Goal: Information Seeking & Learning: Learn about a topic

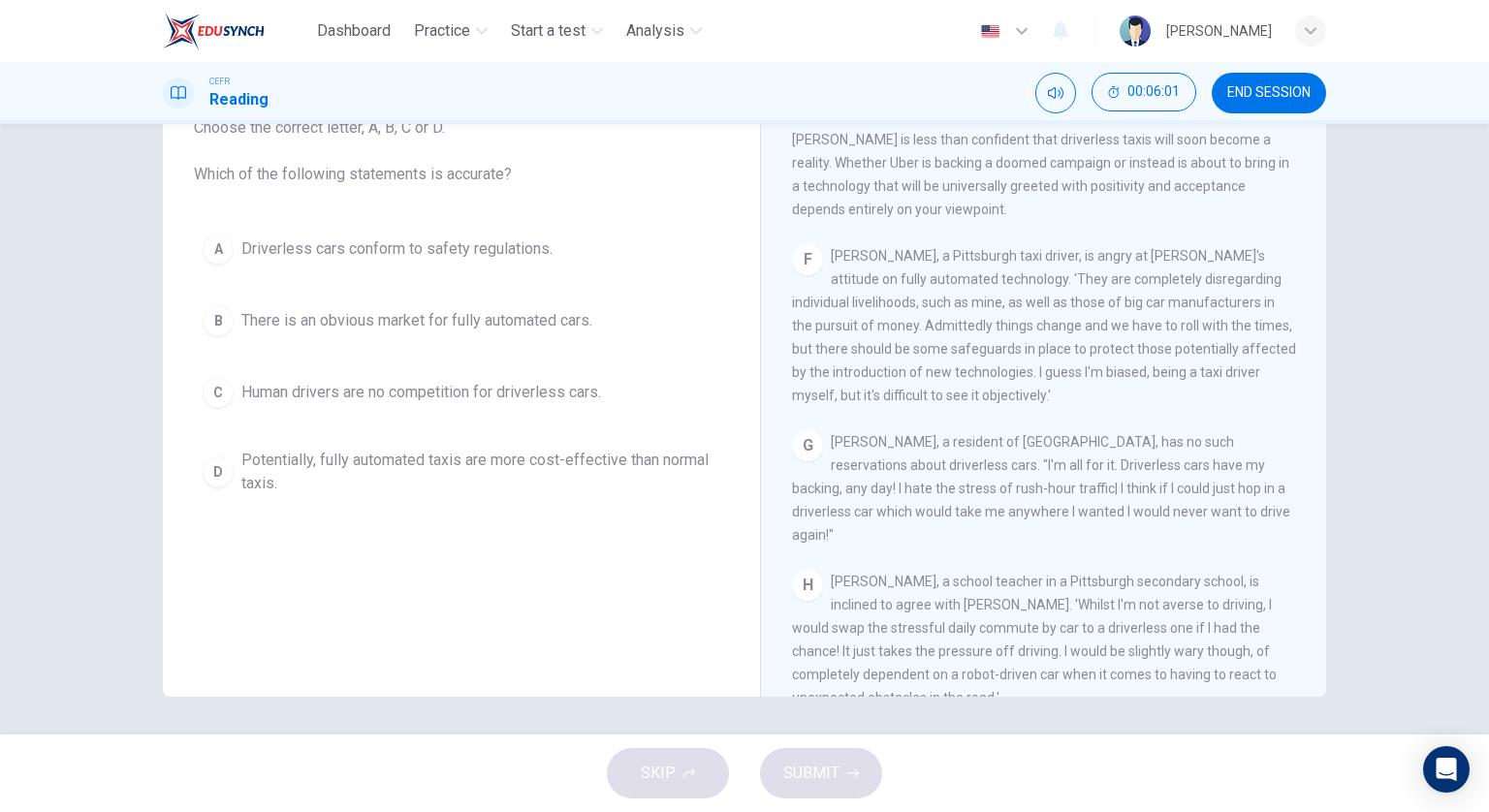
scroll to position [1413, 0]
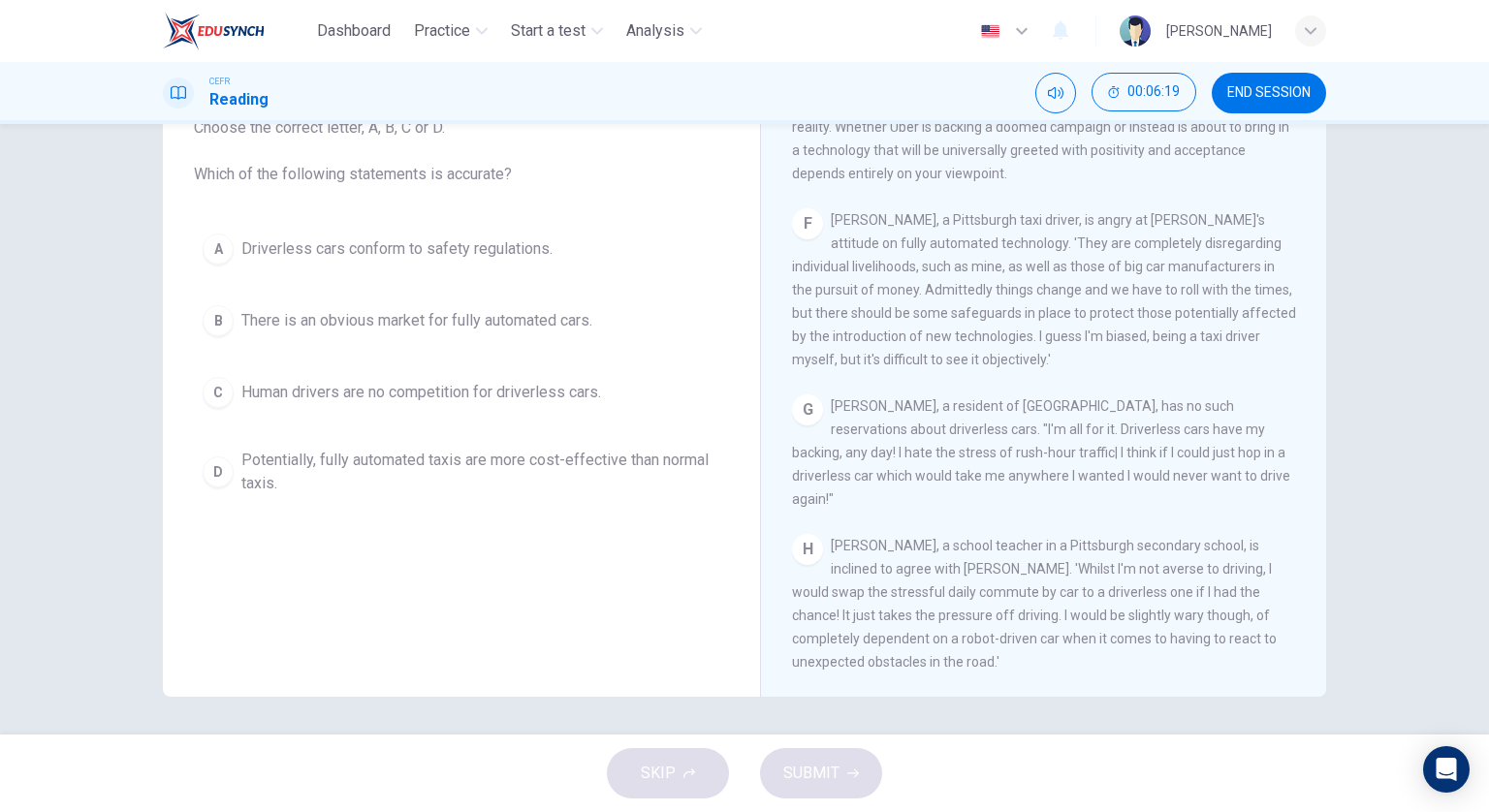
click at [530, 448] on span "Potentially, fully automated taxis are more cost-effective than normal taxis." at bounding box center [480, 471] width 479 height 46
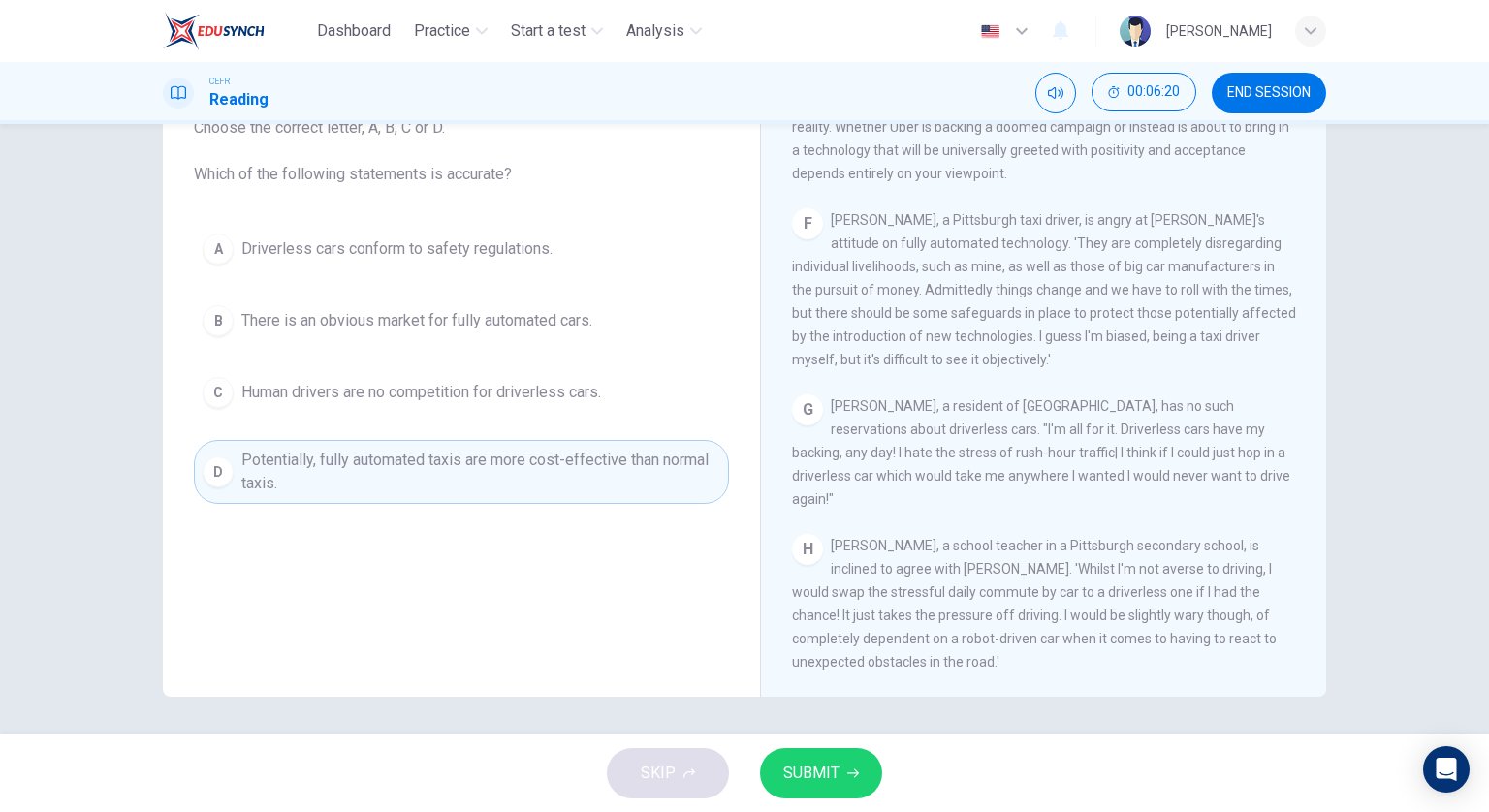
click at [807, 775] on span "SUBMIT" at bounding box center [811, 774] width 56 height 28
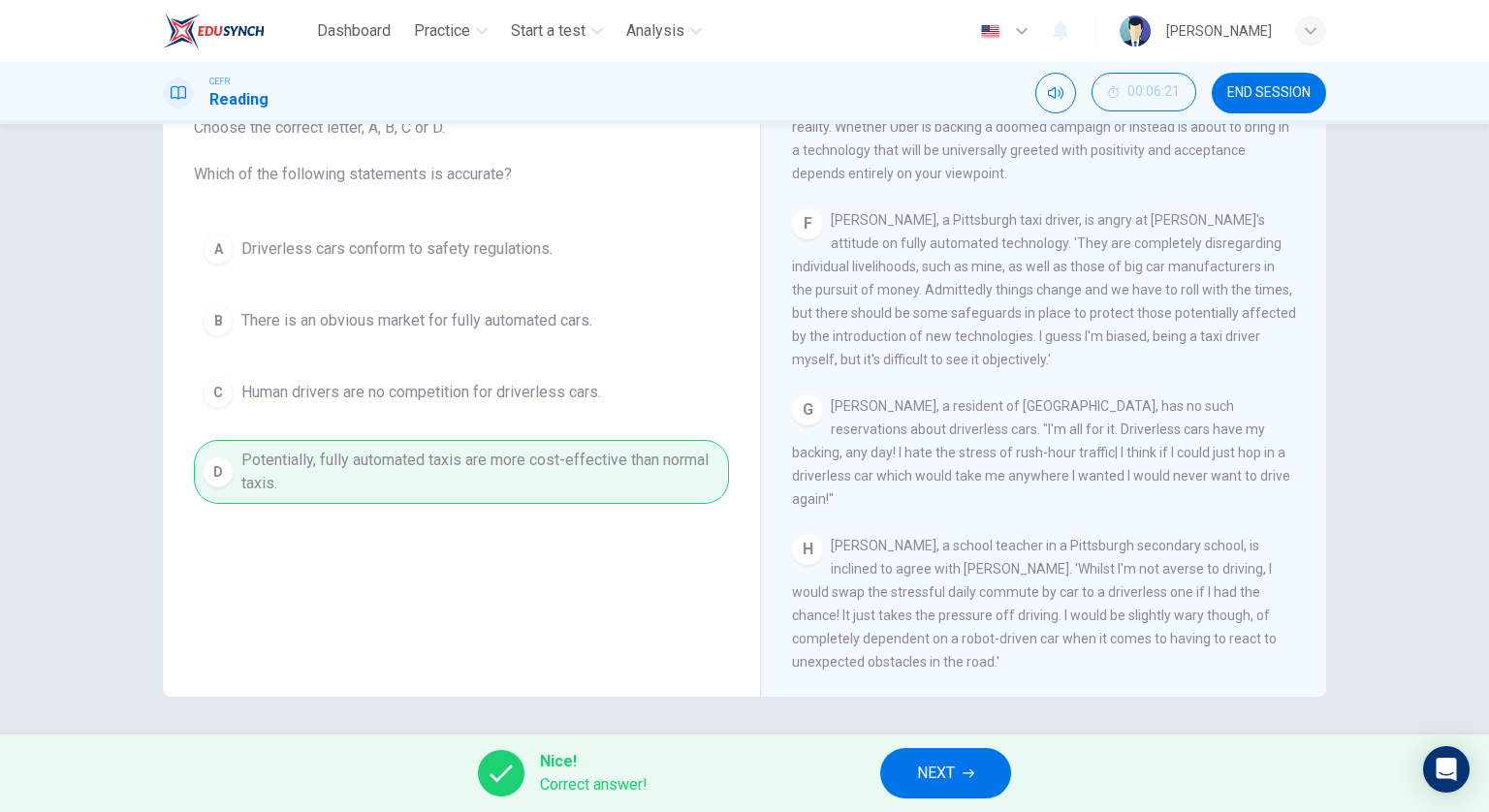
click at [950, 764] on span "NEXT" at bounding box center [936, 774] width 37 height 28
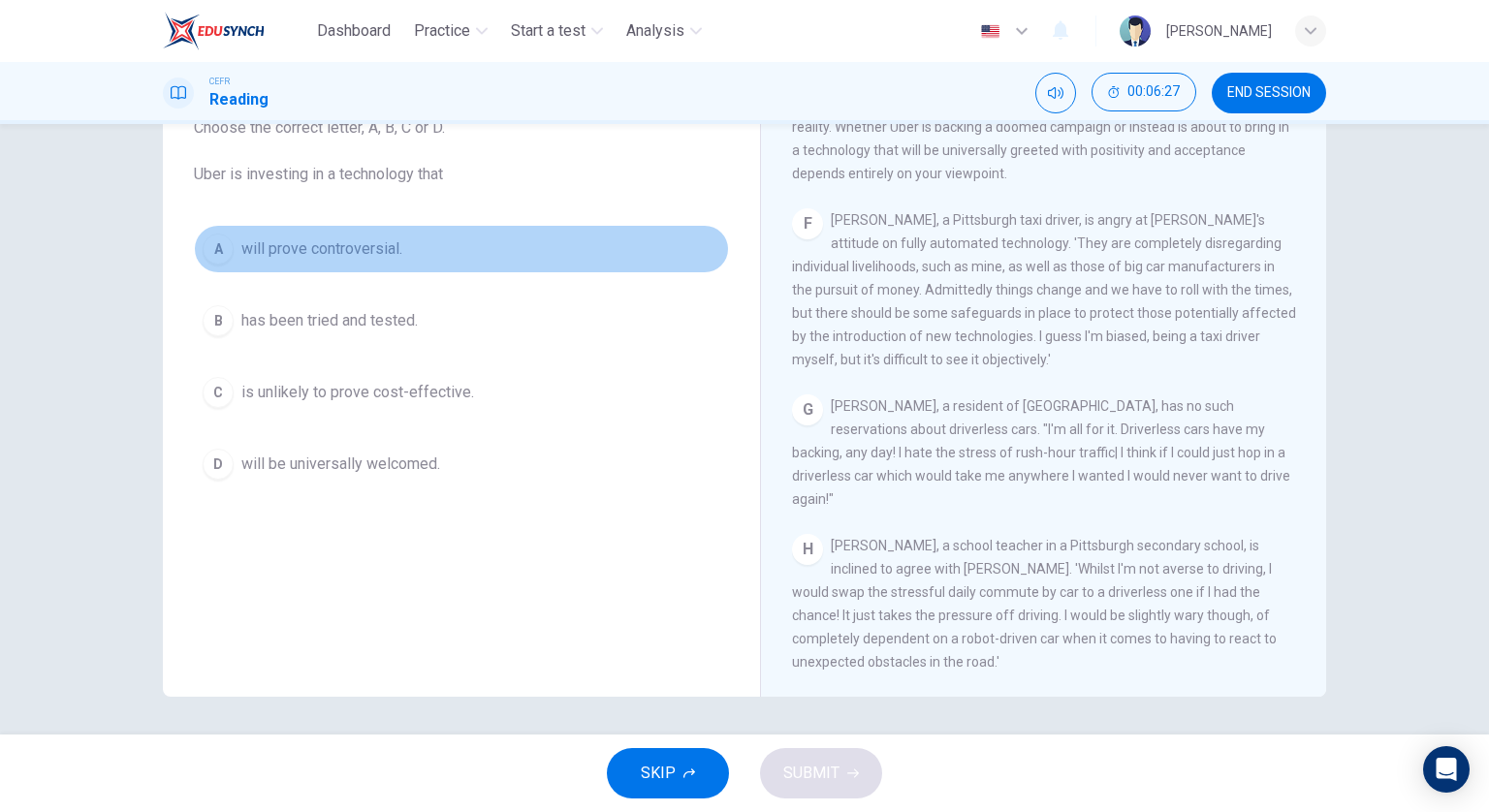
click at [435, 251] on button "A will prove controversial." at bounding box center [461, 249] width 535 height 48
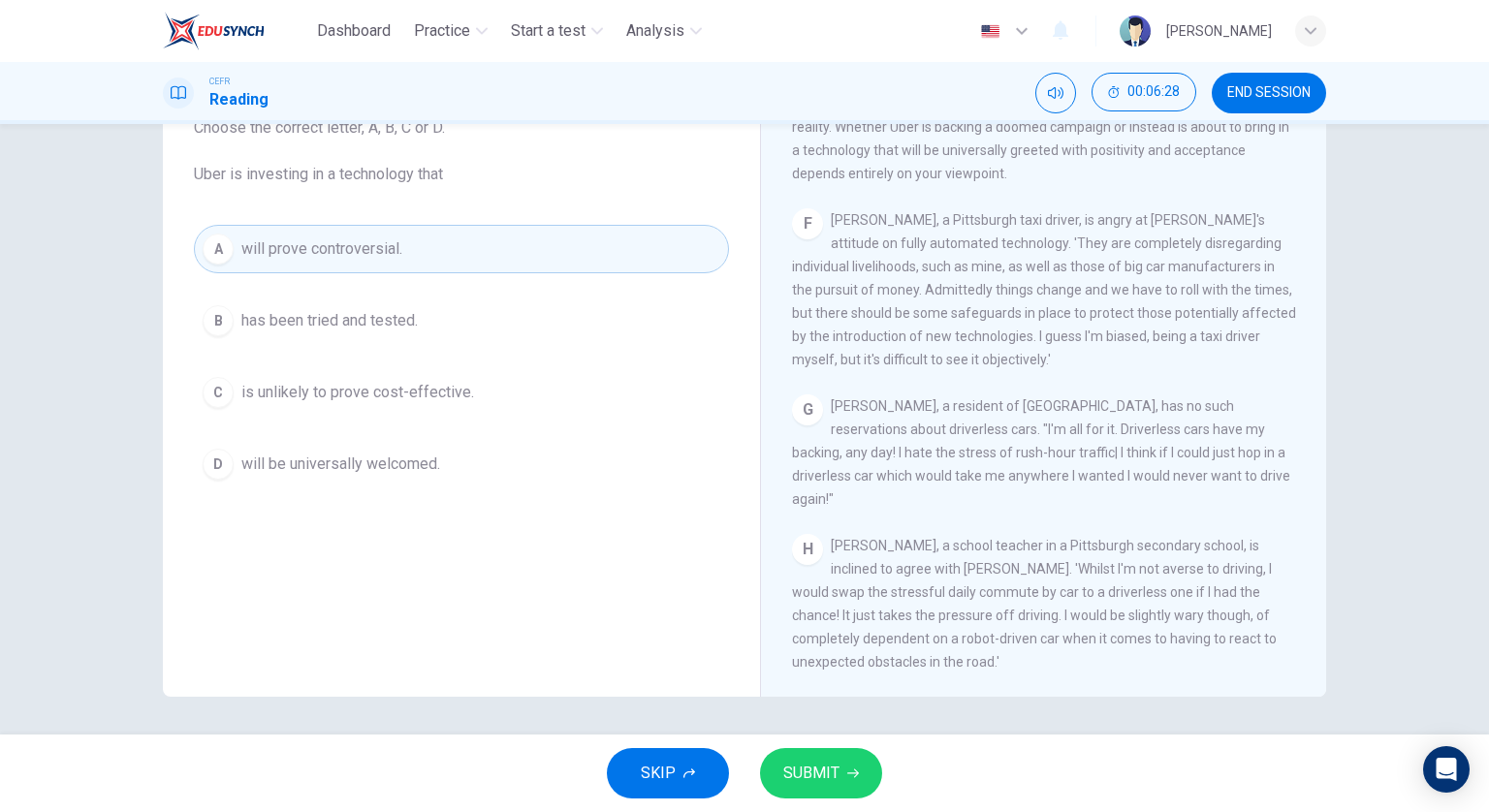
click at [843, 777] on button "SUBMIT" at bounding box center [821, 773] width 122 height 50
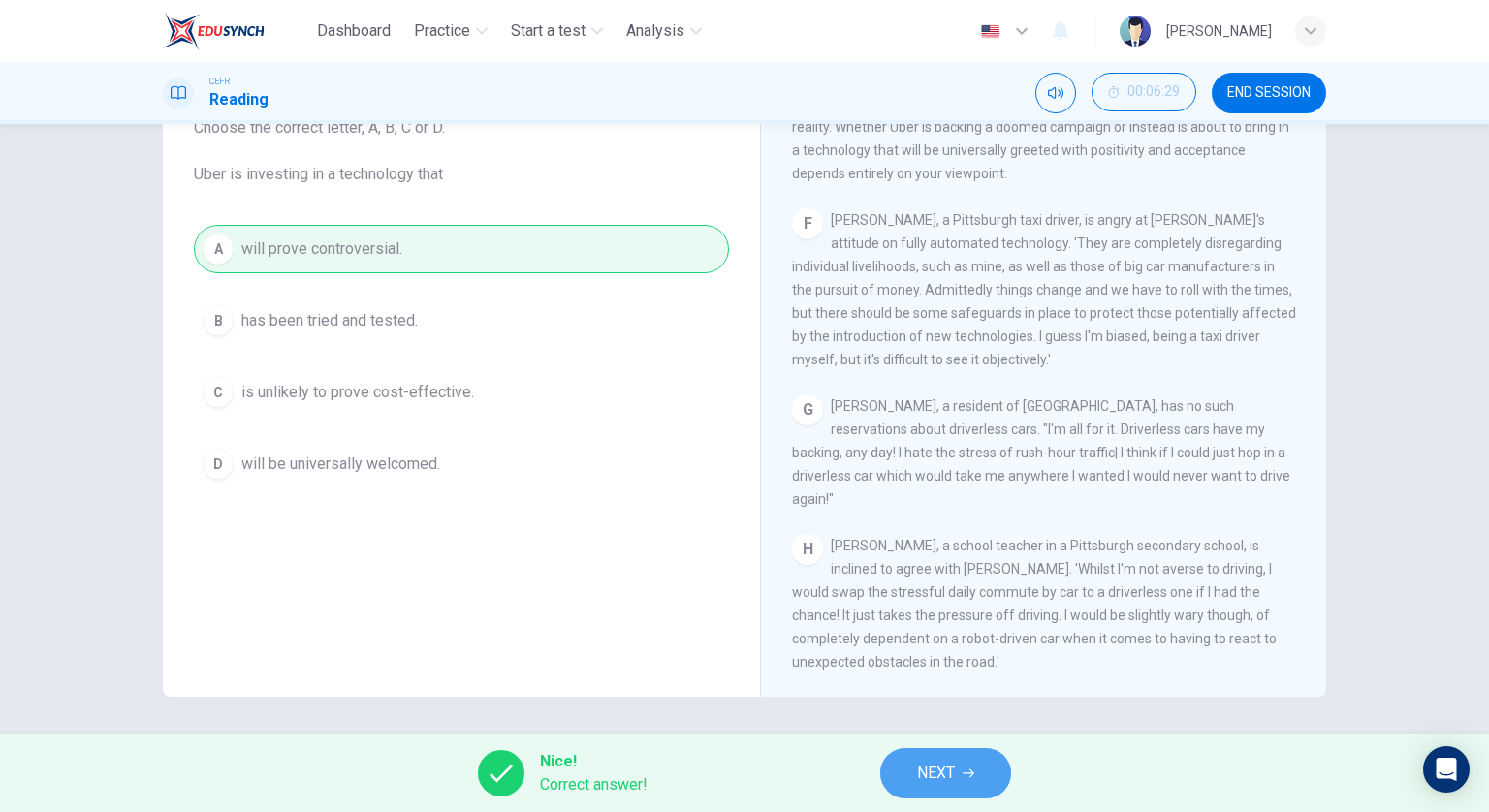
click at [921, 760] on span "NEXT" at bounding box center [936, 774] width 37 height 28
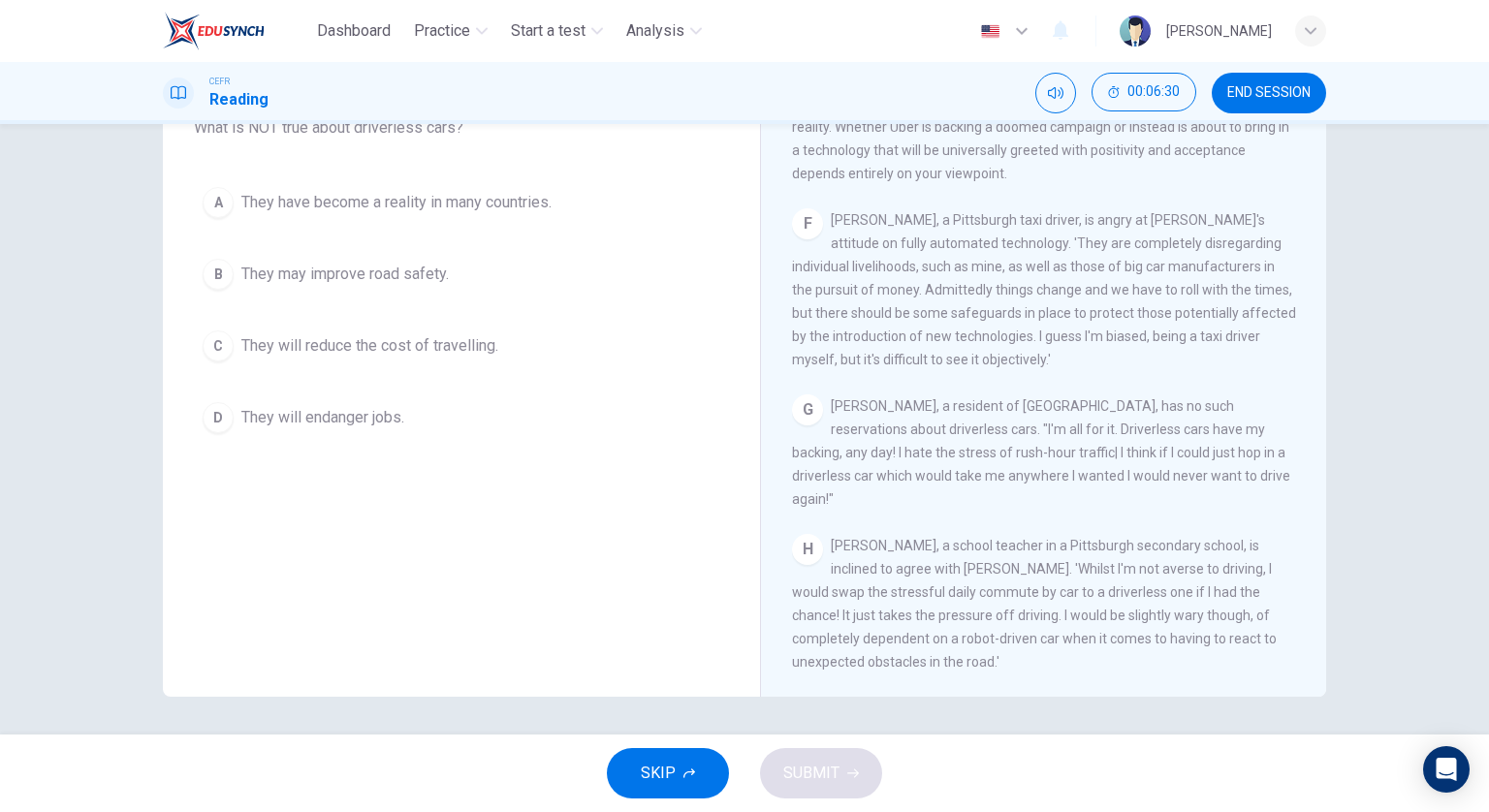
scroll to position [42, 0]
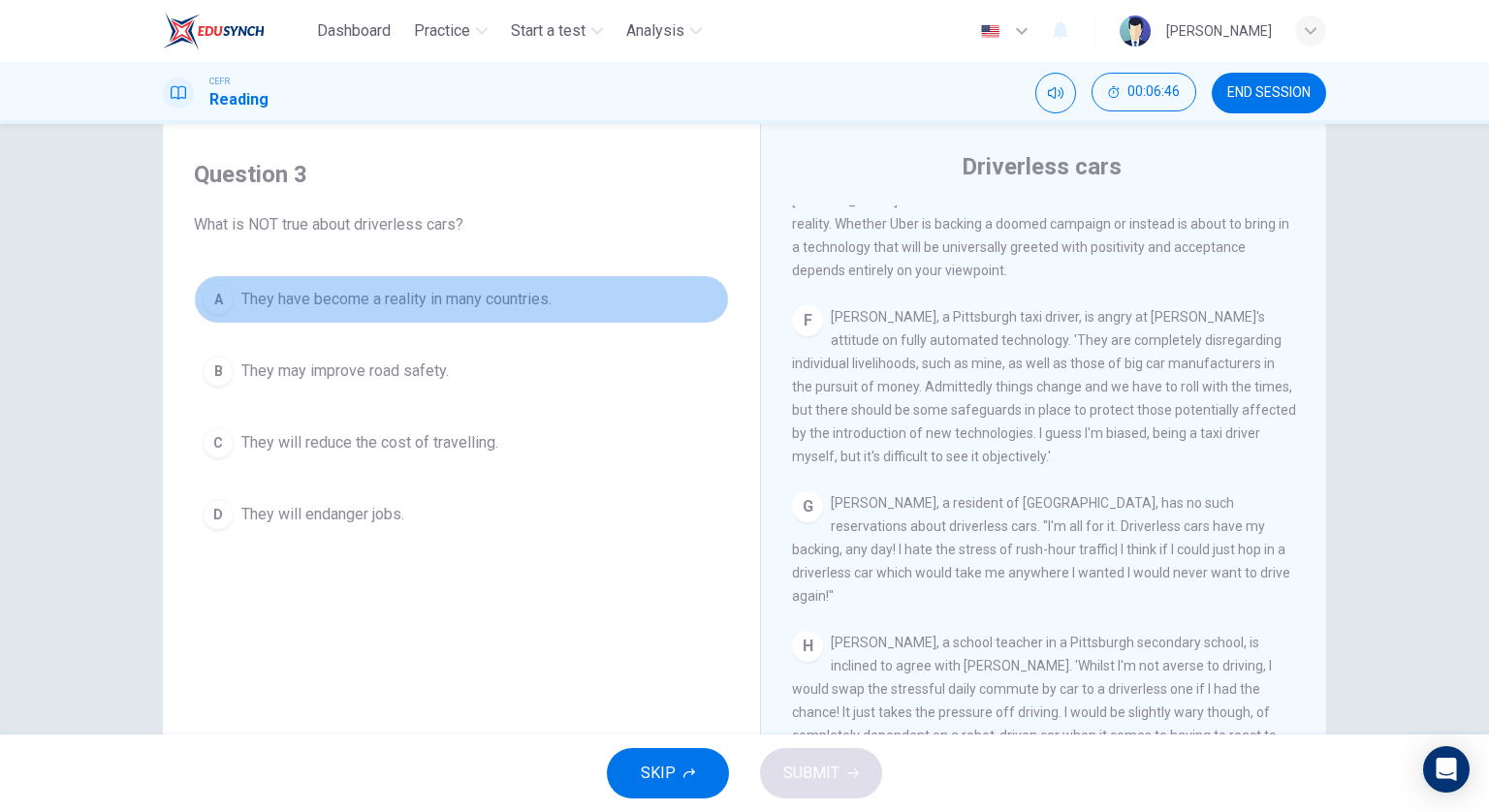
click at [444, 321] on button "A They have become a reality in many countries." at bounding box center [461, 299] width 535 height 48
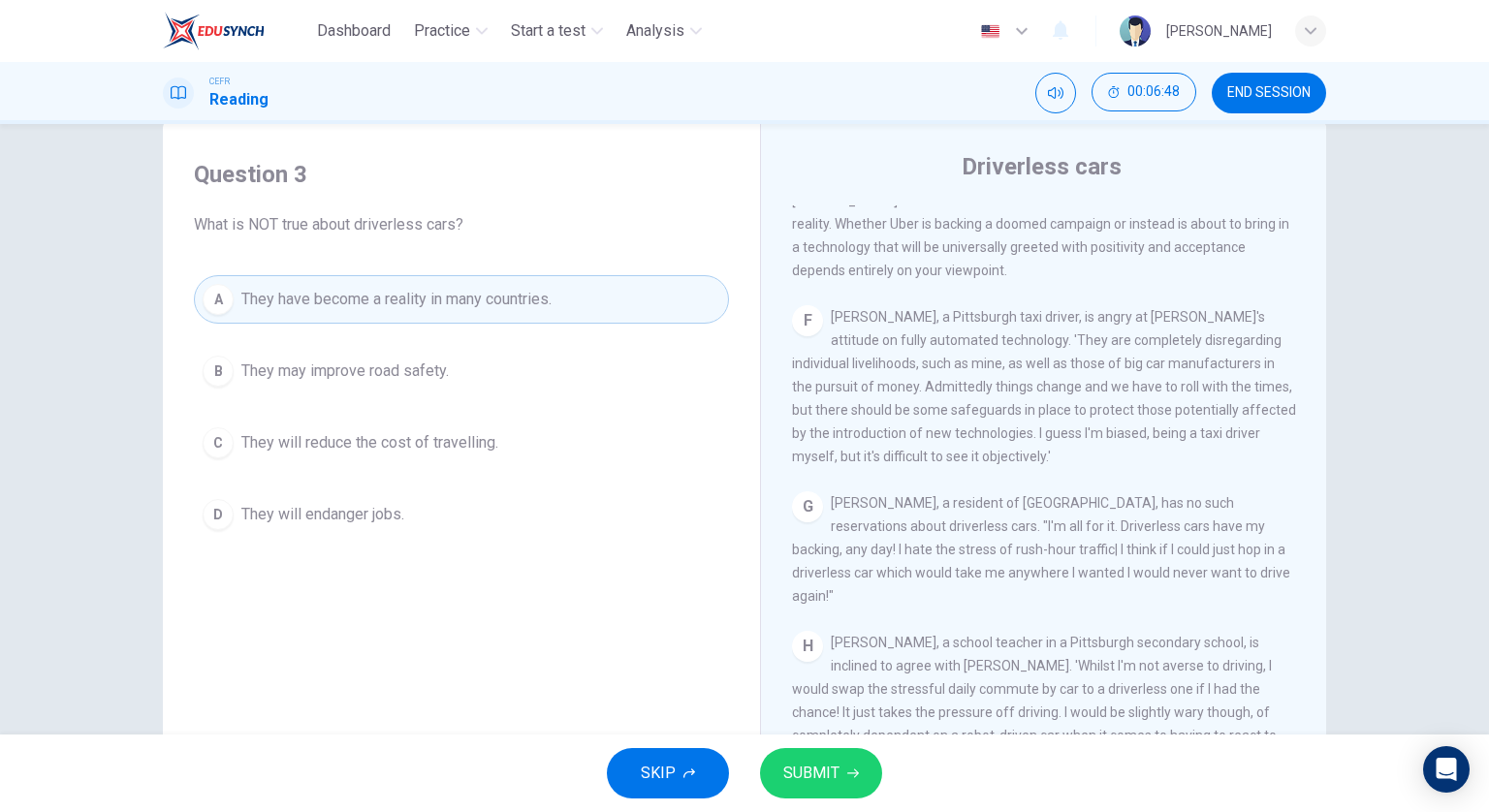
click at [797, 766] on span "SUBMIT" at bounding box center [811, 774] width 56 height 28
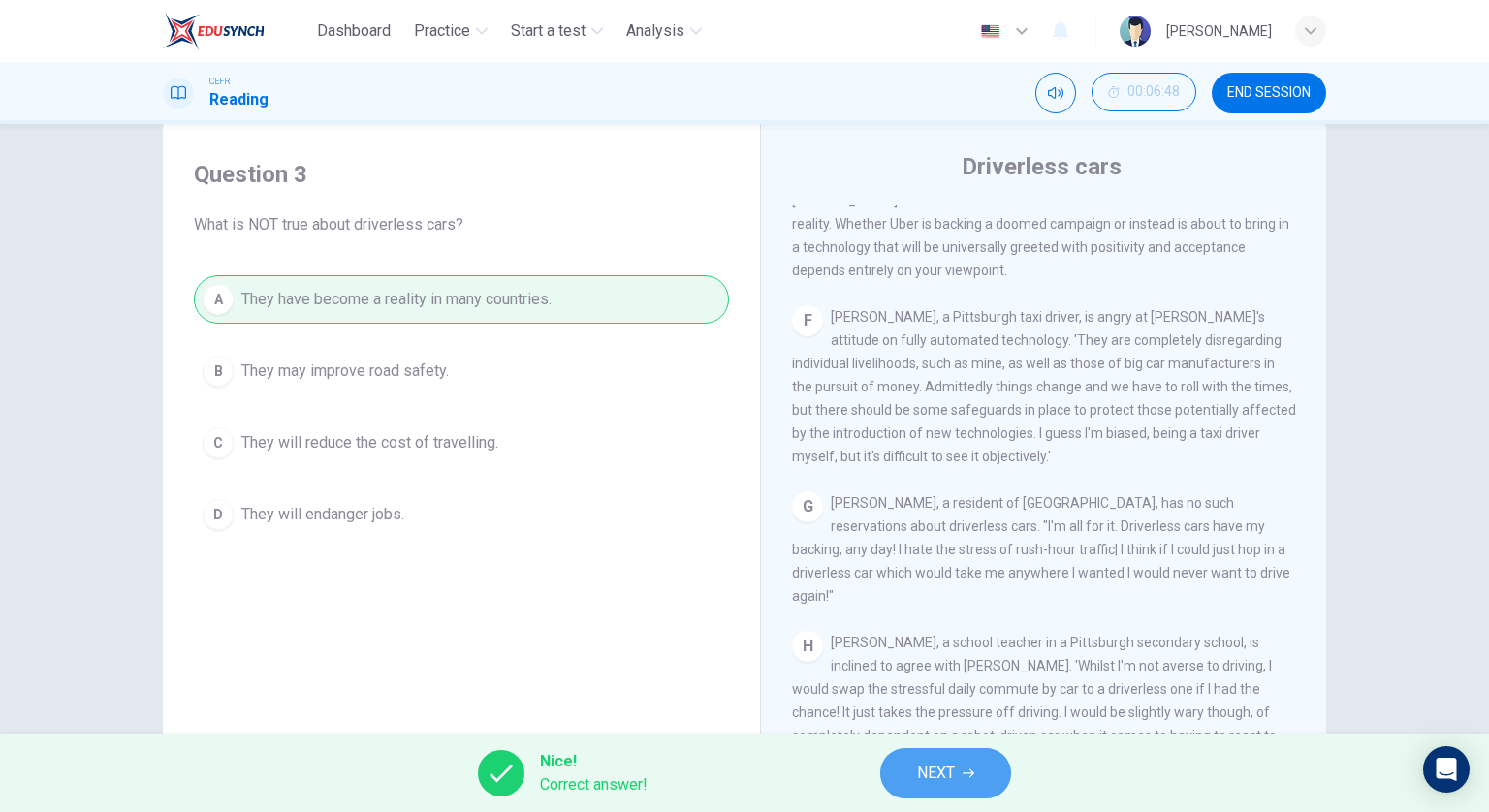
click at [912, 776] on button "NEXT" at bounding box center [945, 773] width 131 height 50
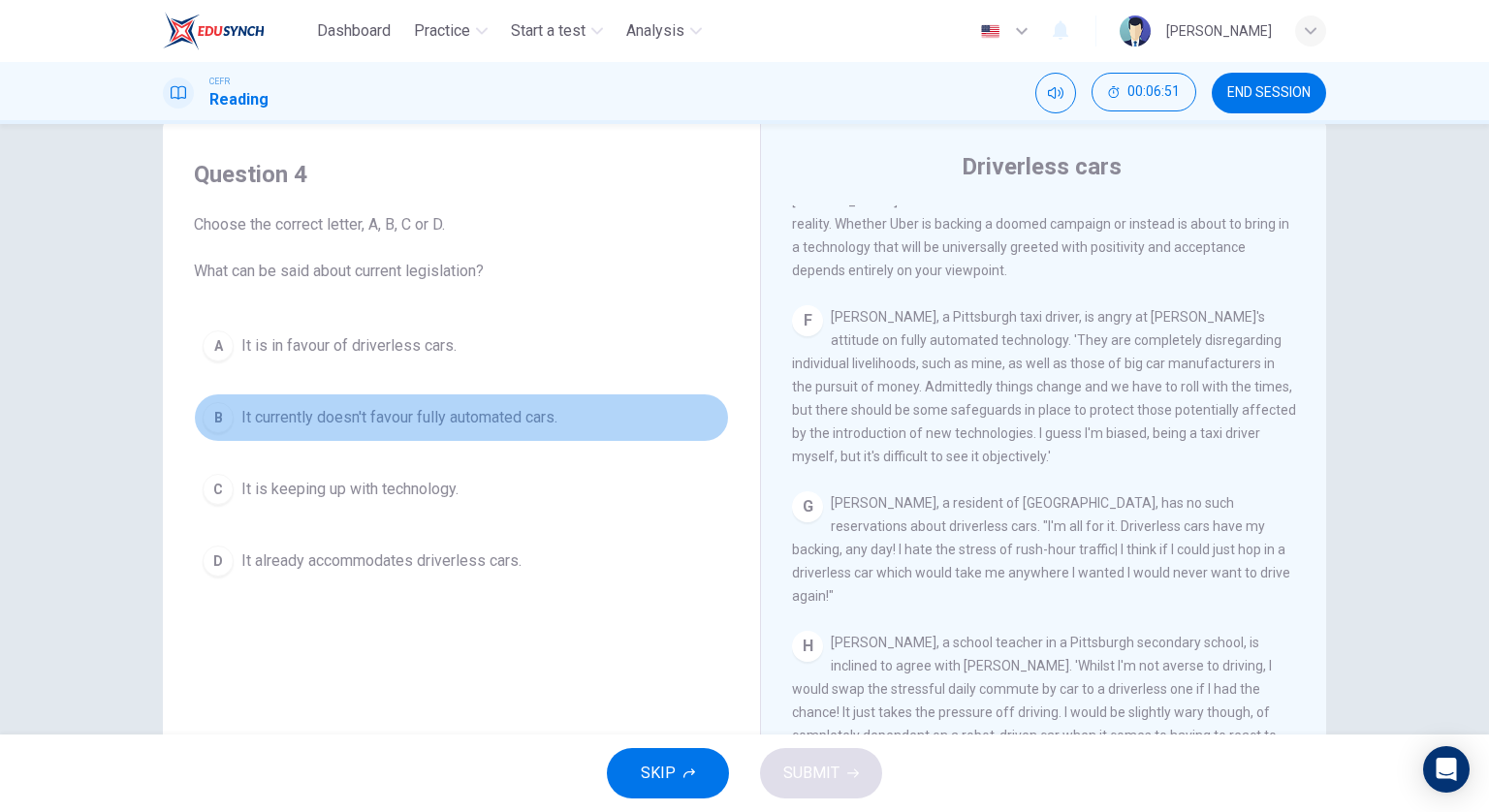
click at [546, 420] on span "It currently doesn't favour fully automated cars." at bounding box center [398, 418] width 316 height 24
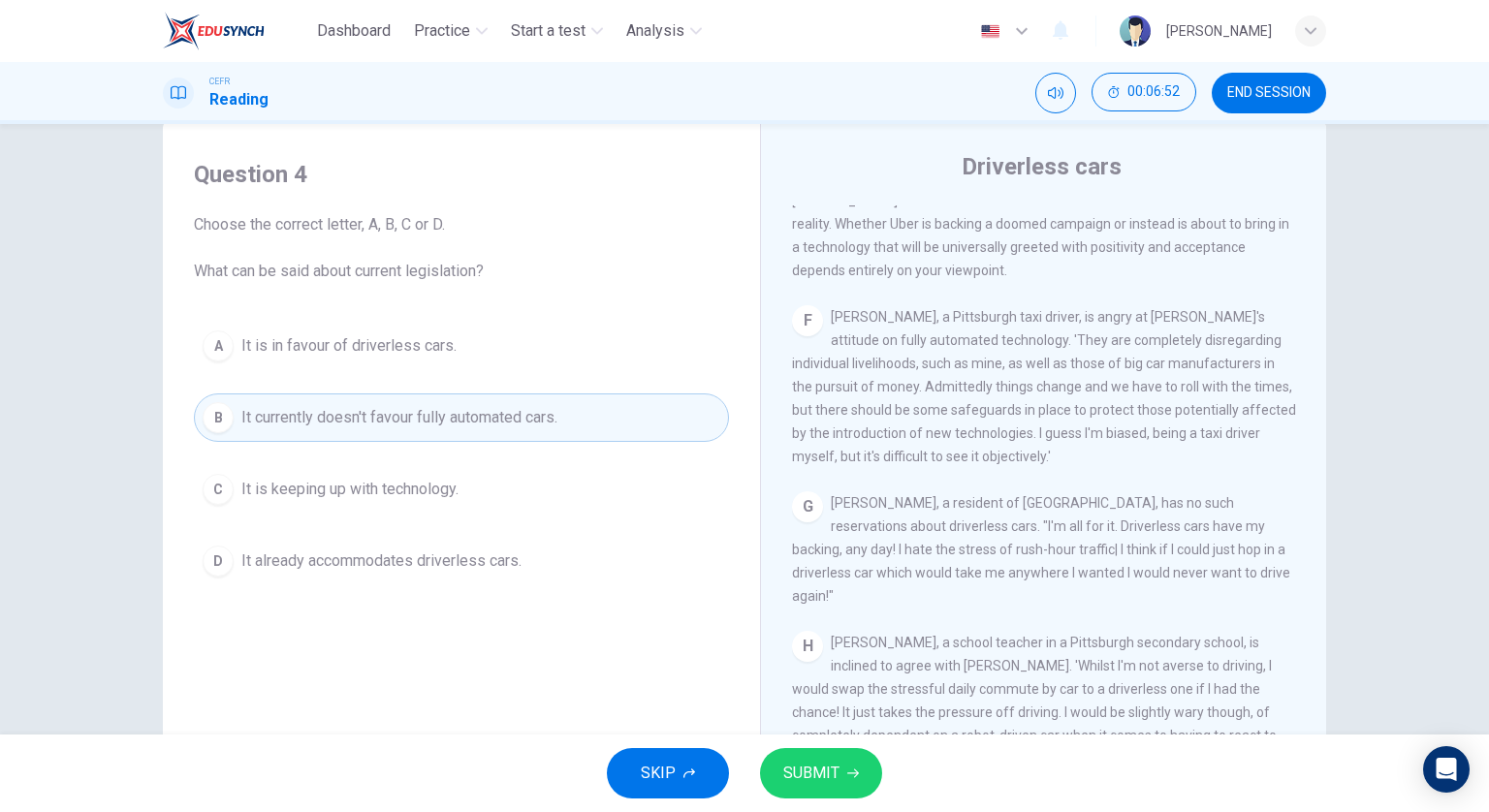
click at [804, 765] on span "SUBMIT" at bounding box center [811, 774] width 56 height 28
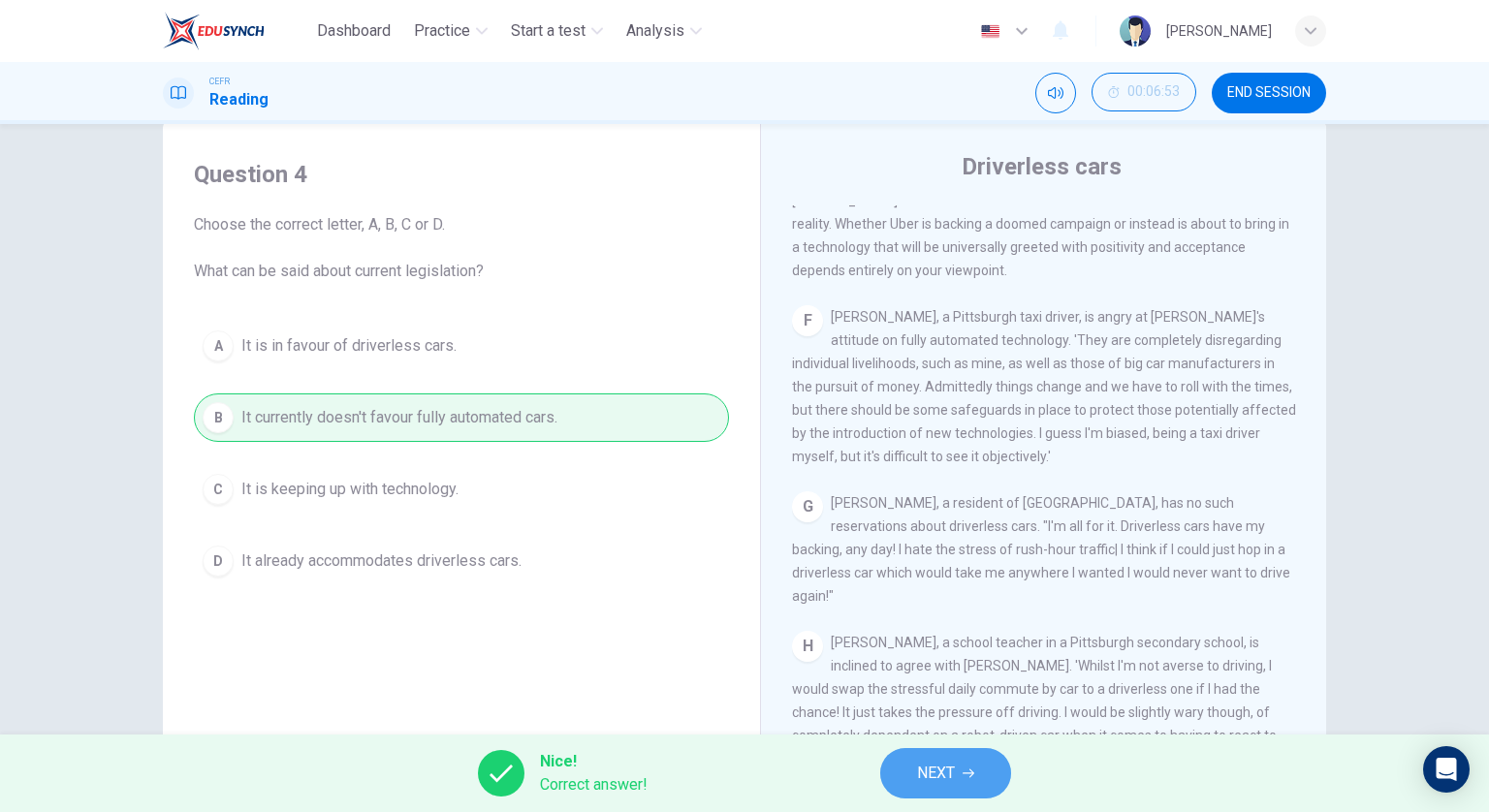
click at [899, 772] on button "NEXT" at bounding box center [945, 773] width 131 height 50
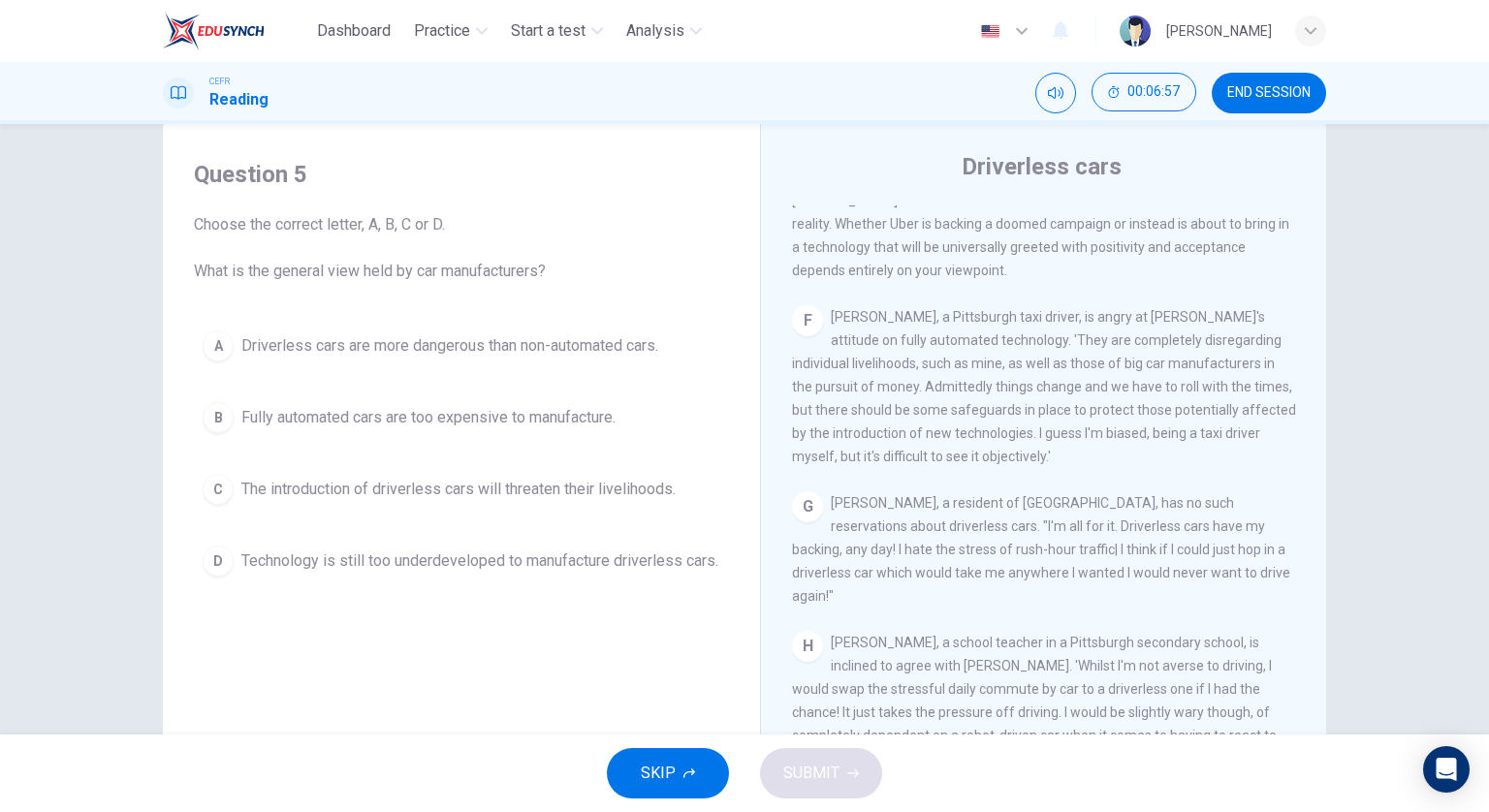
click at [533, 505] on button "C The introduction of driverless cars will threaten their livelihoods." at bounding box center [461, 489] width 535 height 48
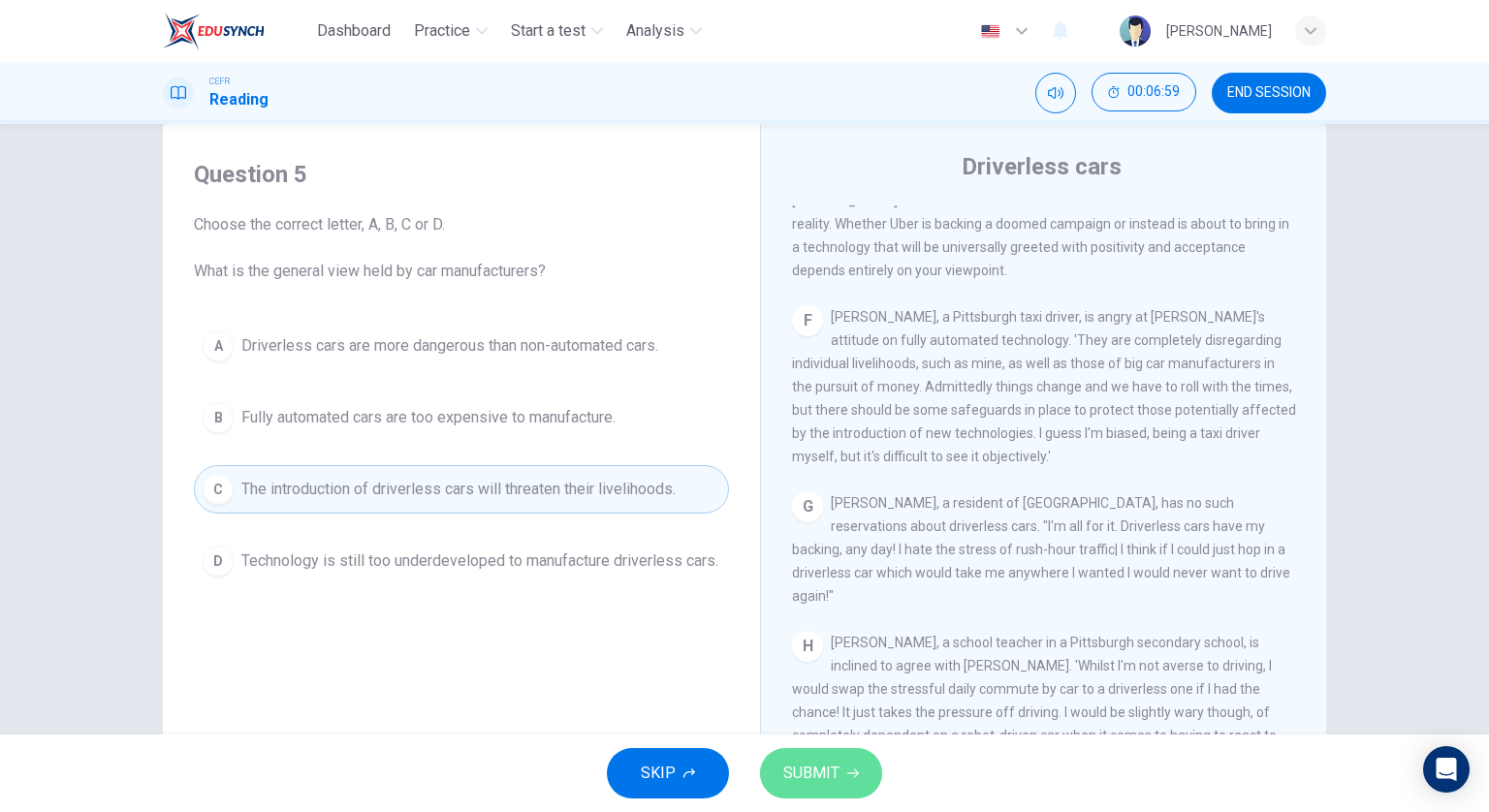
click at [836, 769] on span "SUBMIT" at bounding box center [811, 774] width 56 height 28
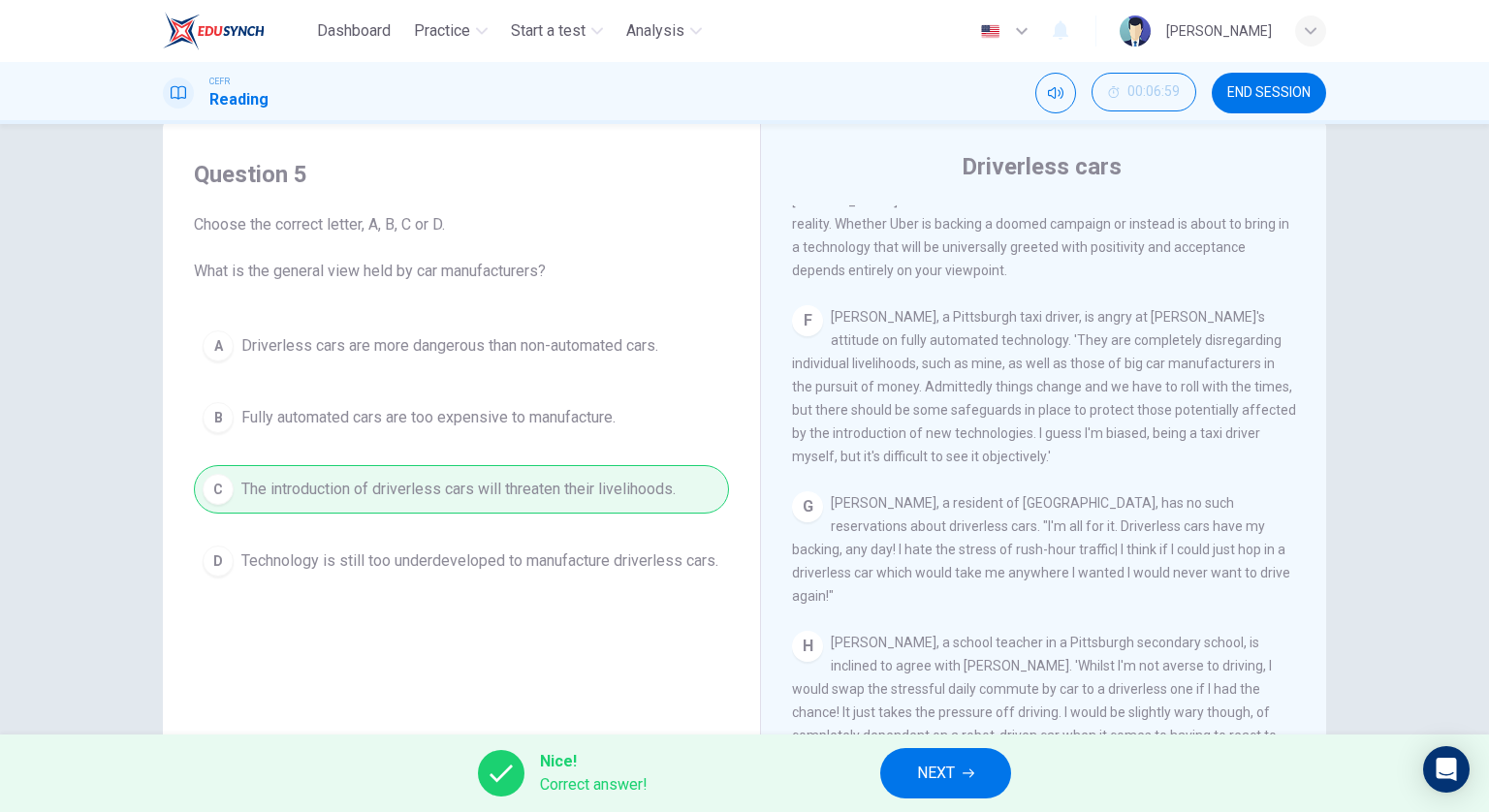
click at [948, 758] on button "NEXT" at bounding box center [945, 773] width 131 height 50
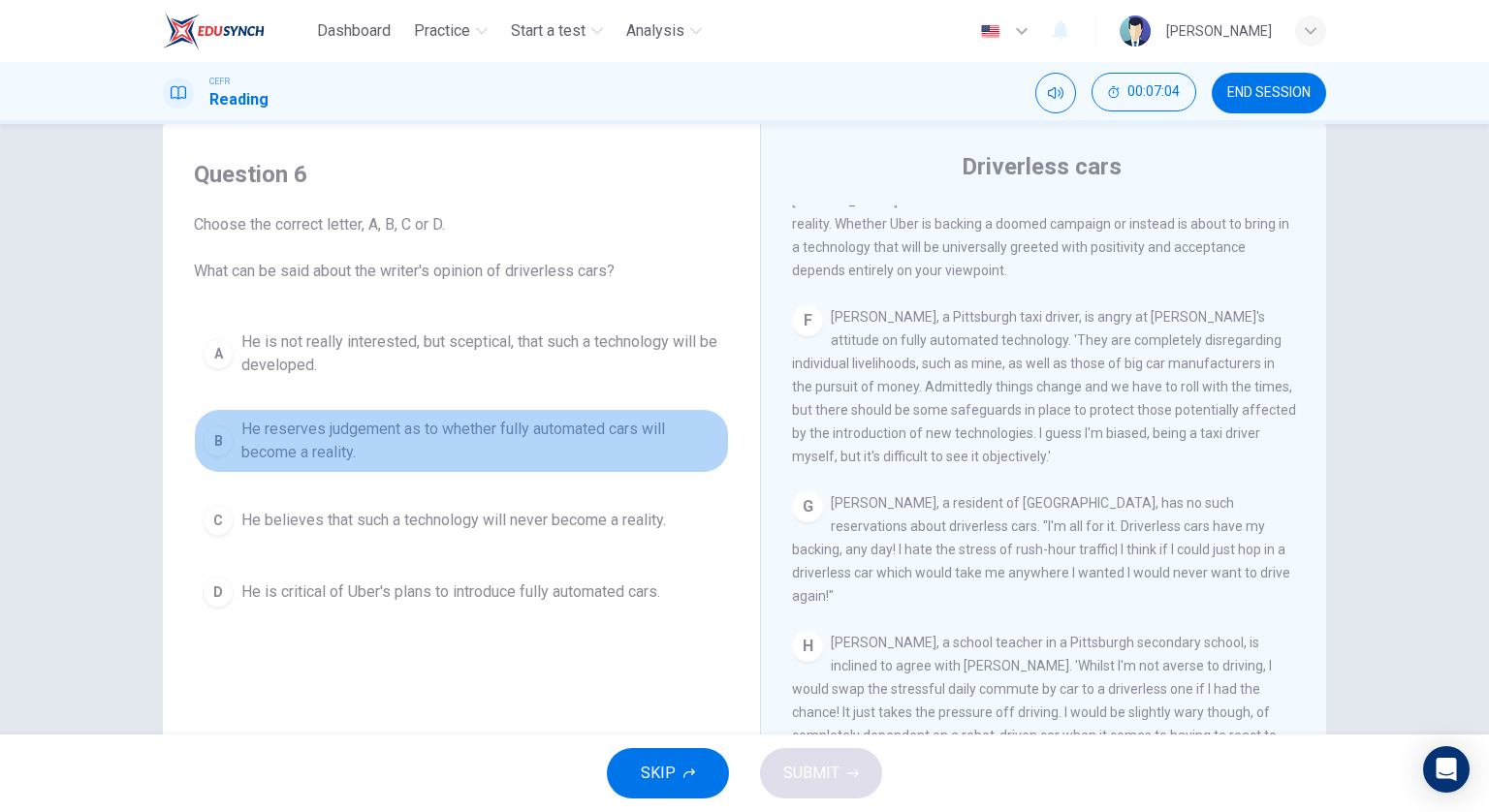
click at [527, 430] on span "He reserves judgement as to whether fully automated cars will become a reality." at bounding box center [480, 440] width 479 height 46
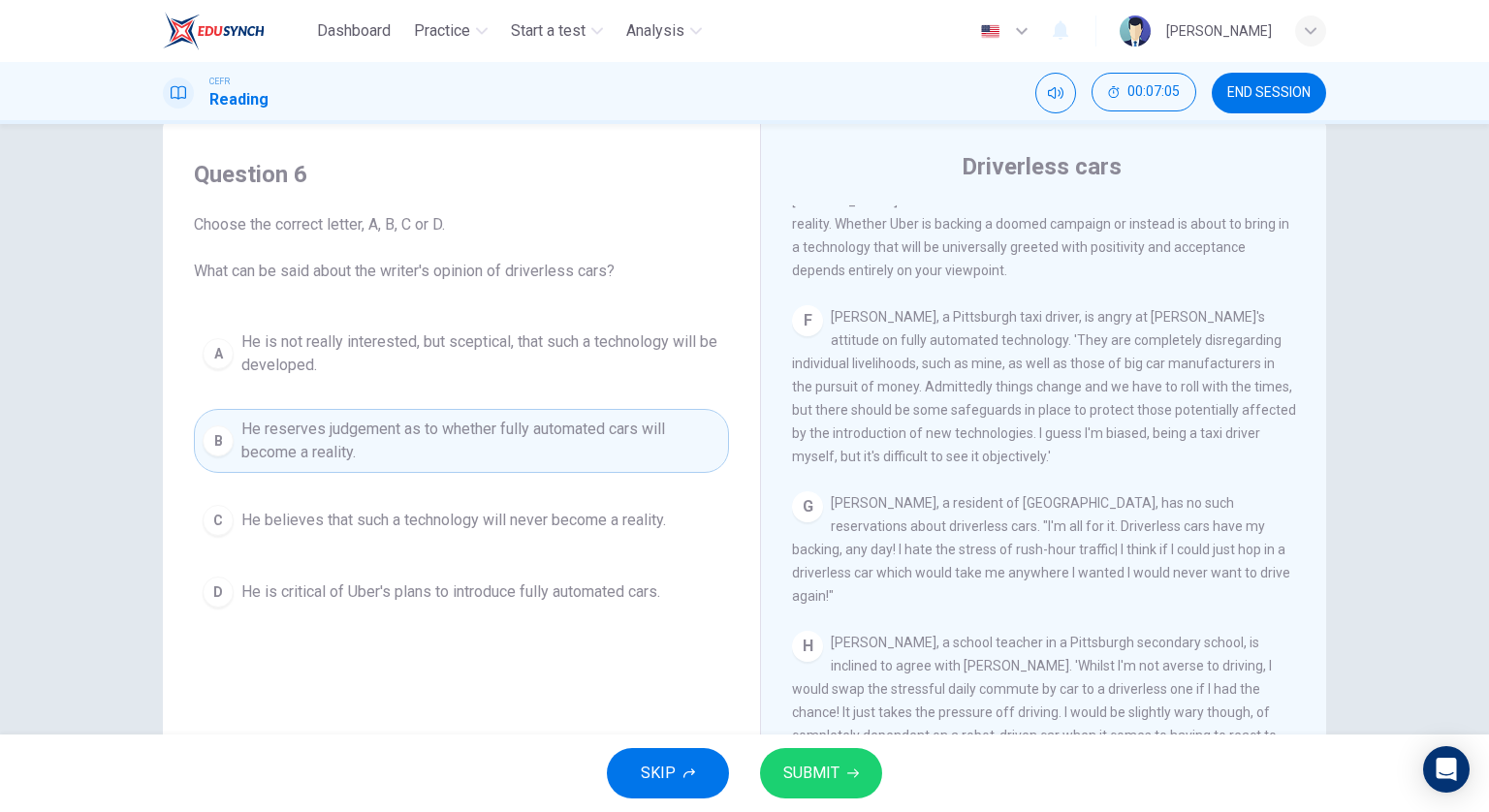
click at [803, 756] on button "SUBMIT" at bounding box center [821, 773] width 122 height 50
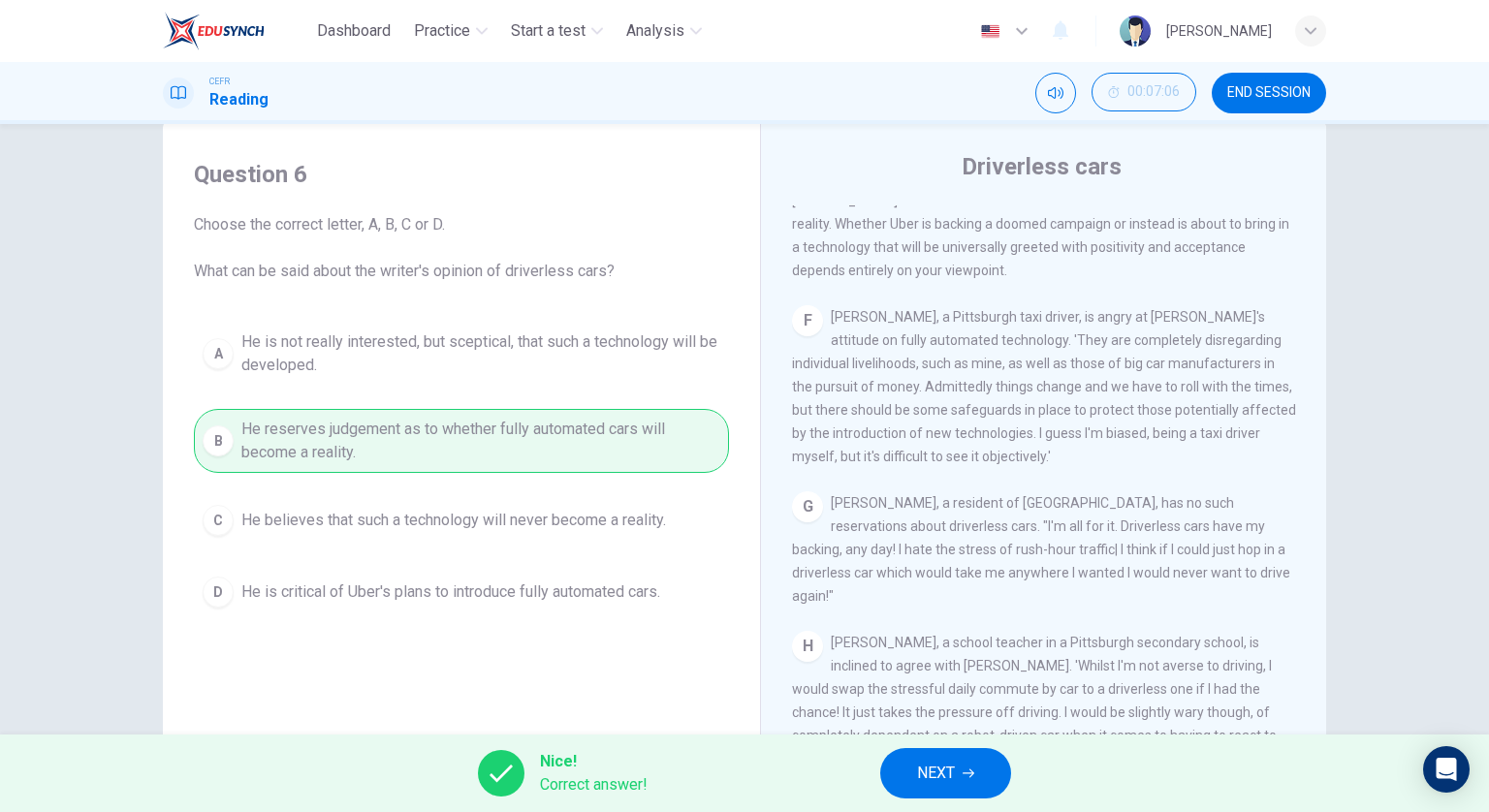
click at [917, 786] on button "NEXT" at bounding box center [945, 773] width 131 height 50
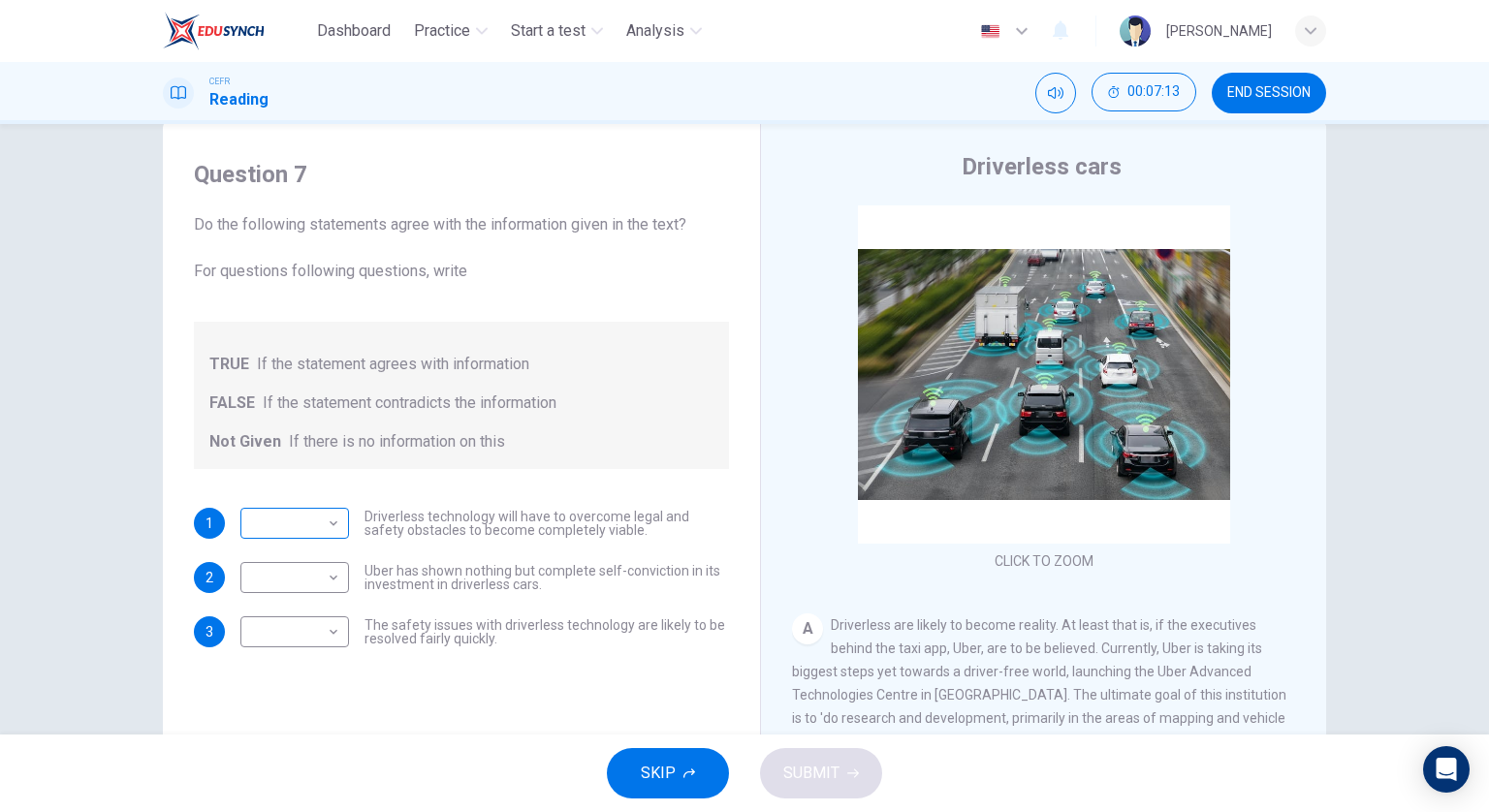
click at [308, 526] on body "Dashboard Practice Start a test Analysis English en ​ FOONG SHERMAINE CEFR Read…" at bounding box center [744, 406] width 1489 height 812
click at [310, 562] on li "TRUE" at bounding box center [290, 553] width 108 height 31
type input "TRUE"
click at [314, 571] on body "Dashboard Practice Start a test Analysis English en ​ FOONG SHERMAINE CEFR Read…" at bounding box center [744, 406] width 1489 height 812
drag, startPoint x: 1483, startPoint y: 496, endPoint x: 1476, endPoint y: 506, distance: 12.2
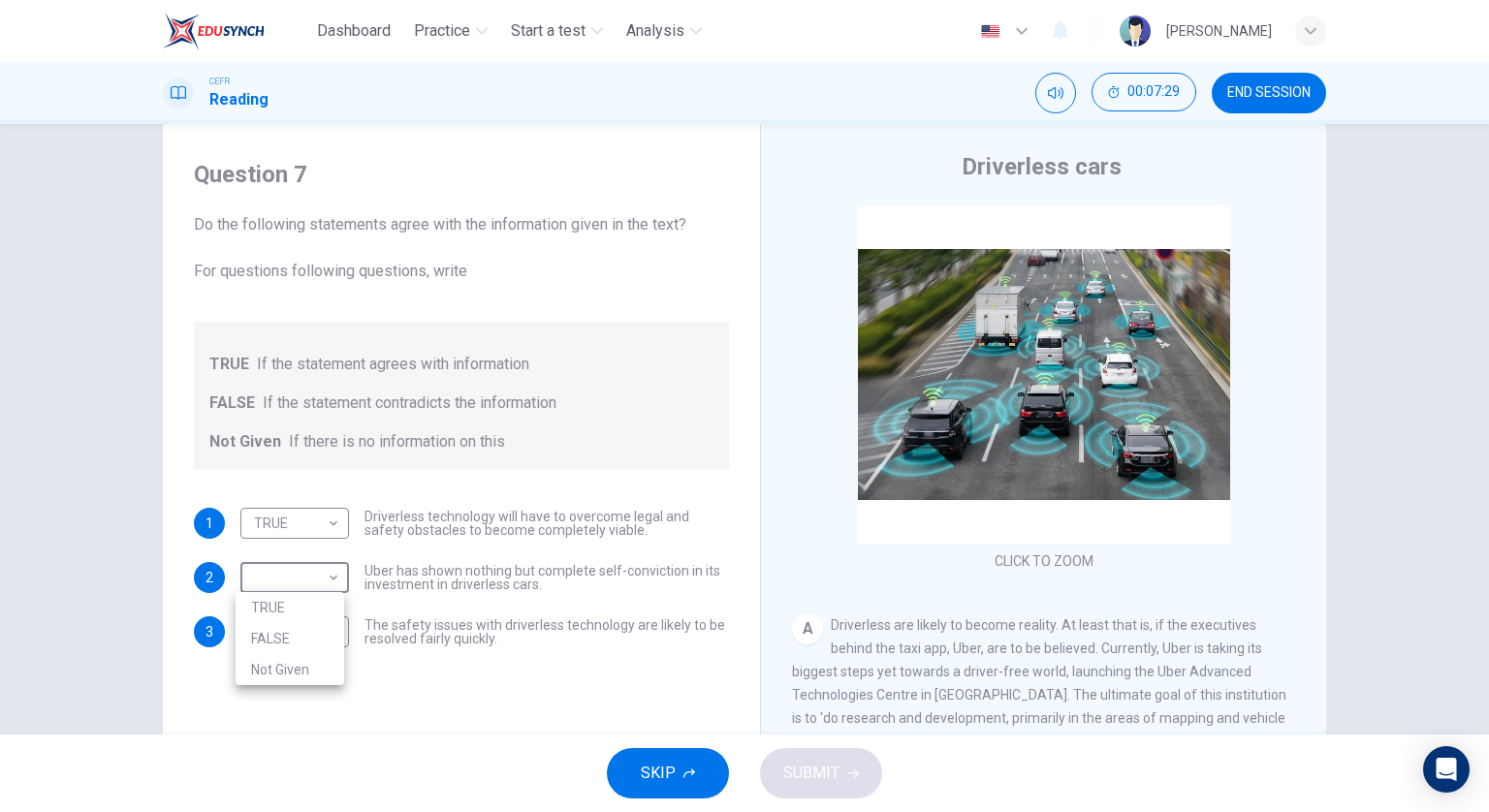
click at [1483, 526] on div at bounding box center [744, 406] width 1489 height 812
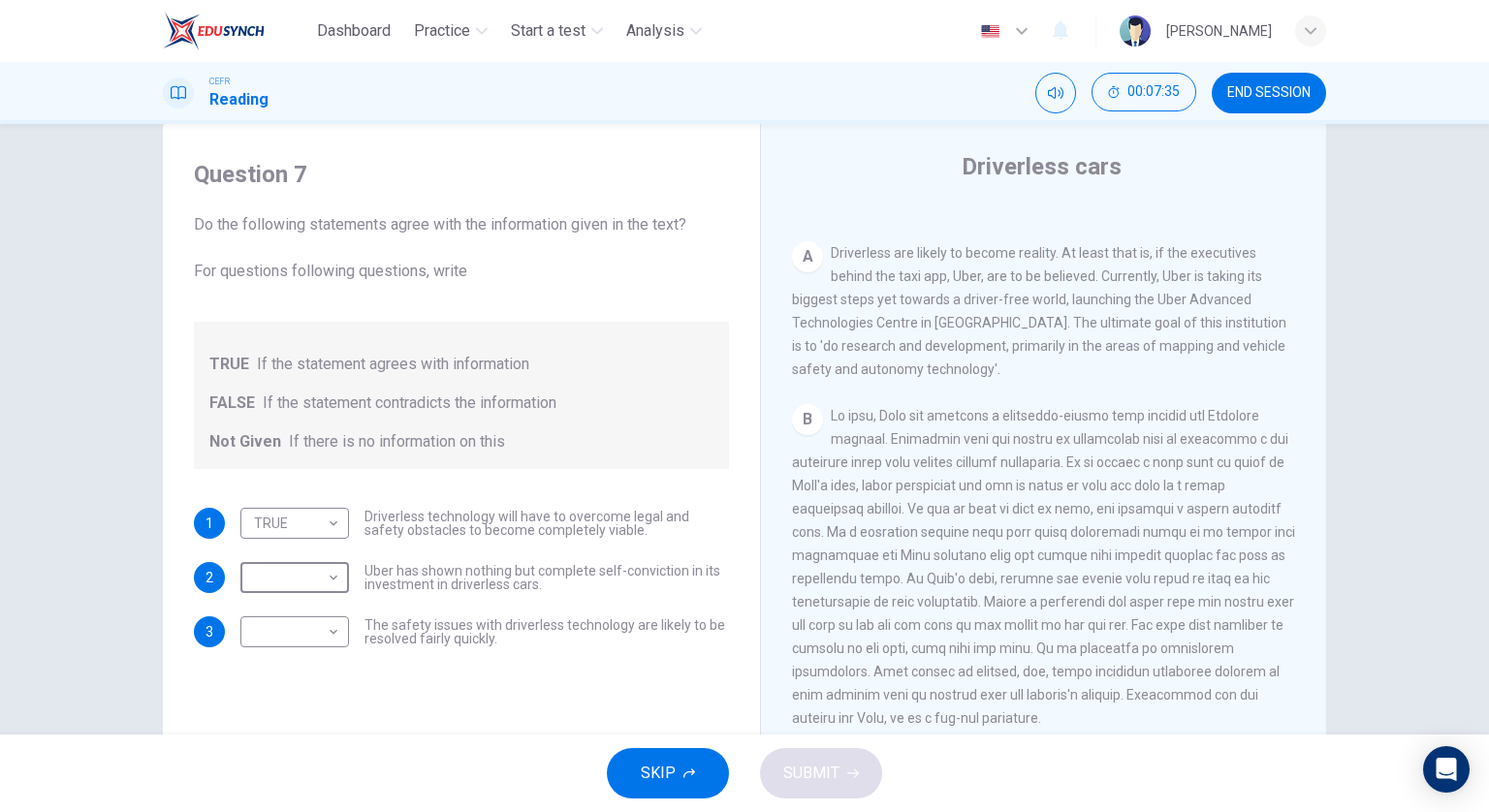
scroll to position [374, 0]
click at [314, 621] on body "Dashboard Practice Start a test Analysis English en ​ FOONG SHERMAINE CEFR Read…" at bounding box center [744, 406] width 1489 height 812
click at [318, 713] on li "Not Given" at bounding box center [290, 725] width 108 height 31
type input "Not Given"
click at [319, 572] on body "Dashboard Practice Start a test Analysis English en ​ FOONG SHERMAINE CEFR Read…" at bounding box center [744, 406] width 1489 height 812
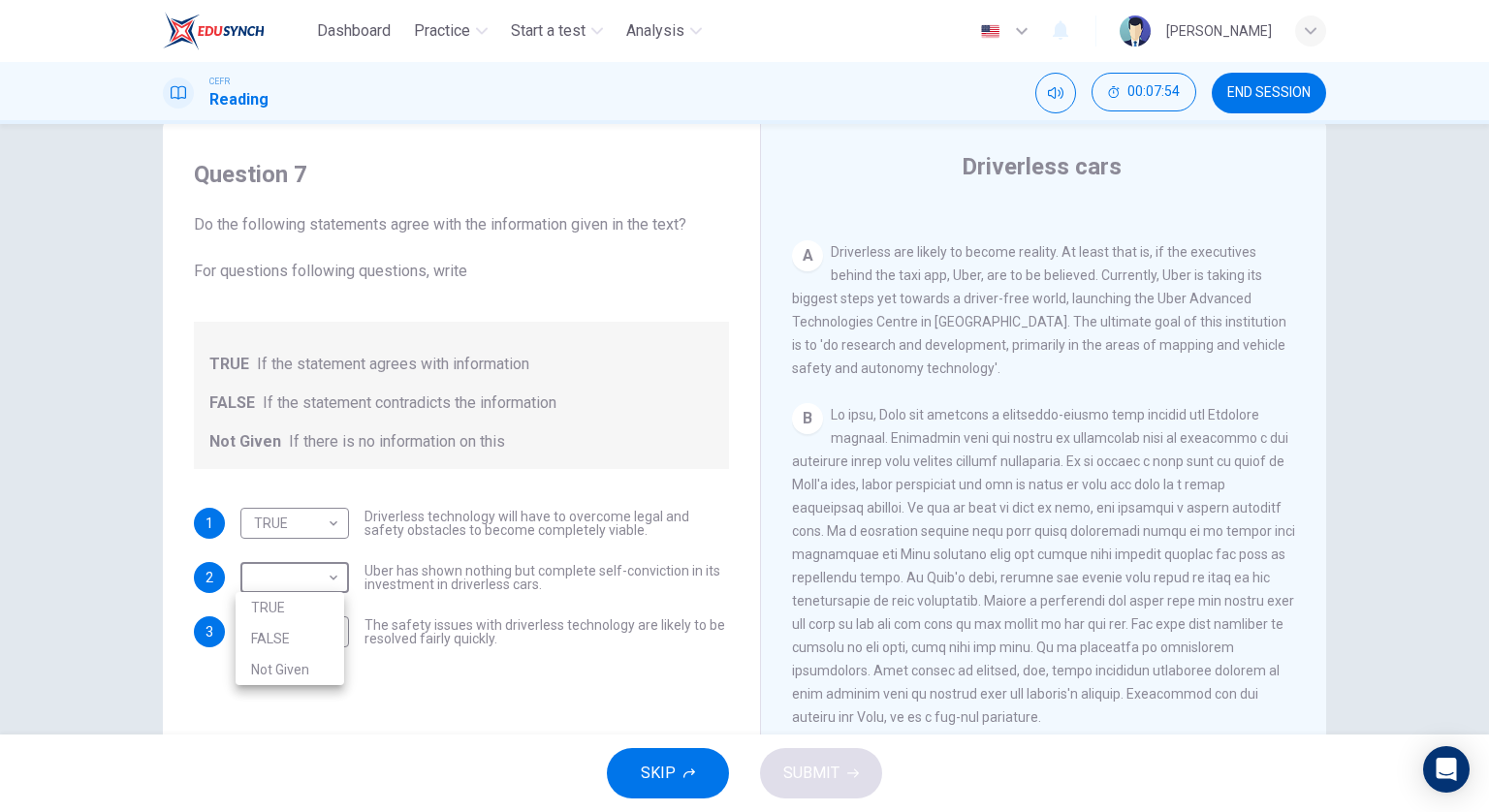
click at [1051, 609] on div at bounding box center [744, 406] width 1489 height 812
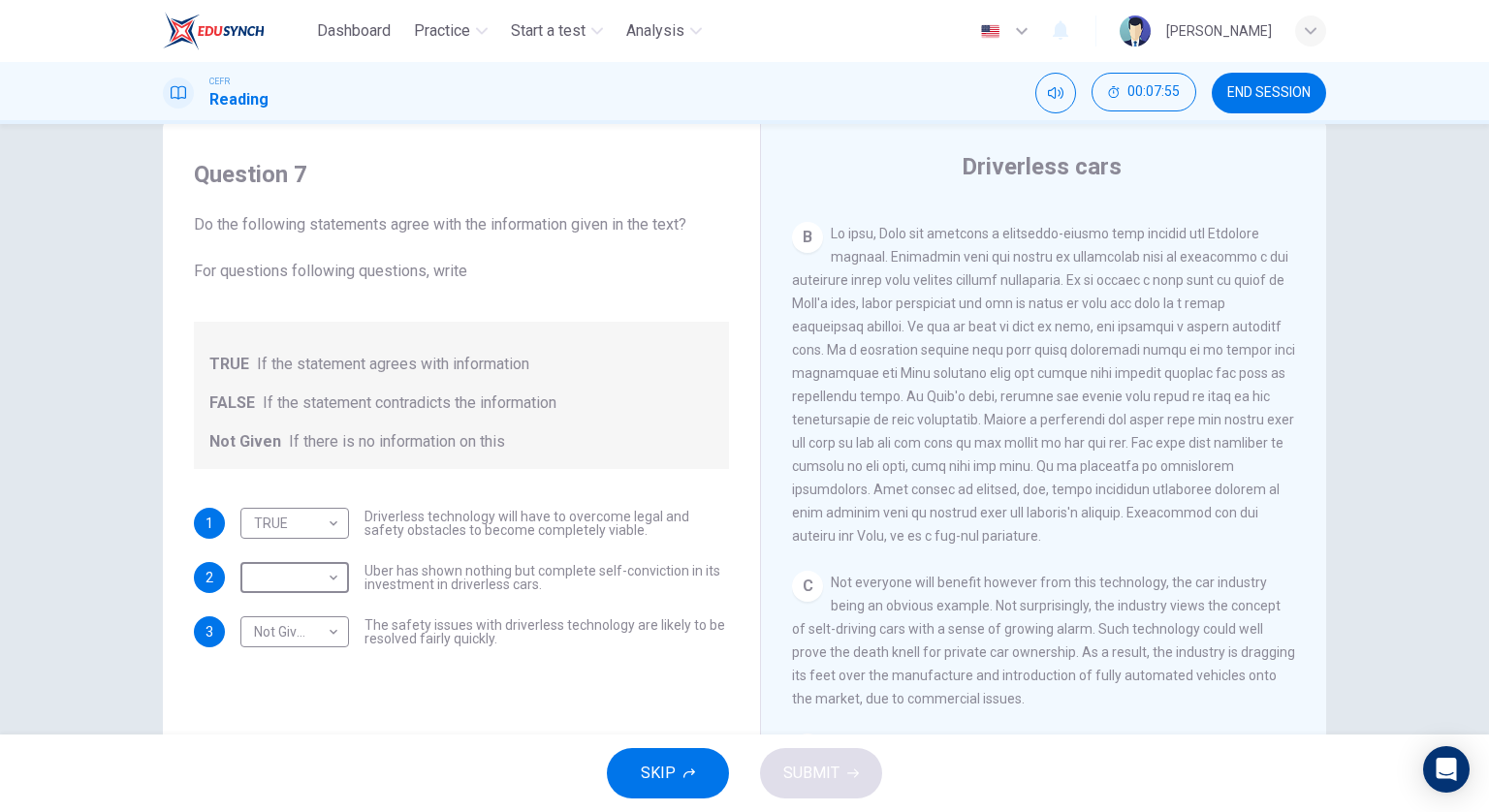
scroll to position [567, 0]
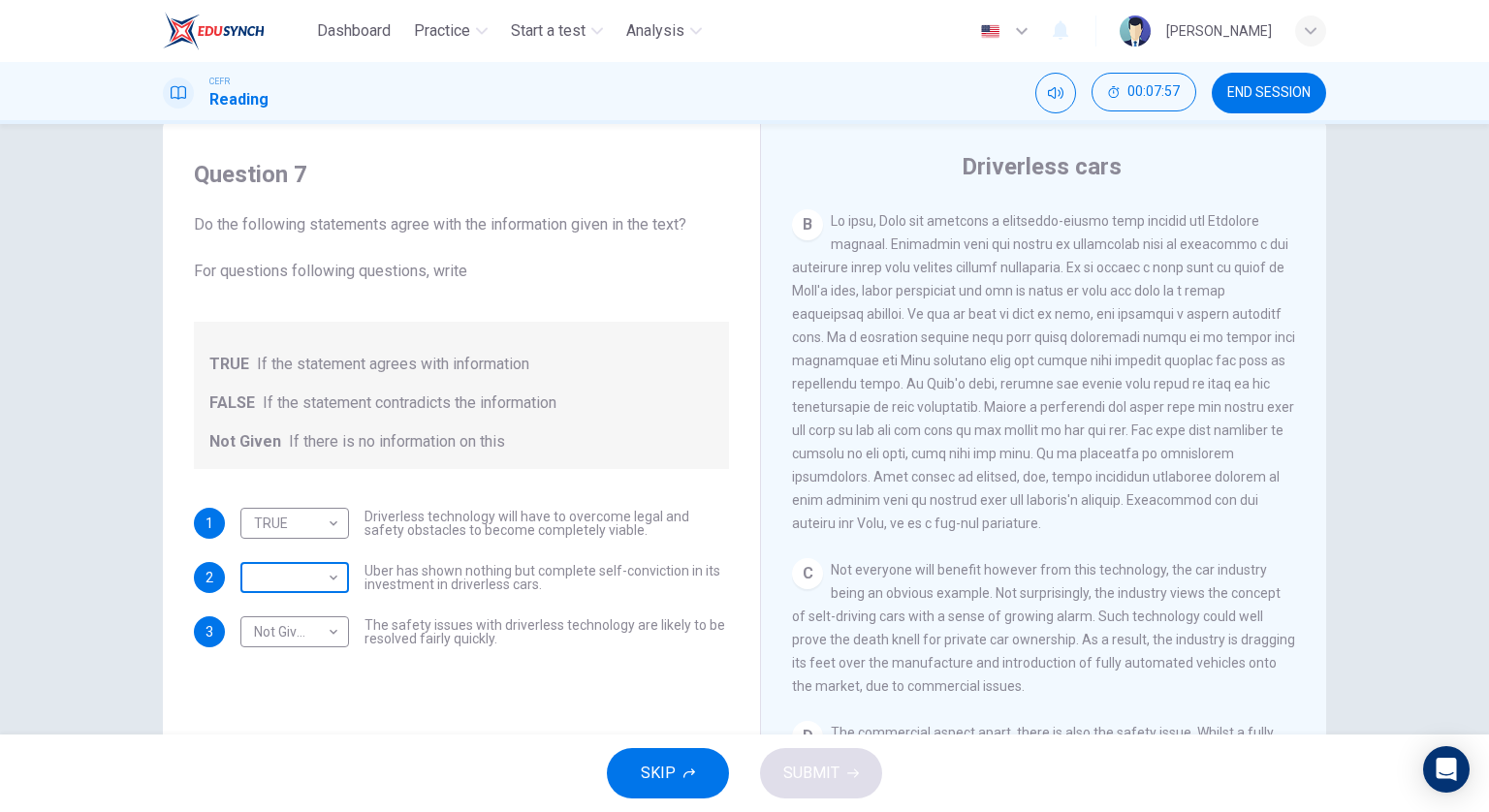
click at [311, 567] on body "Dashboard Practice Start a test Analysis English en ​ FOONG SHERMAINE CEFR Read…" at bounding box center [744, 406] width 1489 height 812
click at [318, 618] on li "TRUE" at bounding box center [290, 608] width 108 height 31
type input "TRUE"
click at [857, 753] on button "SUBMIT" at bounding box center [821, 773] width 122 height 50
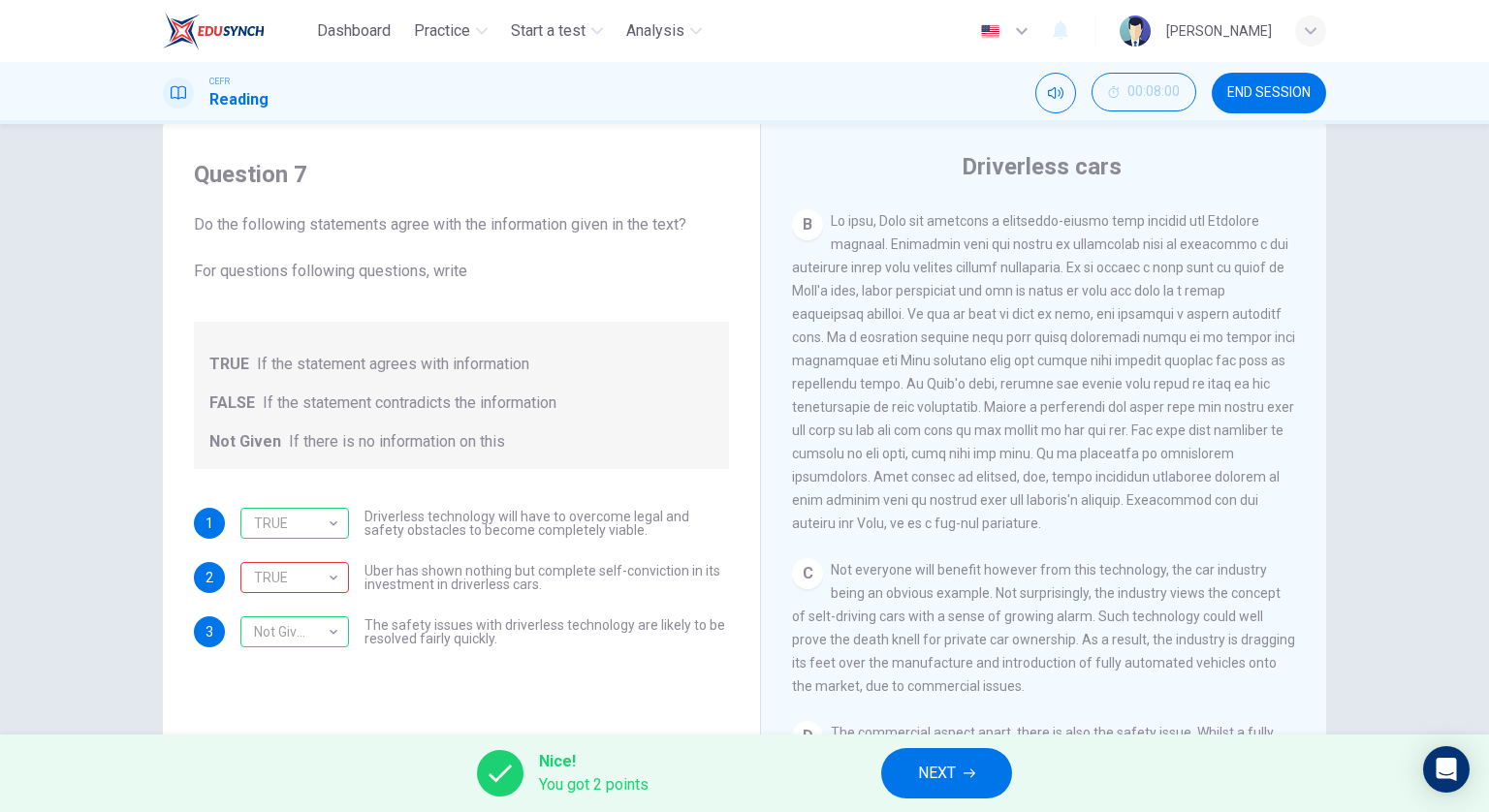
click at [958, 773] on button "NEXT" at bounding box center [946, 773] width 131 height 50
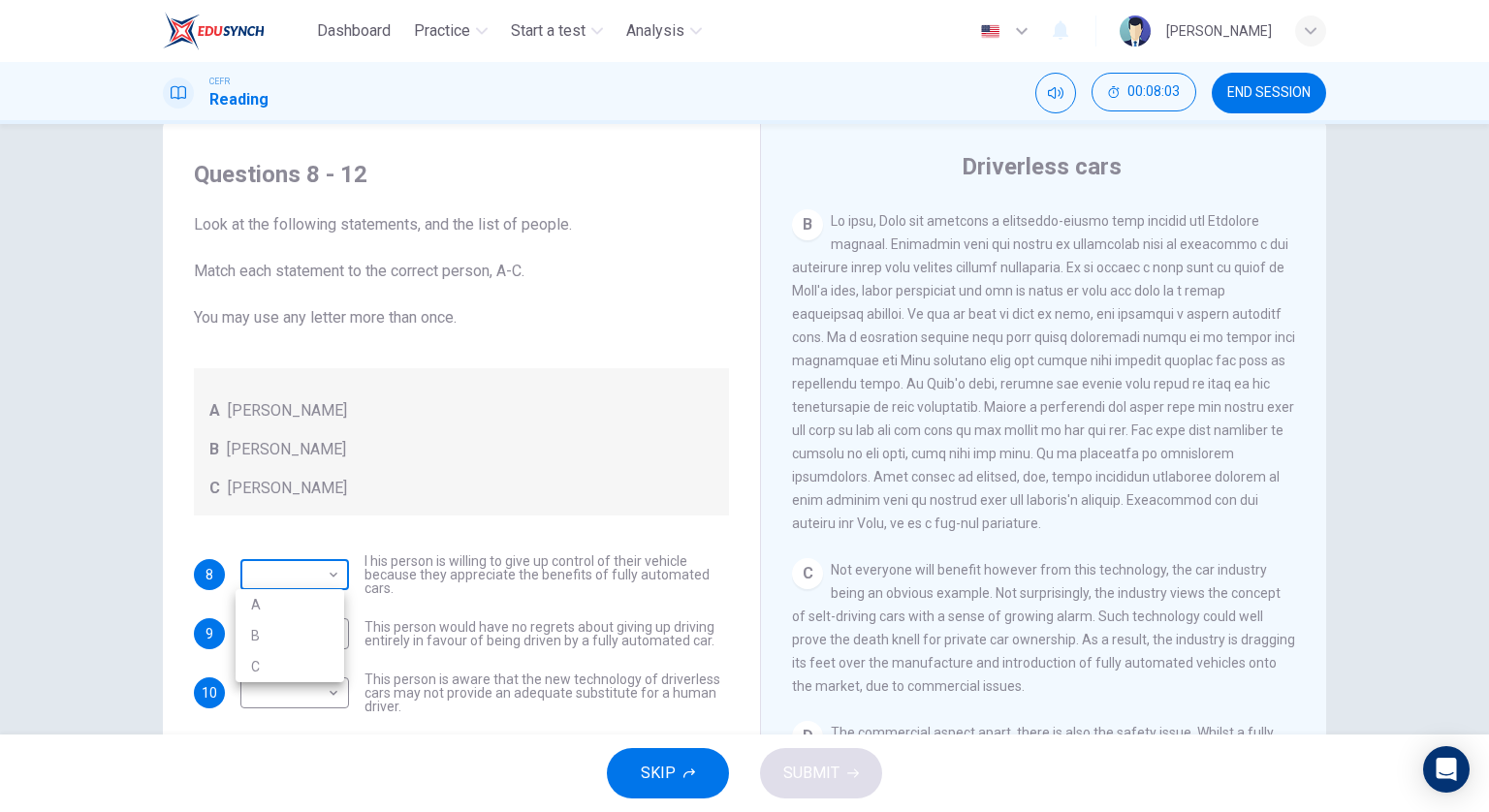
click at [268, 579] on body "Dashboard Practice Start a test Analysis English en ​ FOONG SHERMAINE CEFR Read…" at bounding box center [744, 406] width 1489 height 812
drag, startPoint x: 982, startPoint y: 543, endPoint x: 970, endPoint y: 569, distance: 28.6
click at [970, 569] on div at bounding box center [744, 406] width 1489 height 812
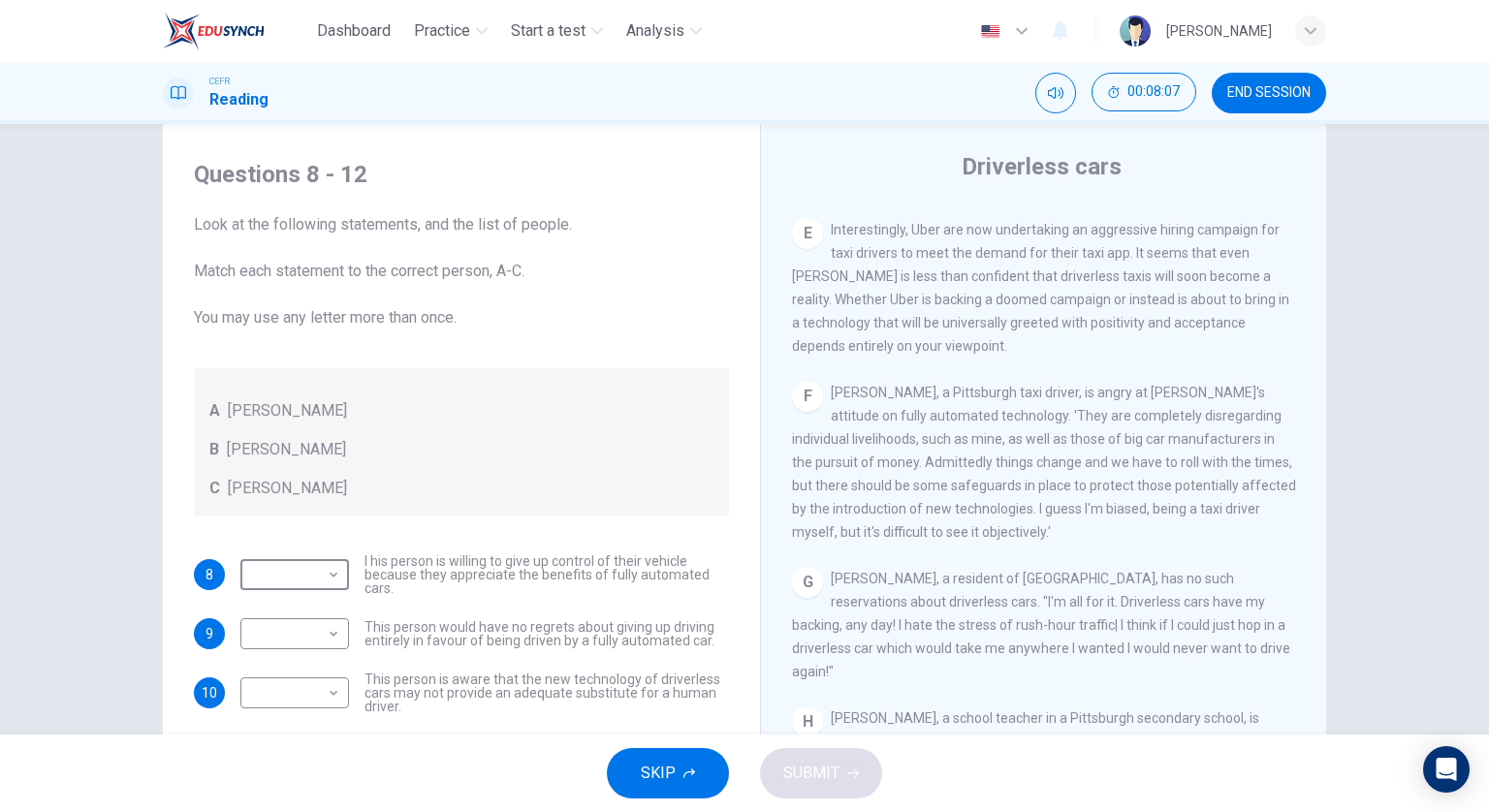
scroll to position [1422, 0]
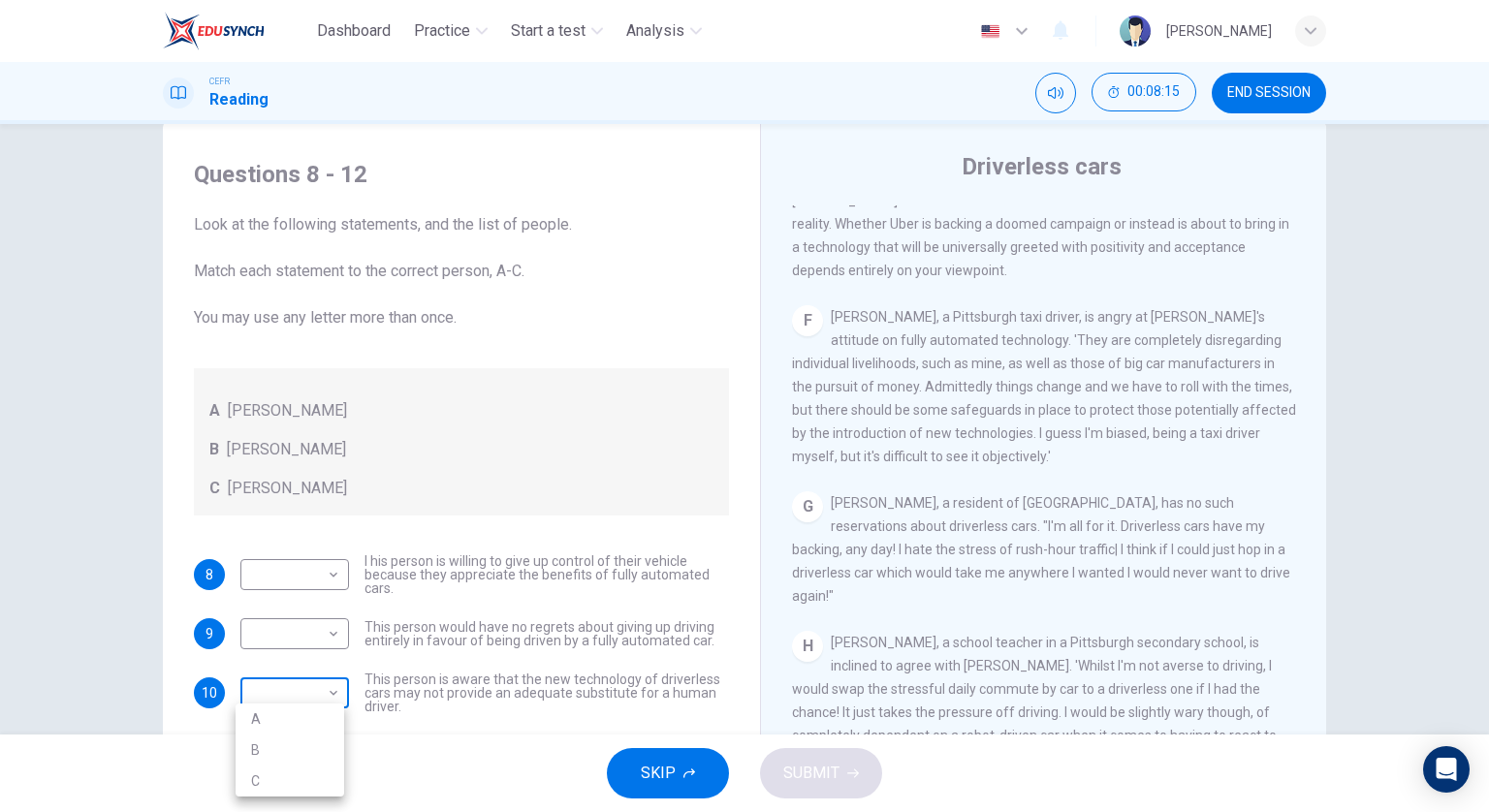
click at [303, 691] on body "Dashboard Practice Start a test Analysis English en ​ FOONG SHERMAINE CEFR Read…" at bounding box center [744, 406] width 1489 height 812
click at [303, 720] on li "A" at bounding box center [290, 720] width 108 height 31
type input "A"
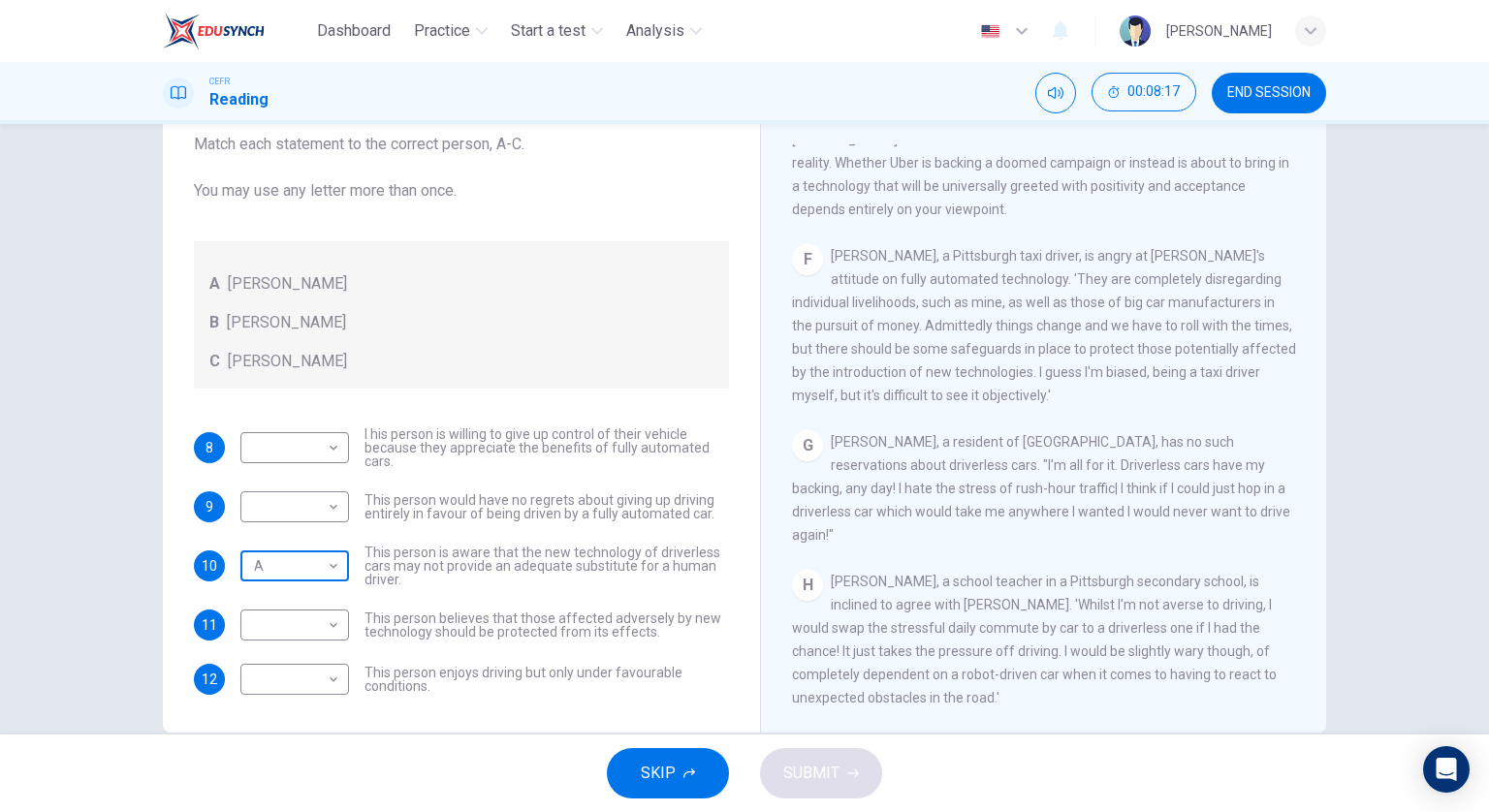
scroll to position [140, 0]
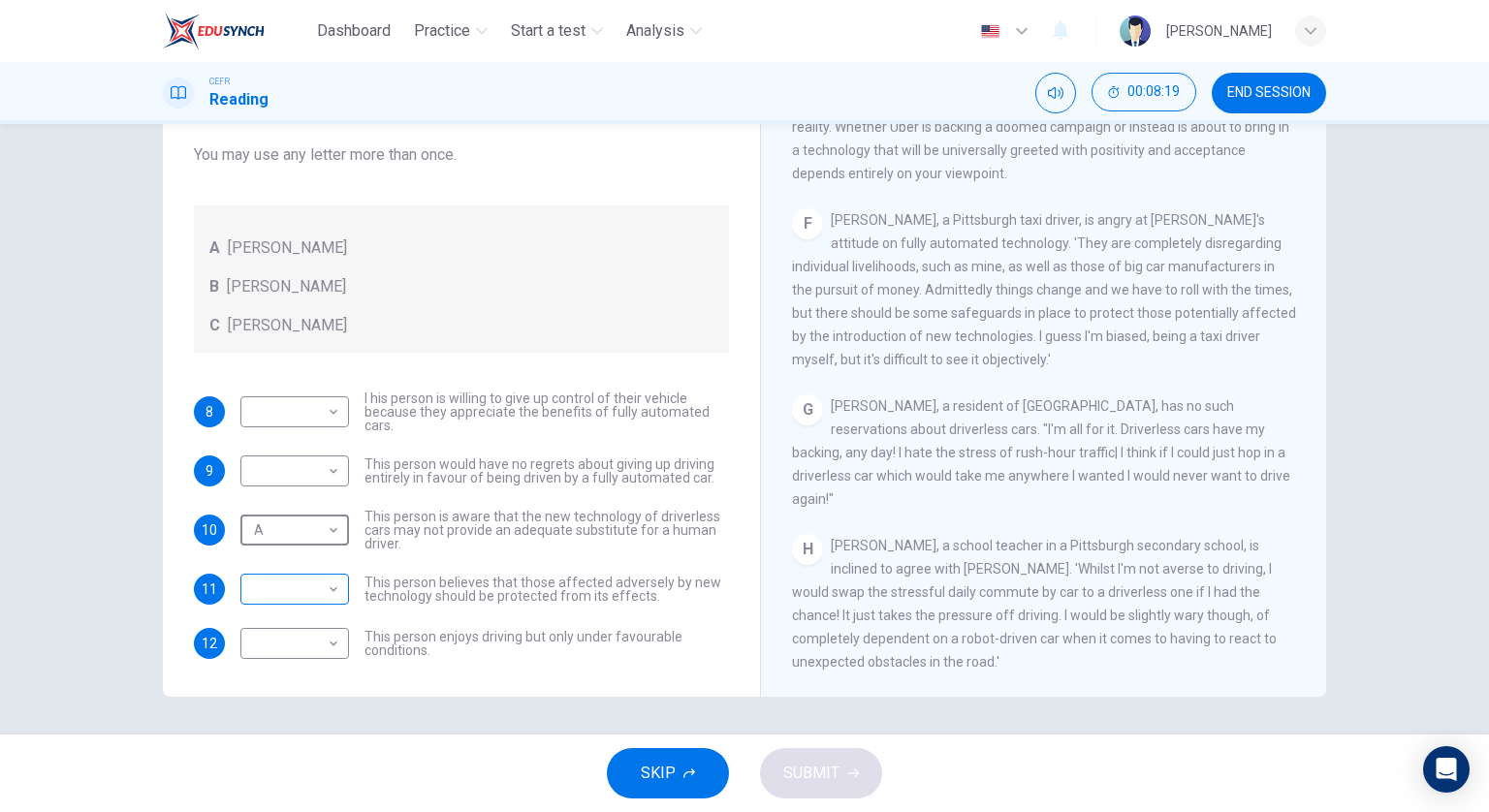
click at [316, 584] on body "Dashboard Practice Start a test Analysis English en ​ FOONG SHERMAINE CEFR Read…" at bounding box center [744, 406] width 1489 height 812
click at [322, 613] on li "A" at bounding box center [290, 618] width 108 height 31
type input "A"
click at [289, 635] on body "Dashboard Practice Start a test Analysis English en ​ FOONG SHERMAINE CEFR Read…" at bounding box center [744, 406] width 1489 height 812
click at [307, 725] on li "C" at bounding box center [290, 734] width 108 height 31
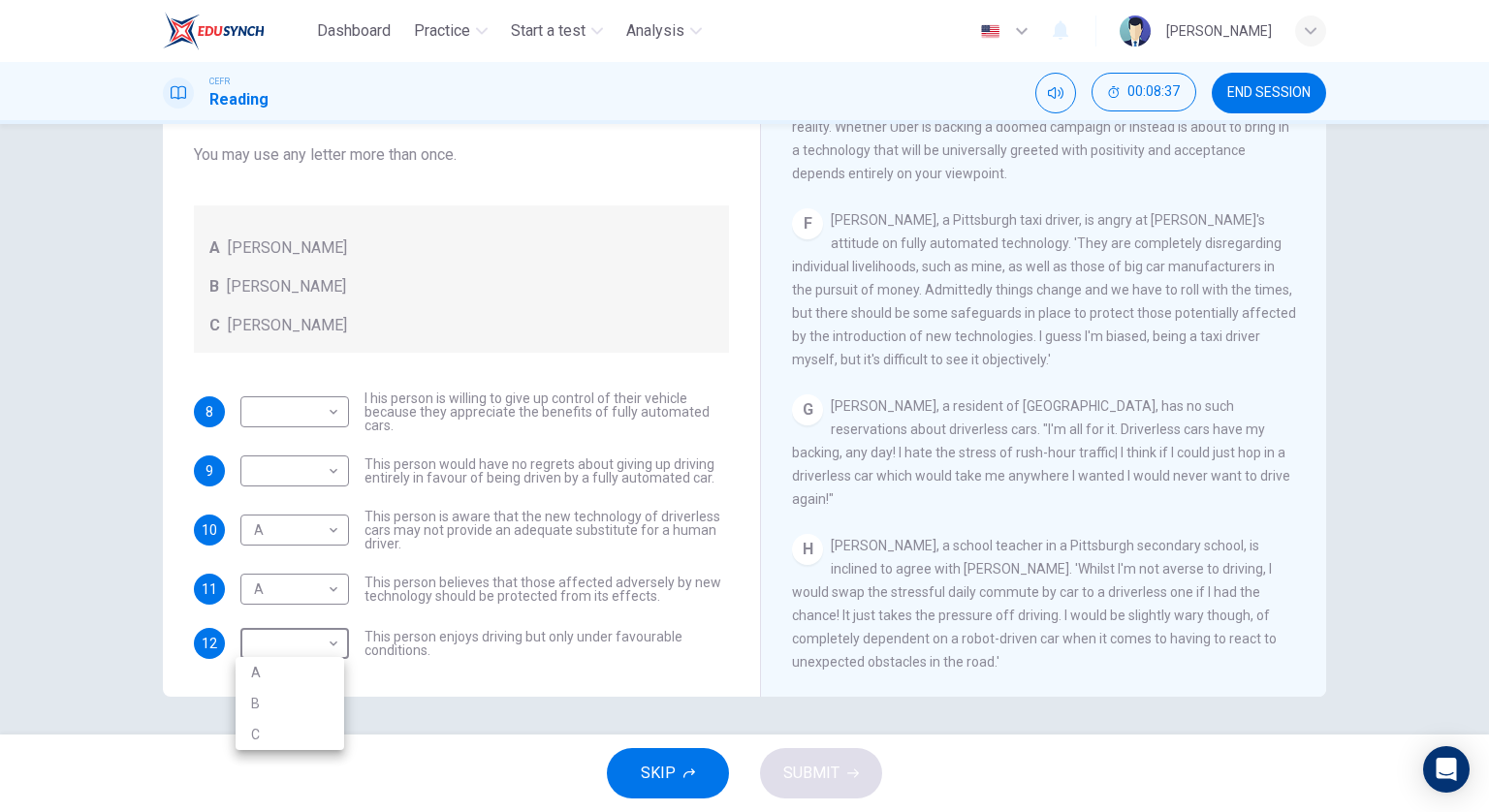
type input "C"
click at [299, 469] on body "Dashboard Practice Start a test Analysis English en ​ FOONG SHERMAINE CEFR Read…" at bounding box center [744, 406] width 1489 height 812
click at [303, 538] on li "B" at bounding box center [290, 531] width 108 height 31
type input "B"
click at [279, 418] on body "Dashboard Practice Start a test Analysis English en ​ FOONG SHERMAINE CEFR Read…" at bounding box center [744, 406] width 1489 height 812
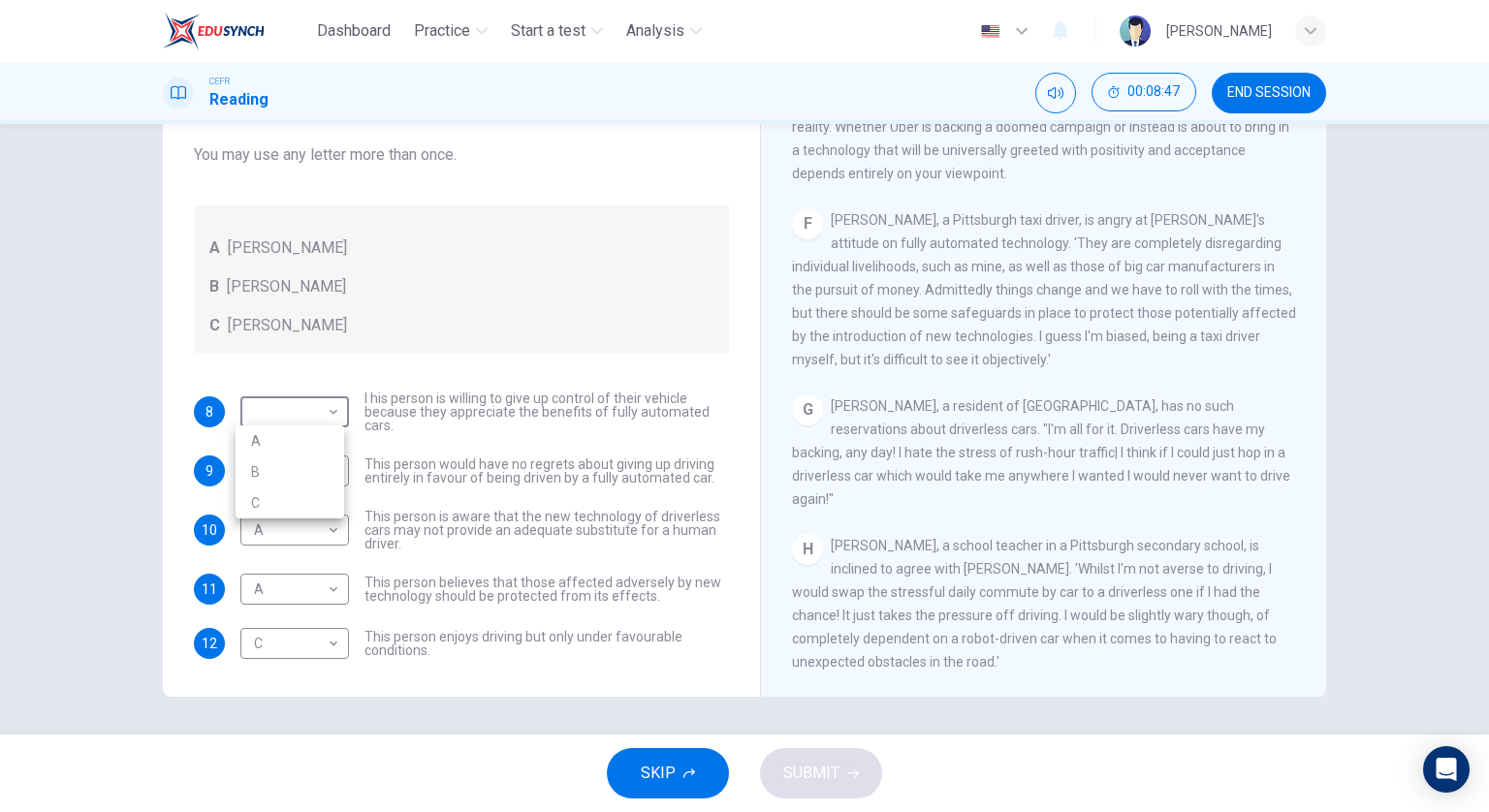
click at [287, 476] on li "B" at bounding box center [290, 472] width 108 height 31
type input "B"
click at [777, 768] on button "SUBMIT" at bounding box center [821, 773] width 122 height 50
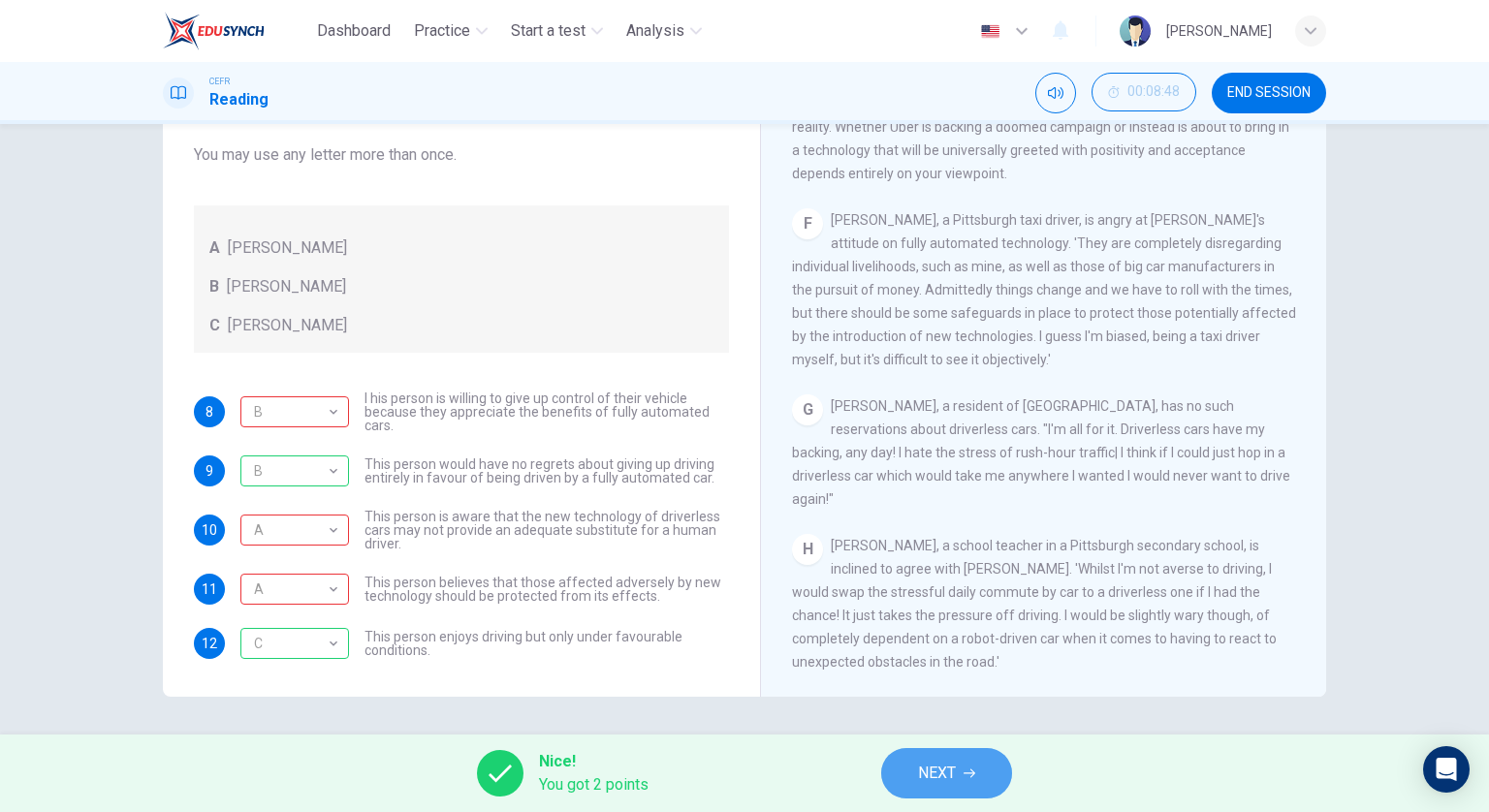
click at [986, 767] on button "NEXT" at bounding box center [946, 773] width 131 height 50
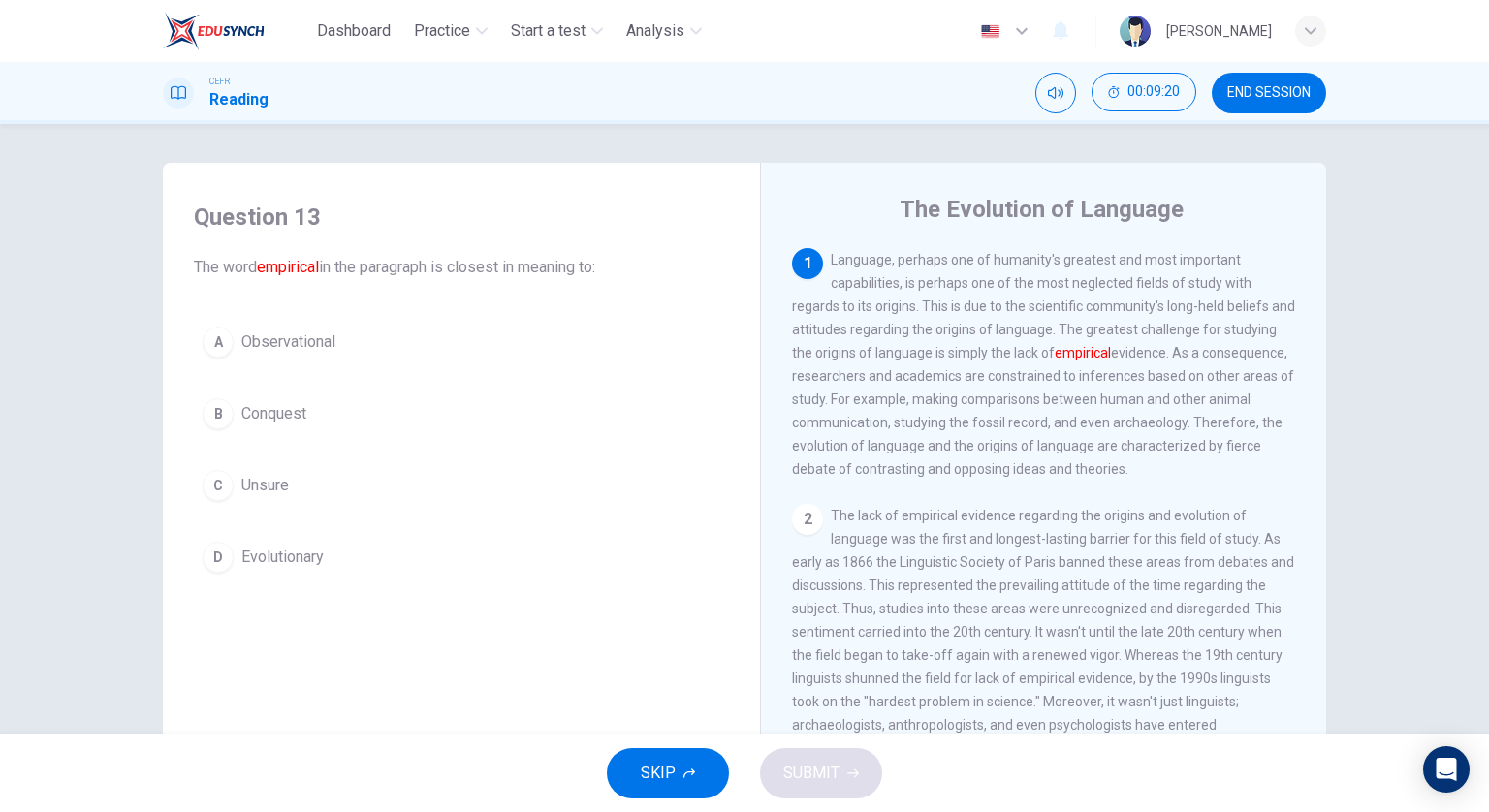
click at [282, 344] on span "Observational" at bounding box center [288, 342] width 94 height 24
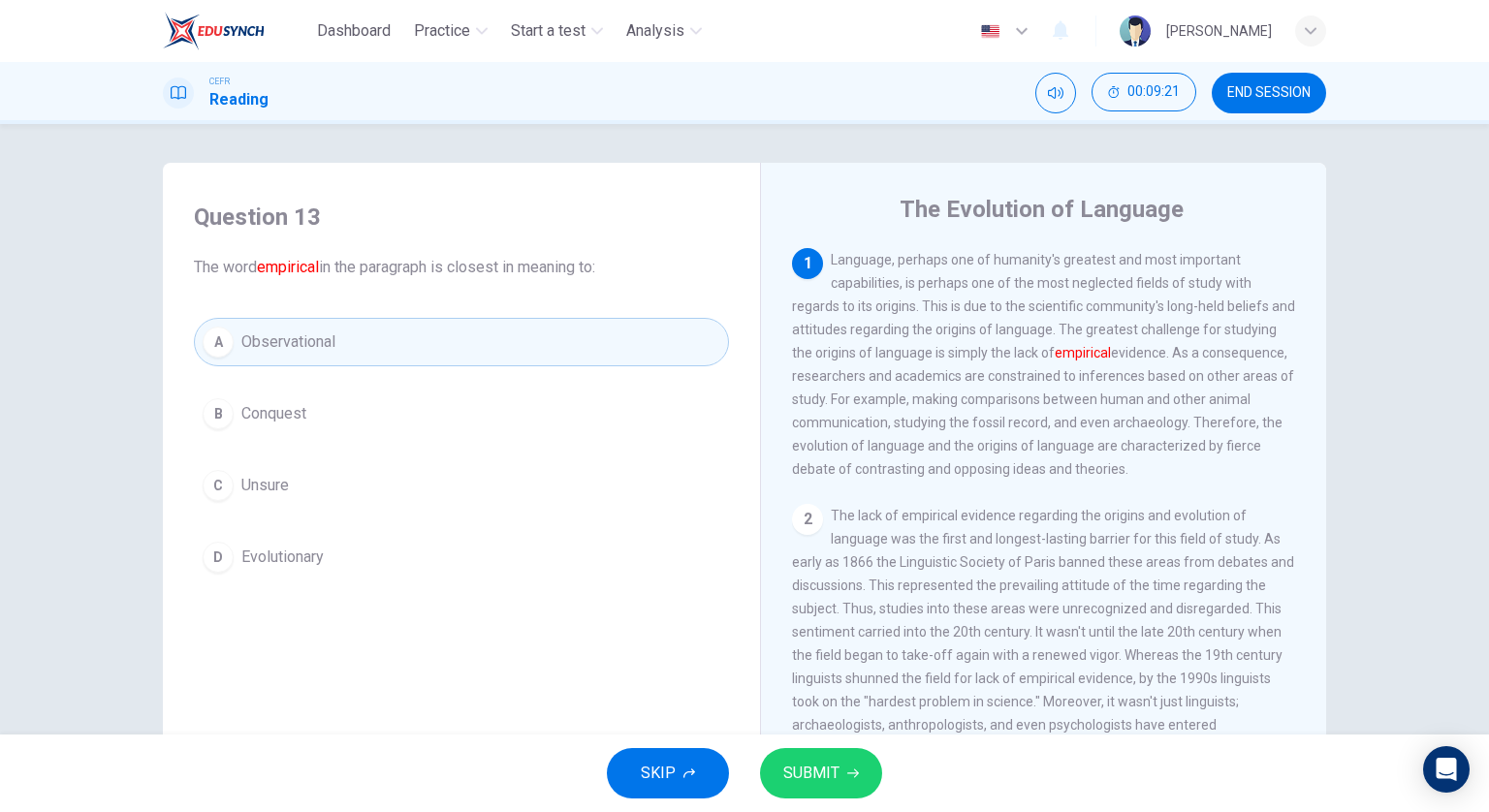
click at [852, 768] on icon "button" at bounding box center [854, 774] width 12 height 12
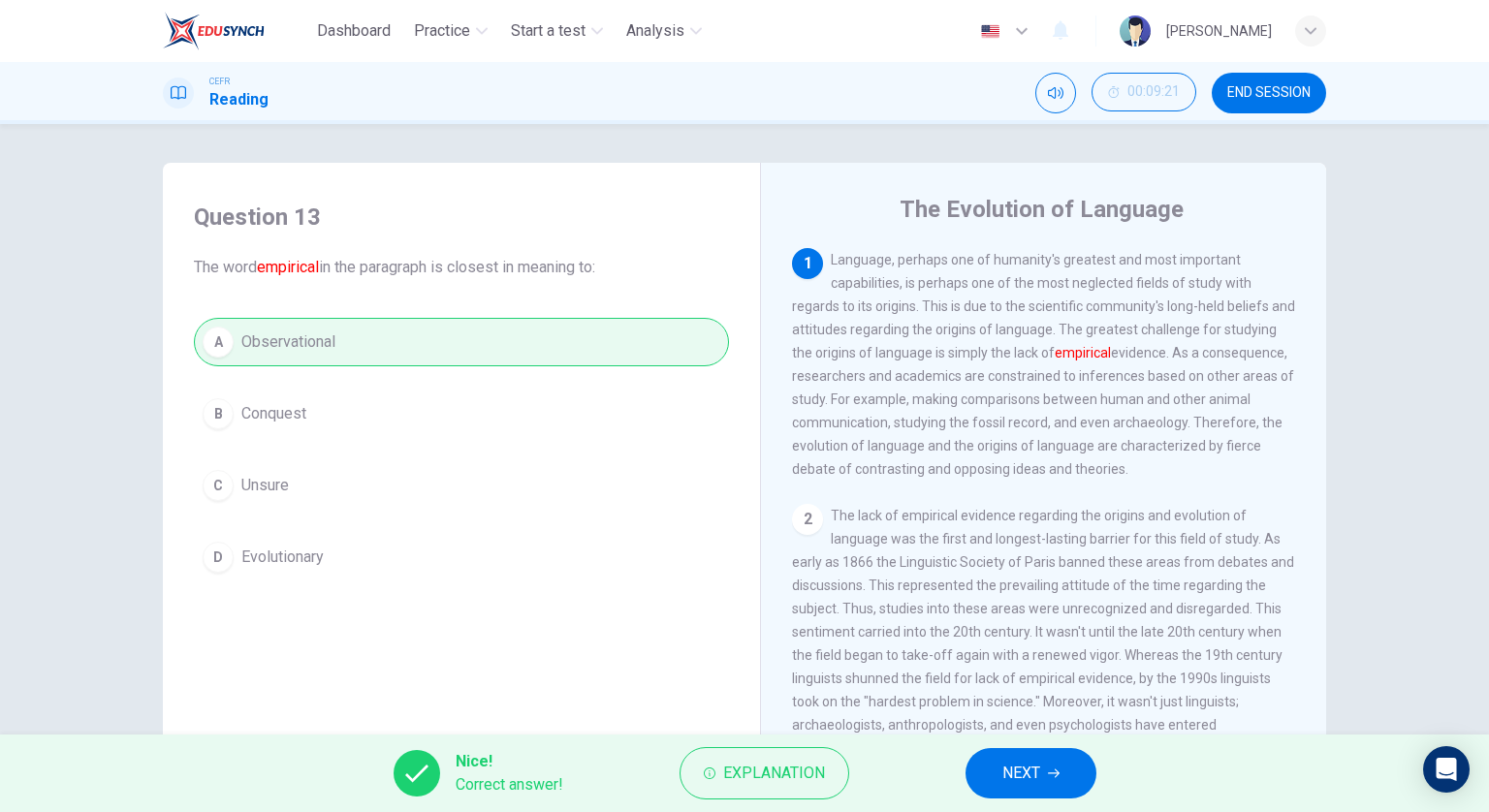
click at [1083, 775] on button "NEXT" at bounding box center [1031, 773] width 131 height 50
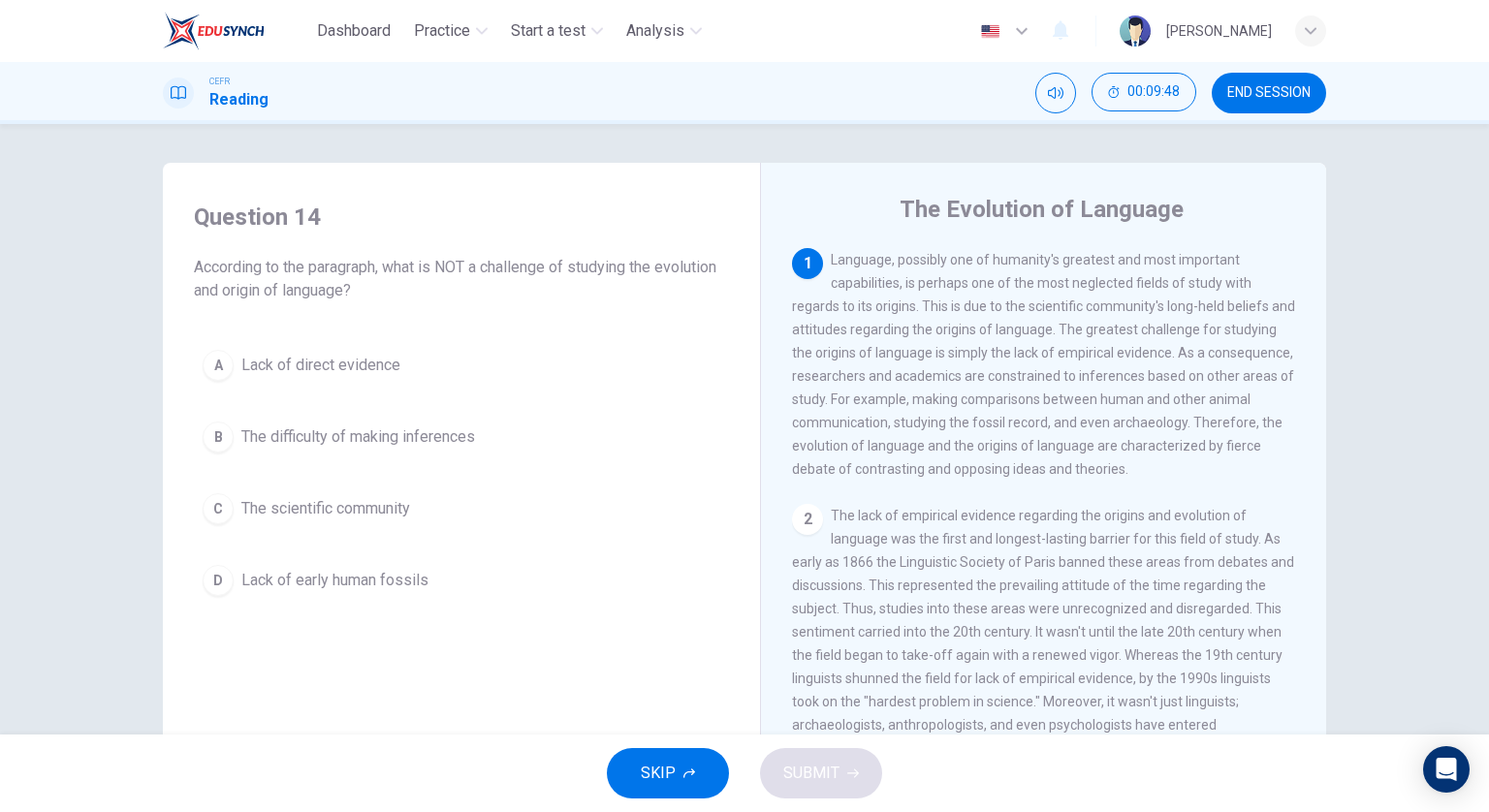
click at [387, 520] on button "C The scientific community" at bounding box center [461, 508] width 535 height 48
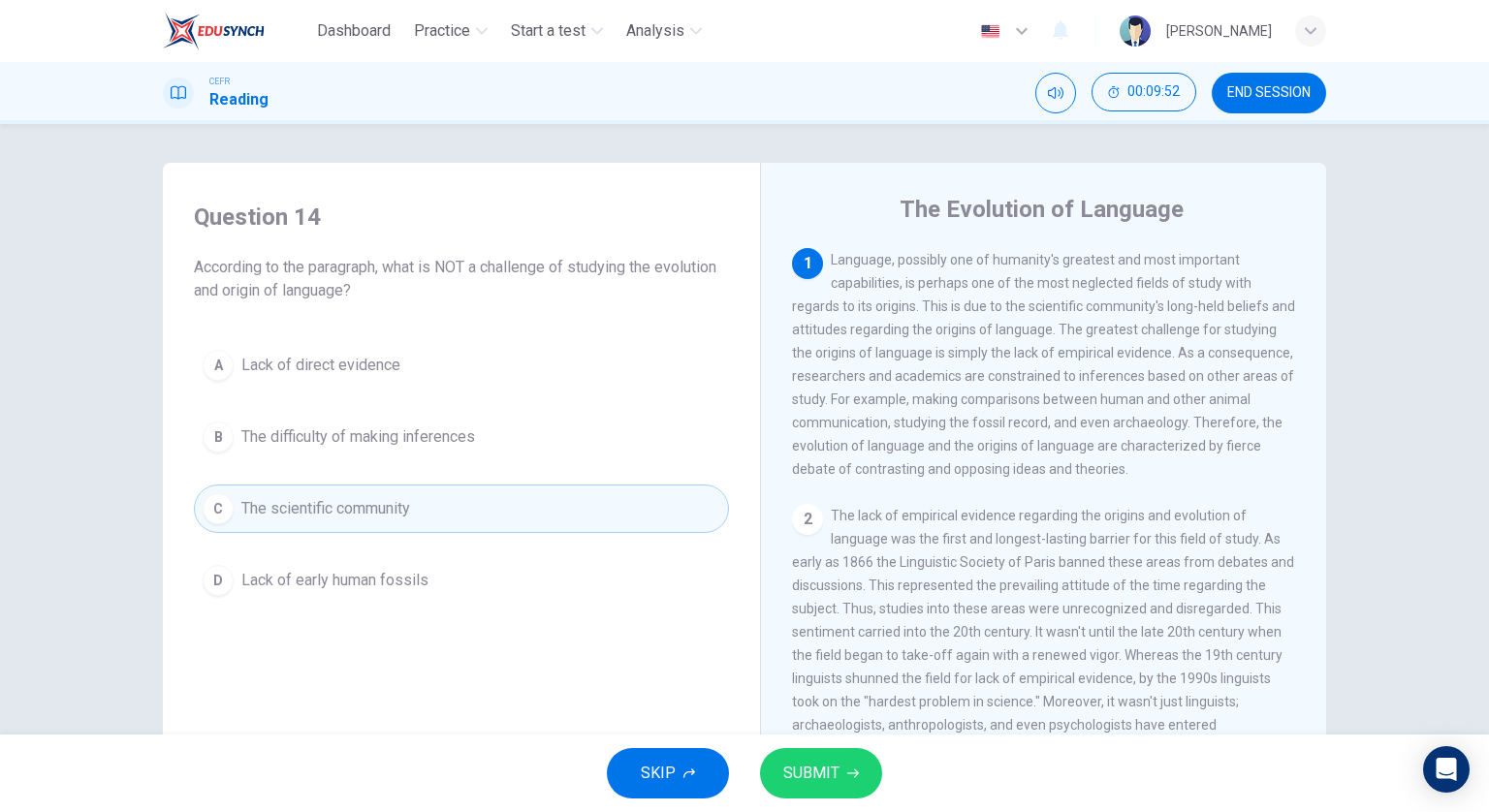
click at [799, 768] on span "SUBMIT" at bounding box center [811, 774] width 56 height 28
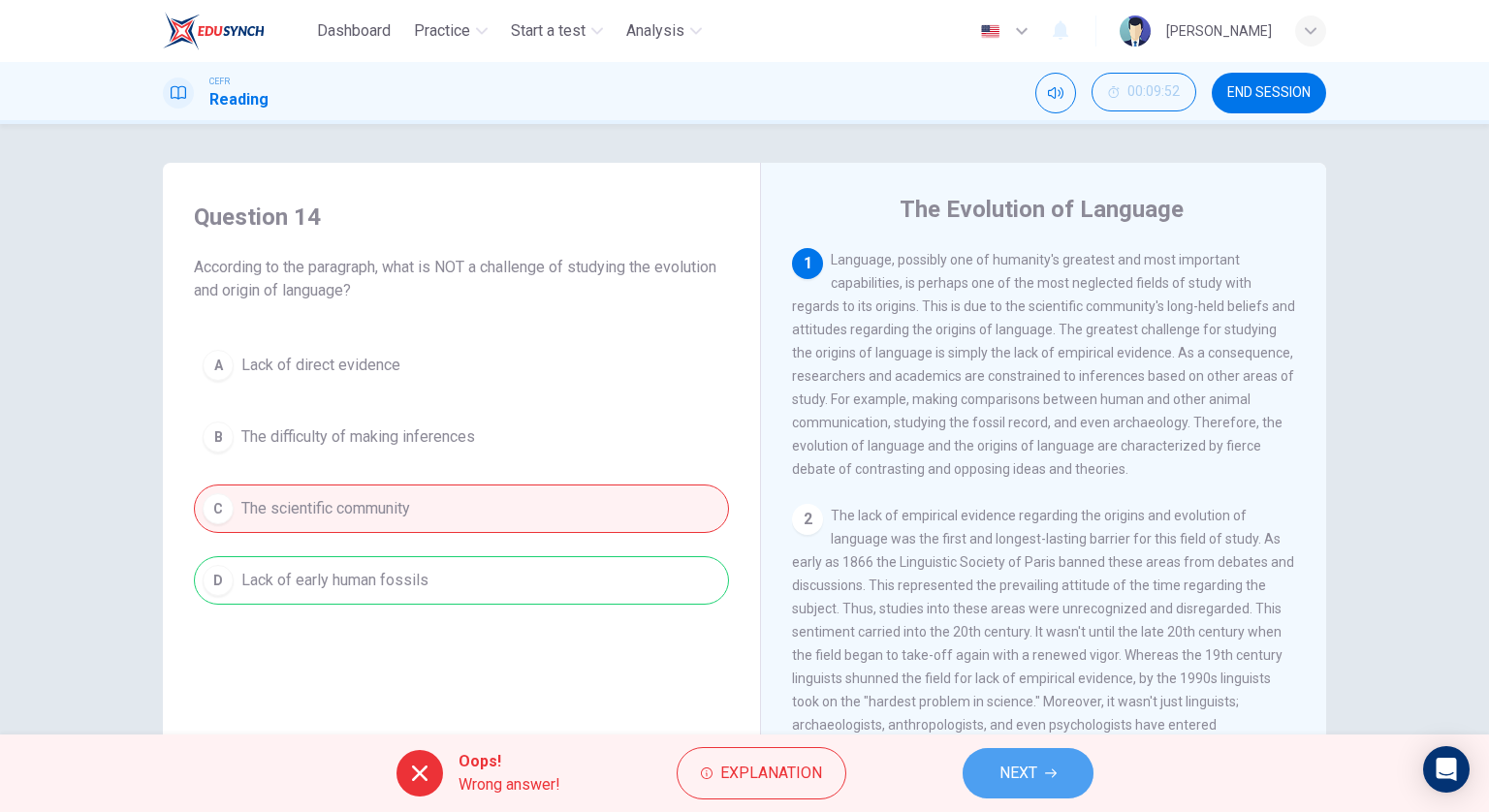
click at [1006, 767] on span "NEXT" at bounding box center [1018, 774] width 37 height 28
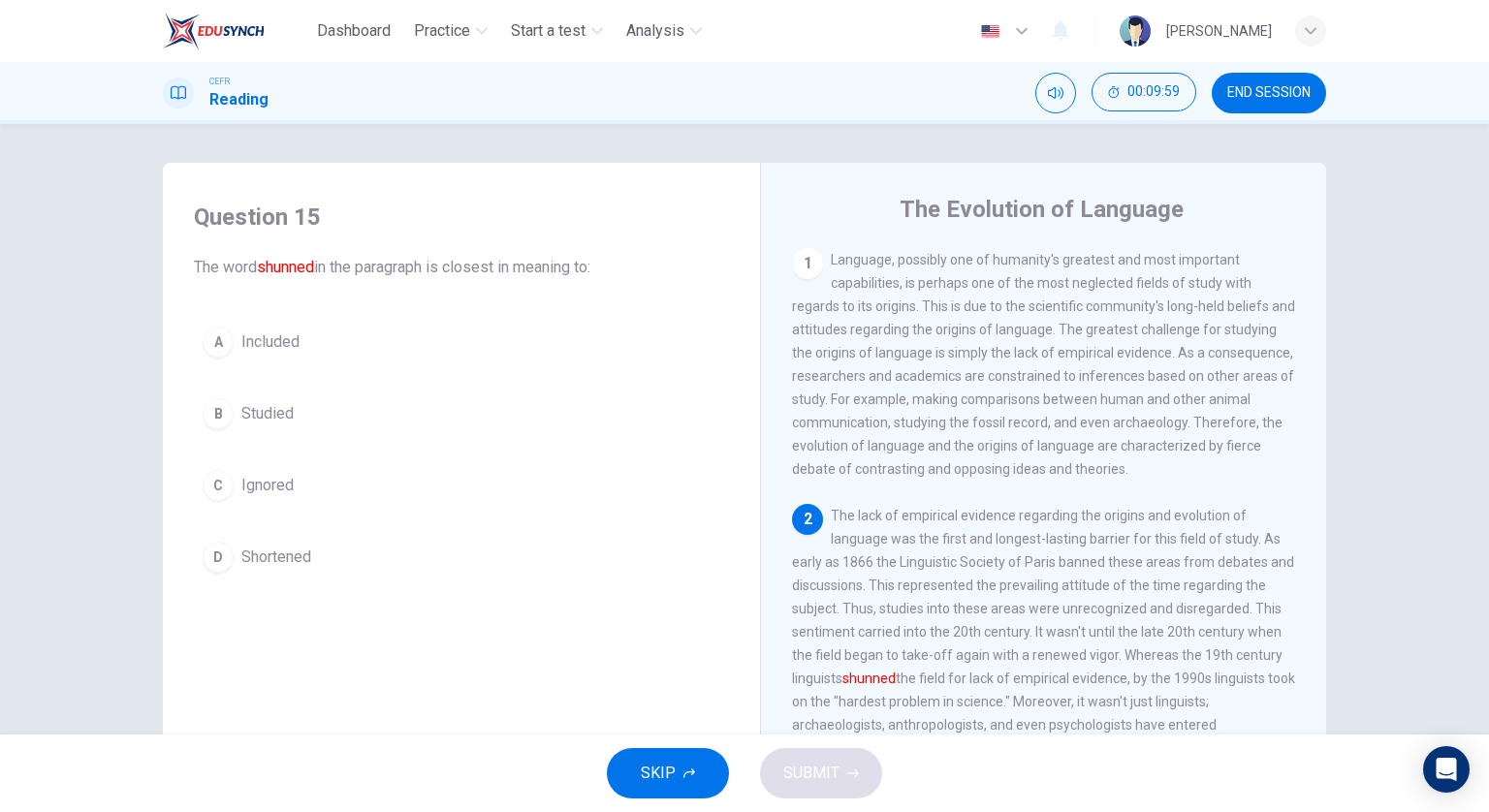
scroll to position [97, 0]
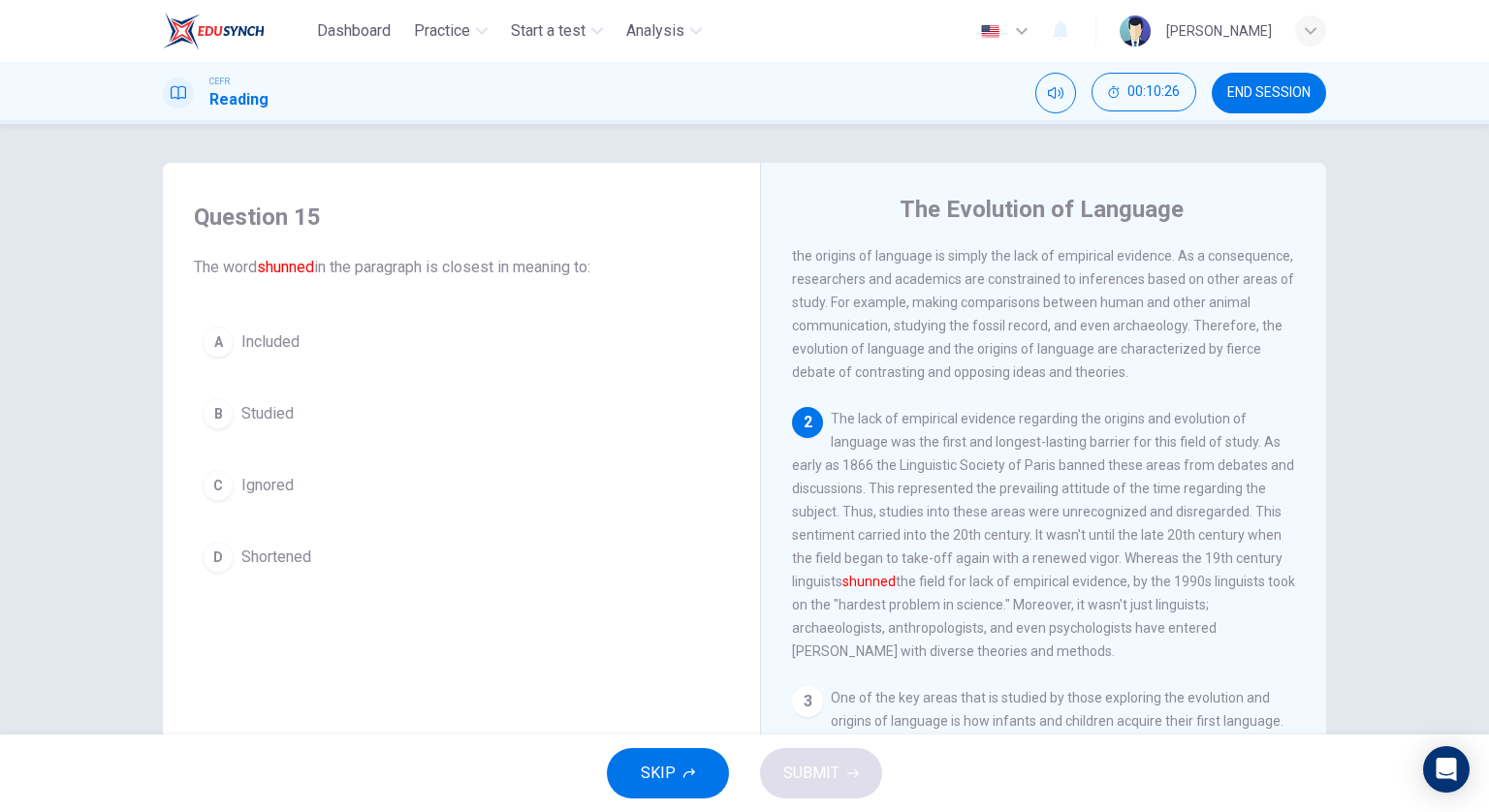
click at [437, 488] on button "C Ignored" at bounding box center [461, 485] width 535 height 48
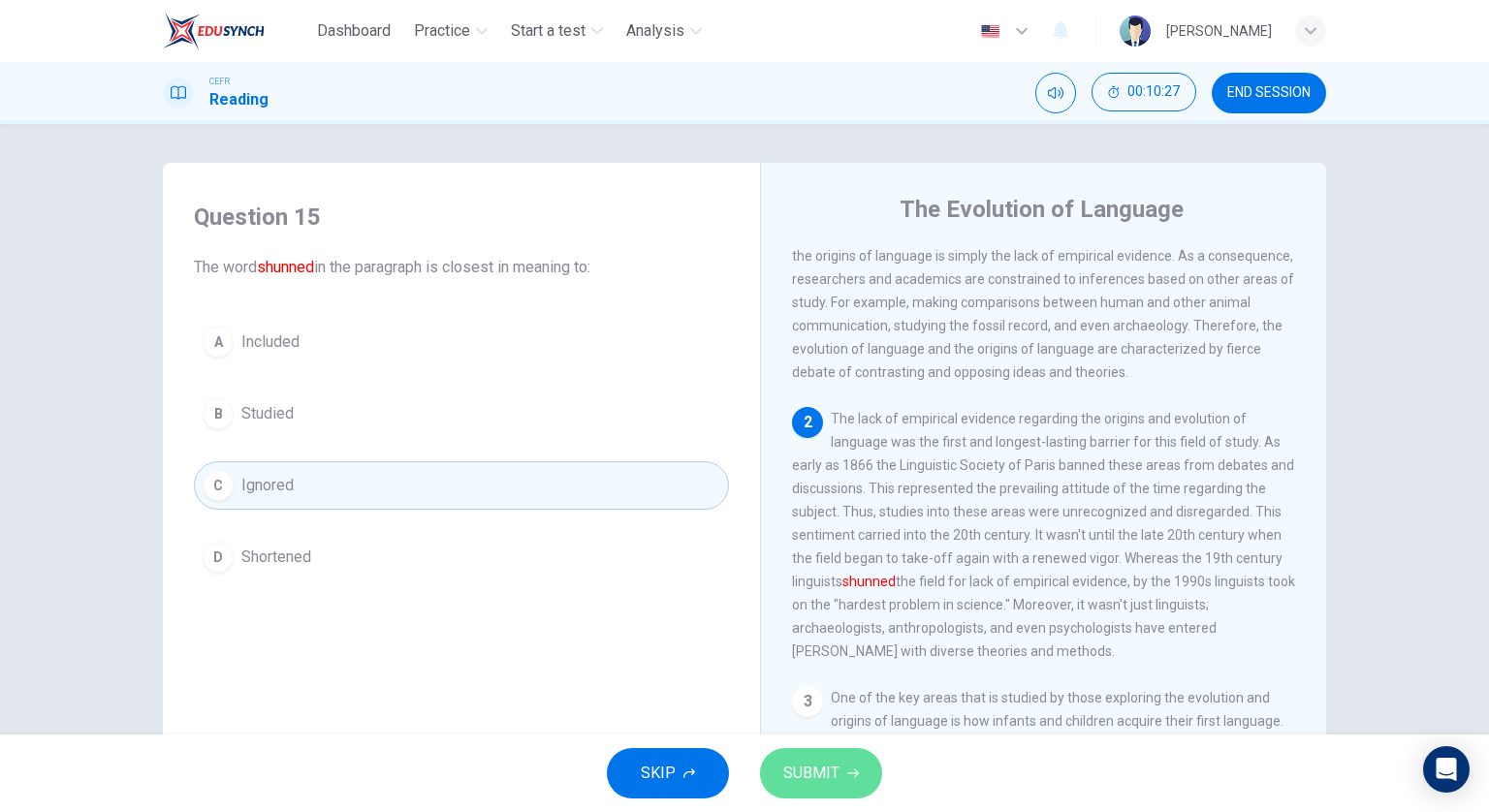
click at [812, 767] on span "SUBMIT" at bounding box center [811, 774] width 56 height 28
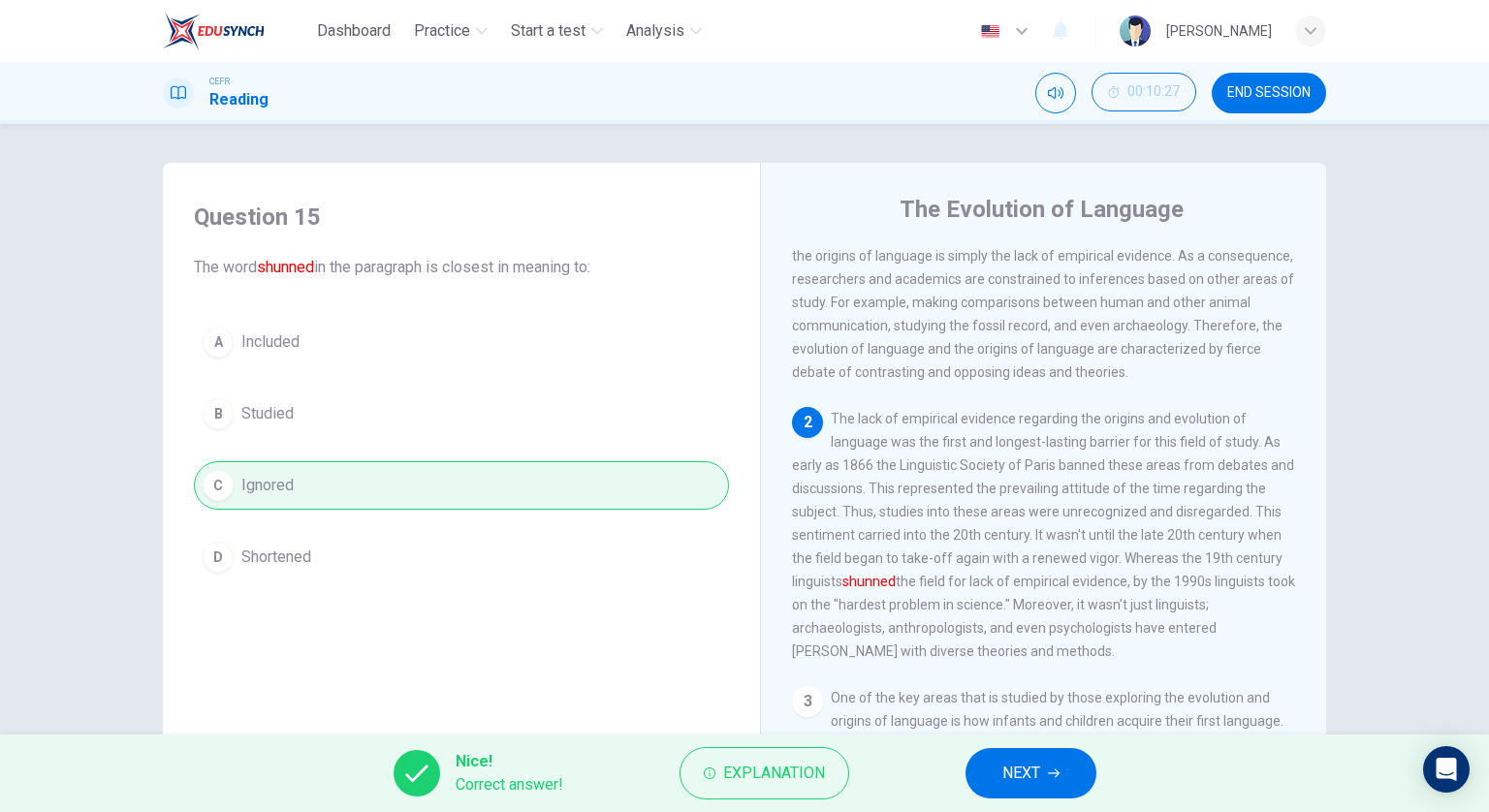
click at [1070, 771] on button "NEXT" at bounding box center [1031, 773] width 131 height 50
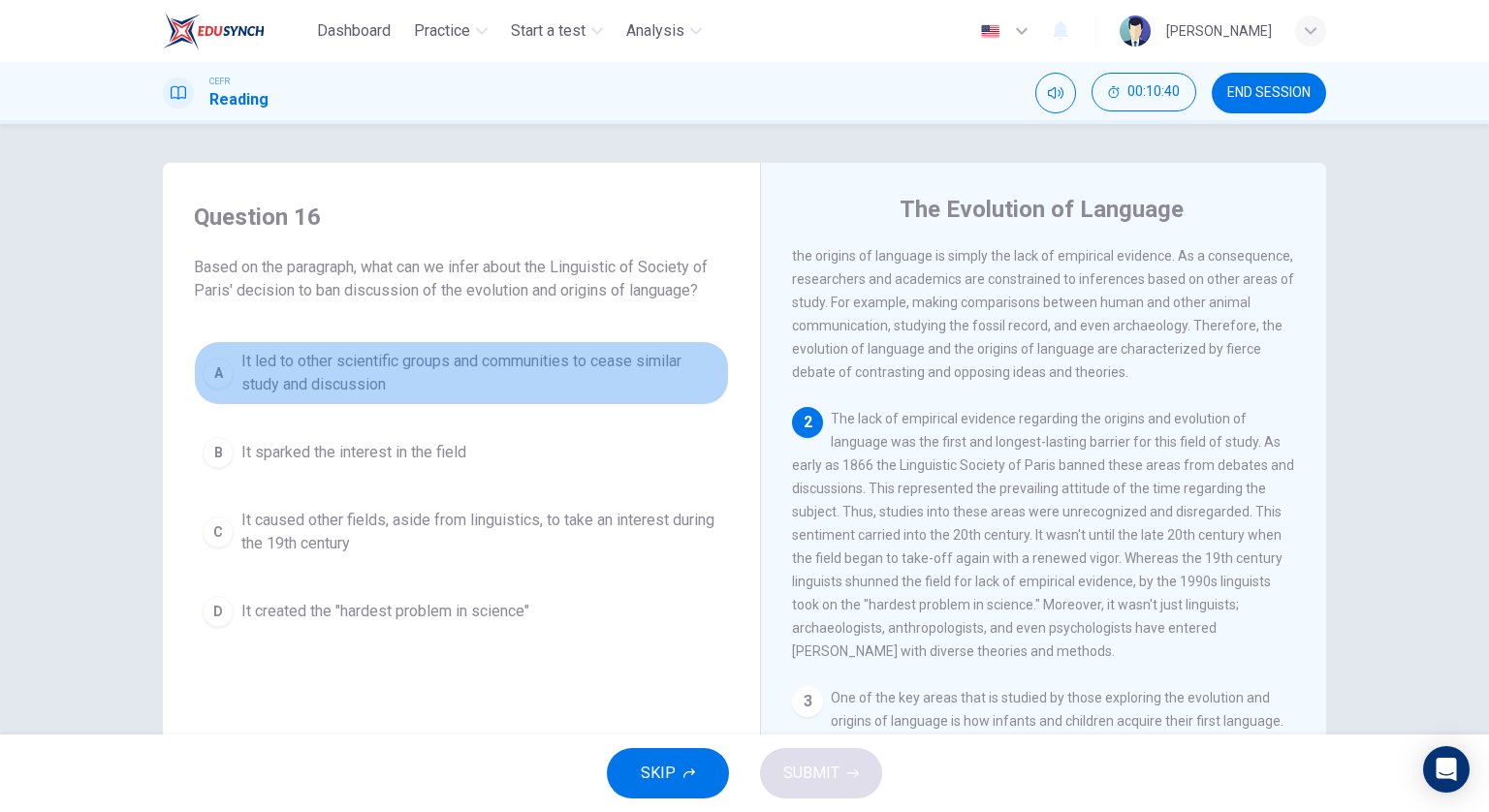
click at [605, 375] on span "It led to other scientific groups and communities to cease similar study and di…" at bounding box center [480, 373] width 479 height 46
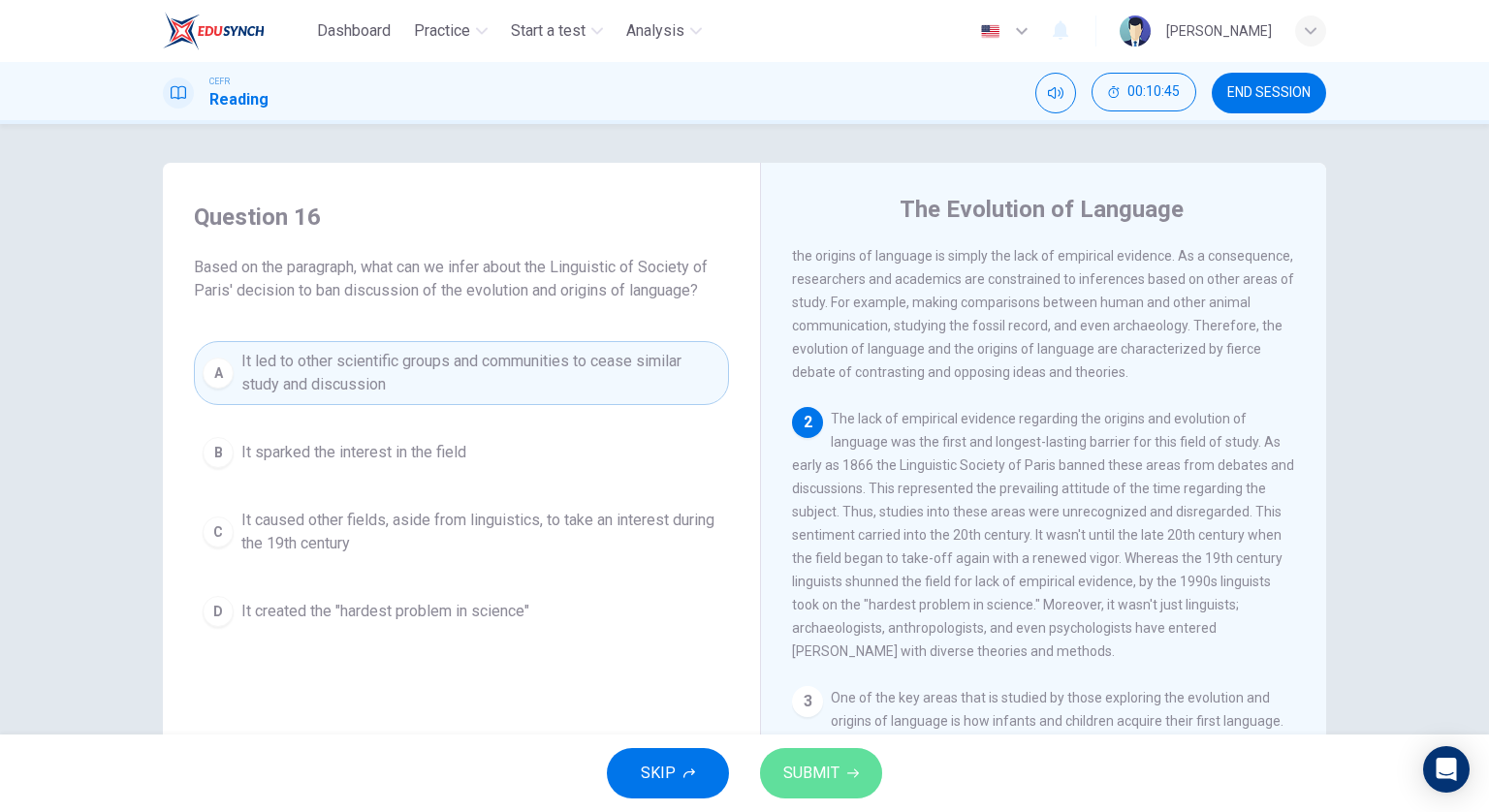
click at [799, 778] on span "SUBMIT" at bounding box center [811, 774] width 56 height 28
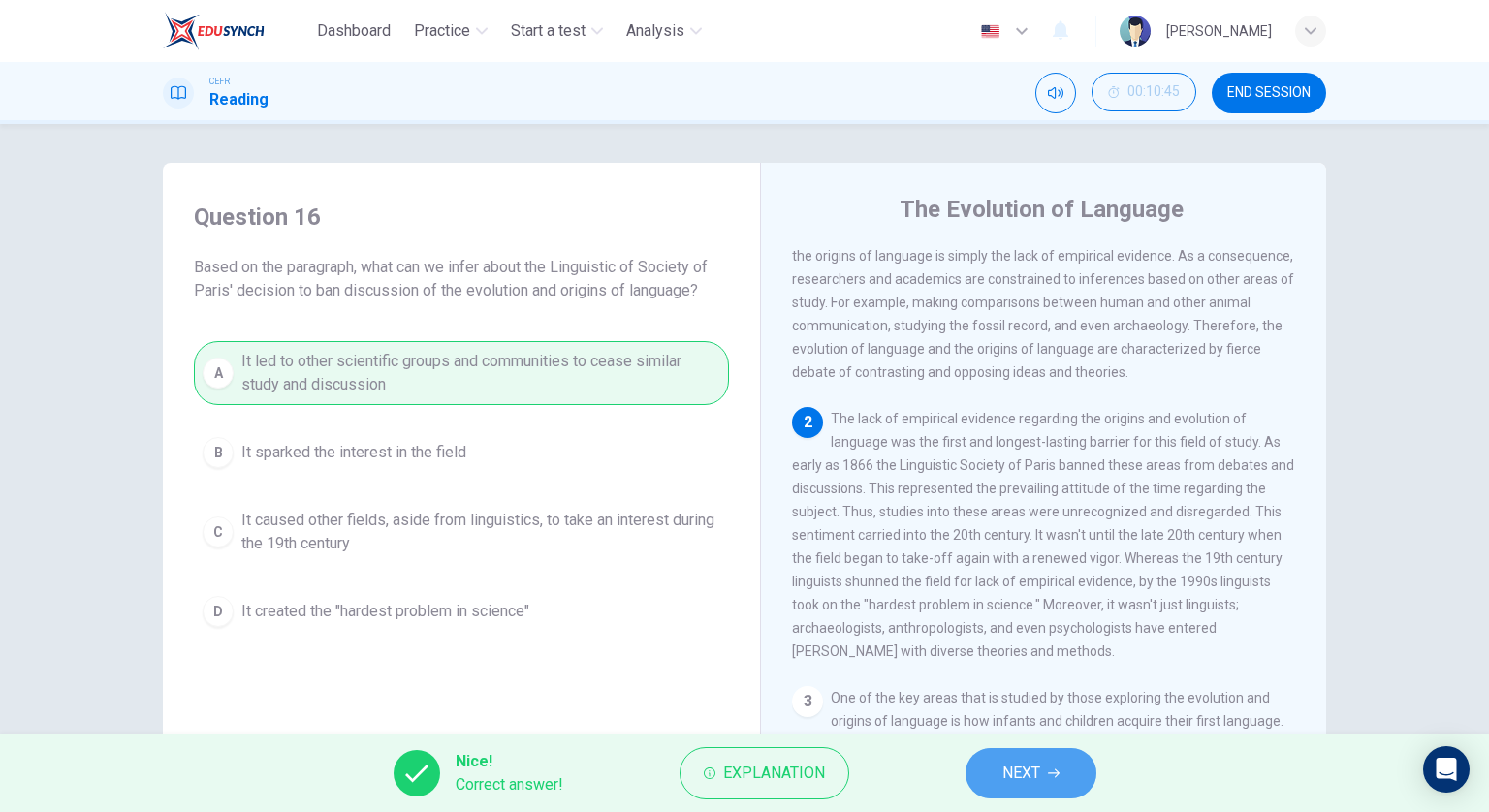
click at [1022, 774] on span "NEXT" at bounding box center [1021, 774] width 37 height 28
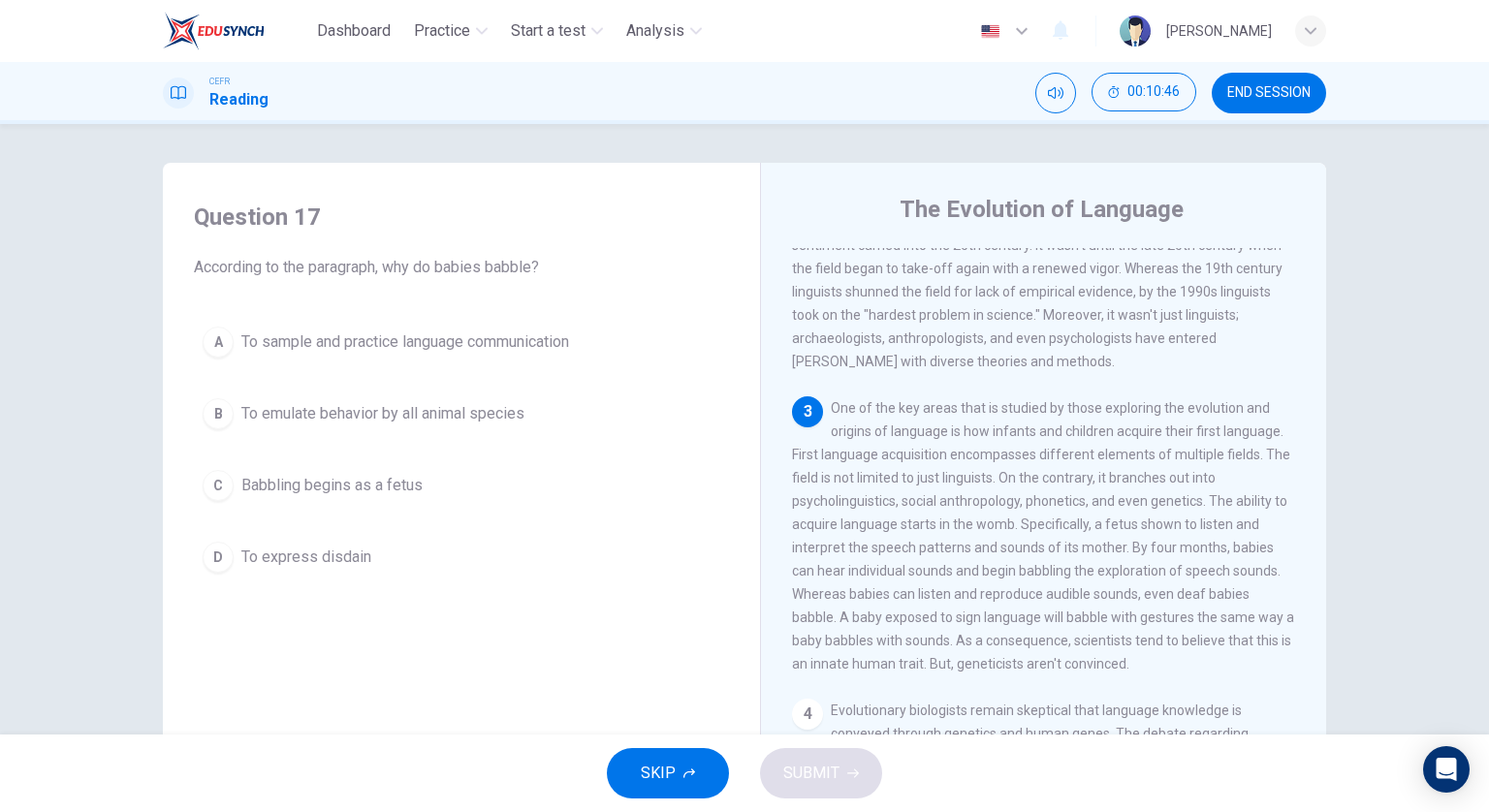
scroll to position [387, 0]
click at [467, 348] on span "To sample and practice language communication" at bounding box center [404, 342] width 328 height 24
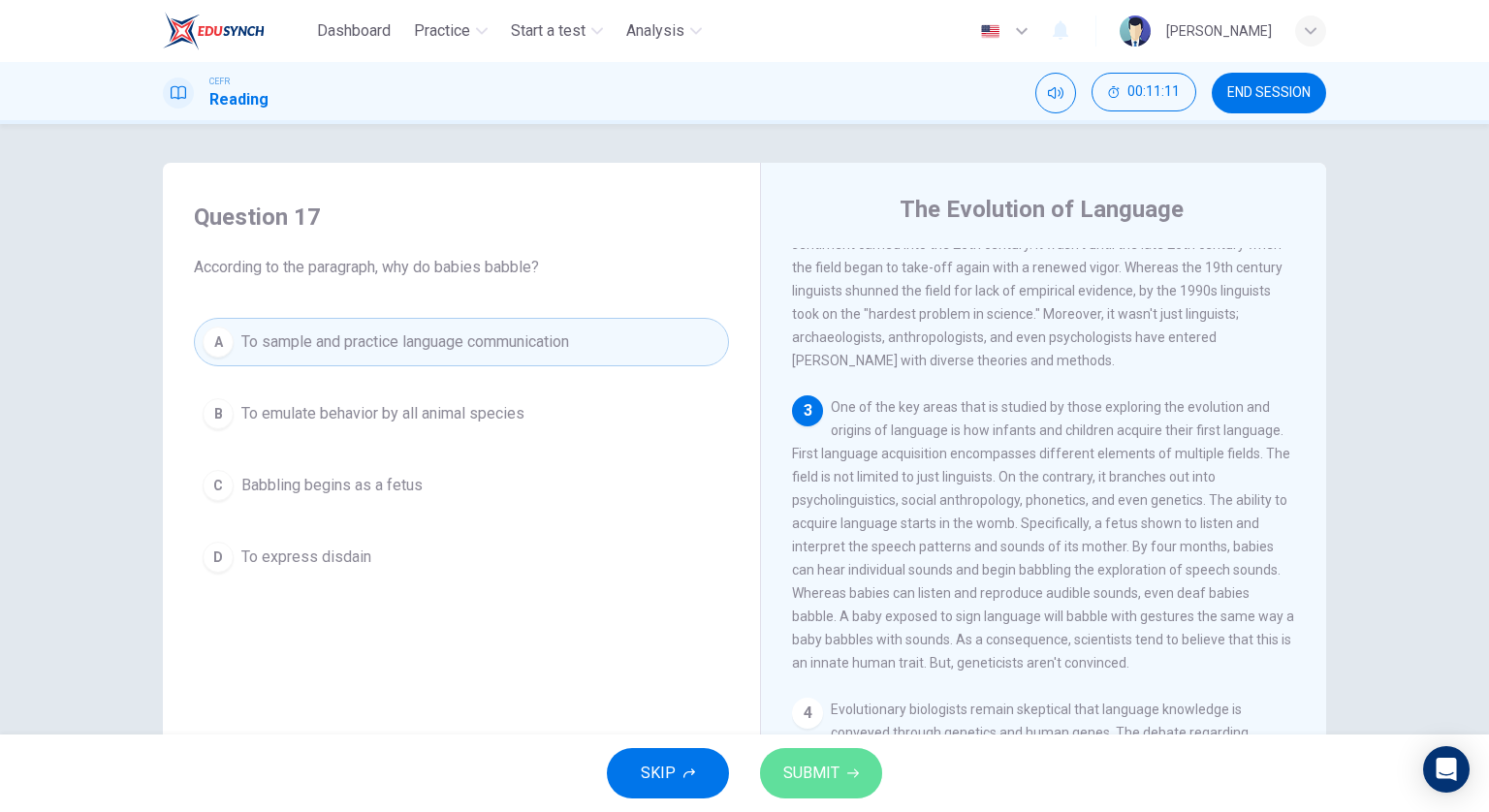
click at [826, 789] on button "SUBMIT" at bounding box center [821, 773] width 122 height 50
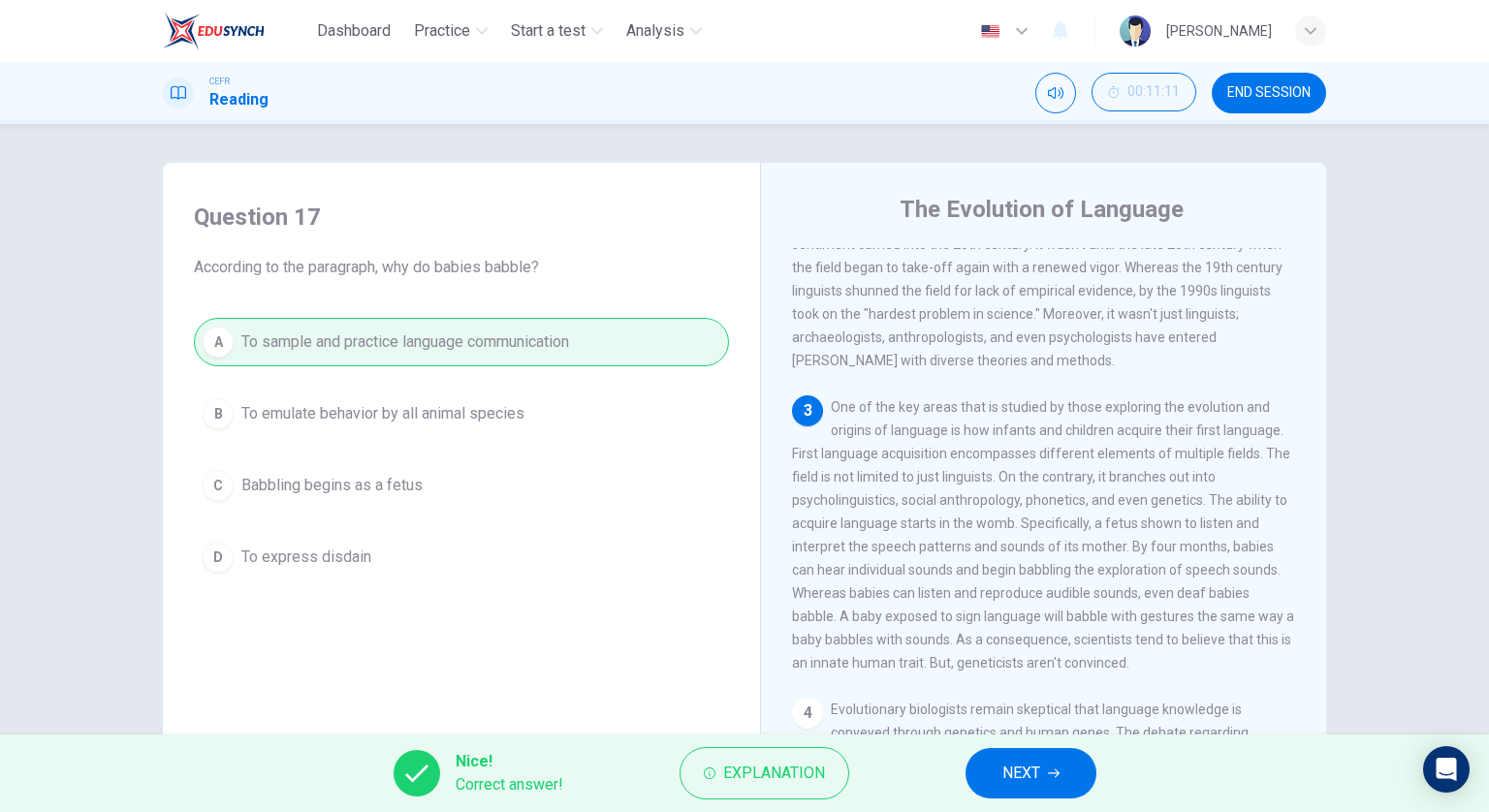
click at [1009, 778] on span "NEXT" at bounding box center [1021, 774] width 37 height 28
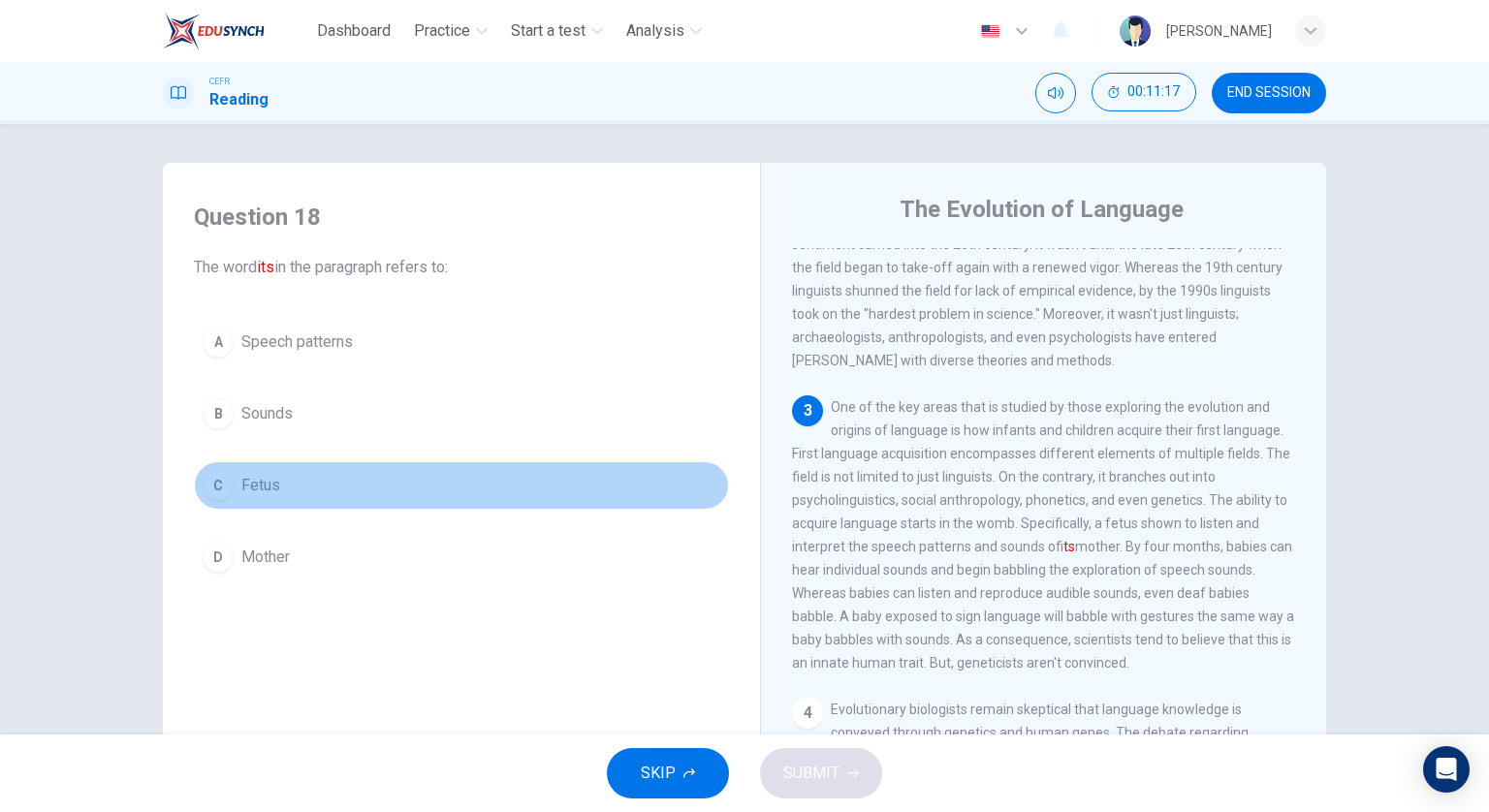
click at [268, 476] on span "Fetus" at bounding box center [260, 486] width 38 height 24
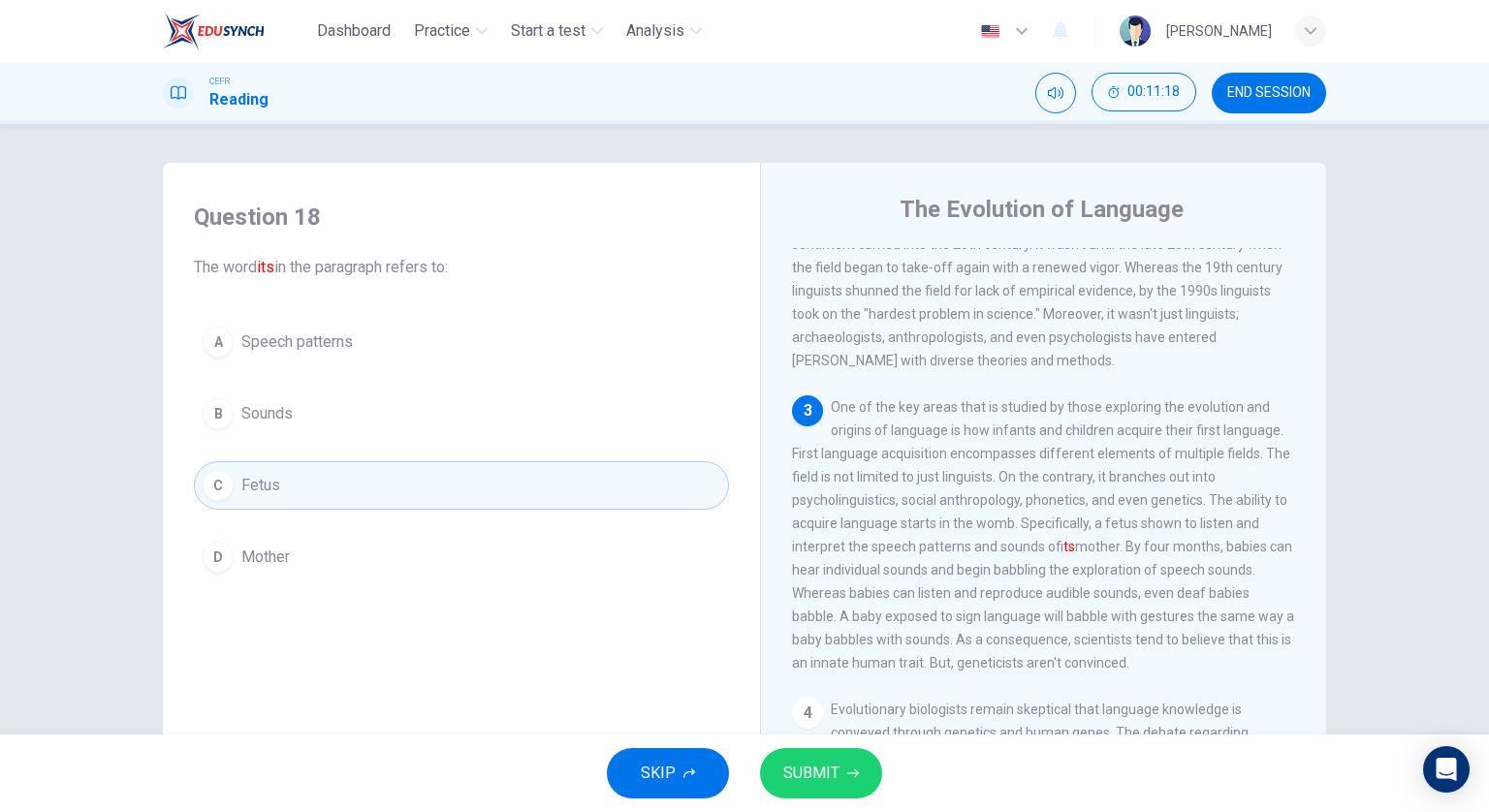
click at [815, 767] on span "SUBMIT" at bounding box center [811, 774] width 56 height 28
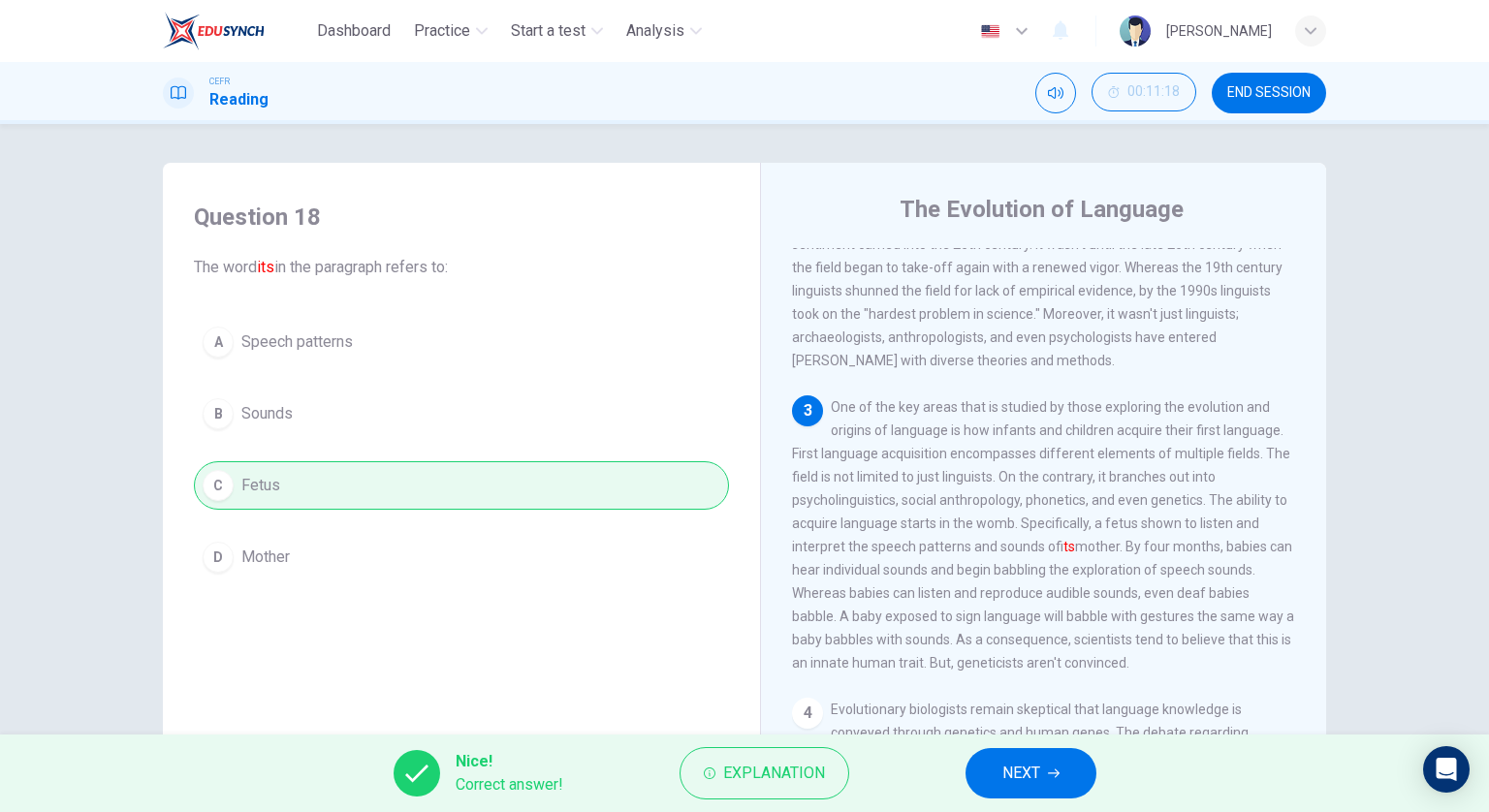
click at [1054, 781] on button "NEXT" at bounding box center [1031, 773] width 131 height 50
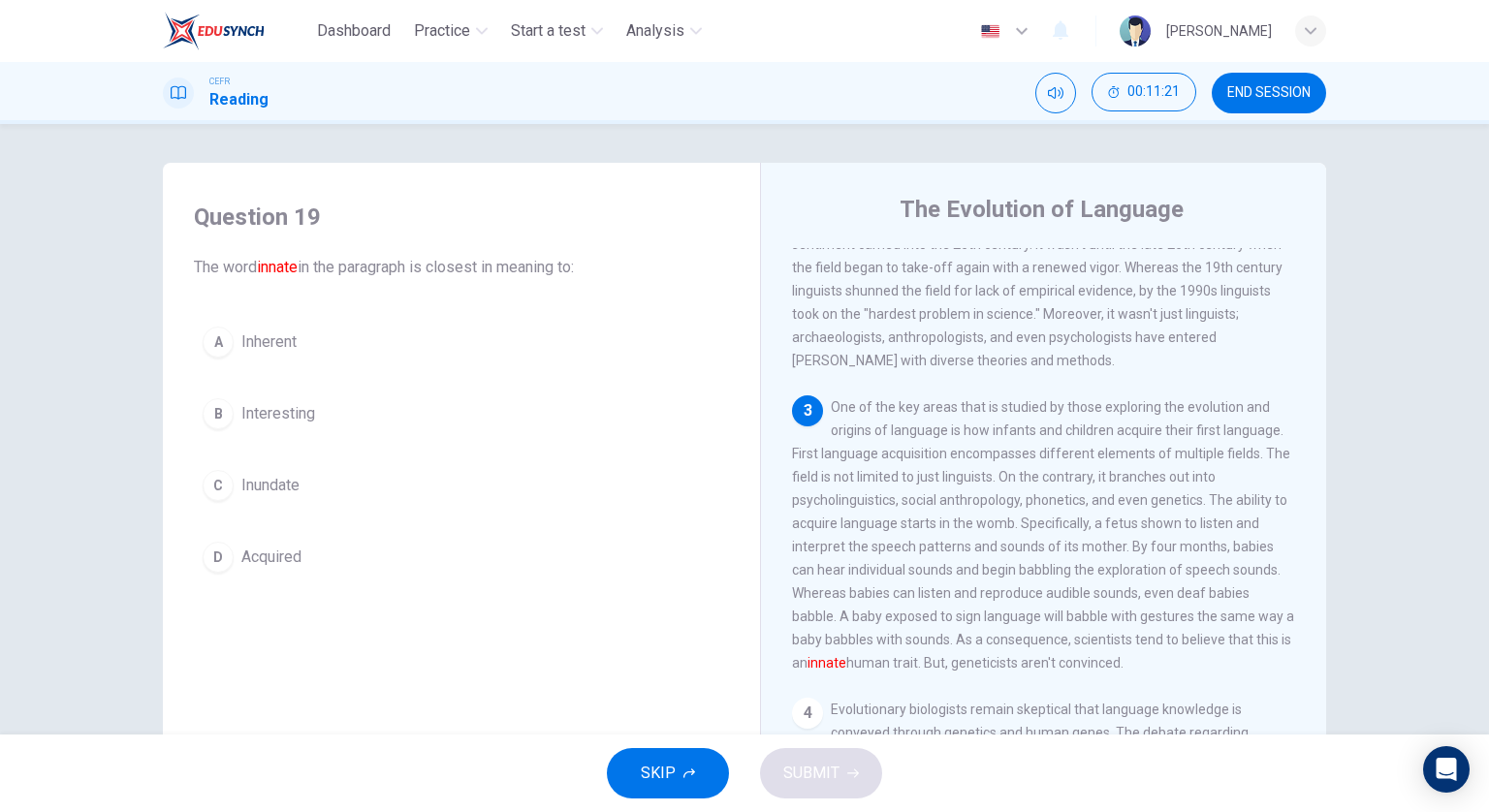
click at [349, 488] on button "C Inundate" at bounding box center [461, 485] width 535 height 48
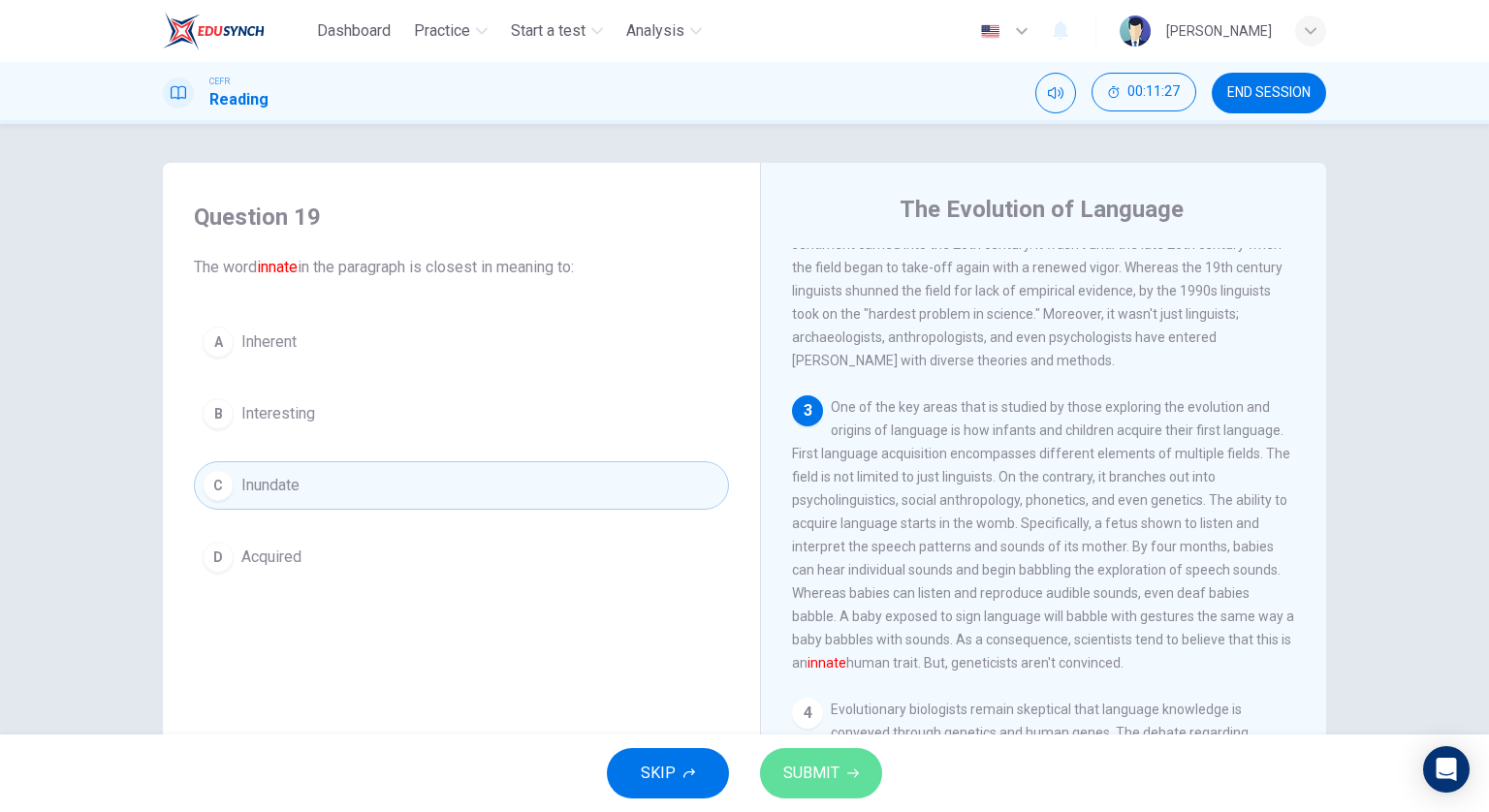
click at [787, 757] on button "SUBMIT" at bounding box center [821, 773] width 122 height 50
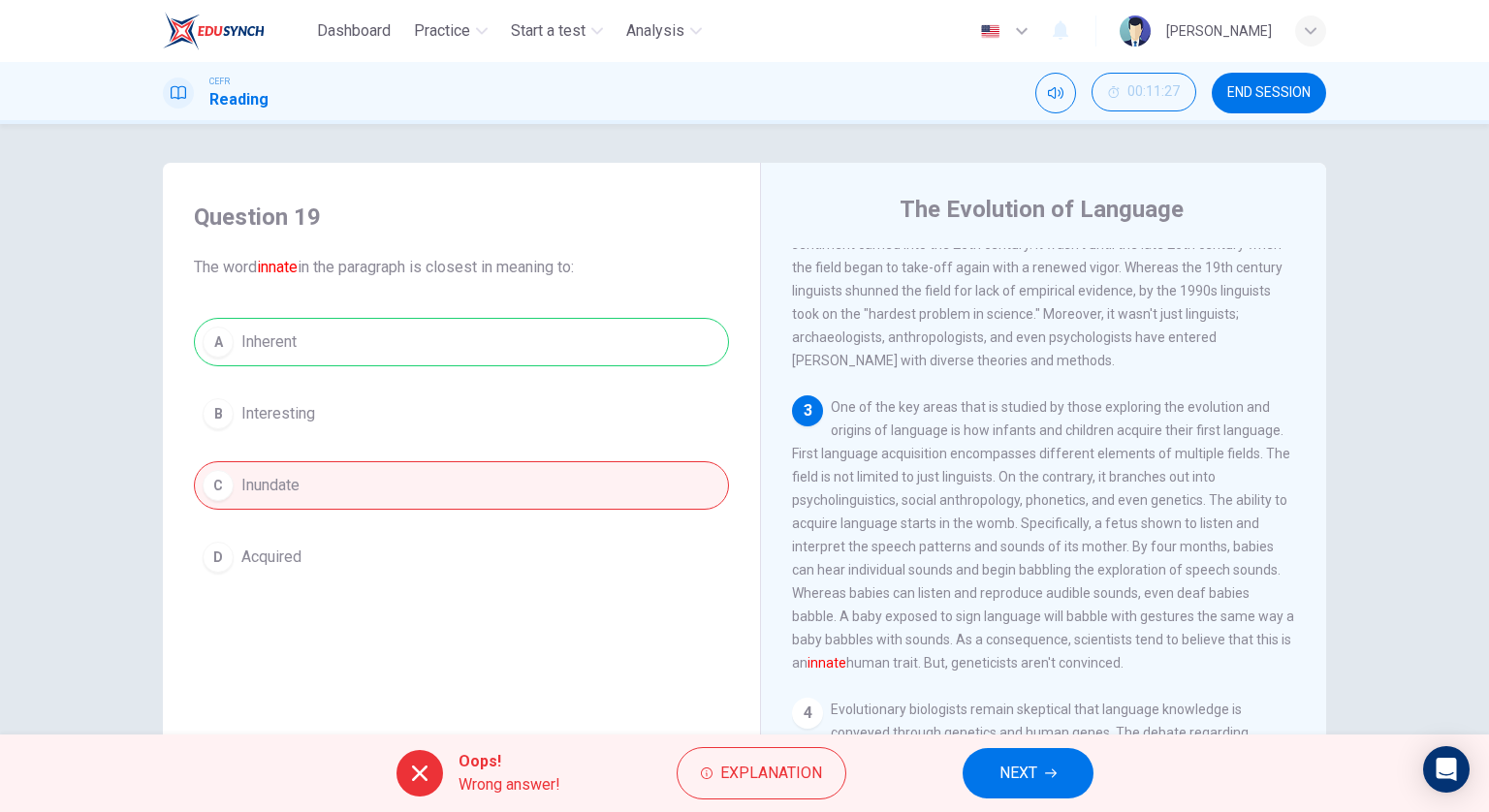
click at [1003, 770] on span "NEXT" at bounding box center [1018, 774] width 37 height 28
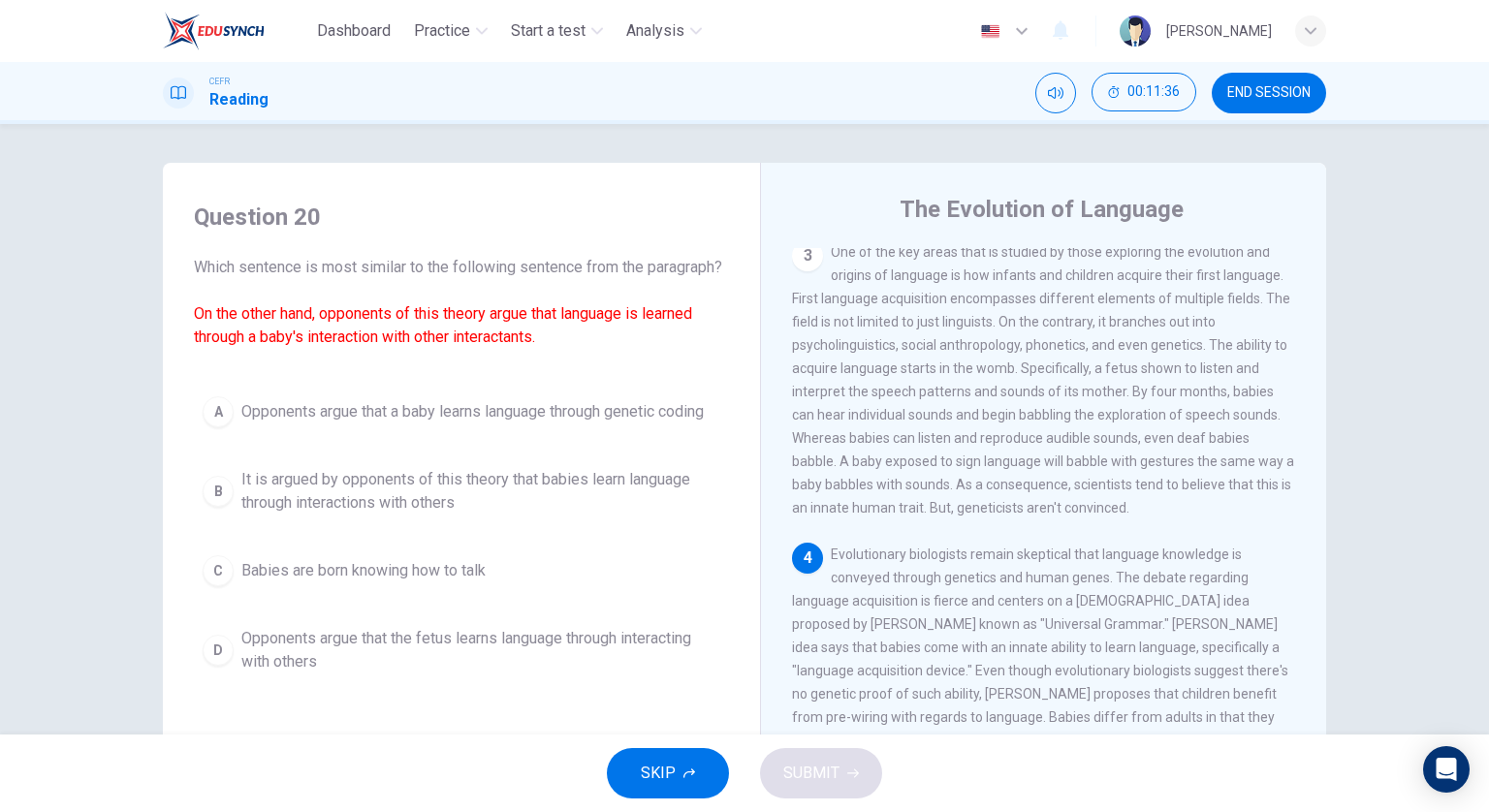
scroll to position [678, 0]
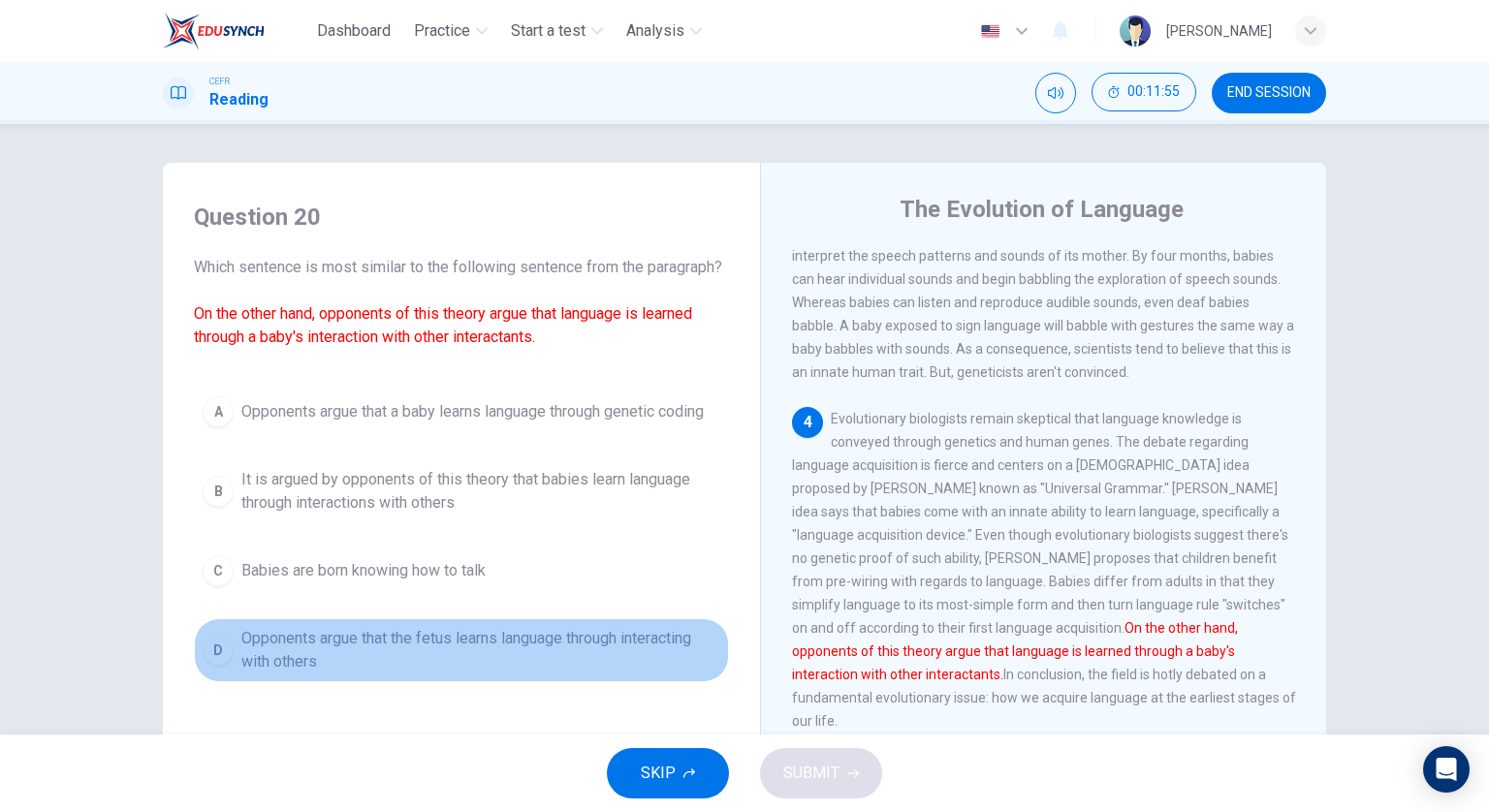
click at [483, 673] on span "Opponents argue that the fetus learns language through interacting with others" at bounding box center [480, 650] width 479 height 46
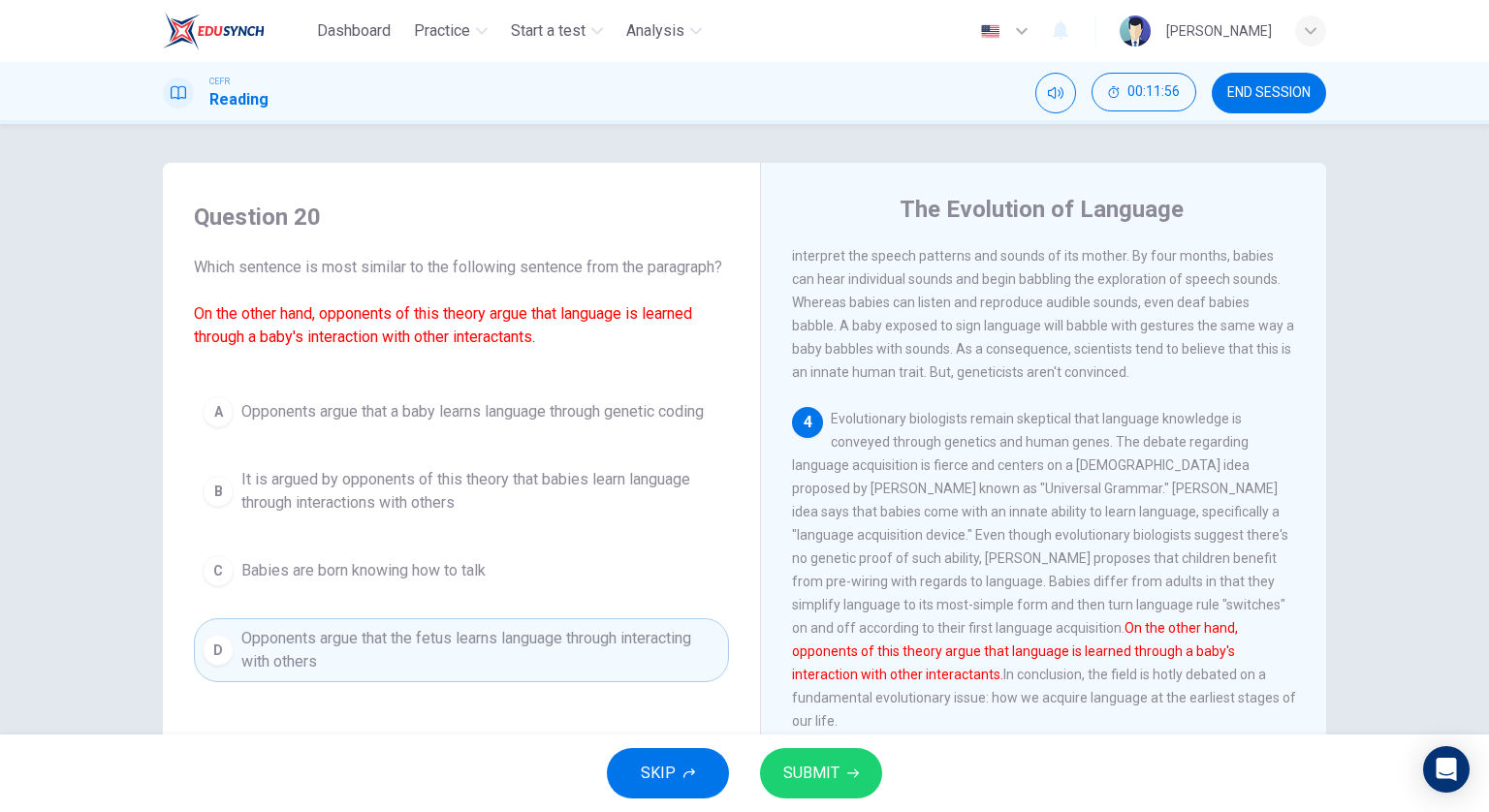
click at [848, 752] on button "SUBMIT" at bounding box center [821, 773] width 122 height 50
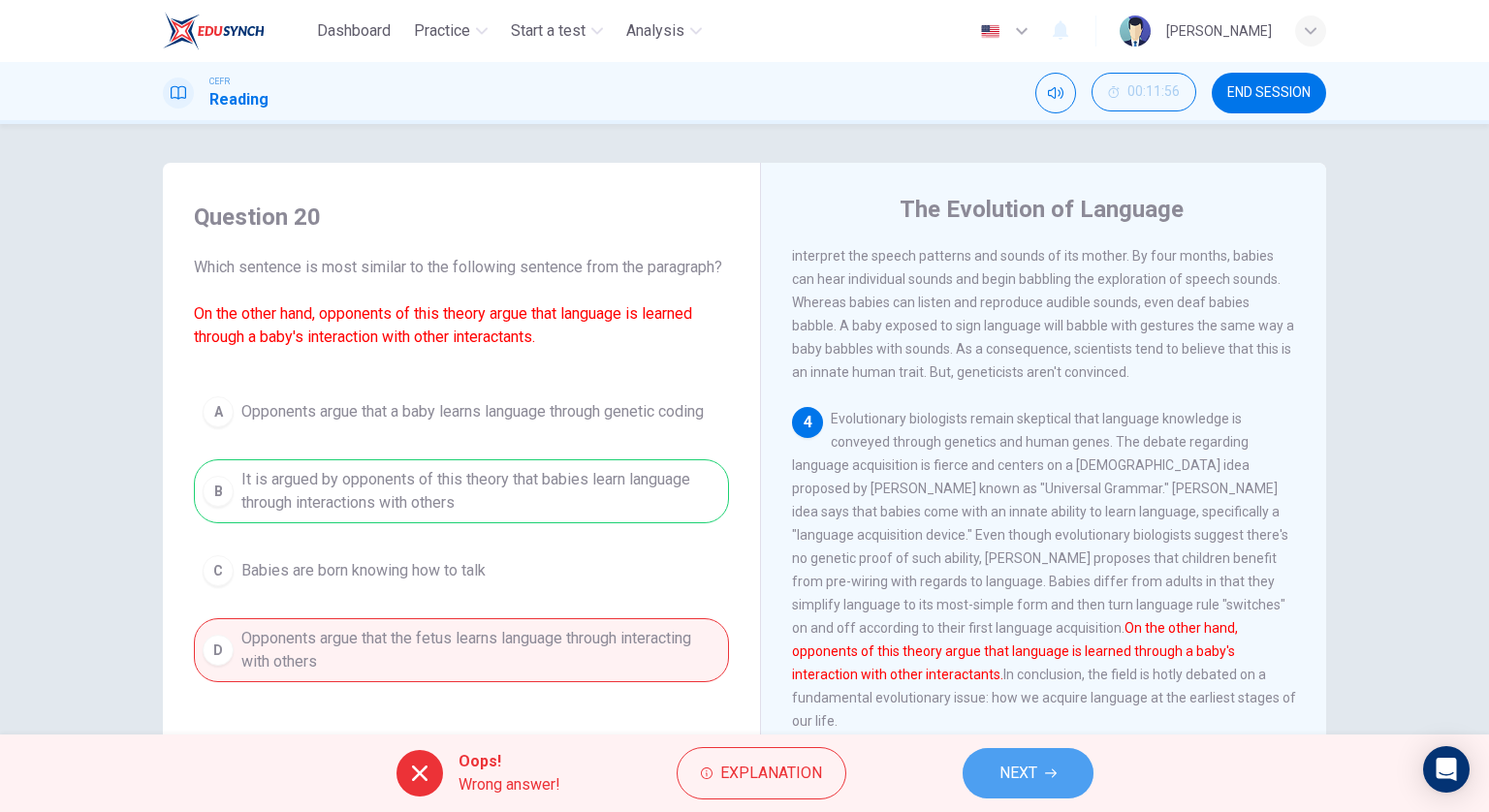
click at [1074, 764] on button "NEXT" at bounding box center [1028, 773] width 131 height 50
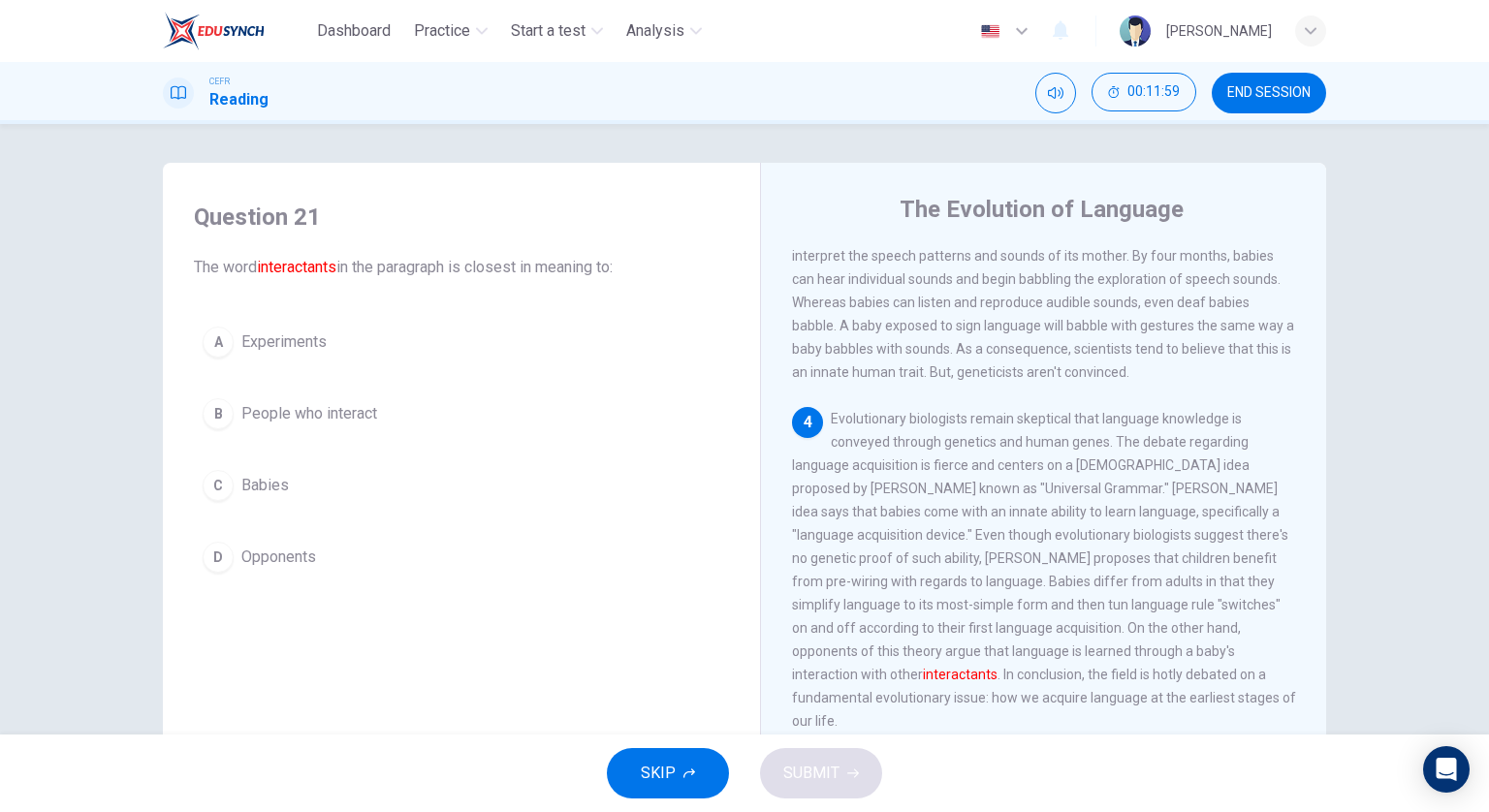
click at [322, 413] on span "People who interact" at bounding box center [309, 414] width 136 height 24
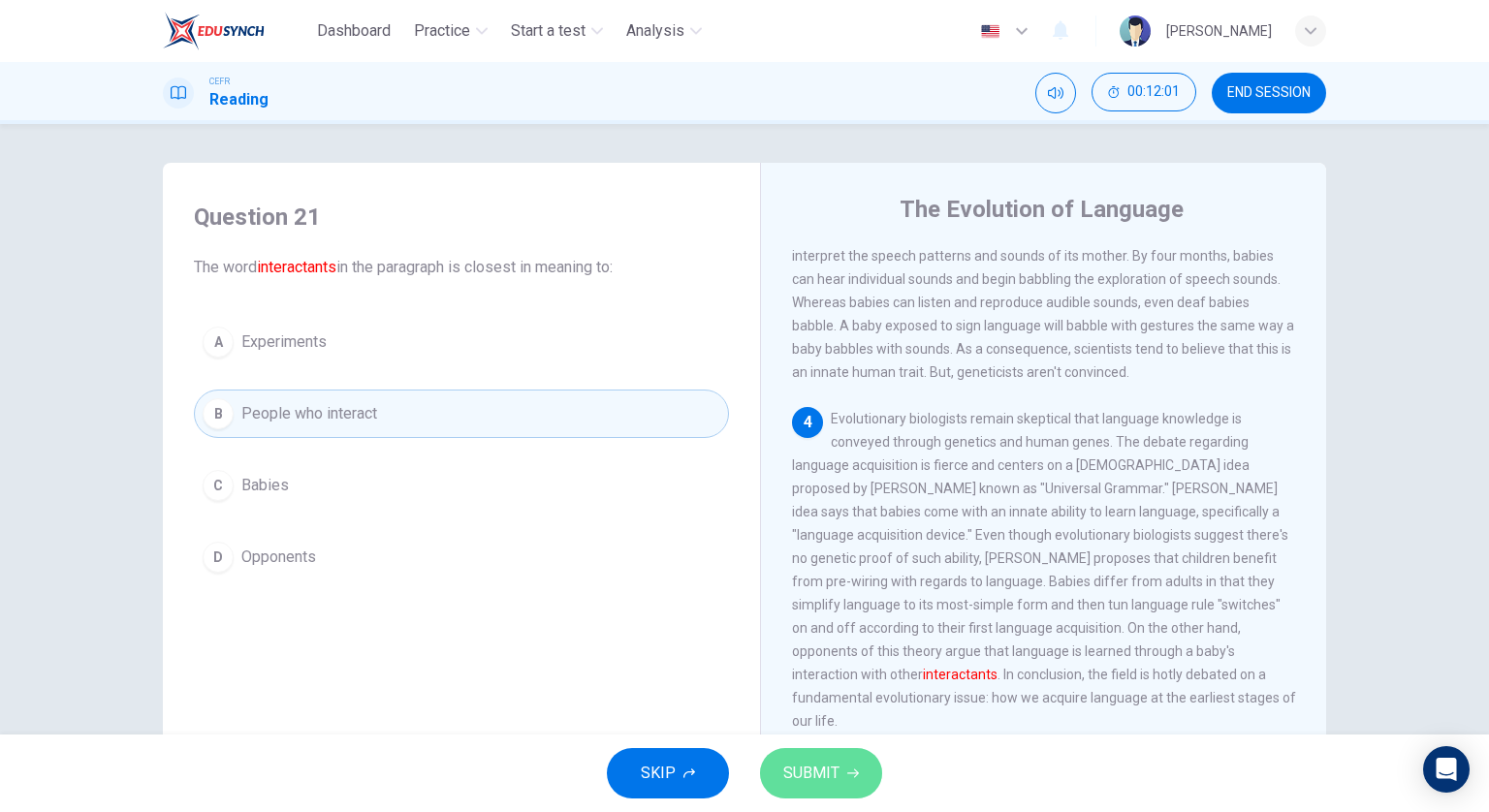
click at [823, 754] on button "SUBMIT" at bounding box center [821, 773] width 122 height 50
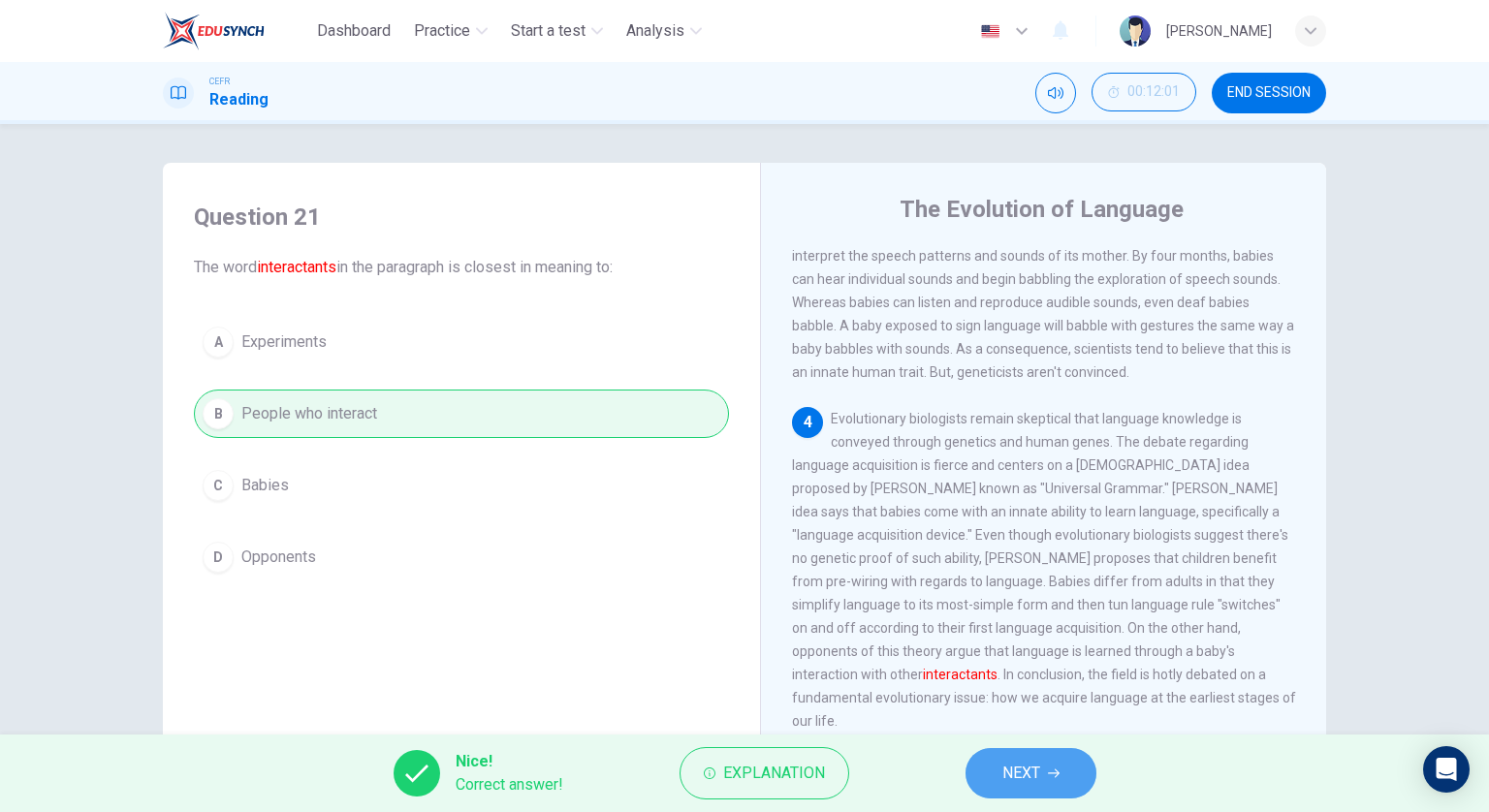
click at [988, 775] on button "NEXT" at bounding box center [1031, 773] width 131 height 50
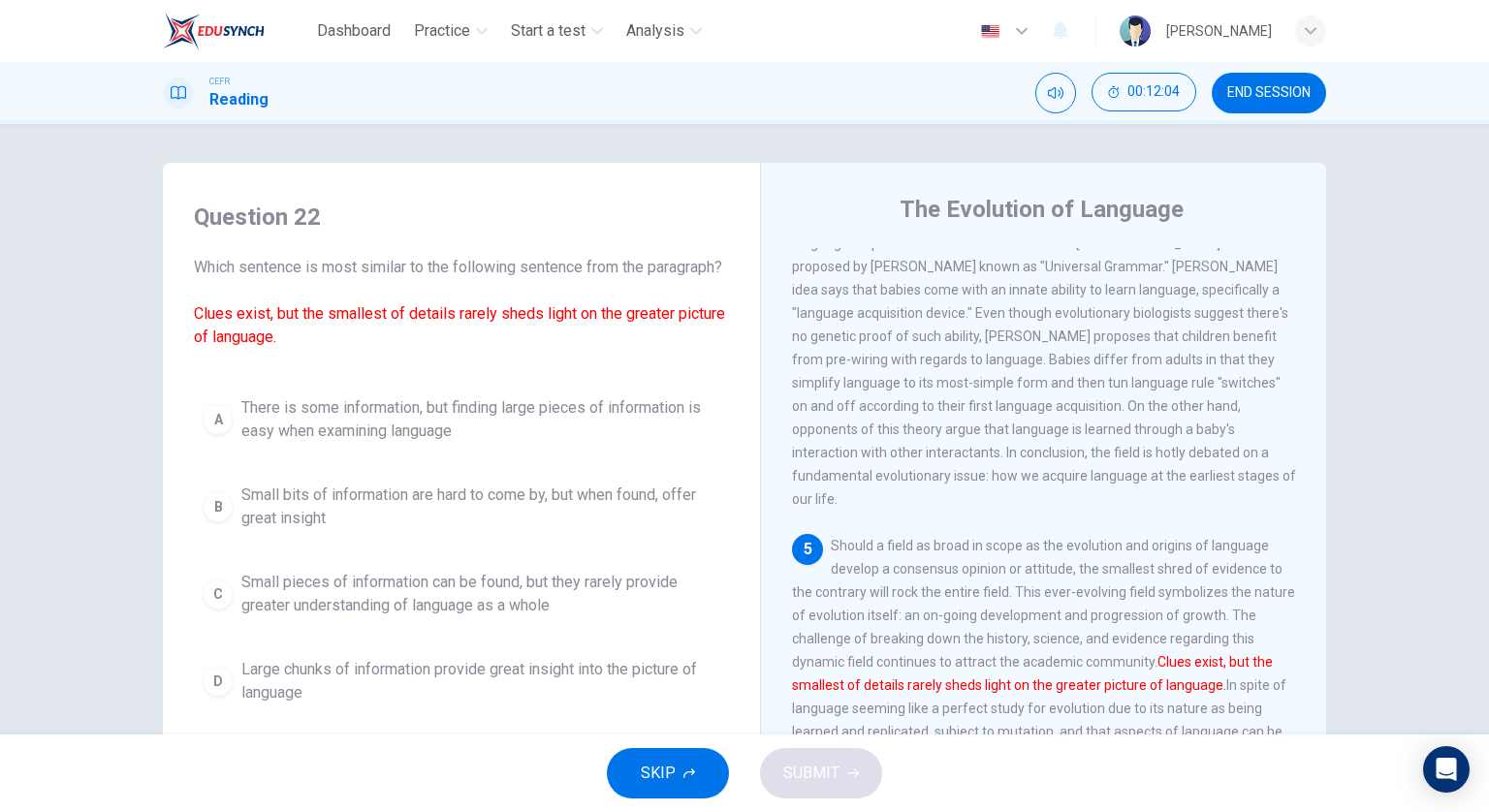
scroll to position [921, 0]
click at [597, 613] on span "Small pieces of information can be found, but they rarely provide greater under…" at bounding box center [480, 594] width 479 height 46
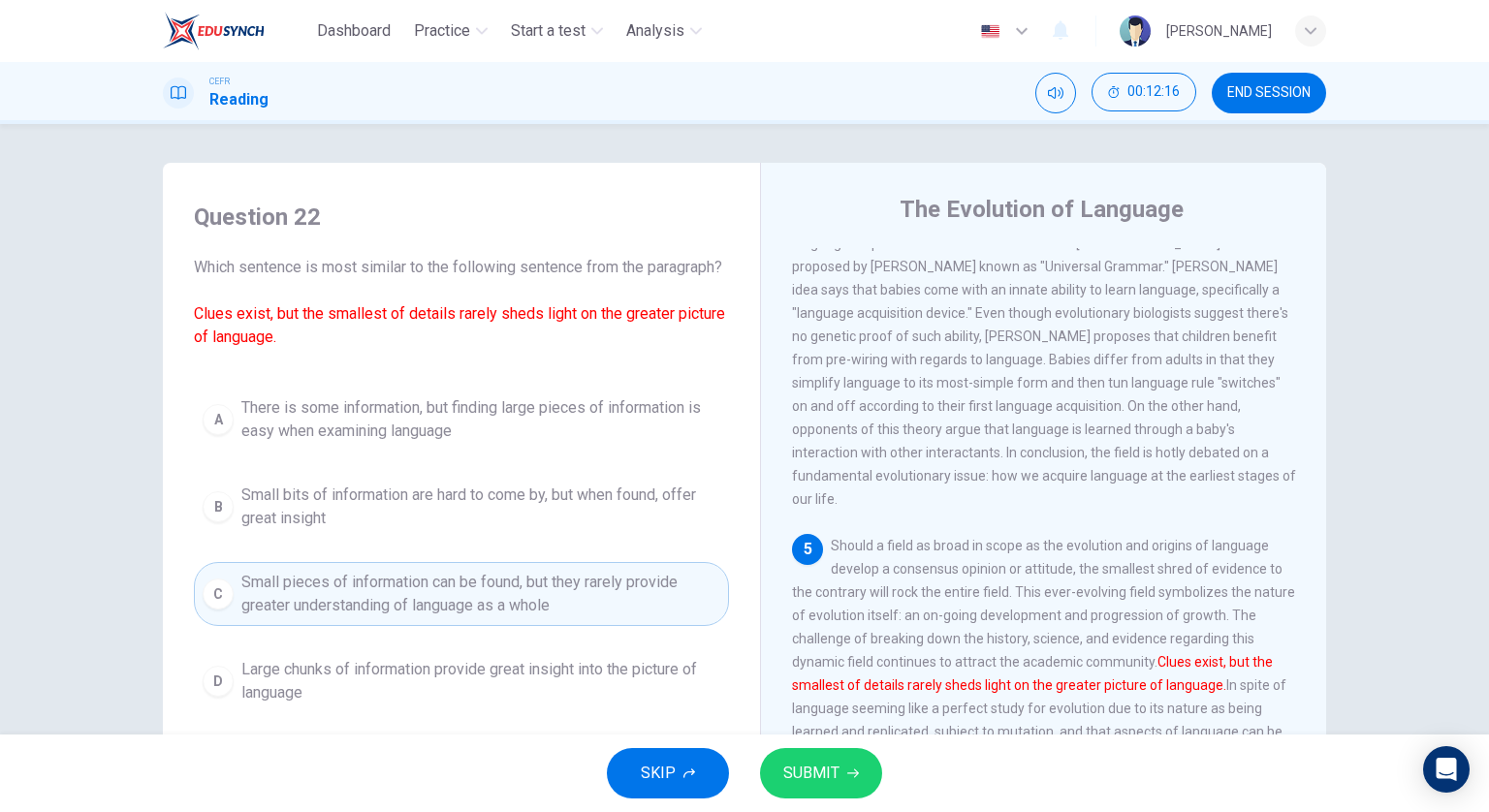
click at [848, 771] on icon "button" at bounding box center [854, 774] width 12 height 12
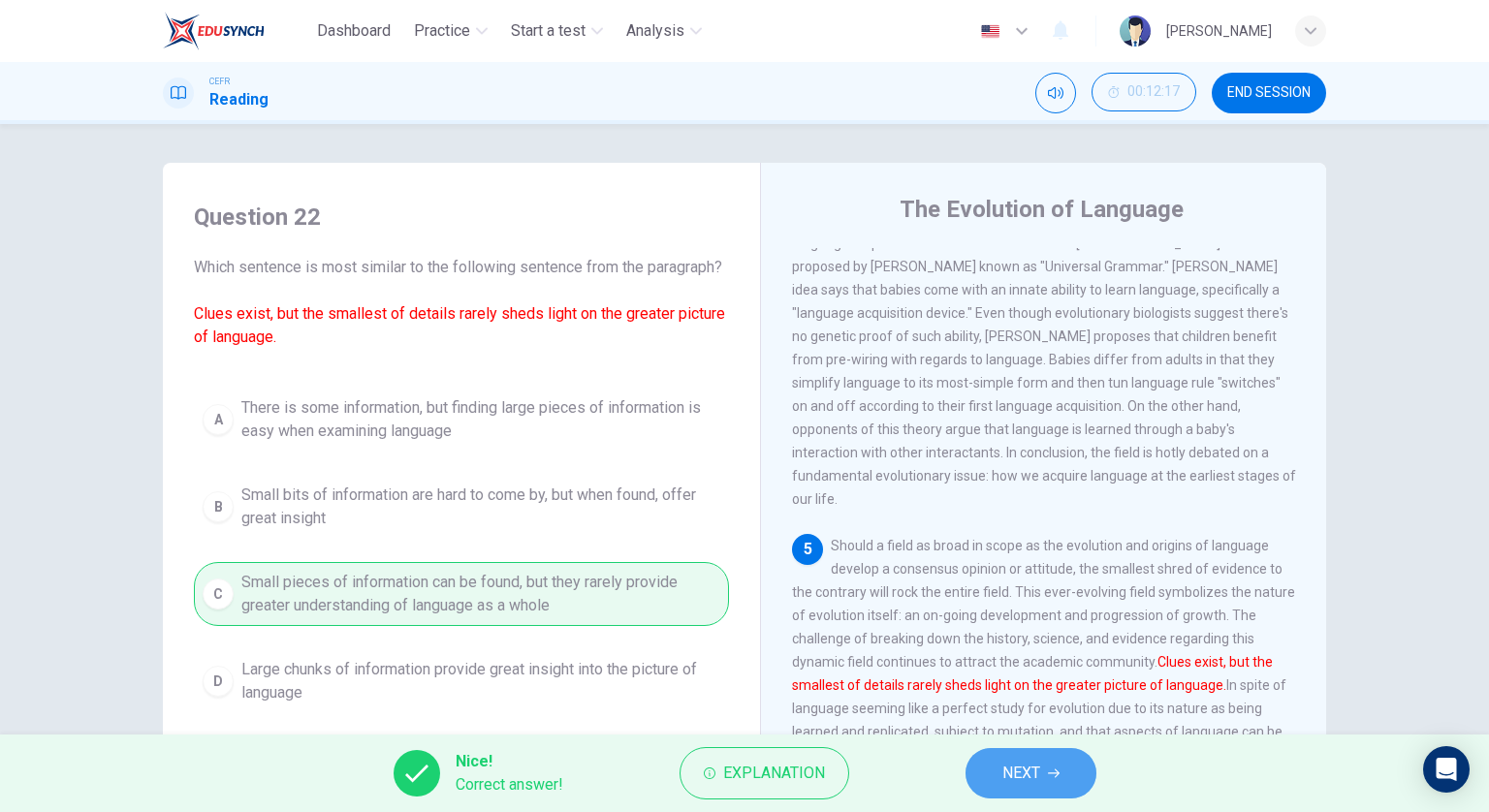
click at [1022, 784] on span "NEXT" at bounding box center [1021, 774] width 37 height 28
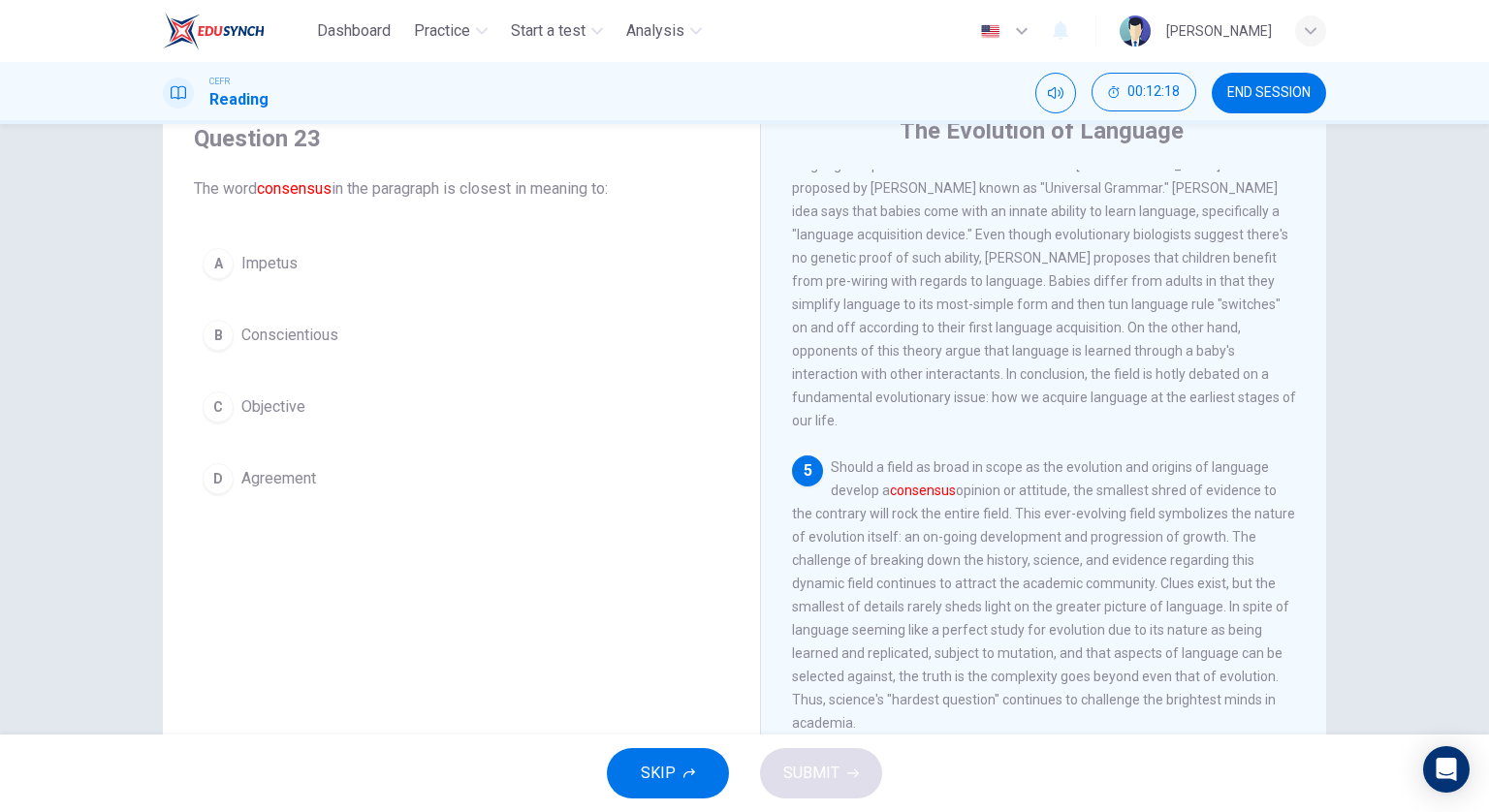
scroll to position [97, 0]
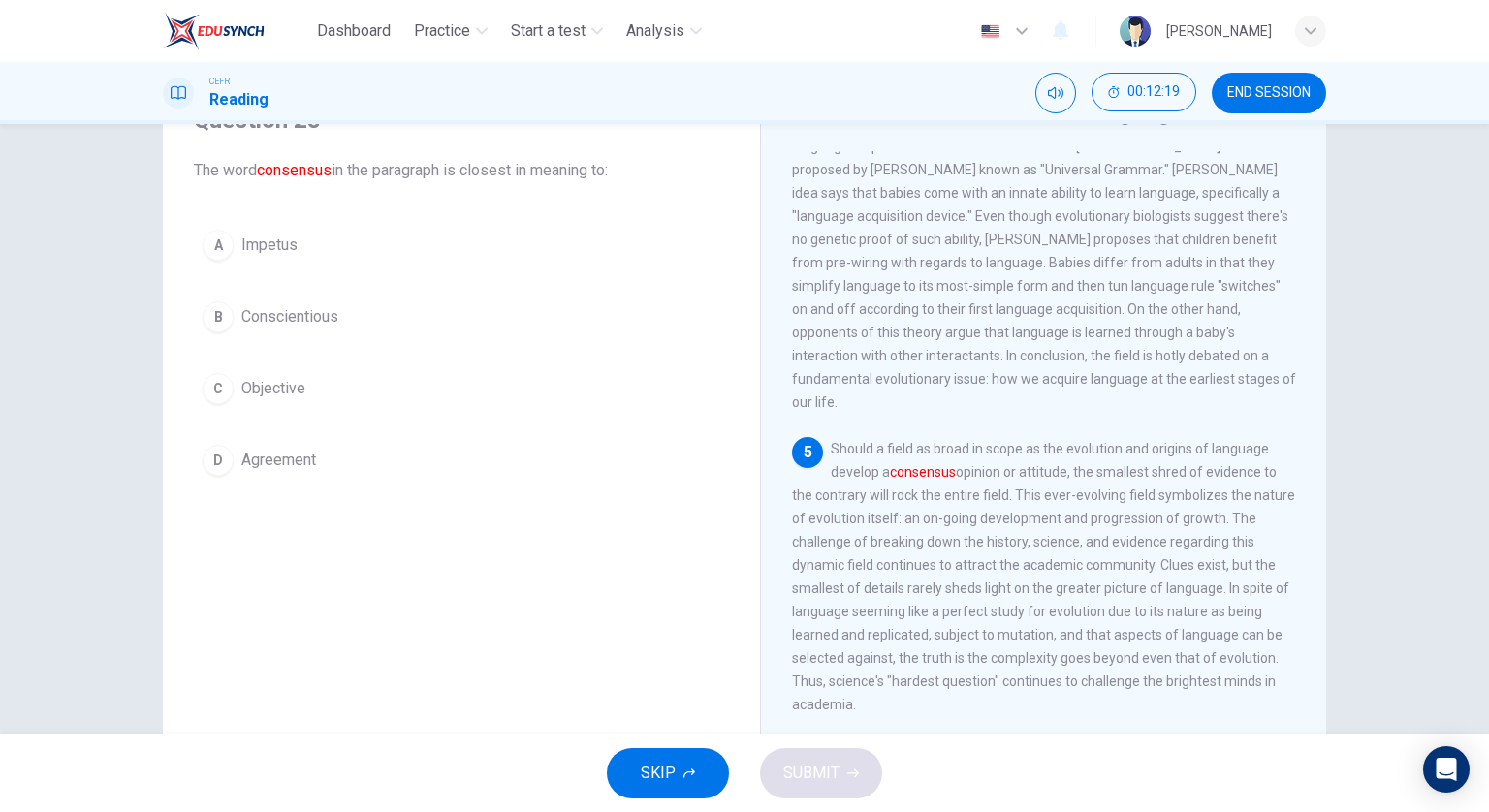
click at [442, 448] on button "D Agreement" at bounding box center [461, 460] width 535 height 48
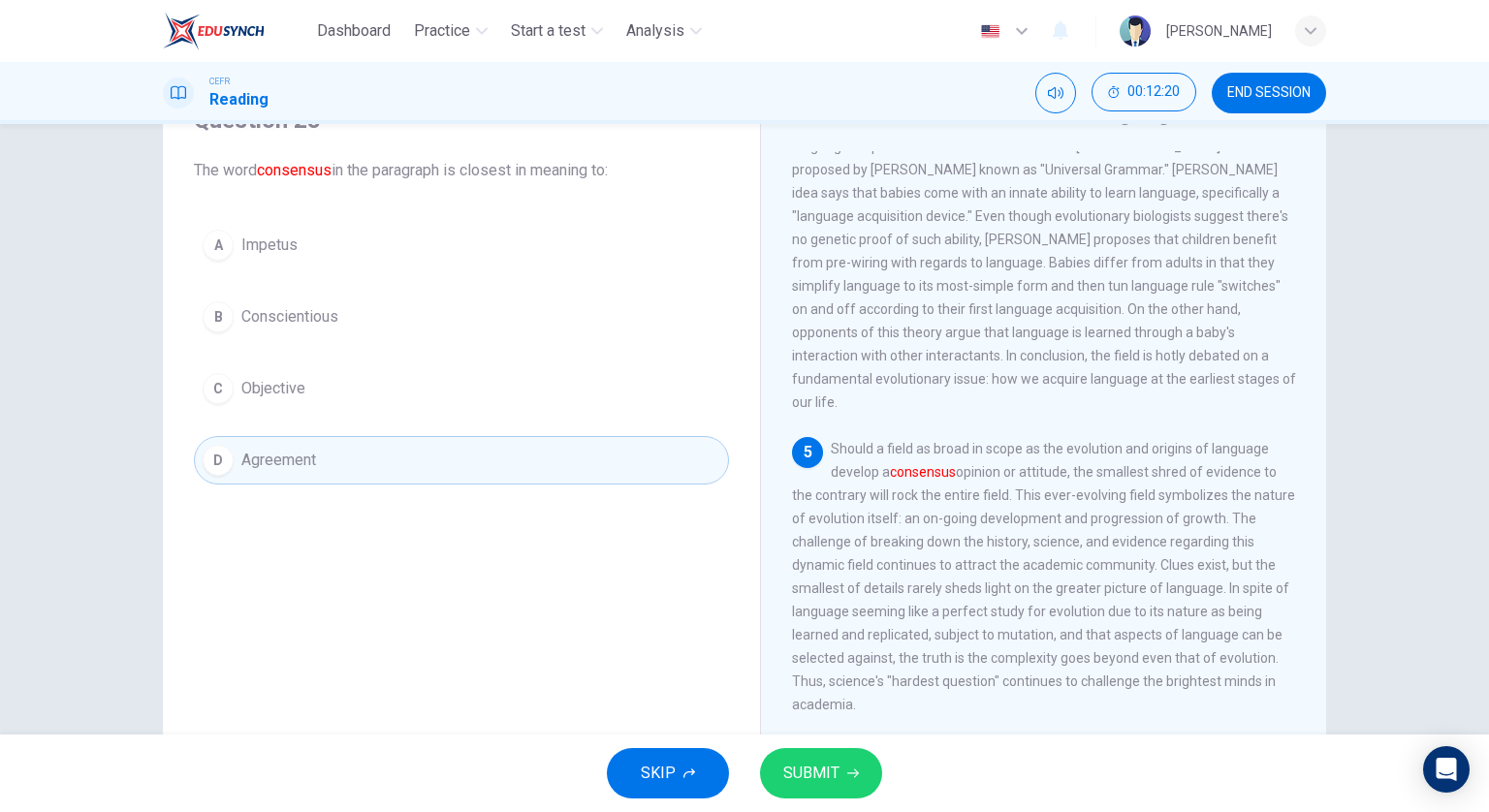
click at [808, 795] on button "SUBMIT" at bounding box center [821, 773] width 122 height 50
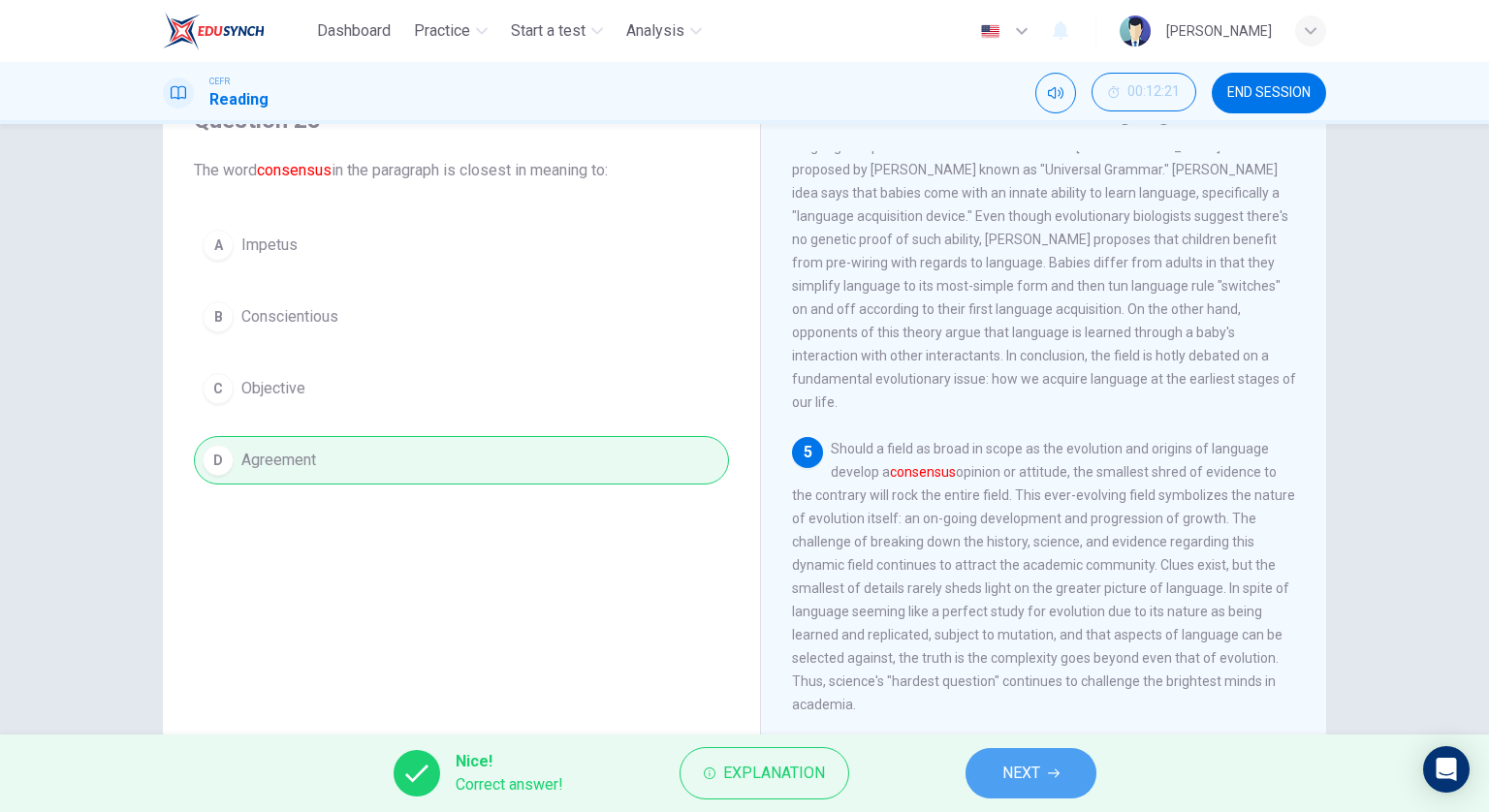
click at [1015, 771] on span "NEXT" at bounding box center [1021, 774] width 37 height 28
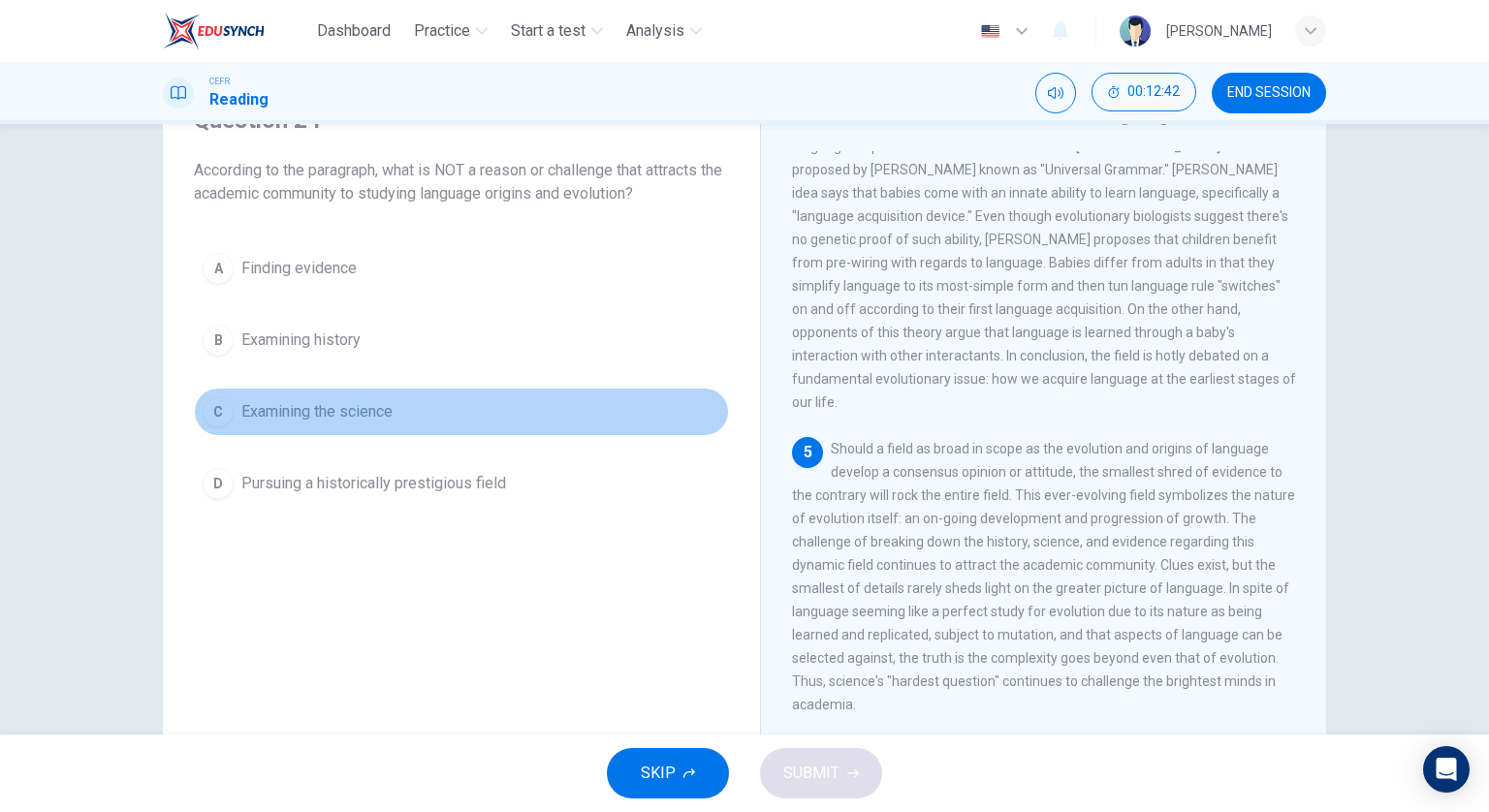
click at [406, 412] on button "C Examining the science" at bounding box center [461, 411] width 535 height 48
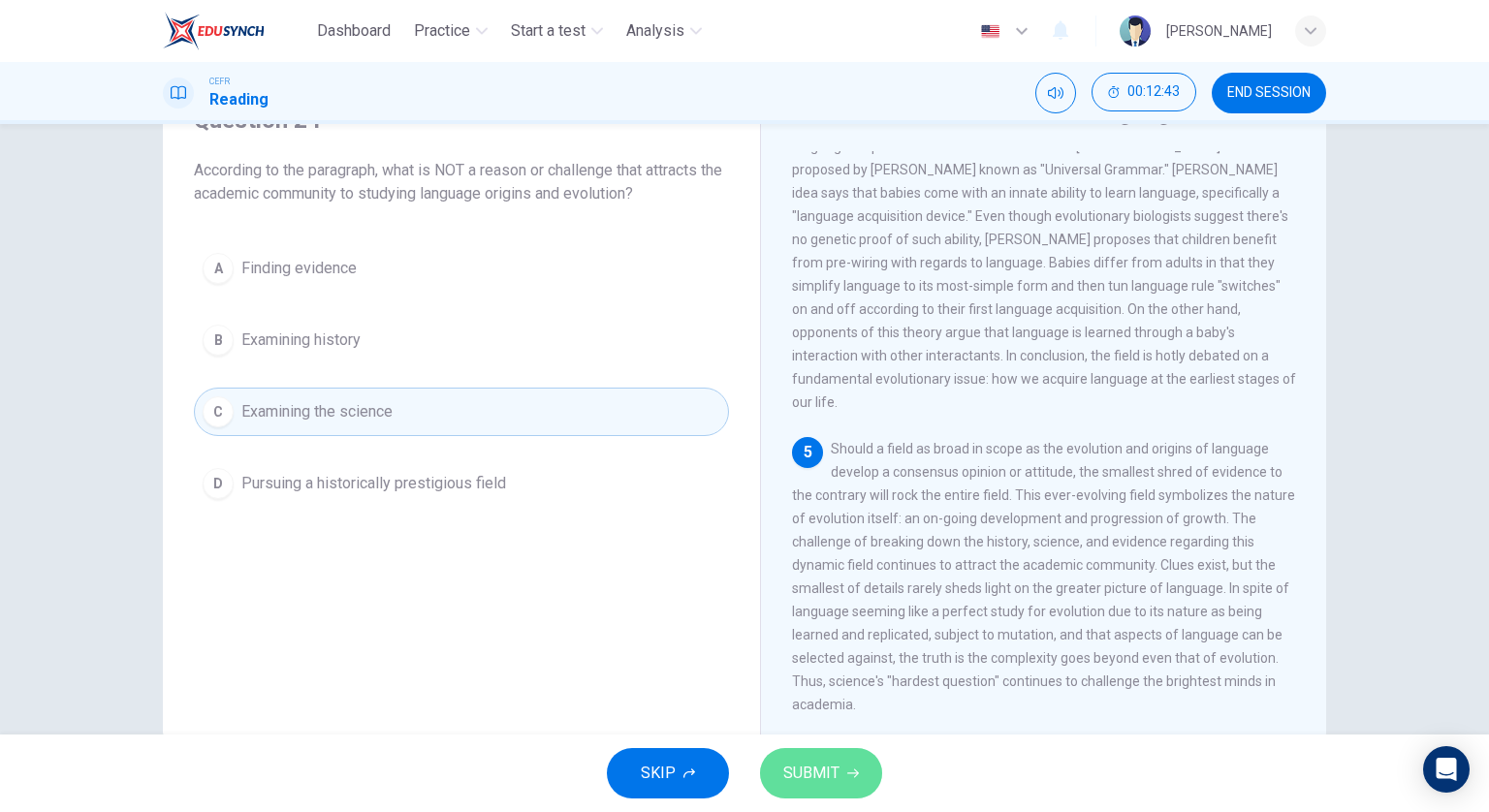
click at [836, 755] on button "SUBMIT" at bounding box center [821, 773] width 122 height 50
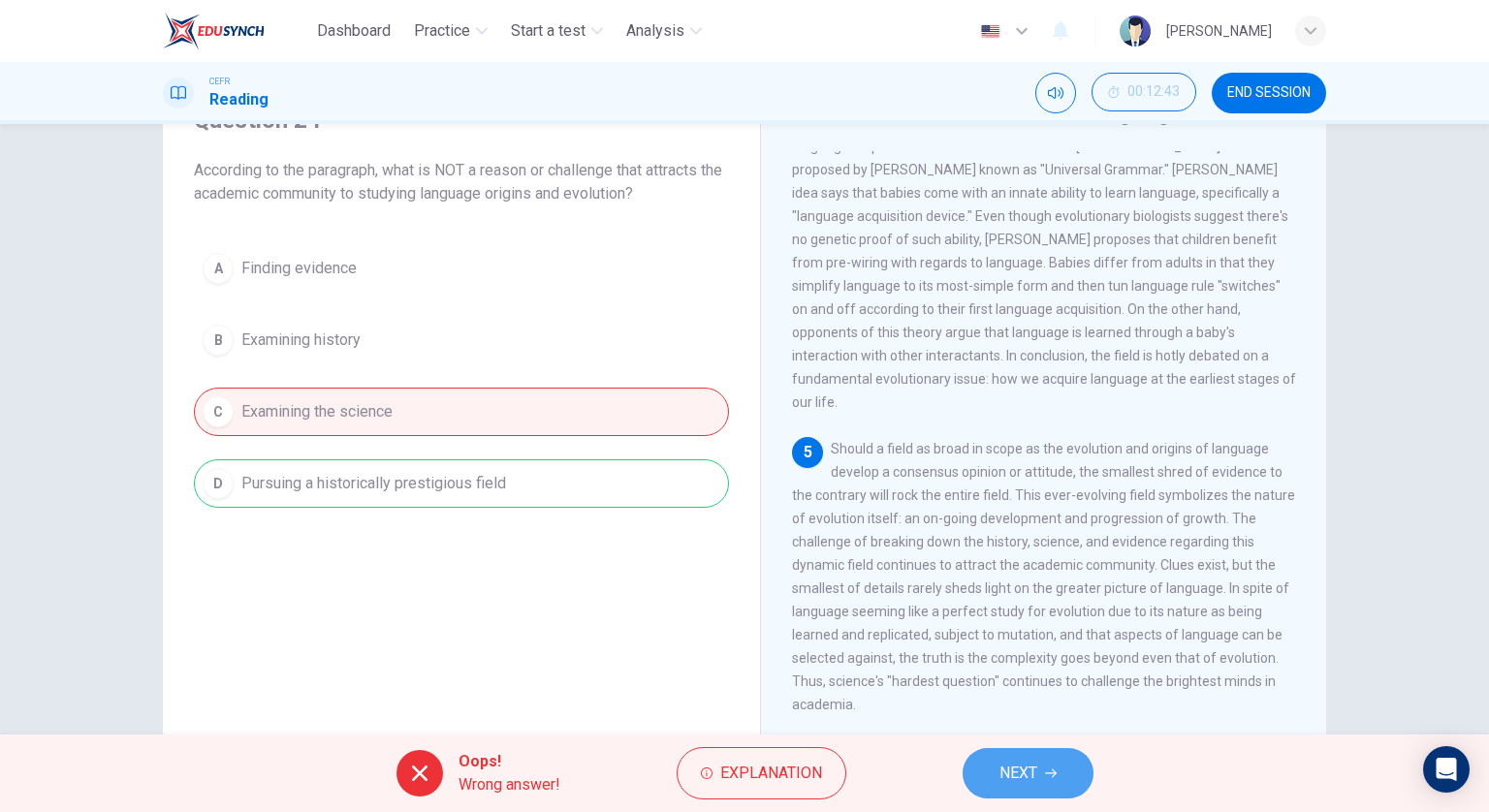
click at [1027, 763] on span "NEXT" at bounding box center [1018, 774] width 37 height 28
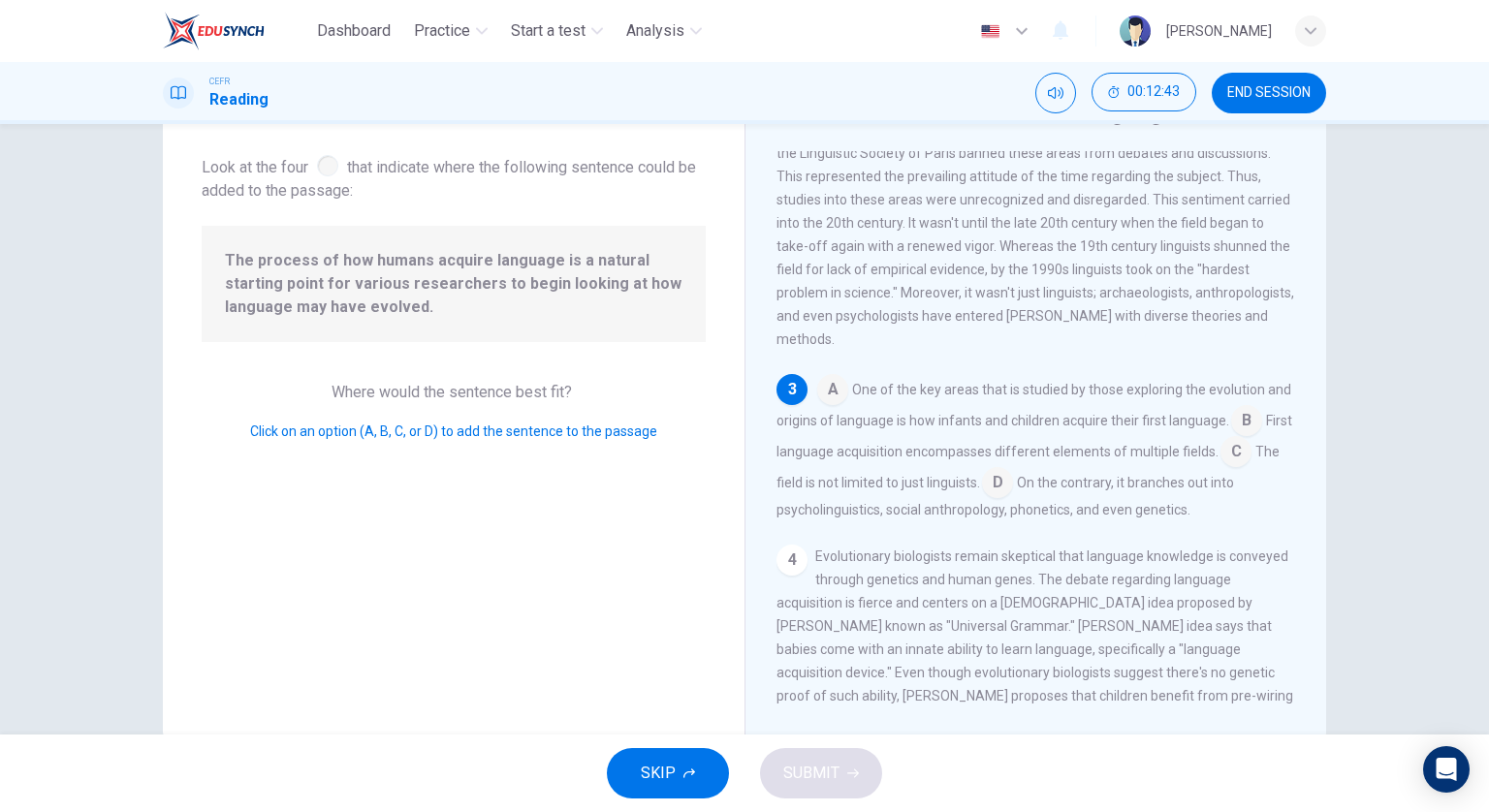
scroll to position [326, 0]
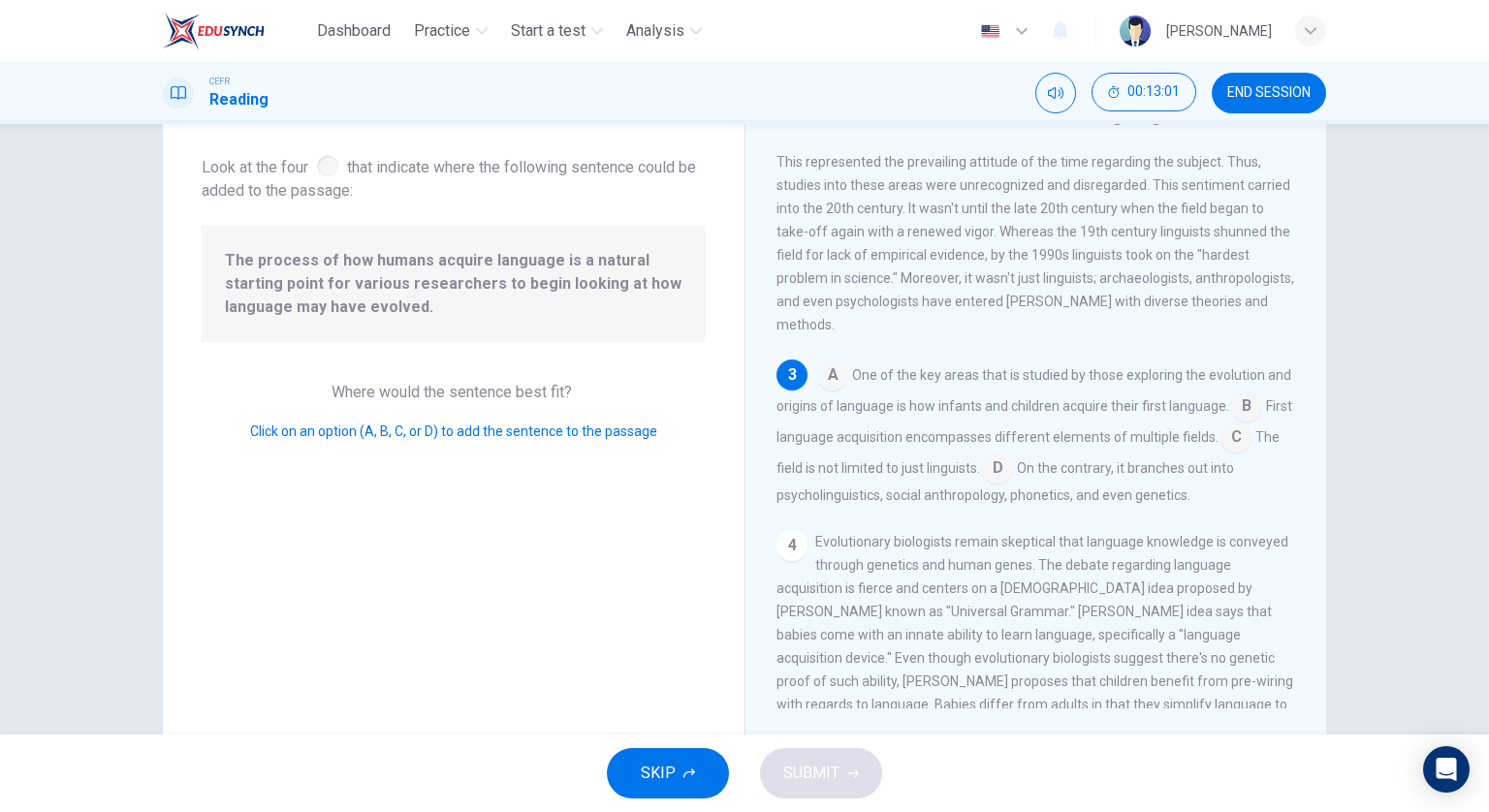
click at [1221, 454] on input at bounding box center [1236, 439] width 31 height 31
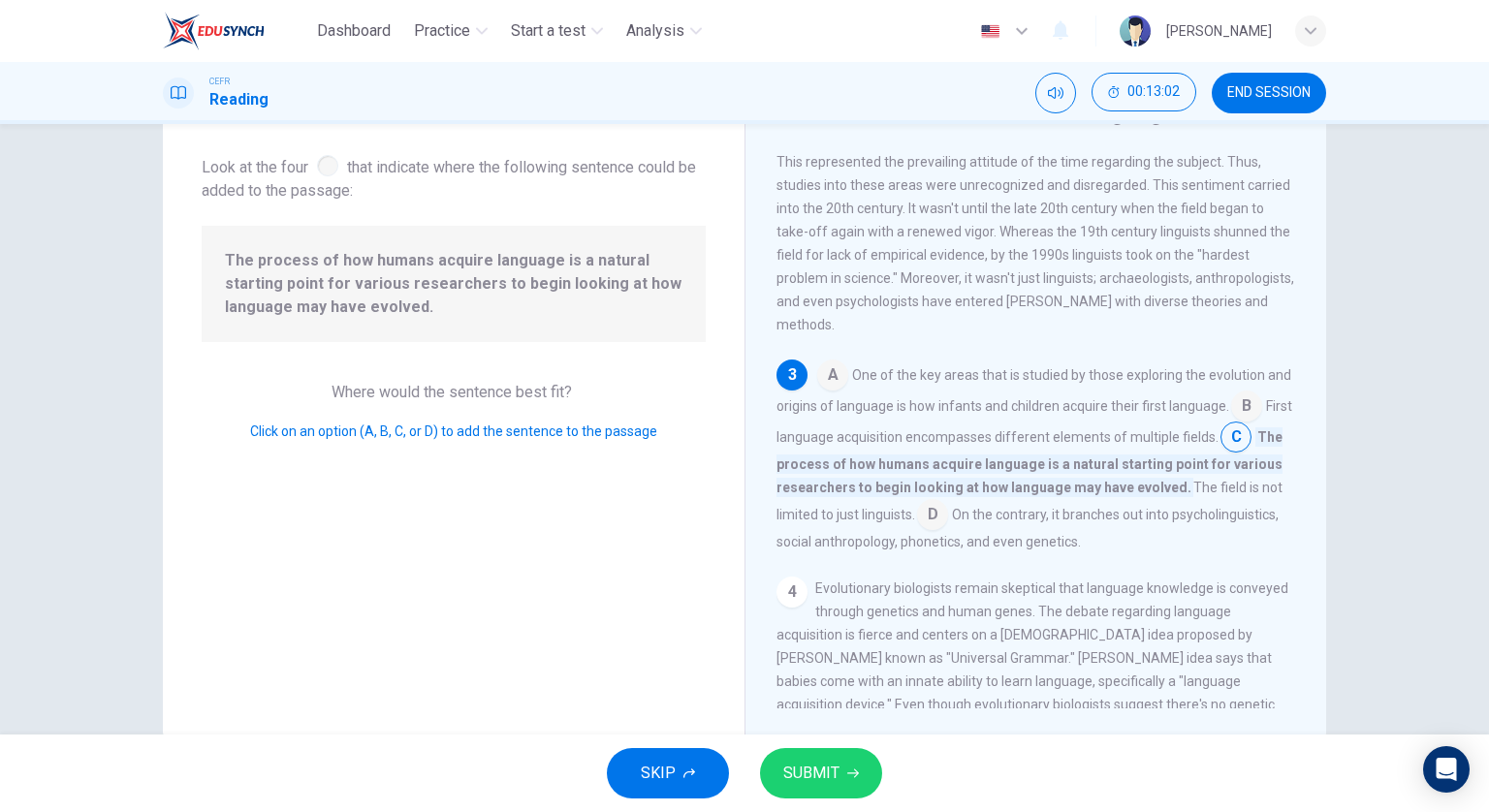
click at [834, 775] on span "SUBMIT" at bounding box center [811, 774] width 56 height 28
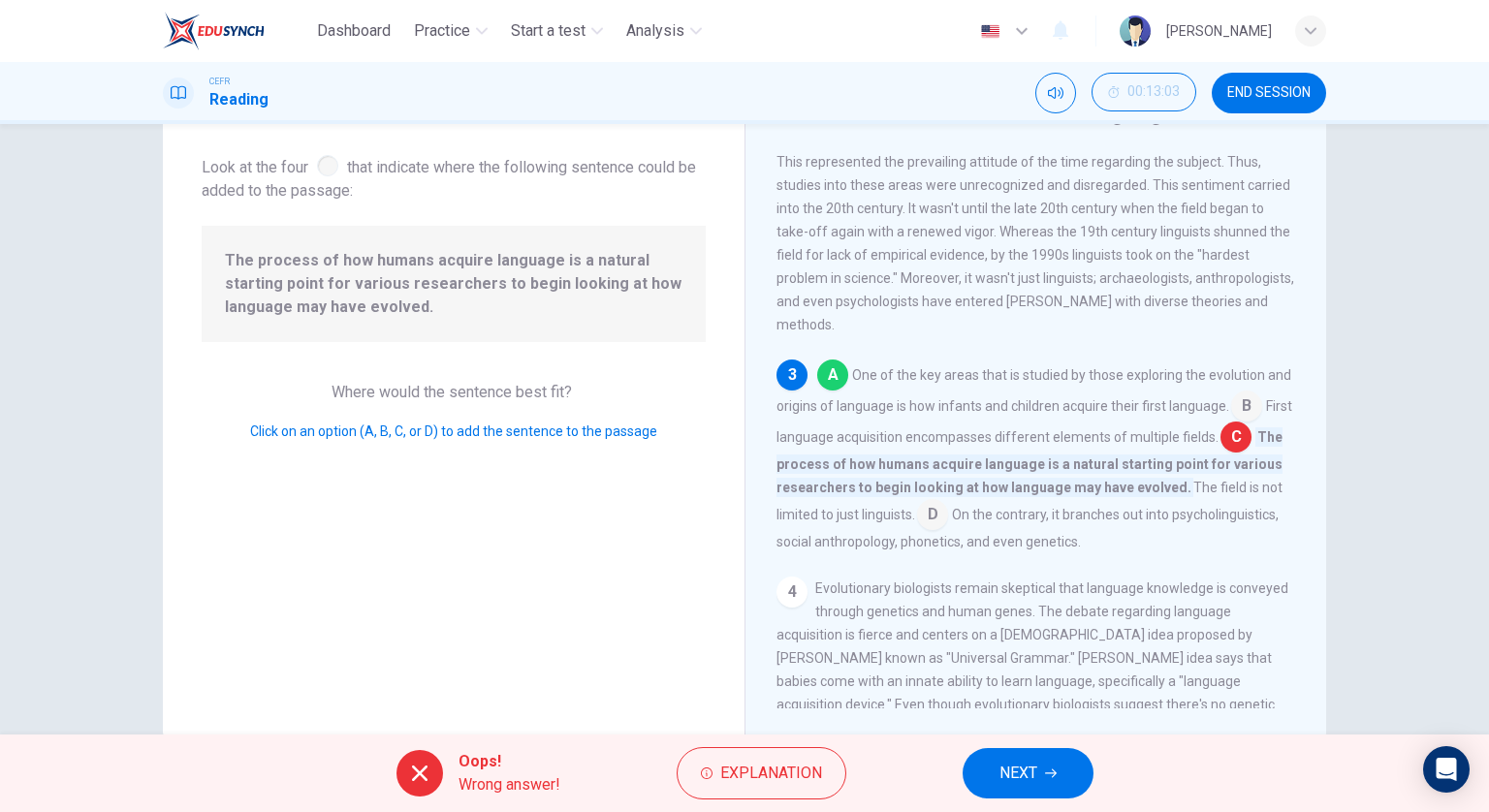
click at [1038, 766] on span "NEXT" at bounding box center [1018, 774] width 37 height 28
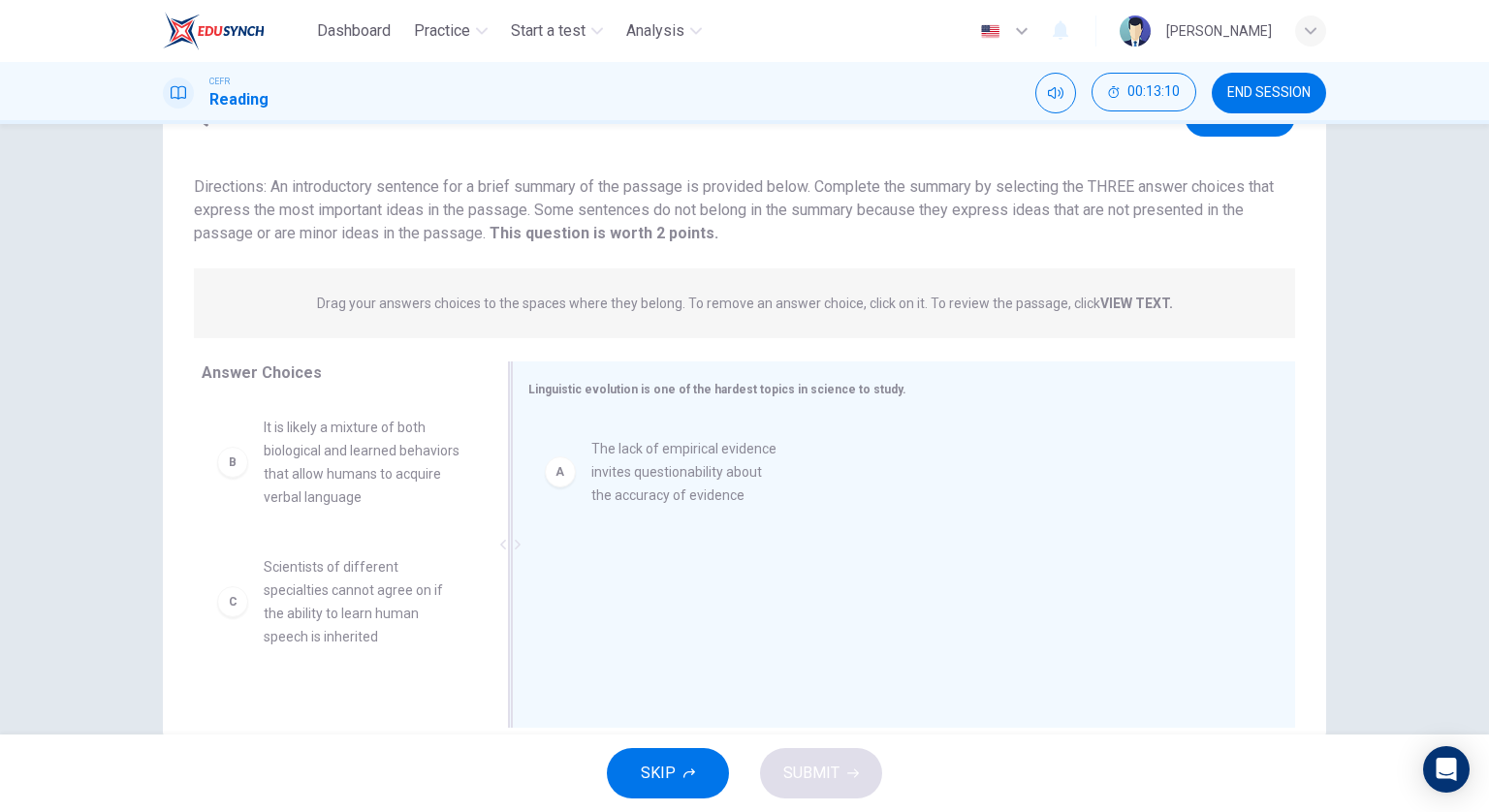
drag, startPoint x: 376, startPoint y: 462, endPoint x: 712, endPoint y: 490, distance: 337.2
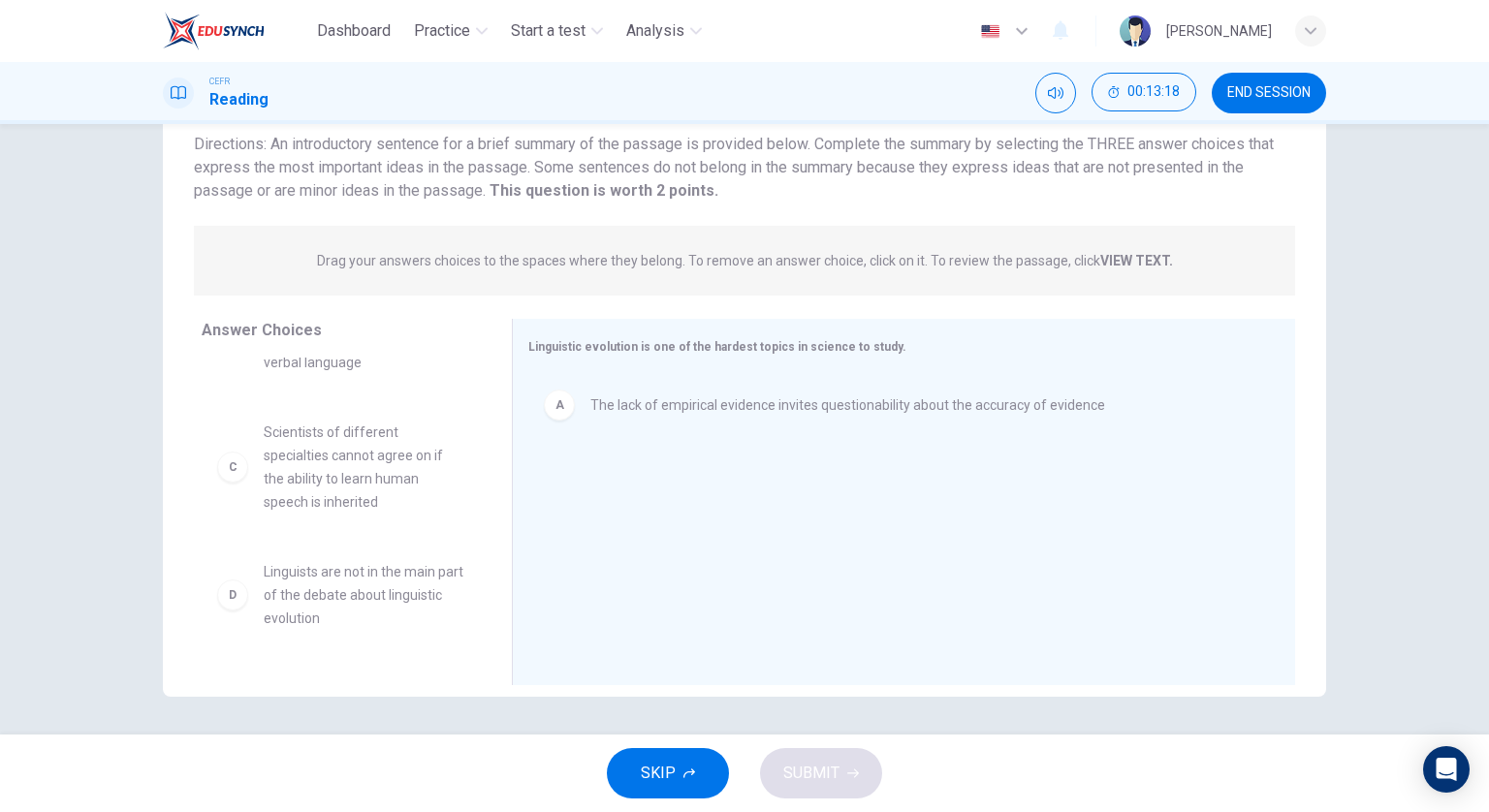
scroll to position [97, 0]
click at [383, 492] on span "Scientists of different specialties cannot agree on if the ability to learn hum…" at bounding box center [364, 462] width 202 height 93
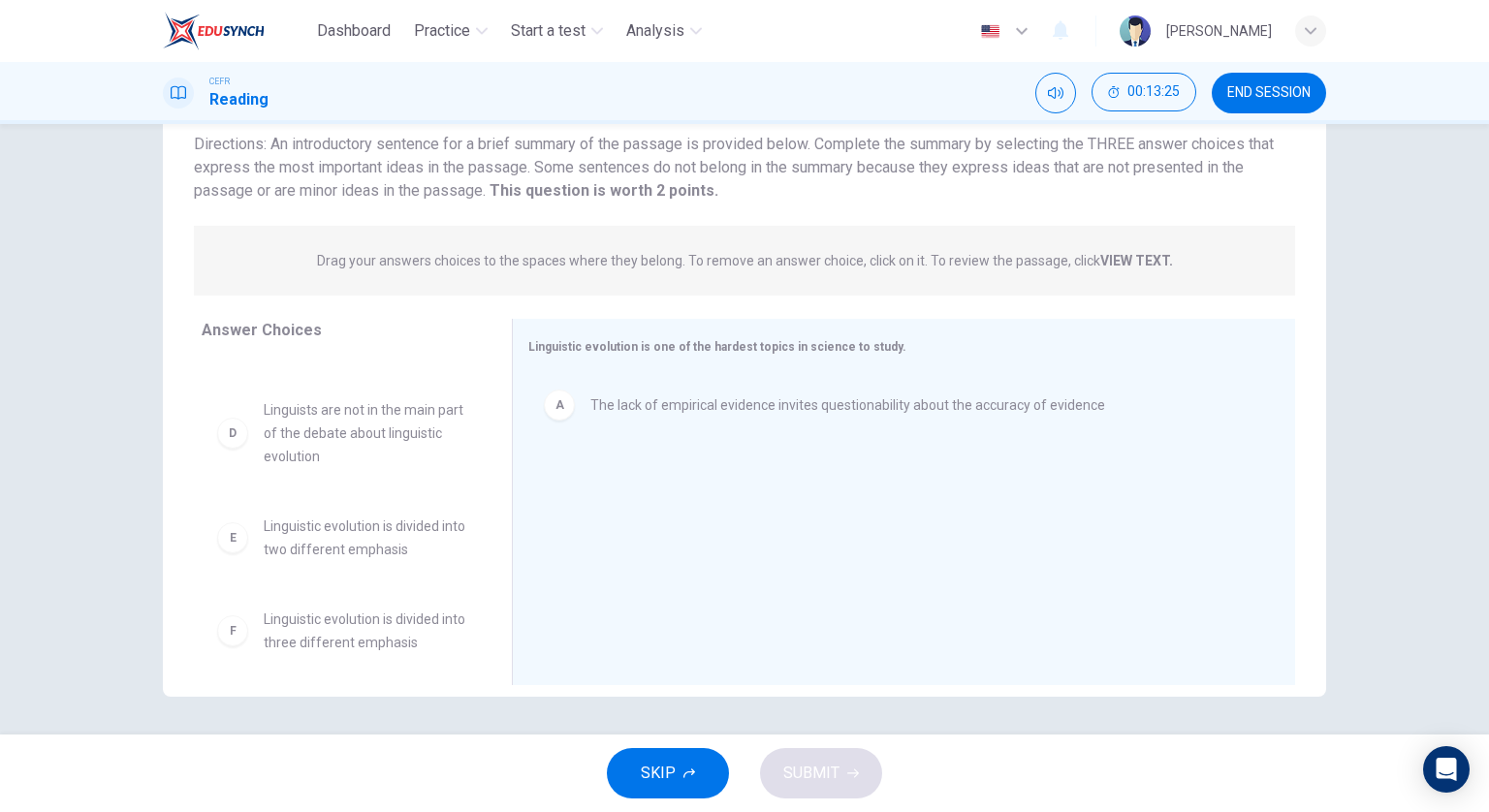
scroll to position [267, 0]
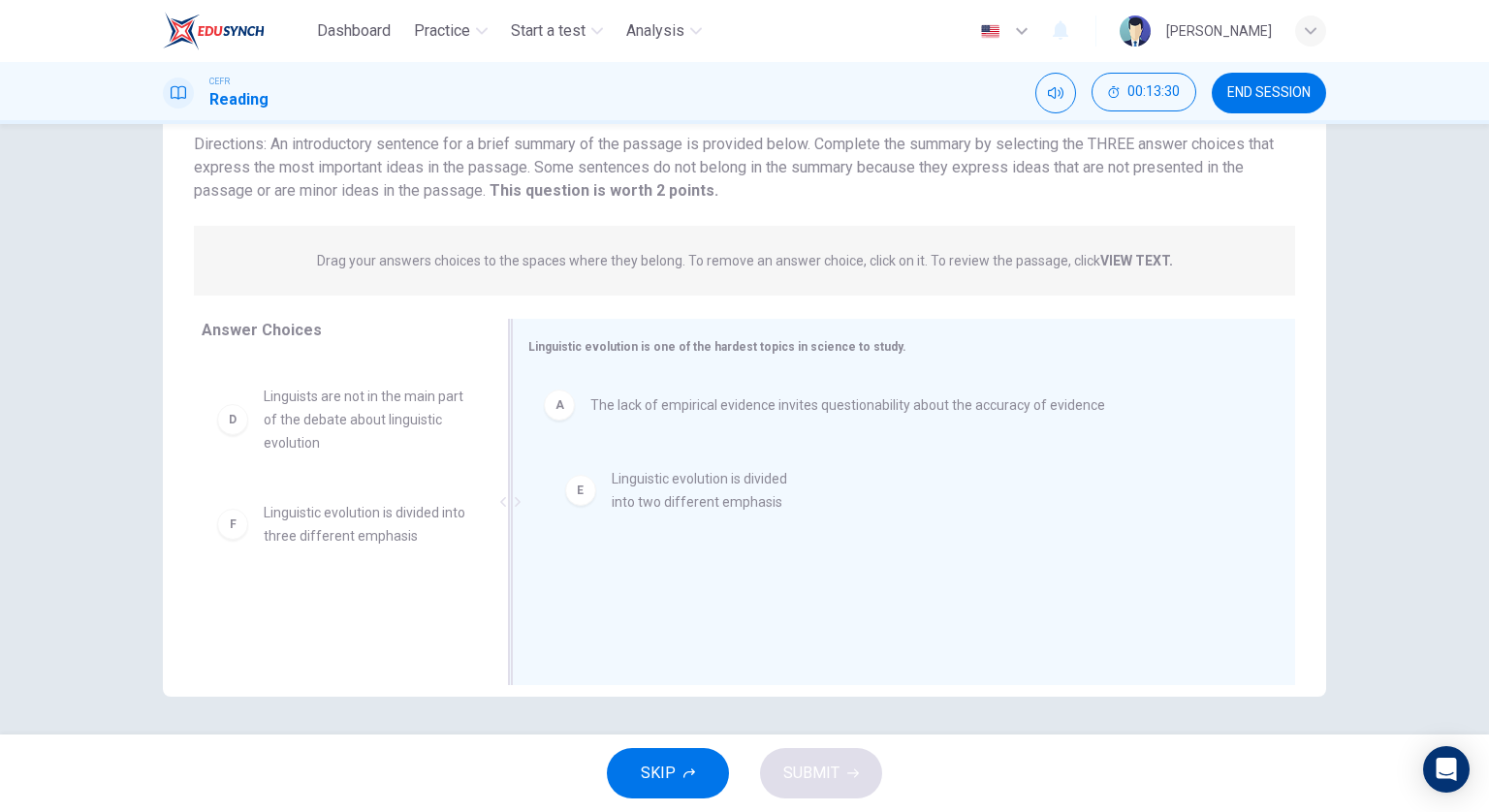
drag, startPoint x: 369, startPoint y: 539, endPoint x: 744, endPoint y: 510, distance: 376.1
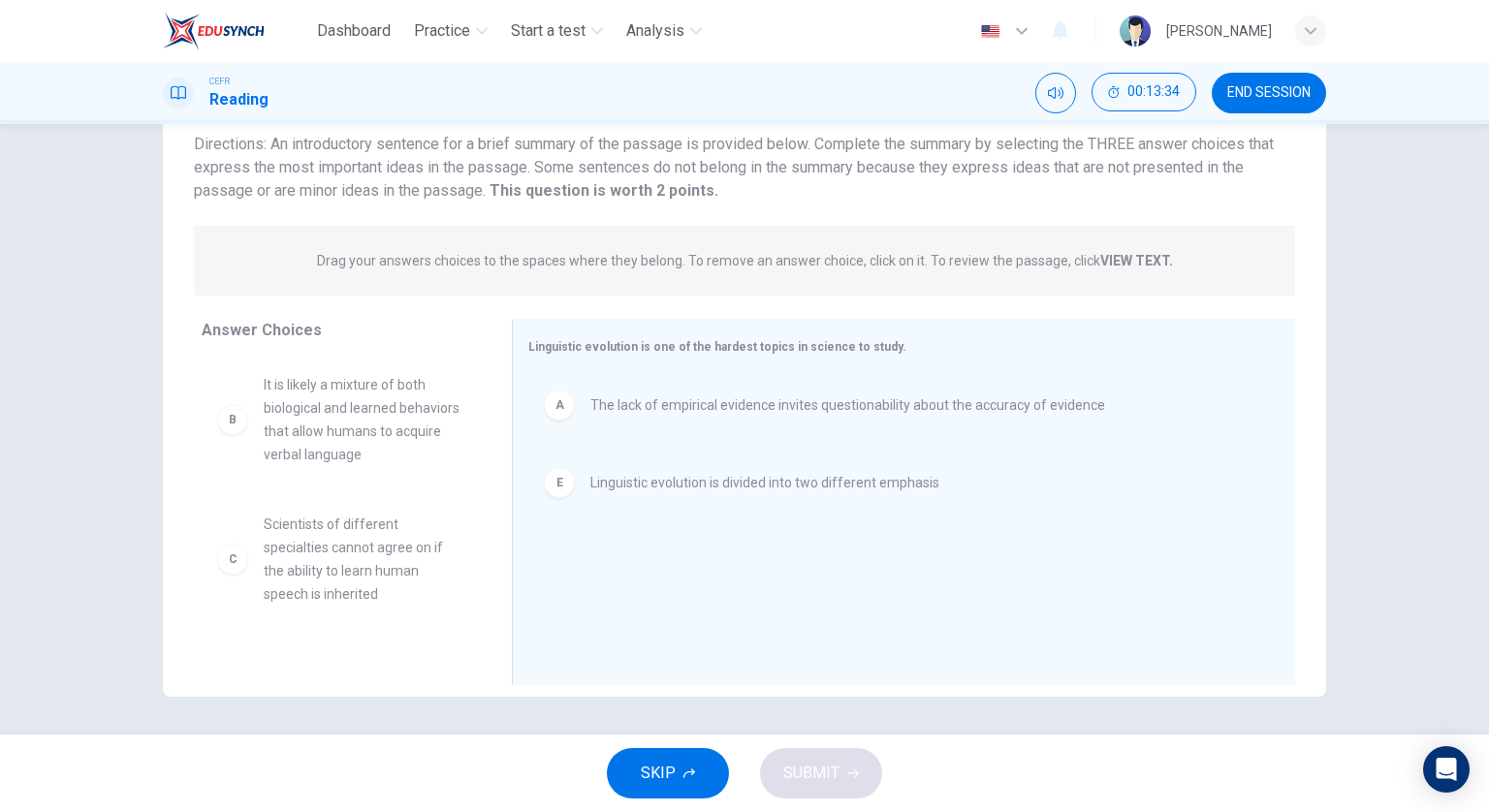
scroll to position [0, 0]
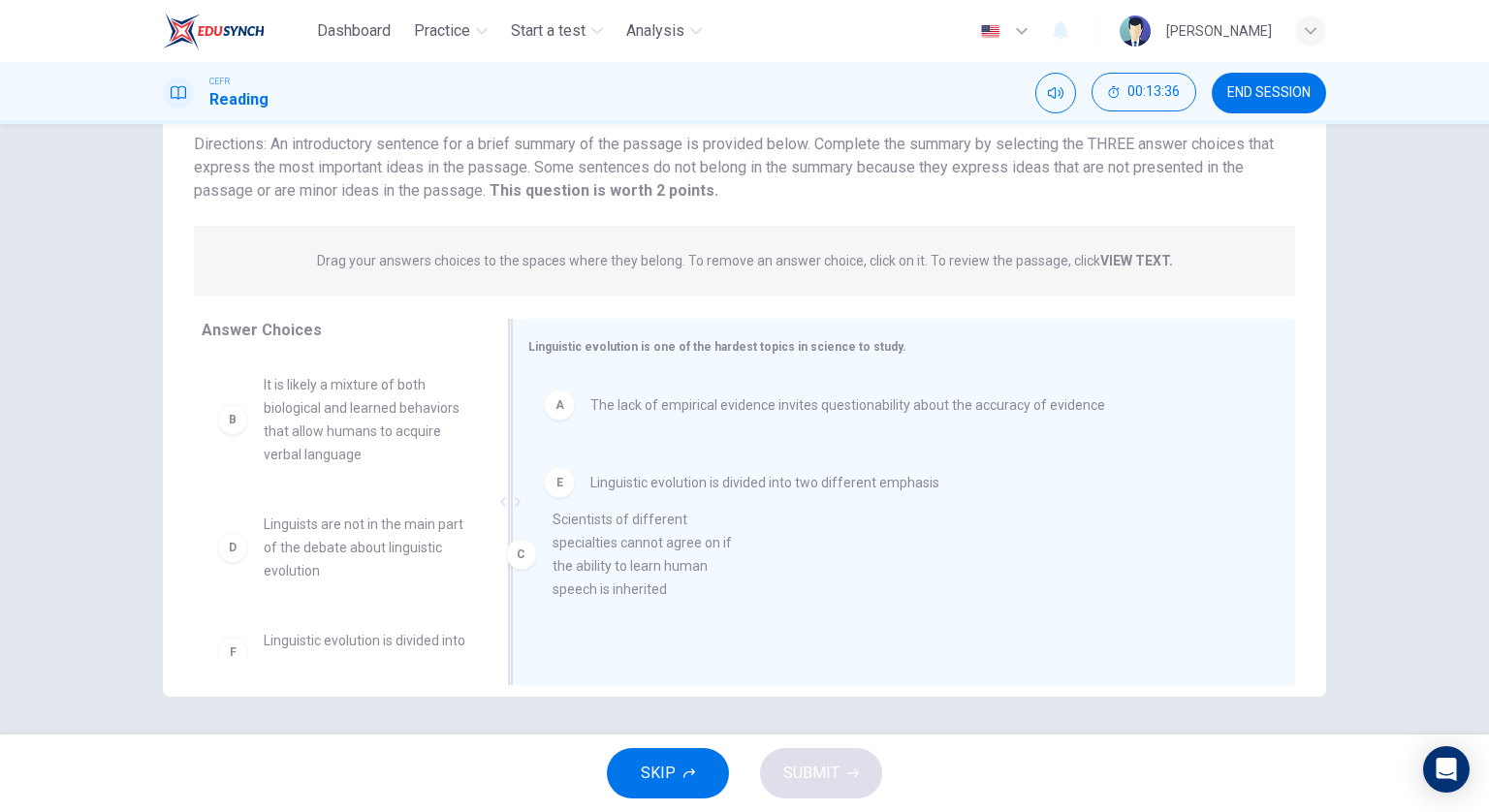
drag, startPoint x: 360, startPoint y: 549, endPoint x: 713, endPoint y: 545, distance: 353.0
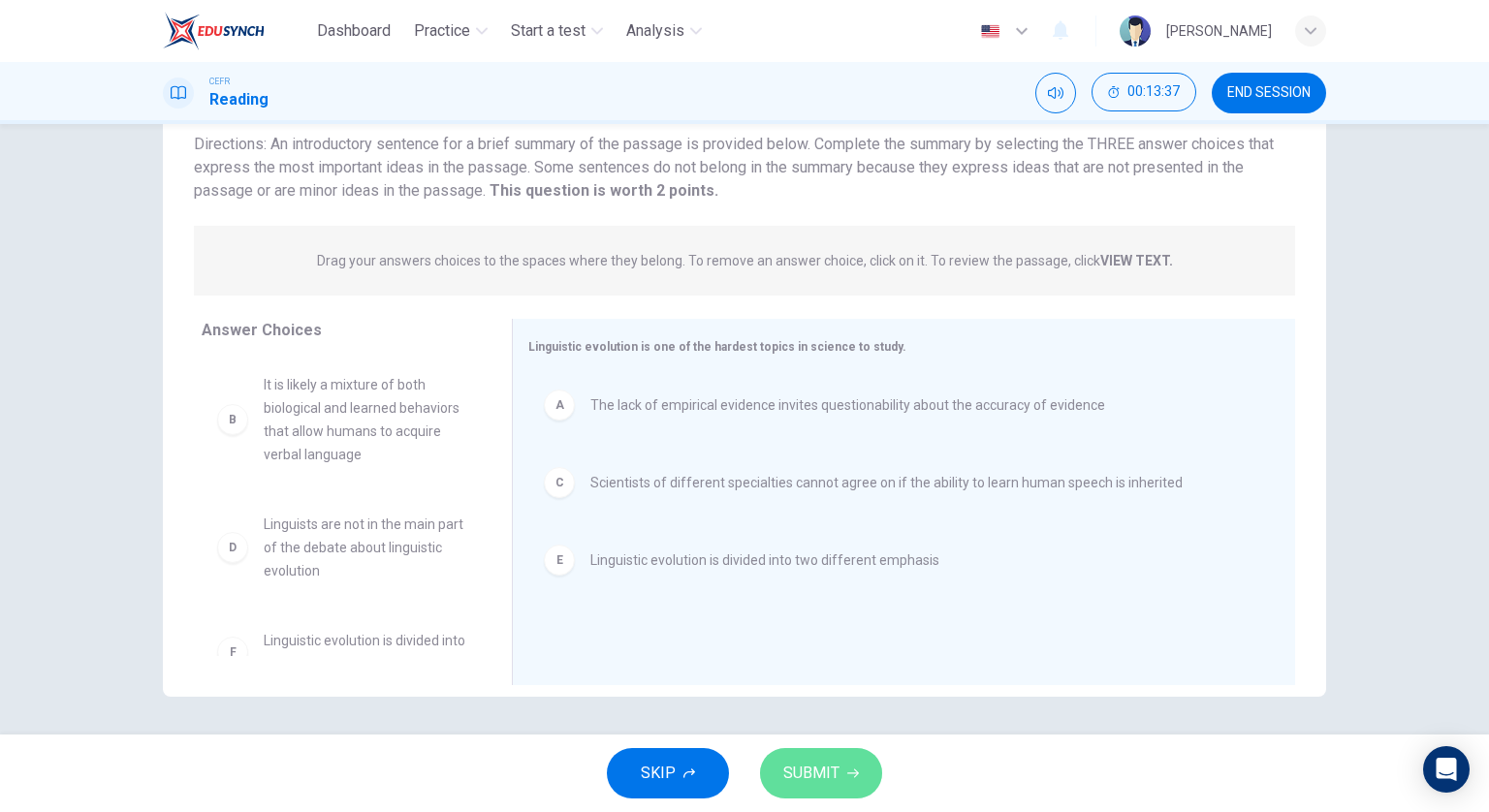
click at [857, 783] on button "SUBMIT" at bounding box center [821, 773] width 122 height 50
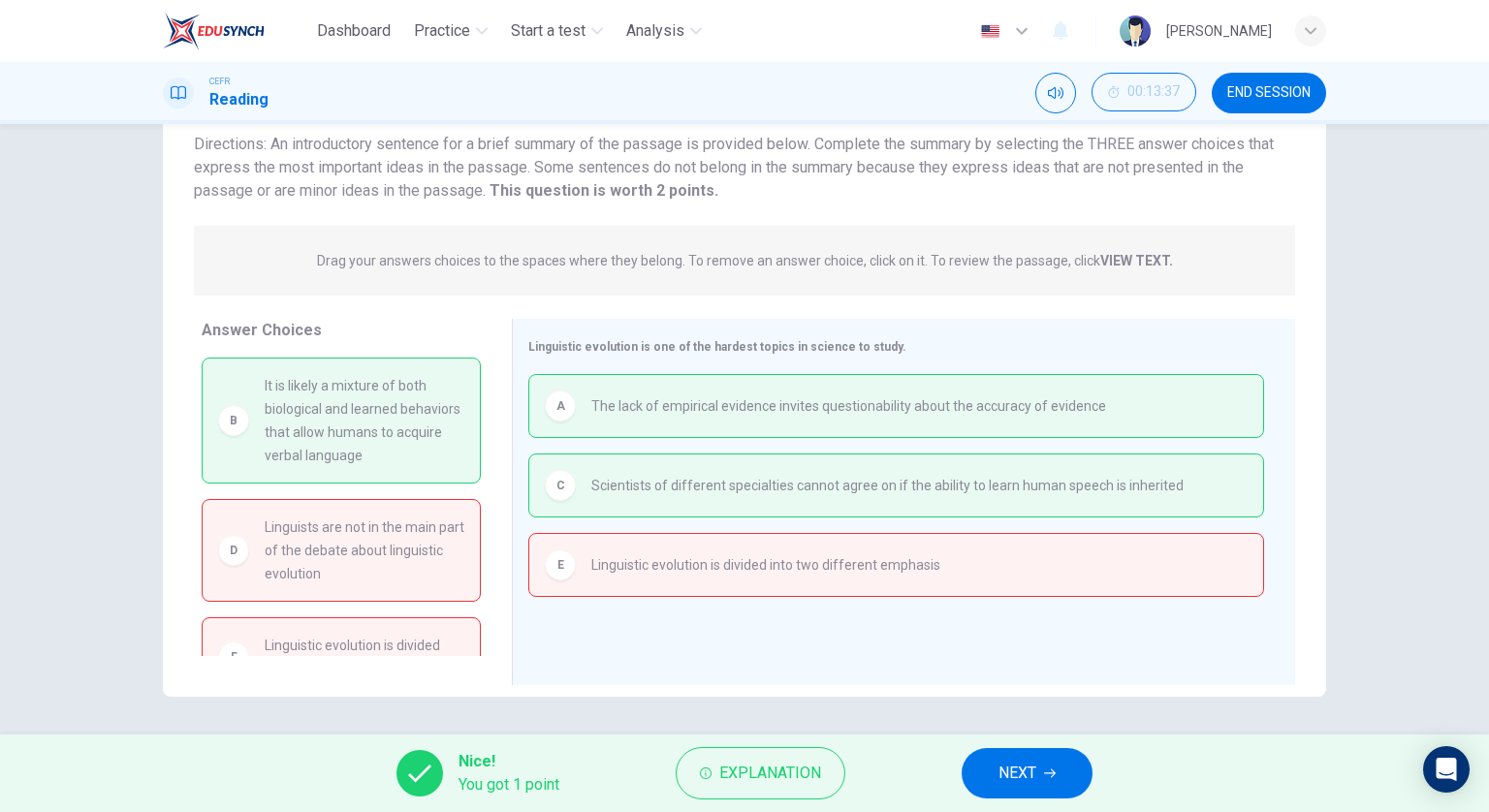
click at [1032, 772] on span "NEXT" at bounding box center [1017, 774] width 37 height 28
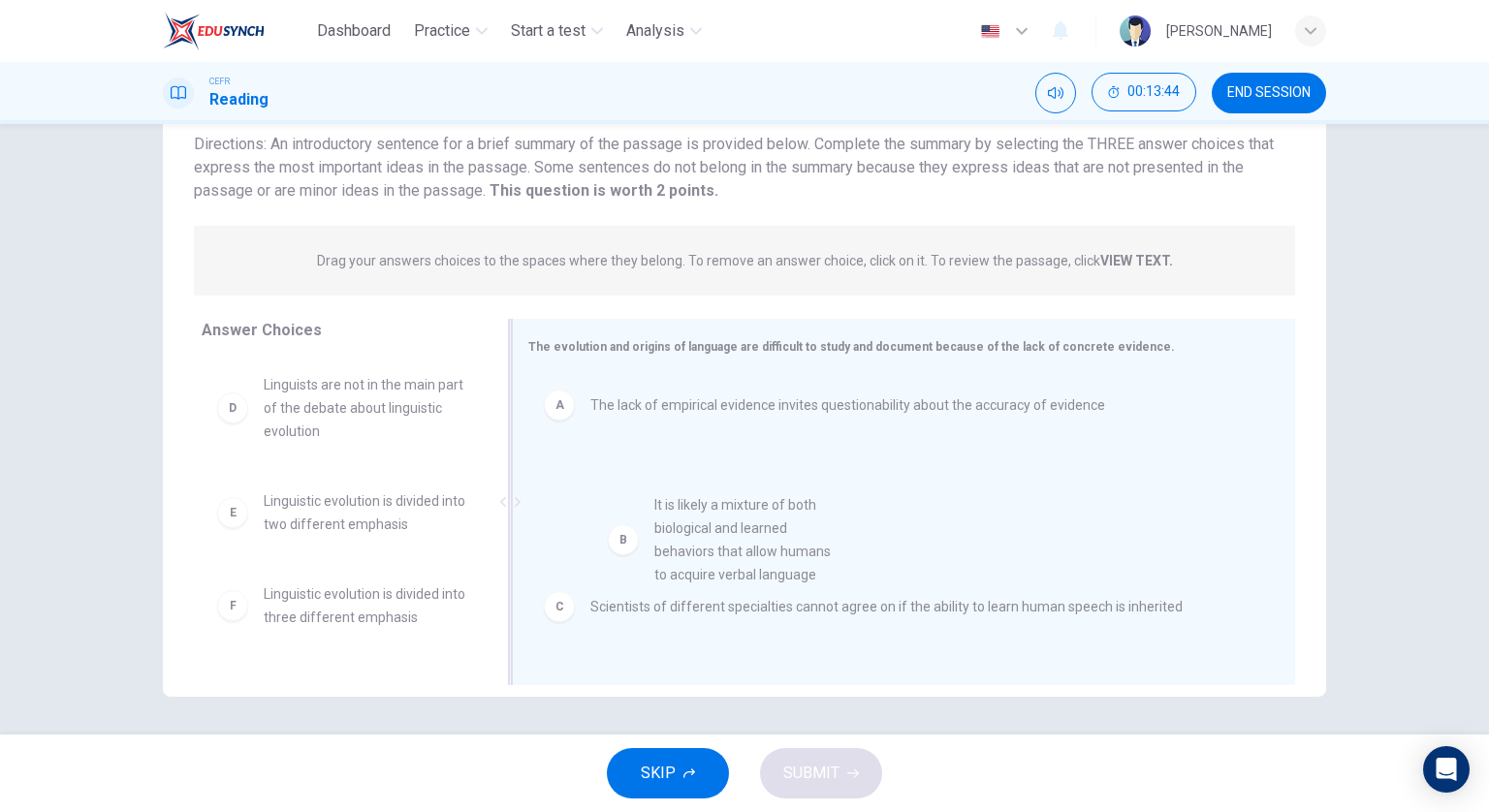
drag, startPoint x: 240, startPoint y: 433, endPoint x: 880, endPoint y: 599, distance: 661.2
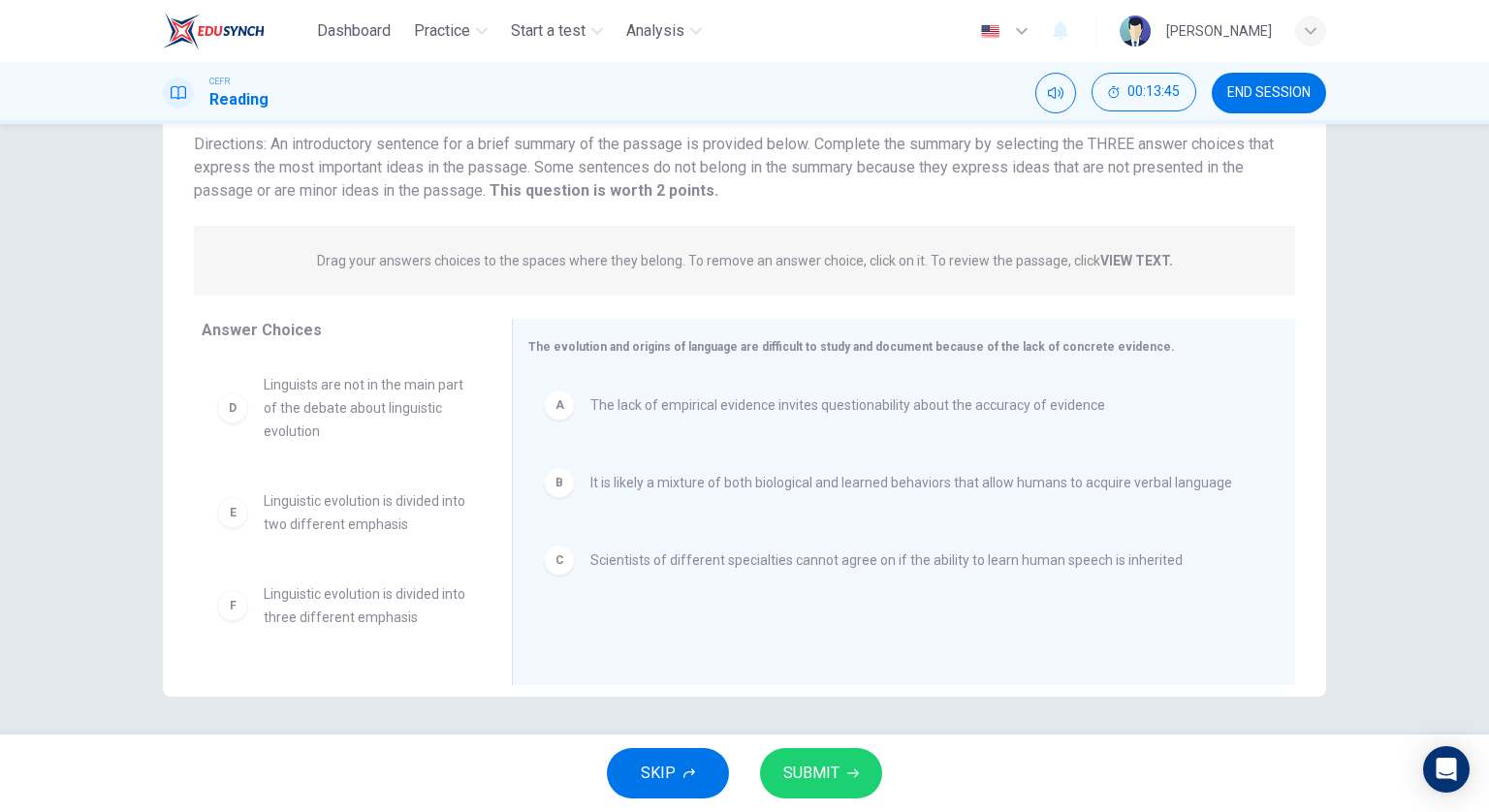
click at [822, 769] on span "SUBMIT" at bounding box center [811, 774] width 56 height 28
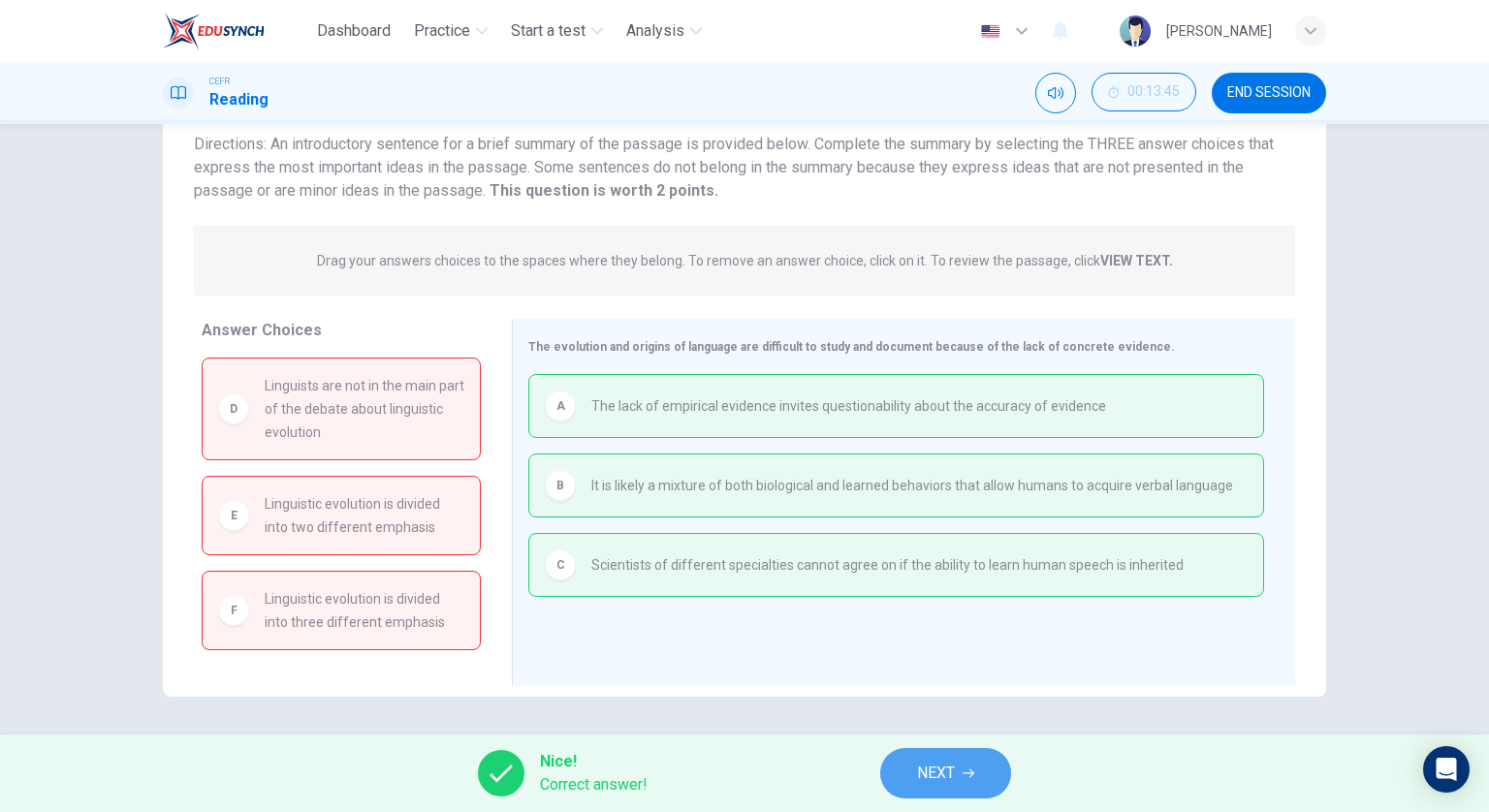
click at [922, 770] on span "NEXT" at bounding box center [936, 774] width 37 height 28
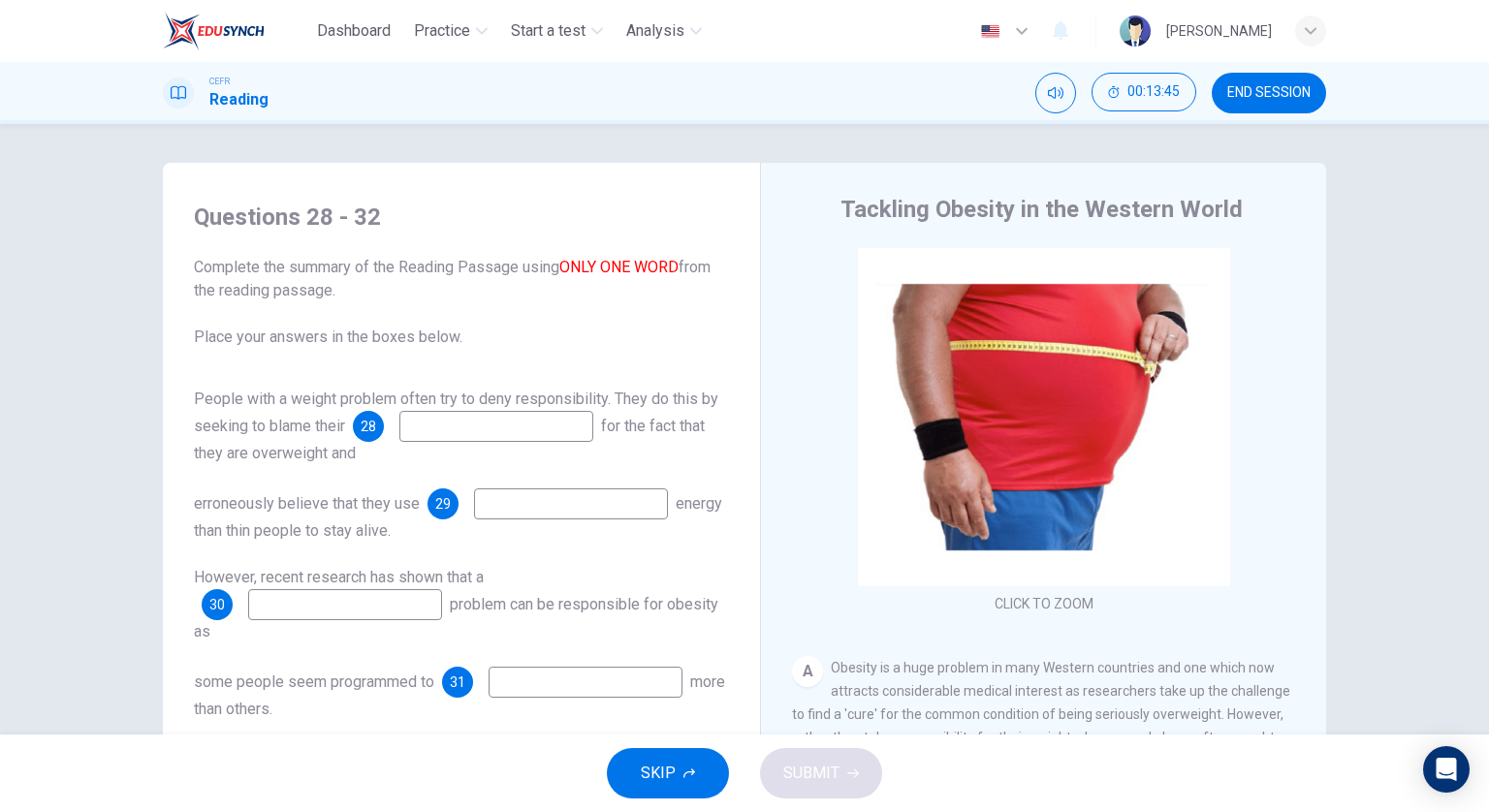
drag, startPoint x: 1245, startPoint y: 82, endPoint x: 825, endPoint y: 86, distance: 420.0
click at [1245, 82] on button "END SESSION" at bounding box center [1269, 92] width 114 height 40
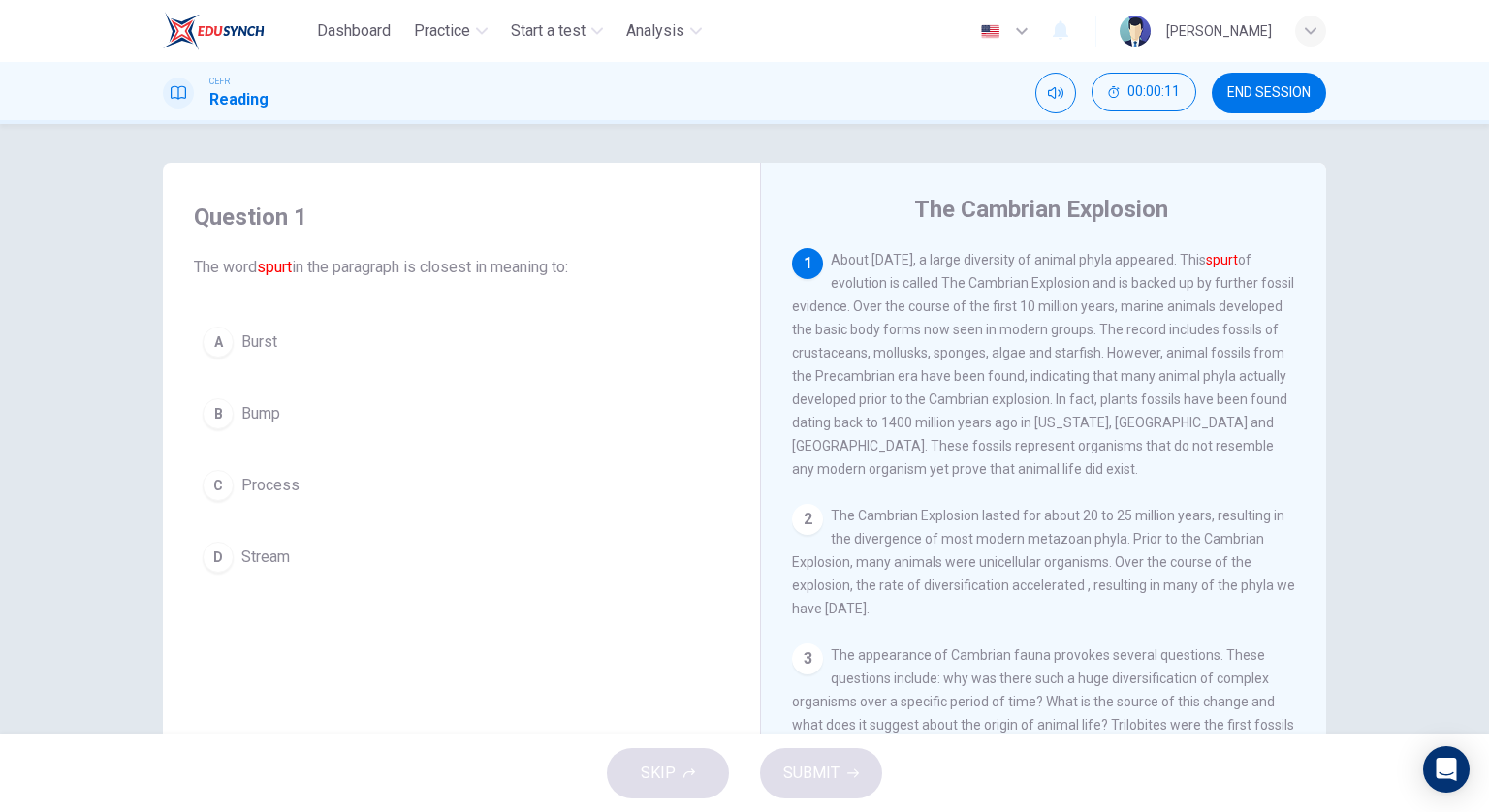
click at [313, 339] on button "A Burst" at bounding box center [461, 341] width 535 height 48
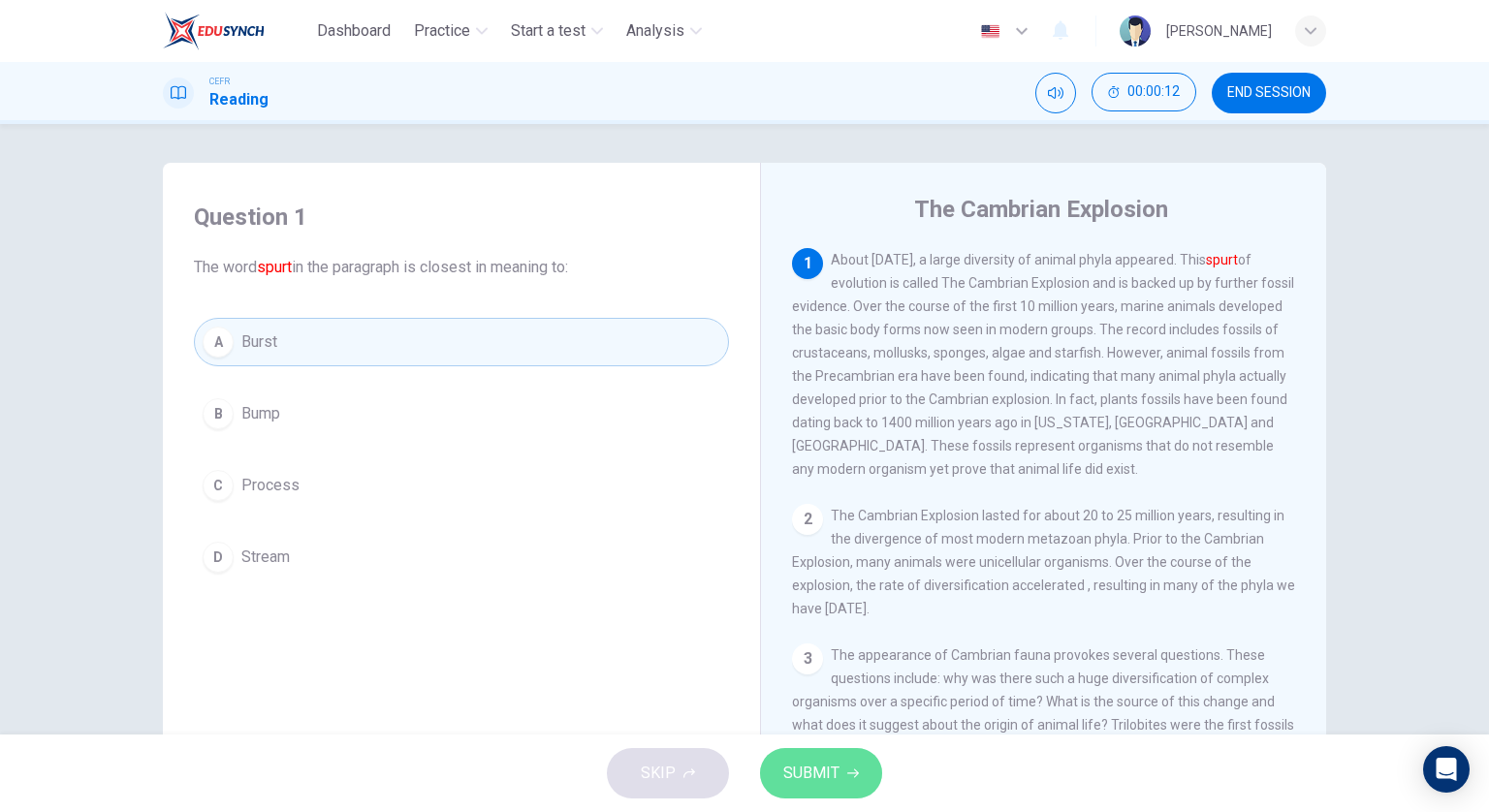
click at [804, 783] on span "SUBMIT" at bounding box center [811, 774] width 56 height 28
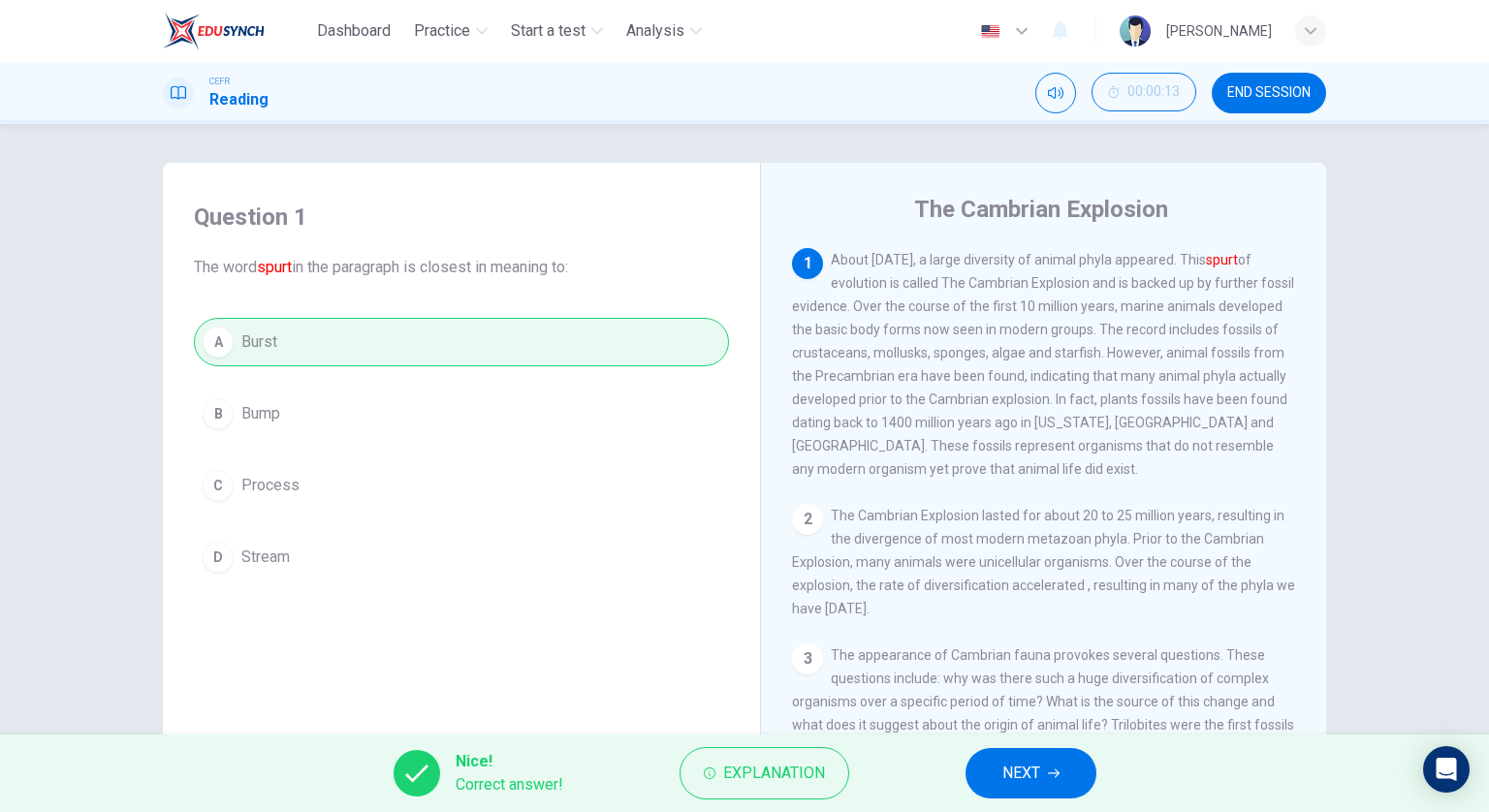
click at [1012, 767] on span "NEXT" at bounding box center [1021, 774] width 37 height 28
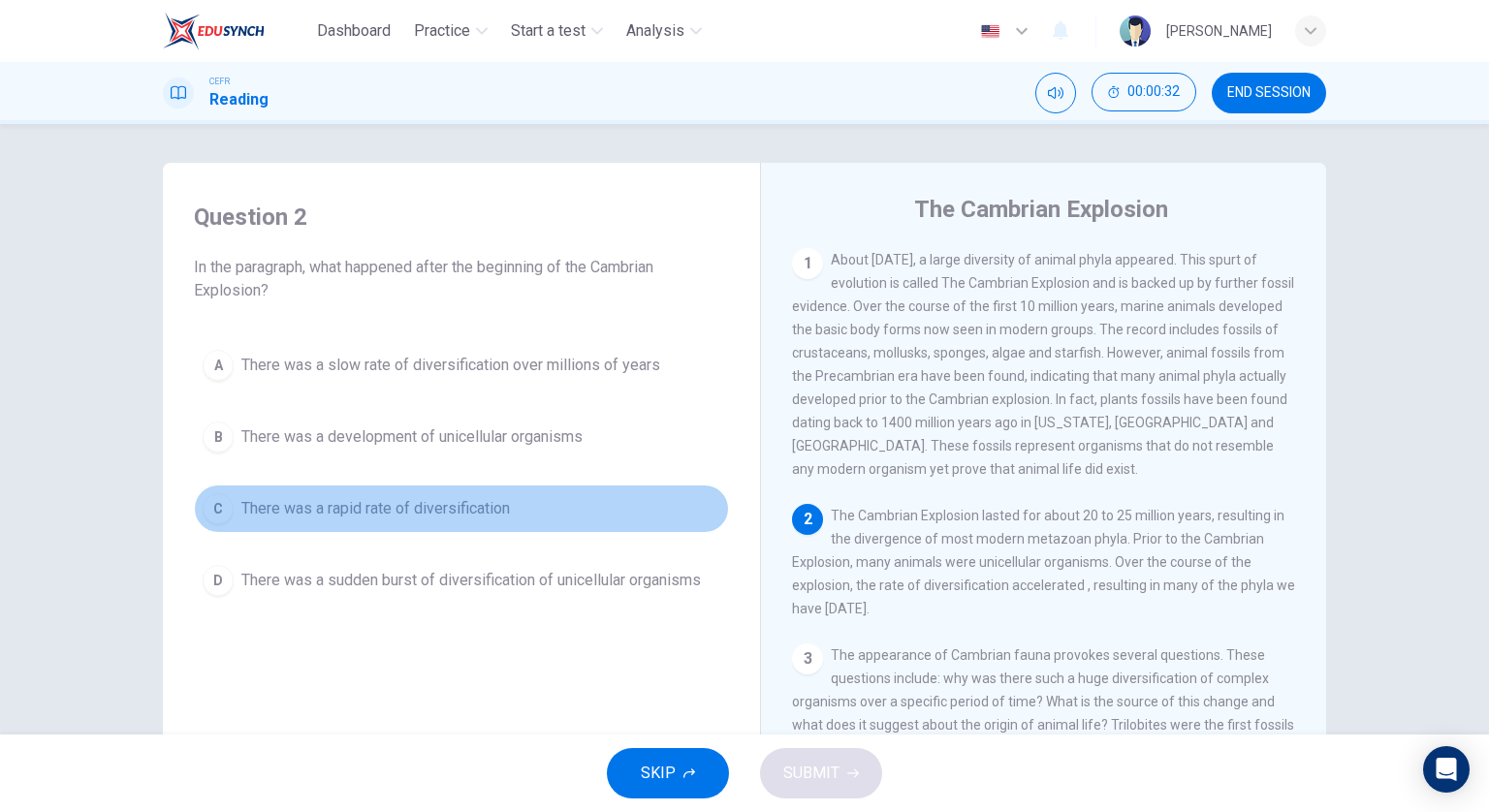
click at [439, 504] on span "There was a rapid rate of diversification" at bounding box center [375, 509] width 268 height 24
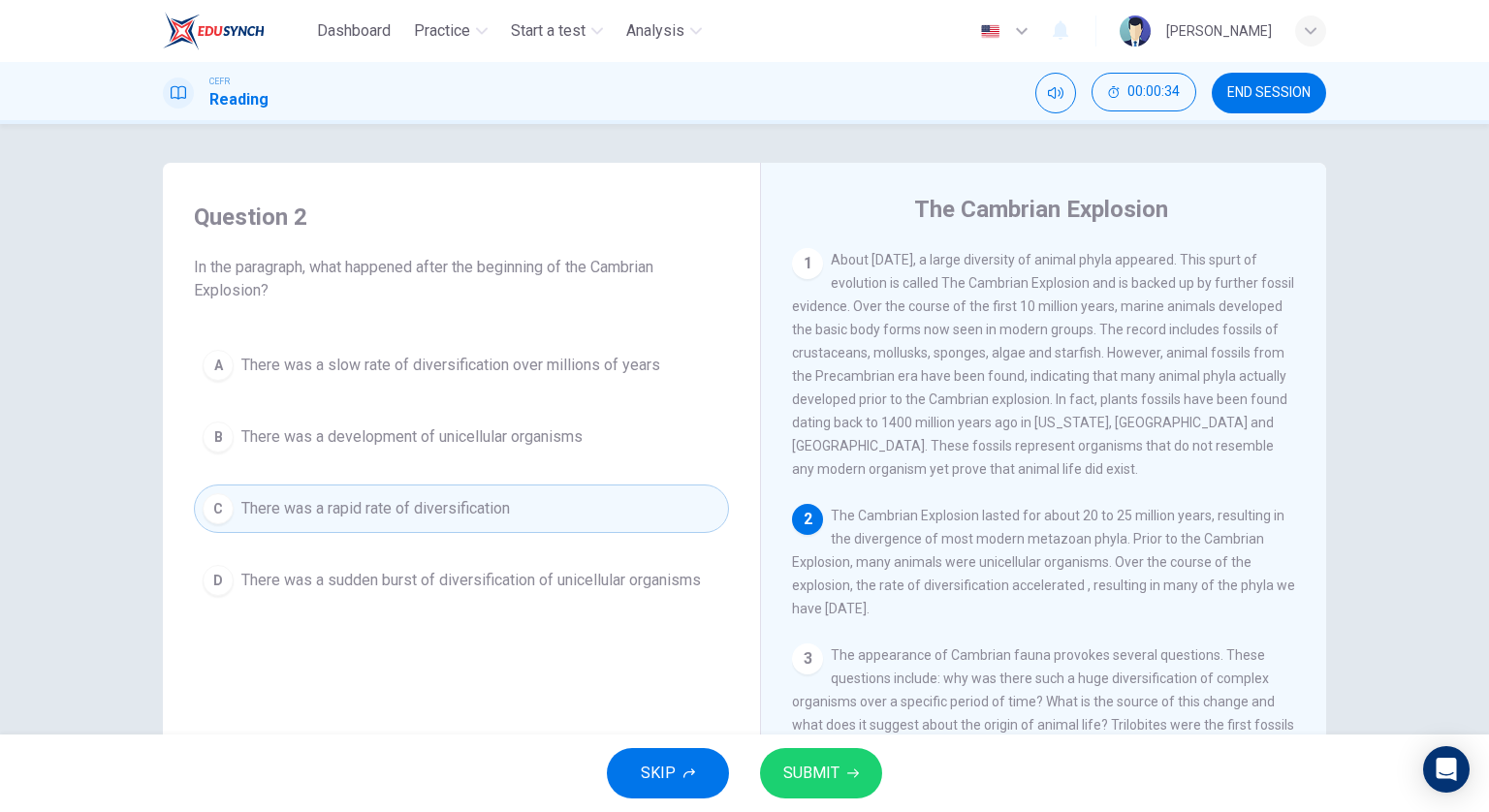
click at [834, 780] on span "SUBMIT" at bounding box center [811, 774] width 56 height 28
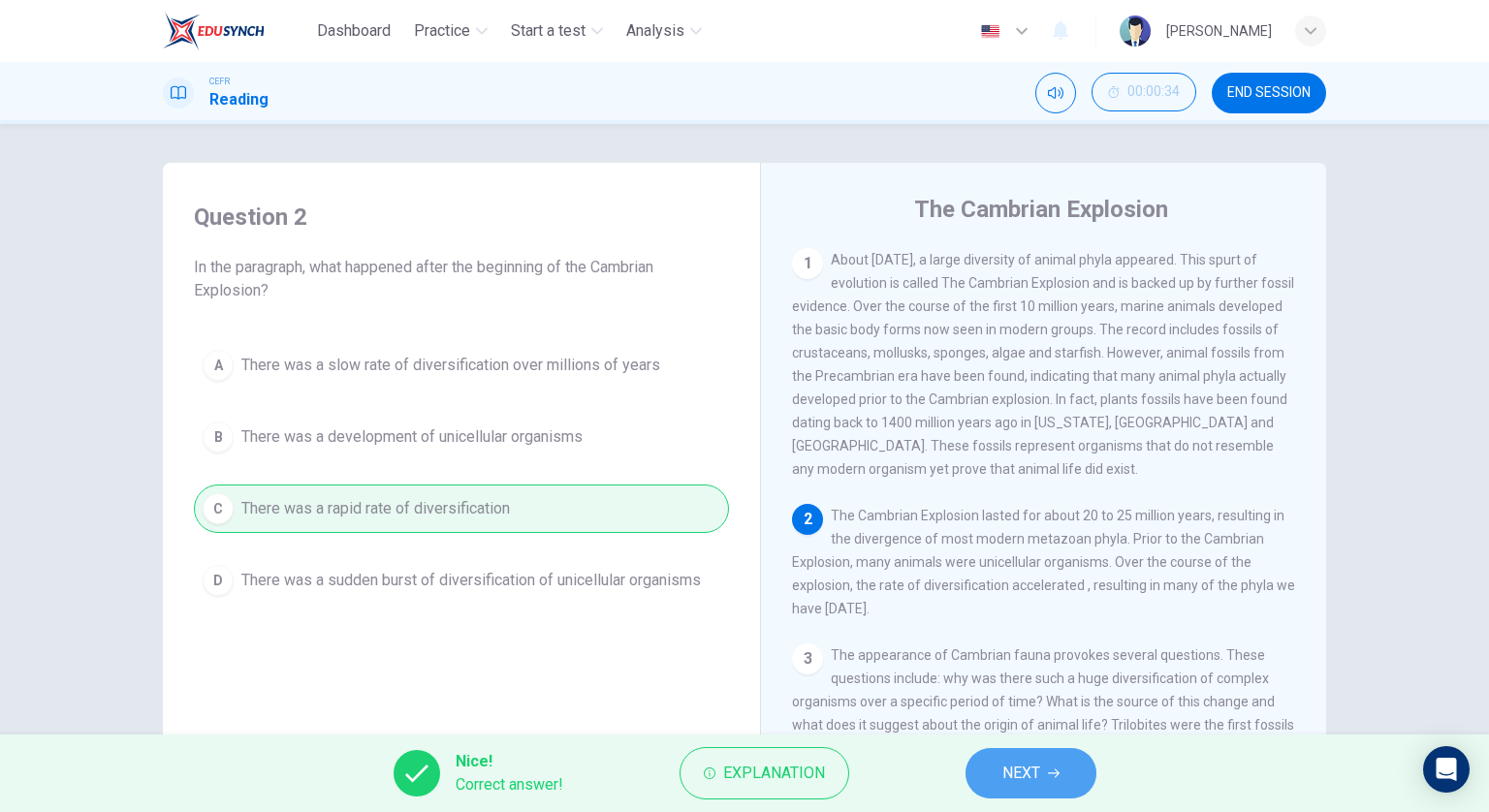
click at [1010, 755] on button "NEXT" at bounding box center [1031, 773] width 131 height 50
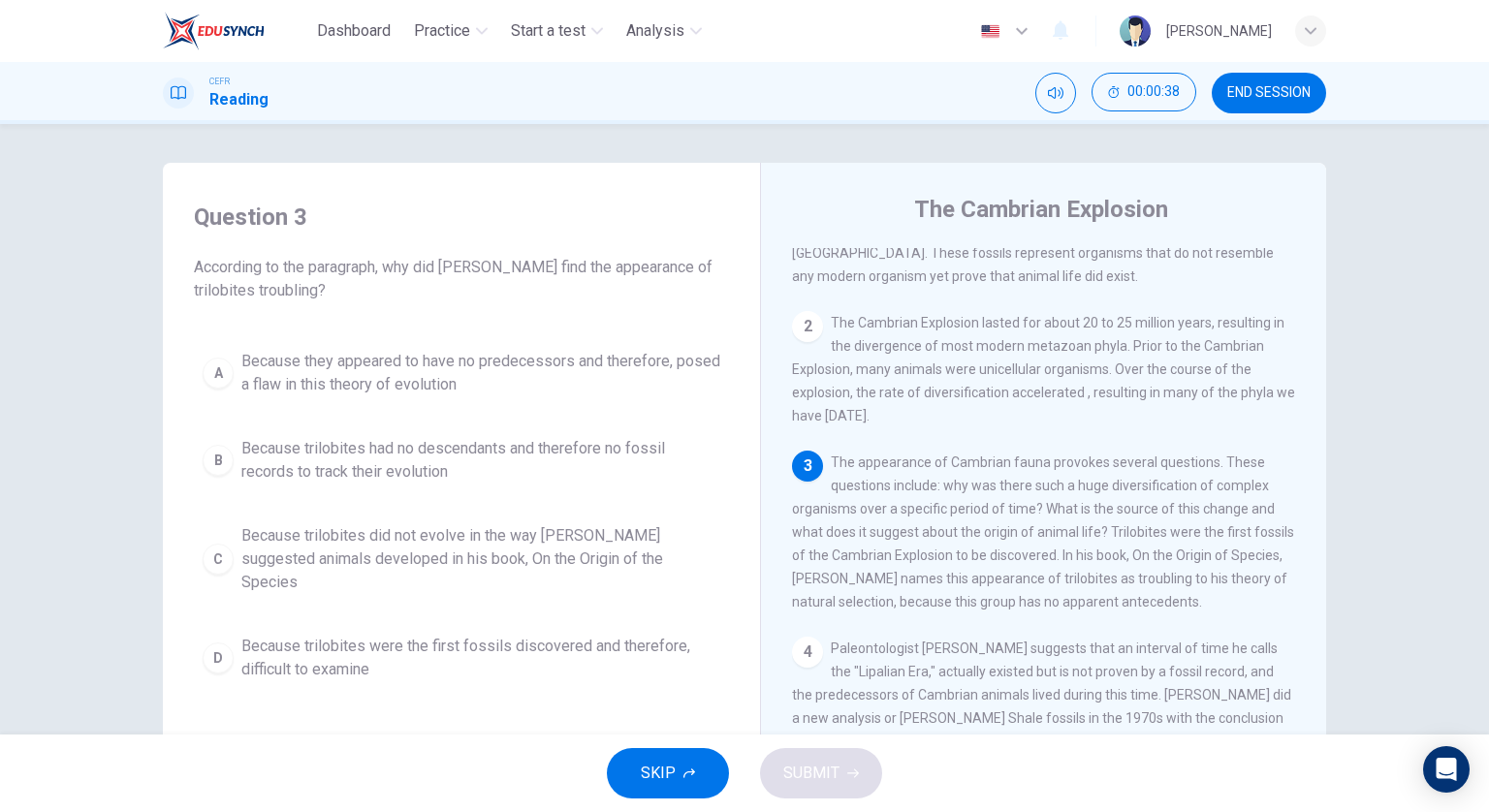
scroll to position [194, 0]
click at [531, 390] on span "Because they appeared to have no predecessors and therefore, posed a flaw in th…" at bounding box center [480, 373] width 479 height 46
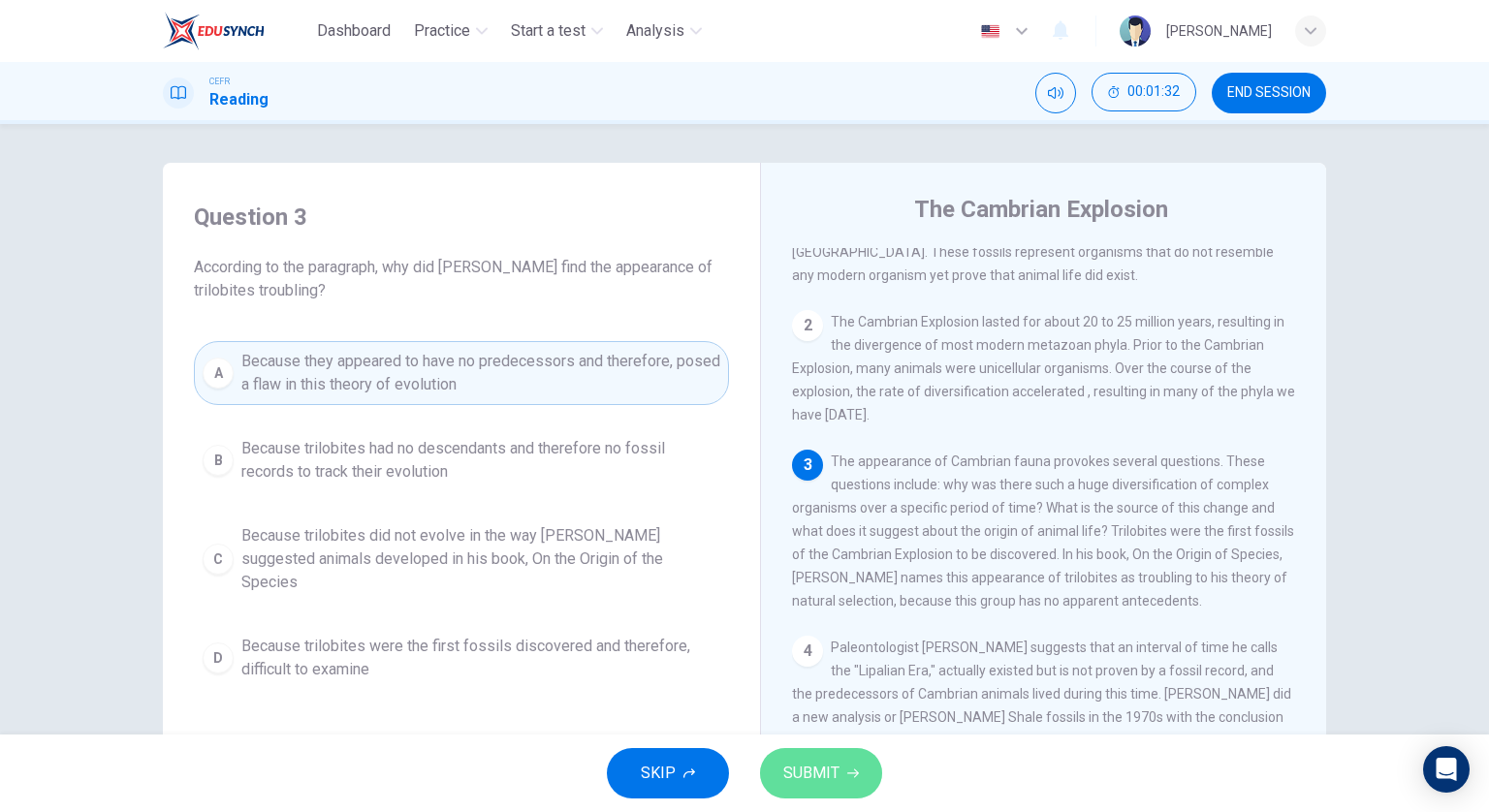
click at [836, 772] on span "SUBMIT" at bounding box center [811, 774] width 56 height 28
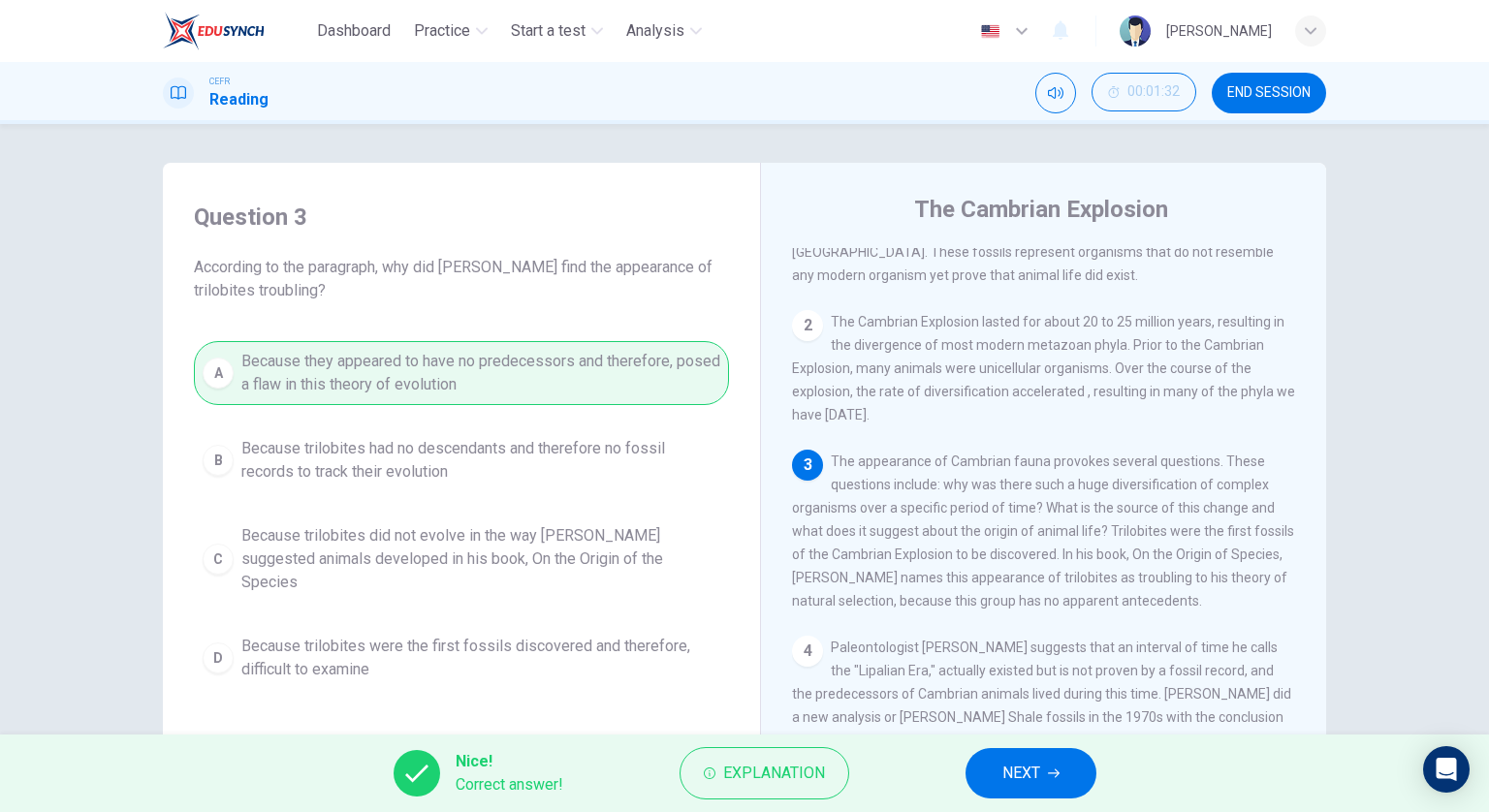
click at [1039, 763] on span "NEXT" at bounding box center [1021, 774] width 37 height 28
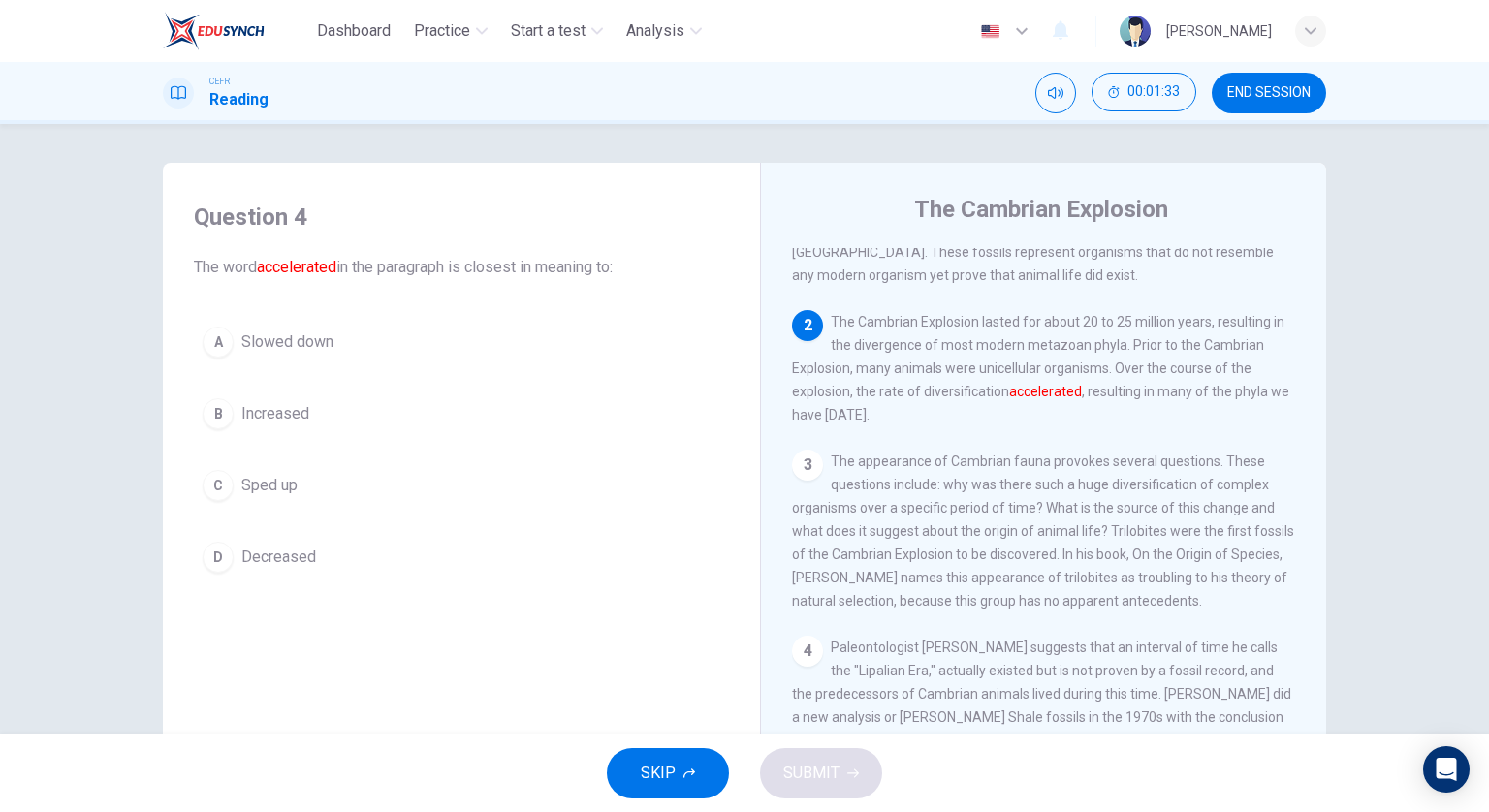
click at [333, 515] on div "A Slowed down B Increased C Sped up D Decreased" at bounding box center [461, 449] width 535 height 263
click at [337, 492] on button "C Sped up" at bounding box center [461, 485] width 535 height 48
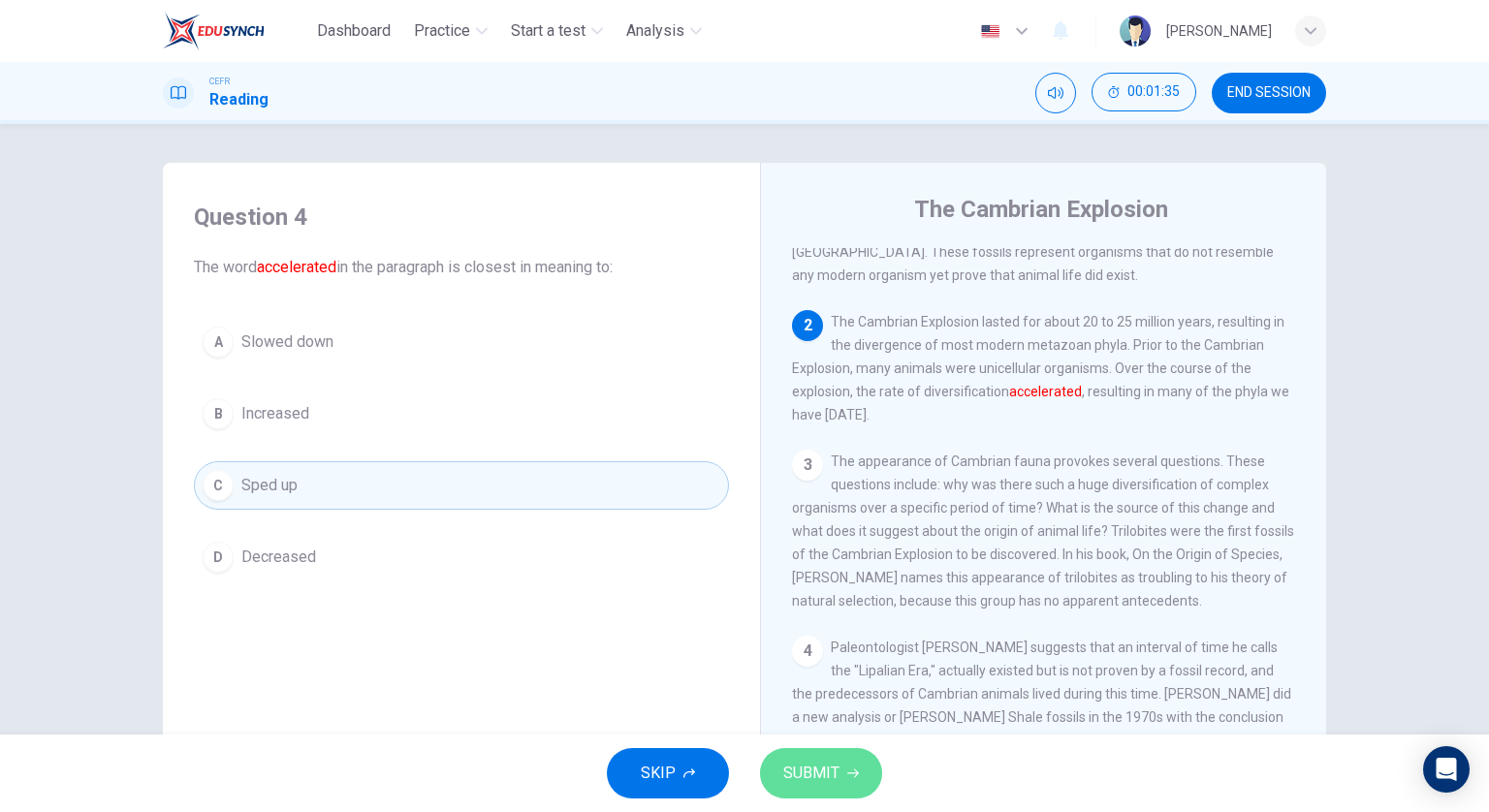
click at [832, 767] on span "SUBMIT" at bounding box center [811, 774] width 56 height 28
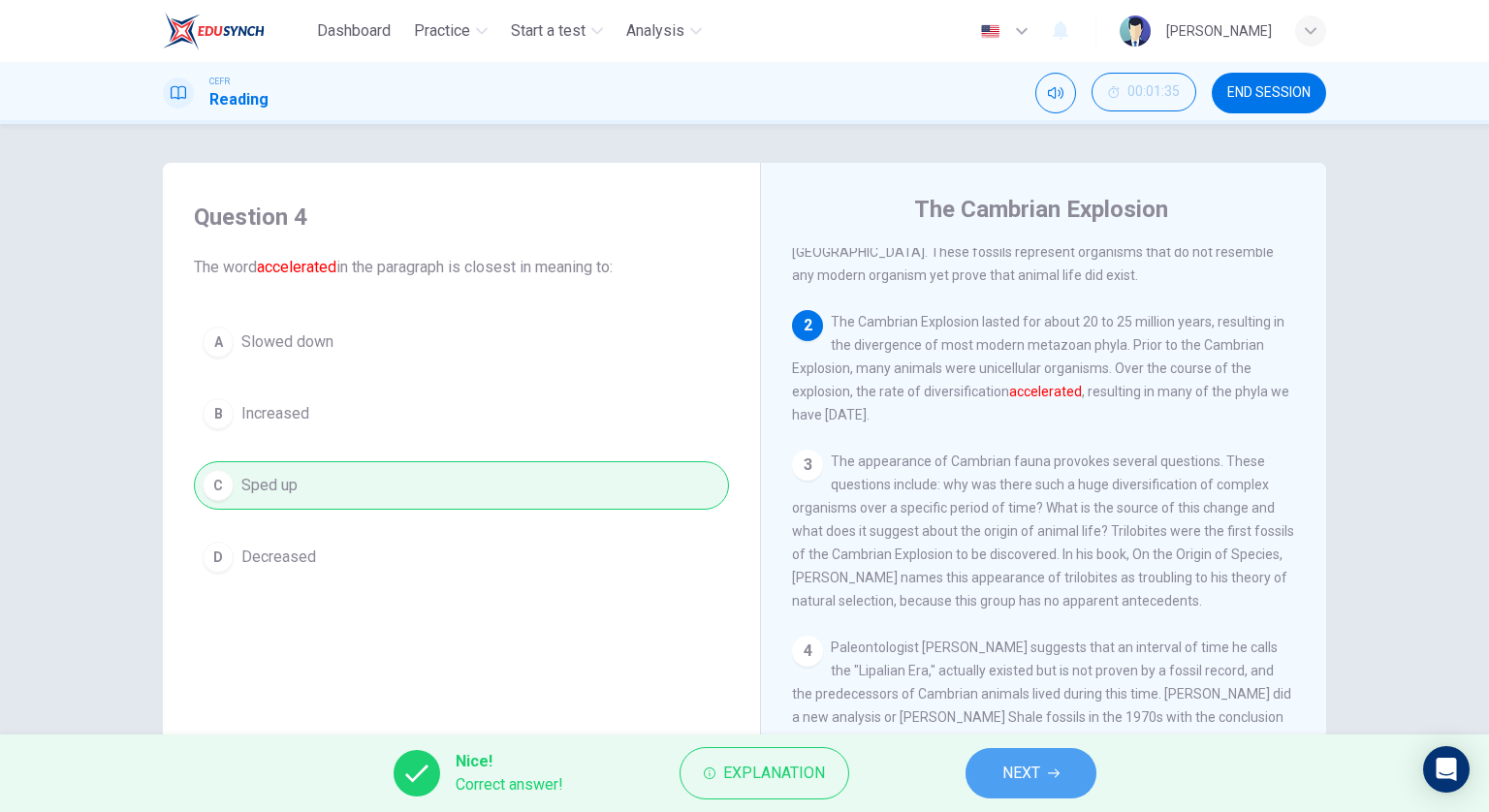
click at [1020, 777] on span "NEXT" at bounding box center [1021, 774] width 37 height 28
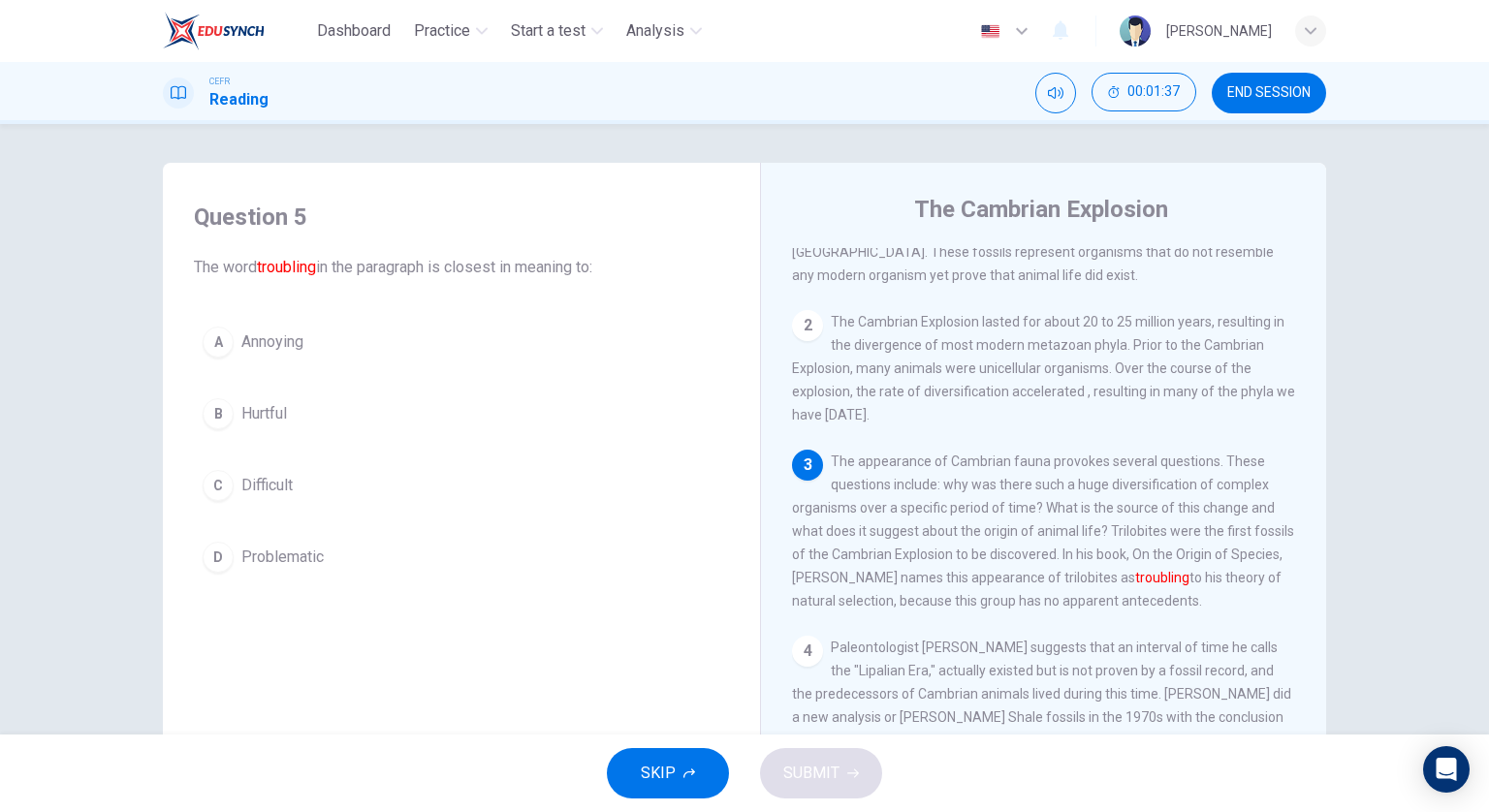
click at [320, 549] on button "D Problematic" at bounding box center [461, 556] width 535 height 48
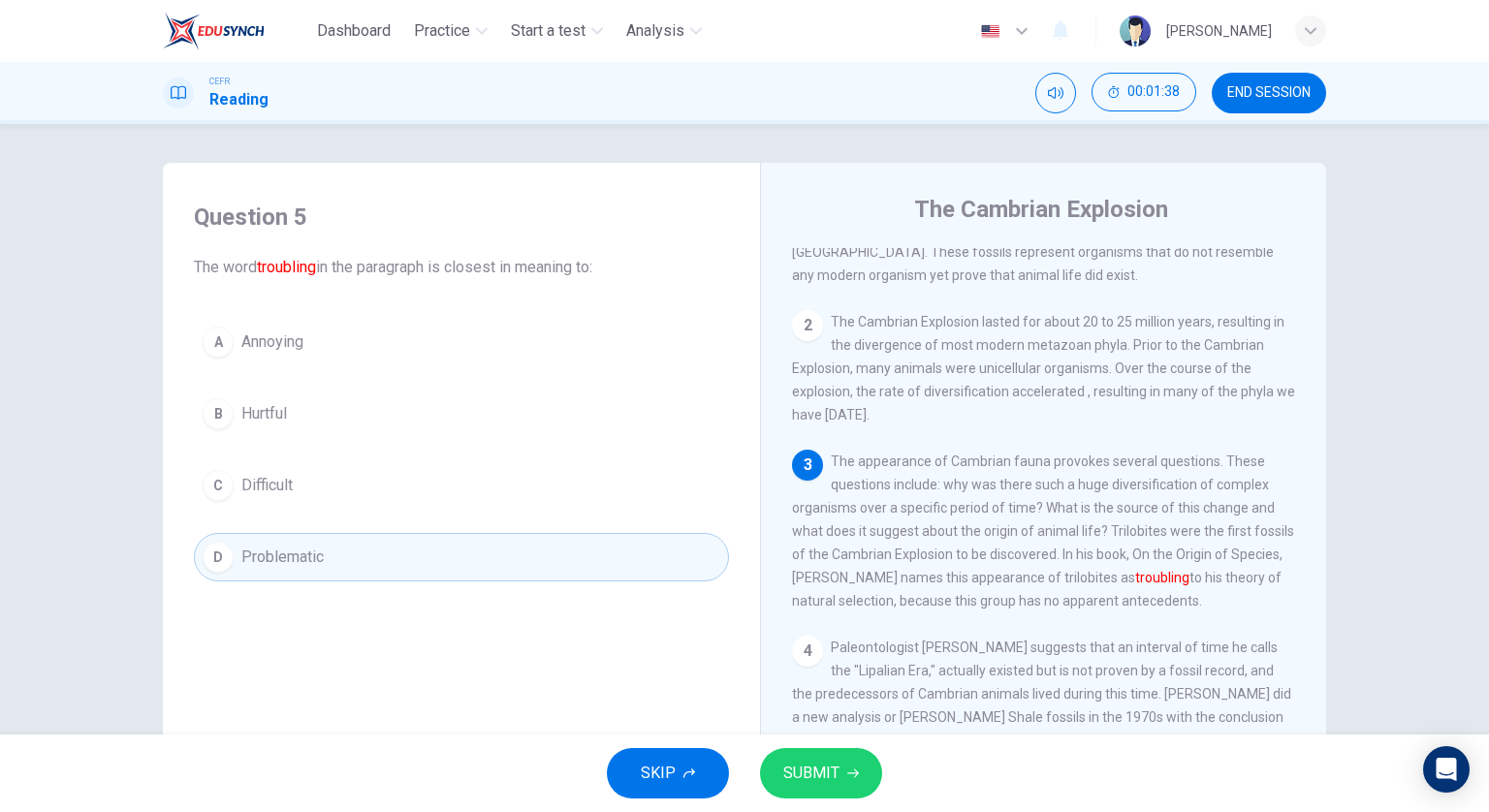
click at [820, 768] on span "SUBMIT" at bounding box center [811, 774] width 56 height 28
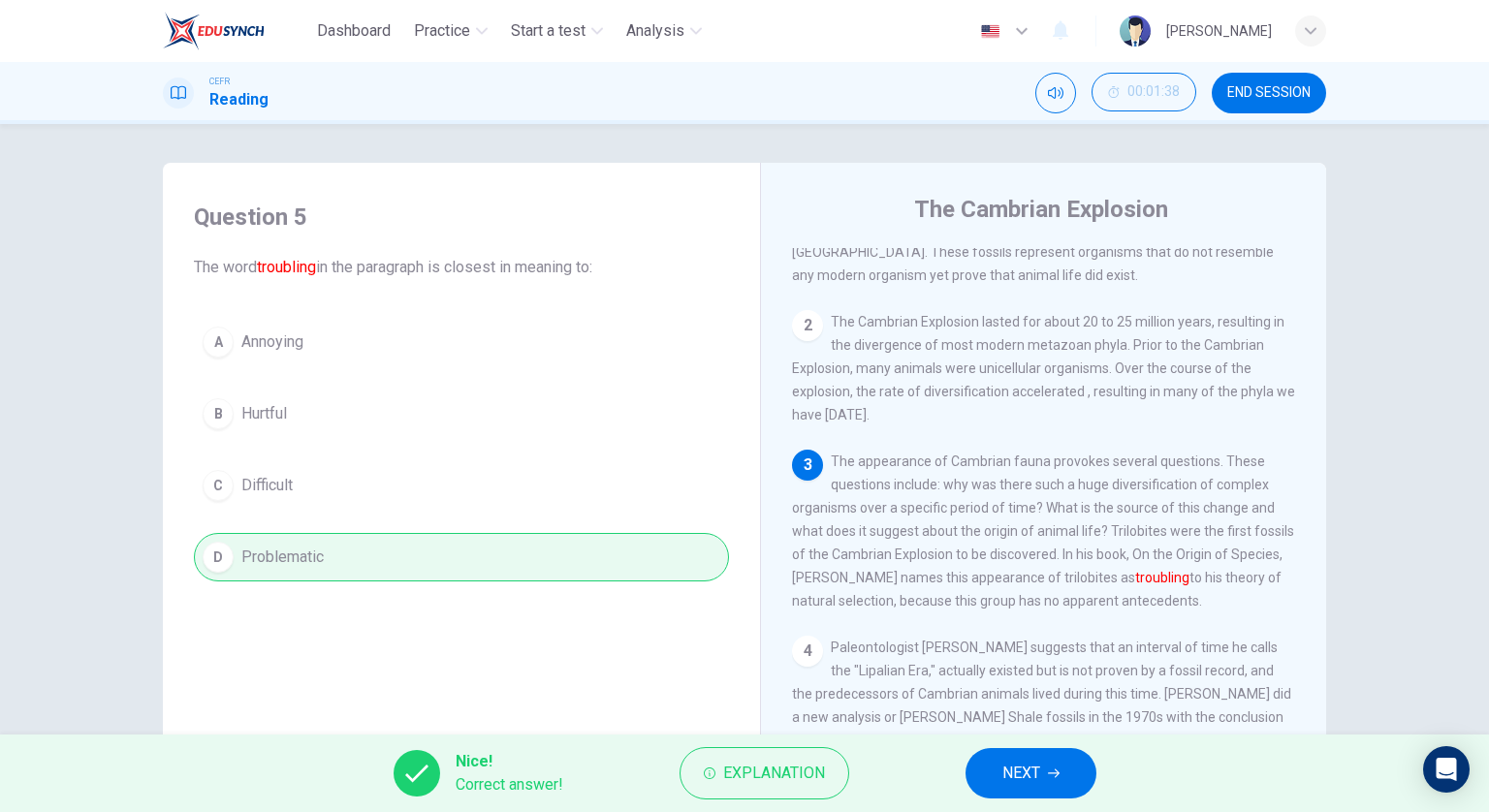
click at [1074, 751] on button "NEXT" at bounding box center [1031, 773] width 131 height 50
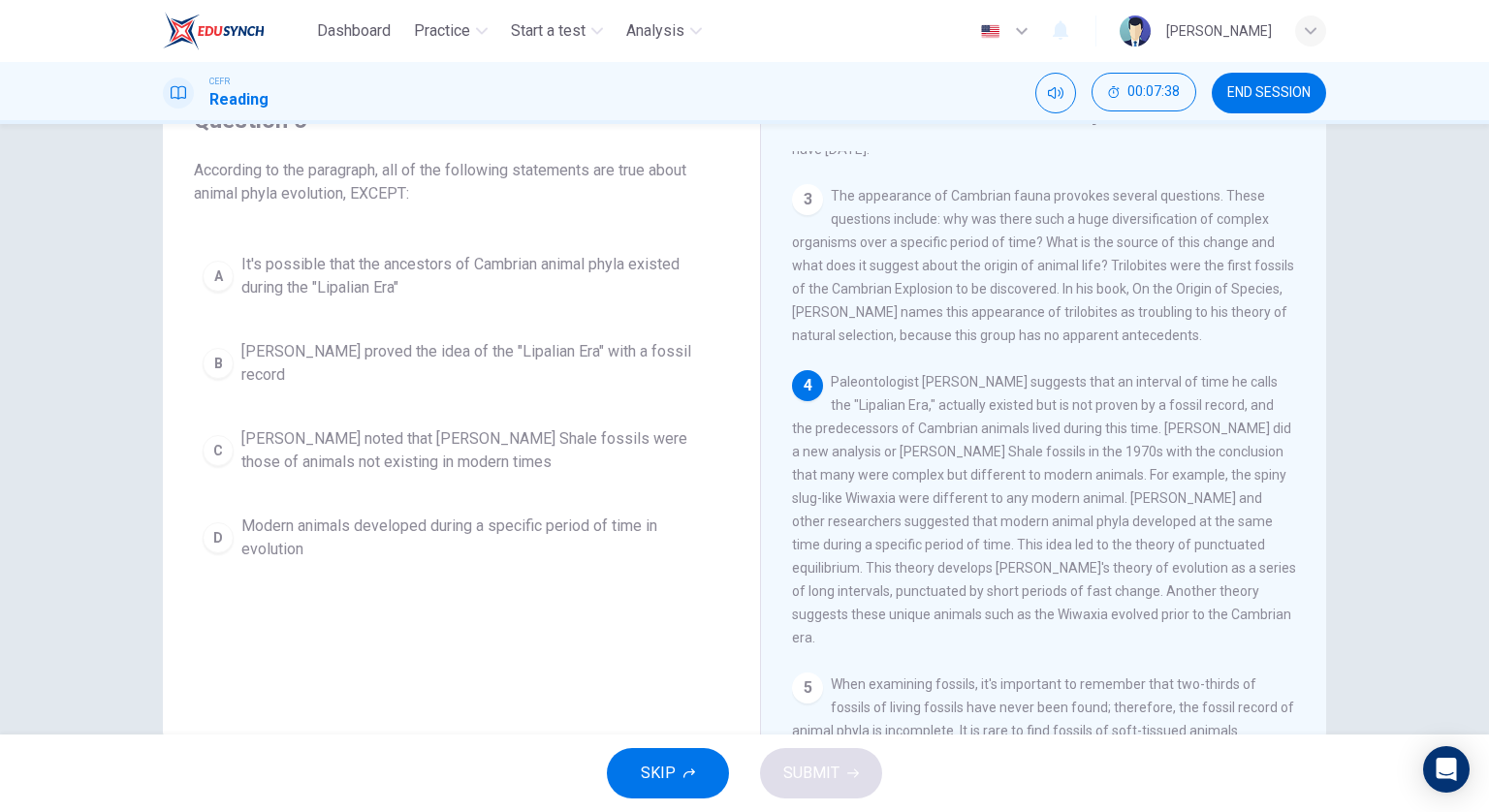
scroll to position [387, 0]
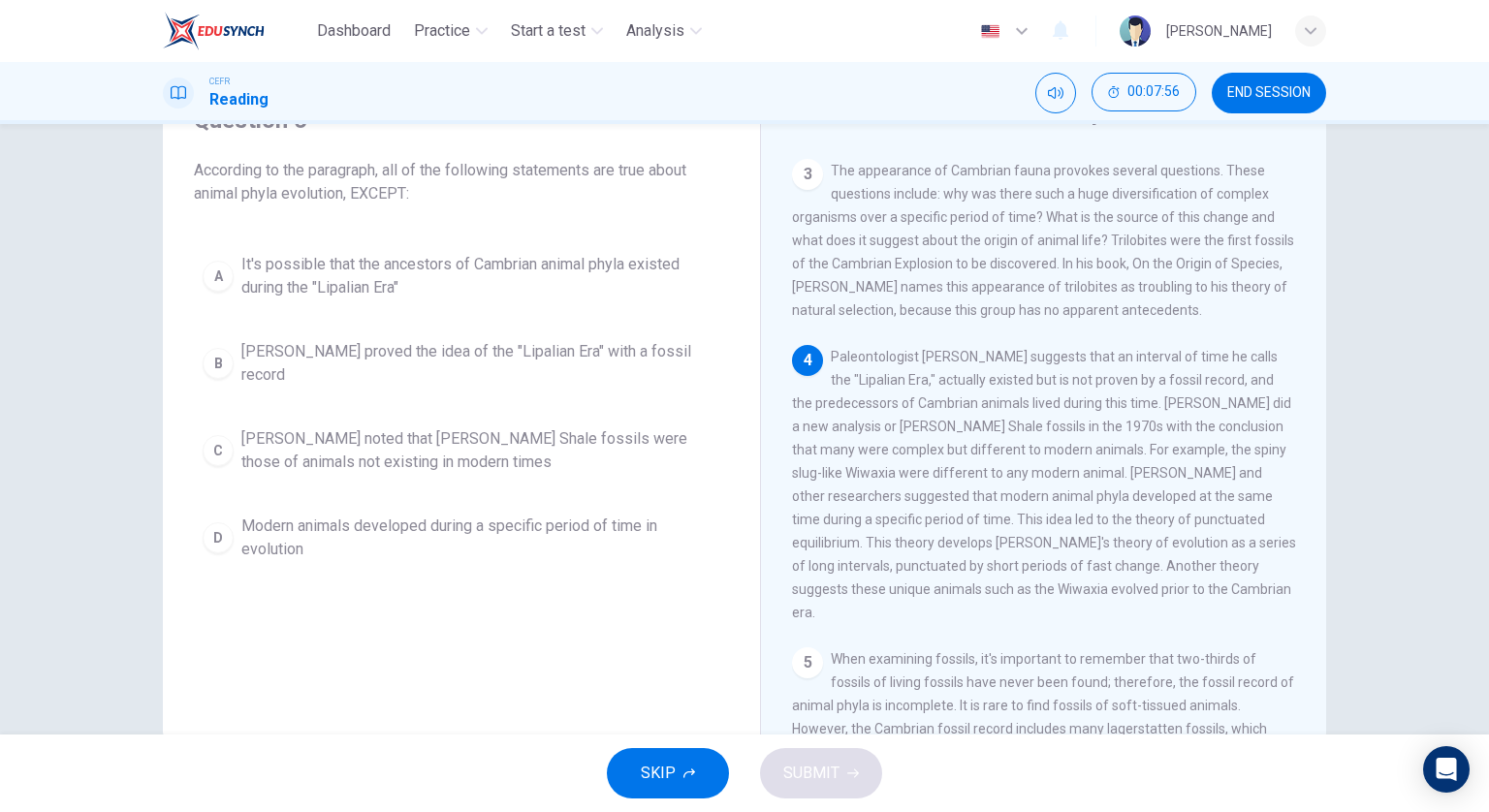
click at [629, 354] on span "Charles Walcott proved the idea of the "Lipalian Era" with a fossil record" at bounding box center [480, 363] width 479 height 46
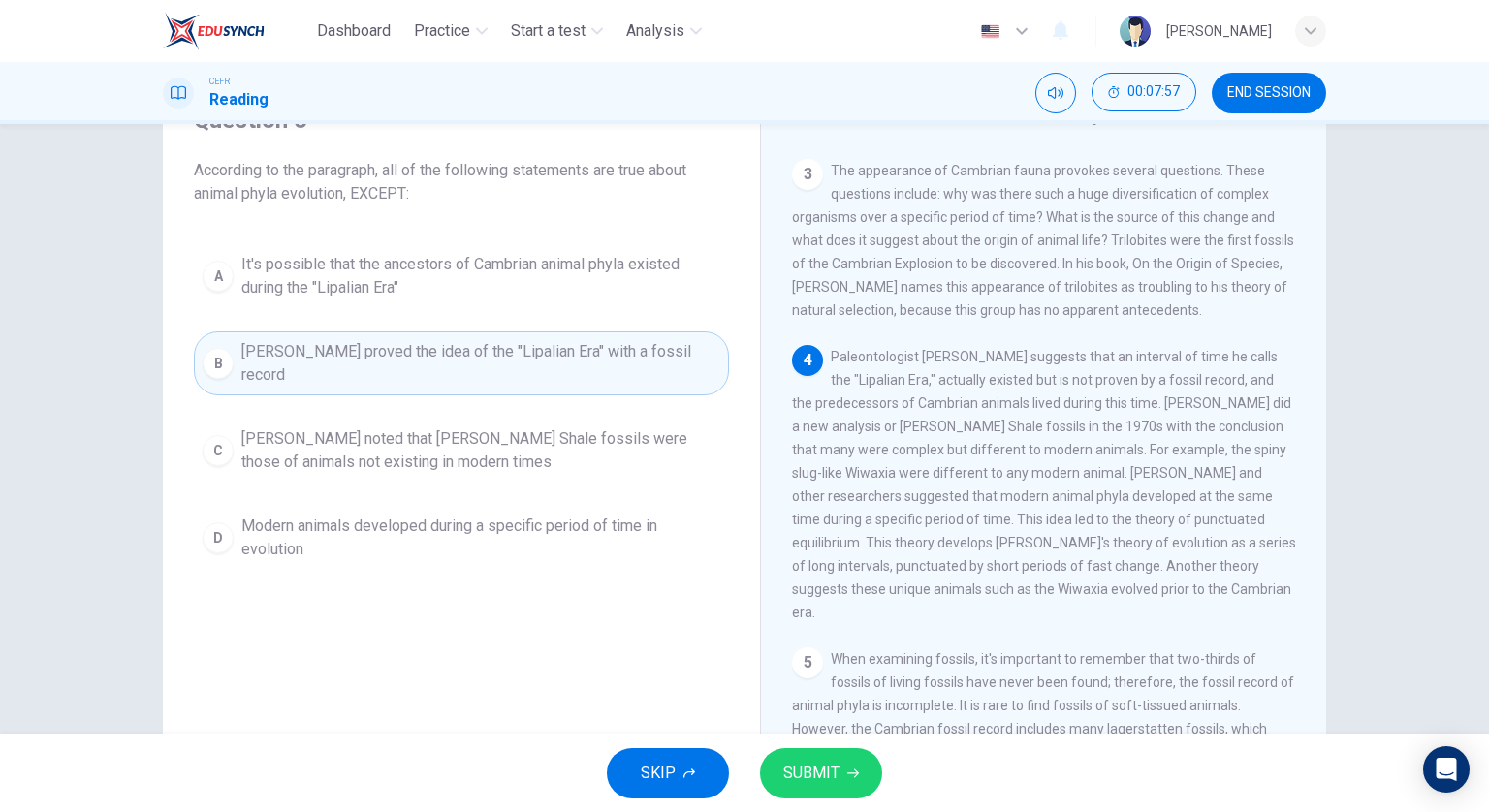
click at [810, 782] on span "SUBMIT" at bounding box center [811, 774] width 56 height 28
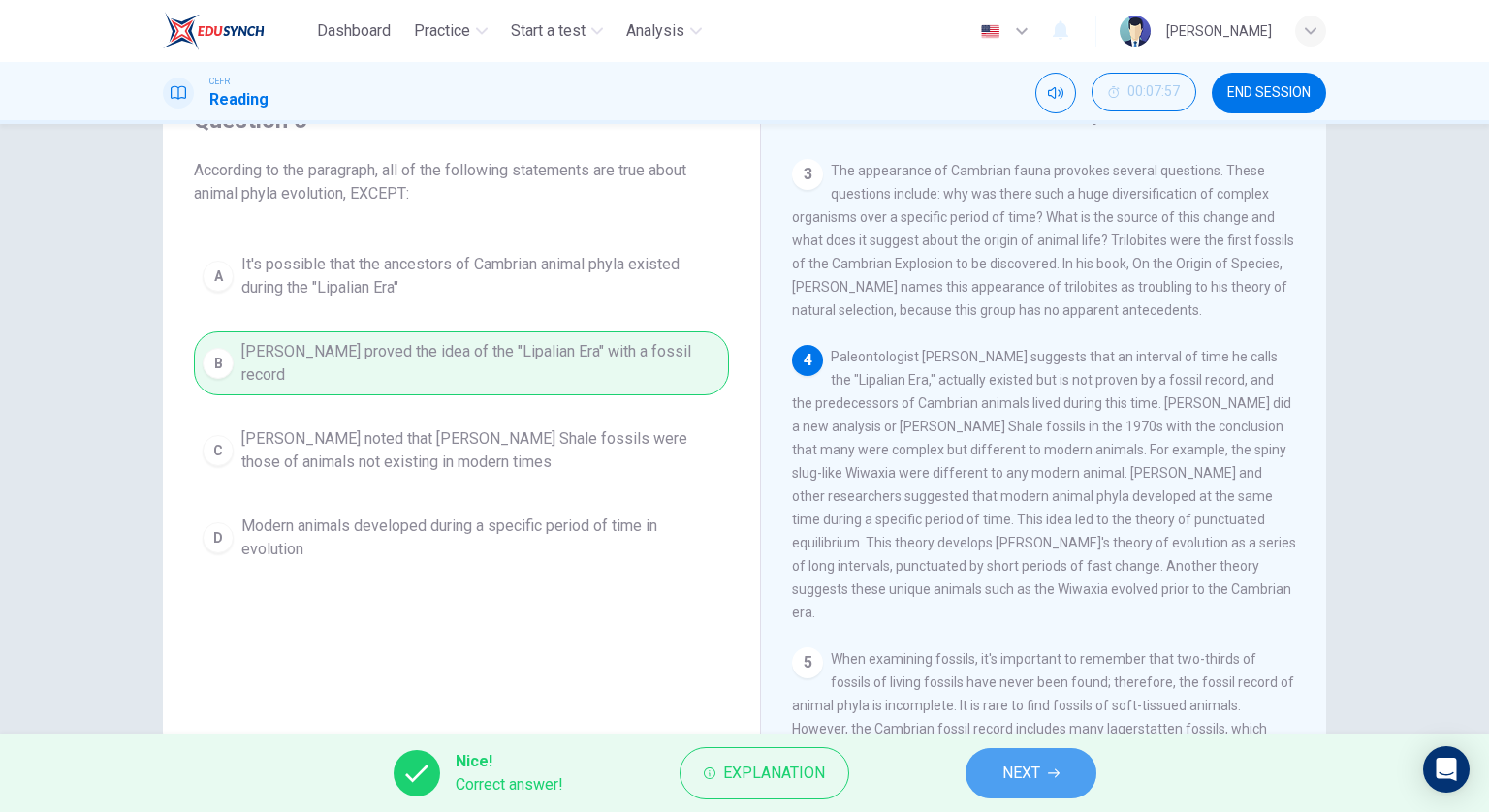
click at [1068, 784] on button "NEXT" at bounding box center [1031, 773] width 131 height 50
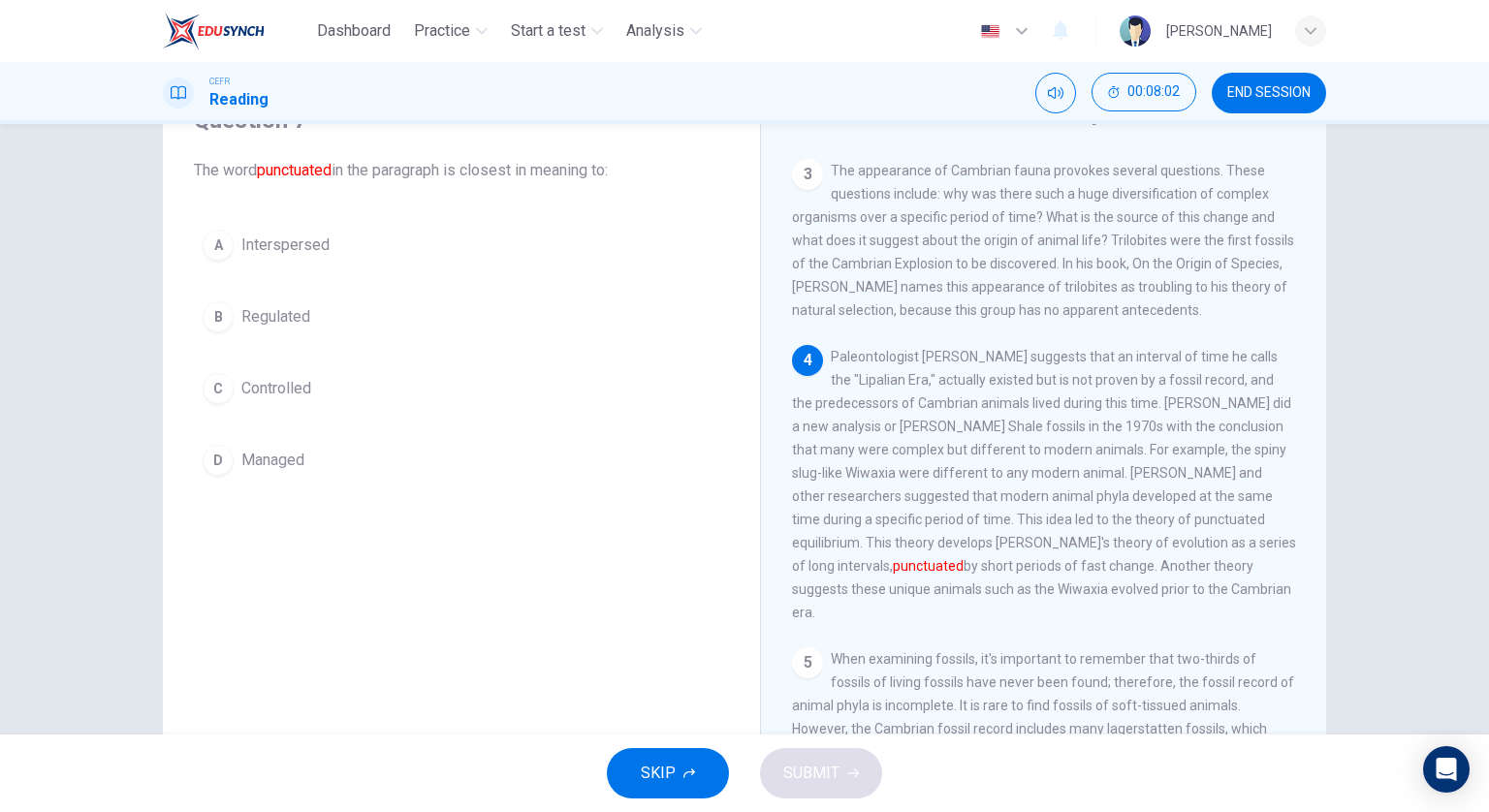
click at [329, 321] on button "B Regulated" at bounding box center [461, 317] width 535 height 48
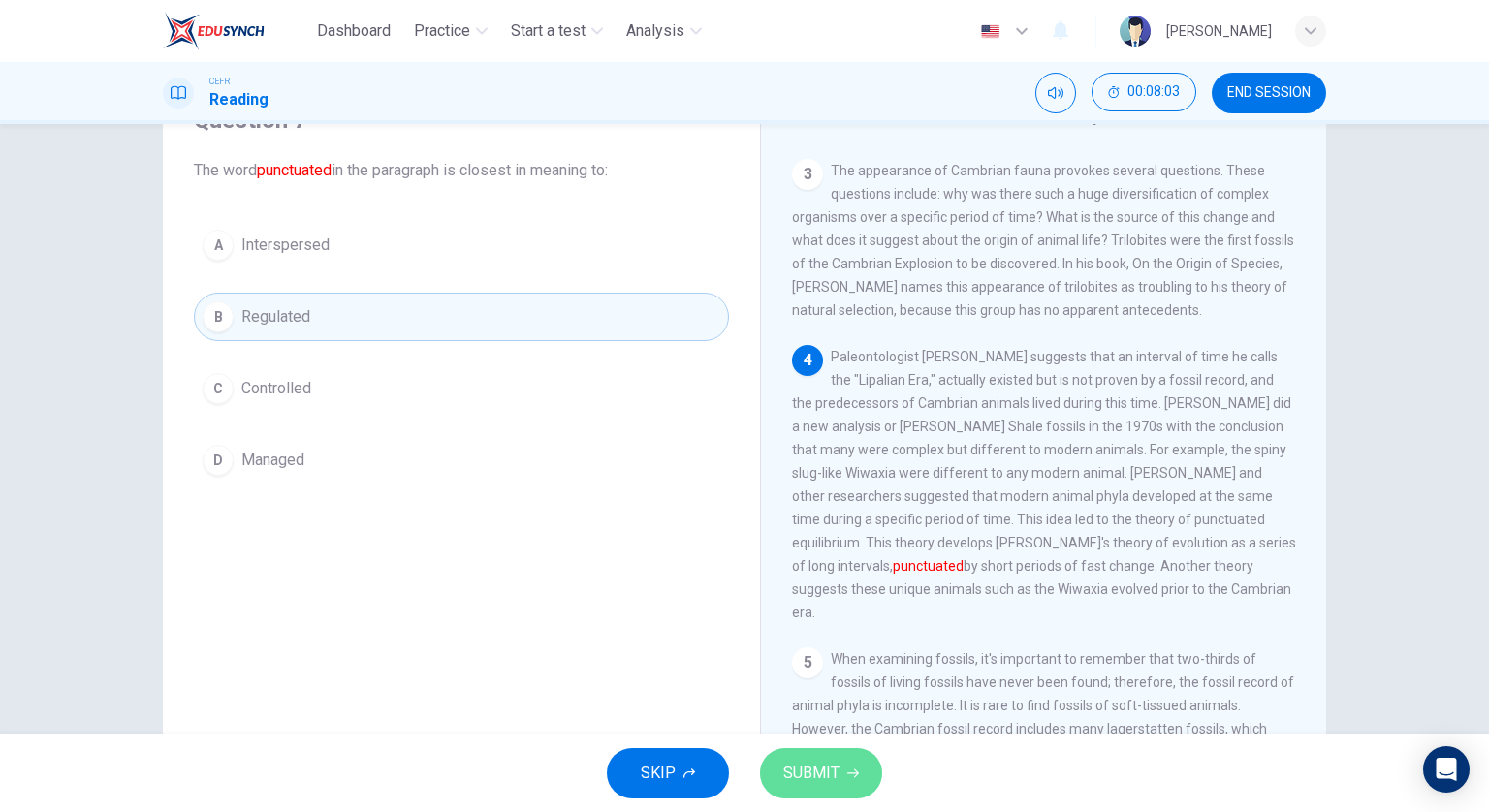
click at [833, 783] on span "SUBMIT" at bounding box center [811, 774] width 56 height 28
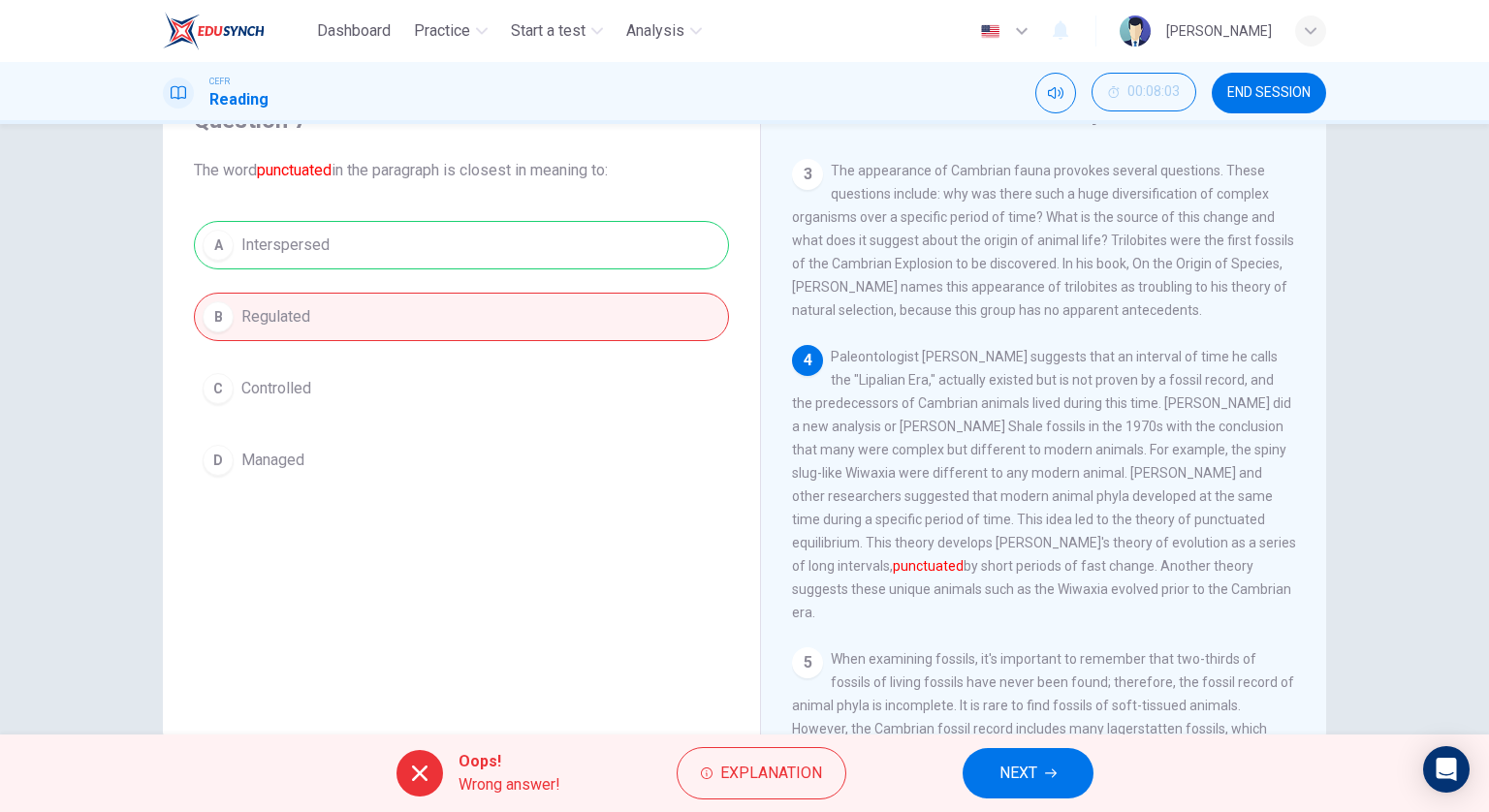
click at [983, 774] on button "NEXT" at bounding box center [1028, 773] width 131 height 50
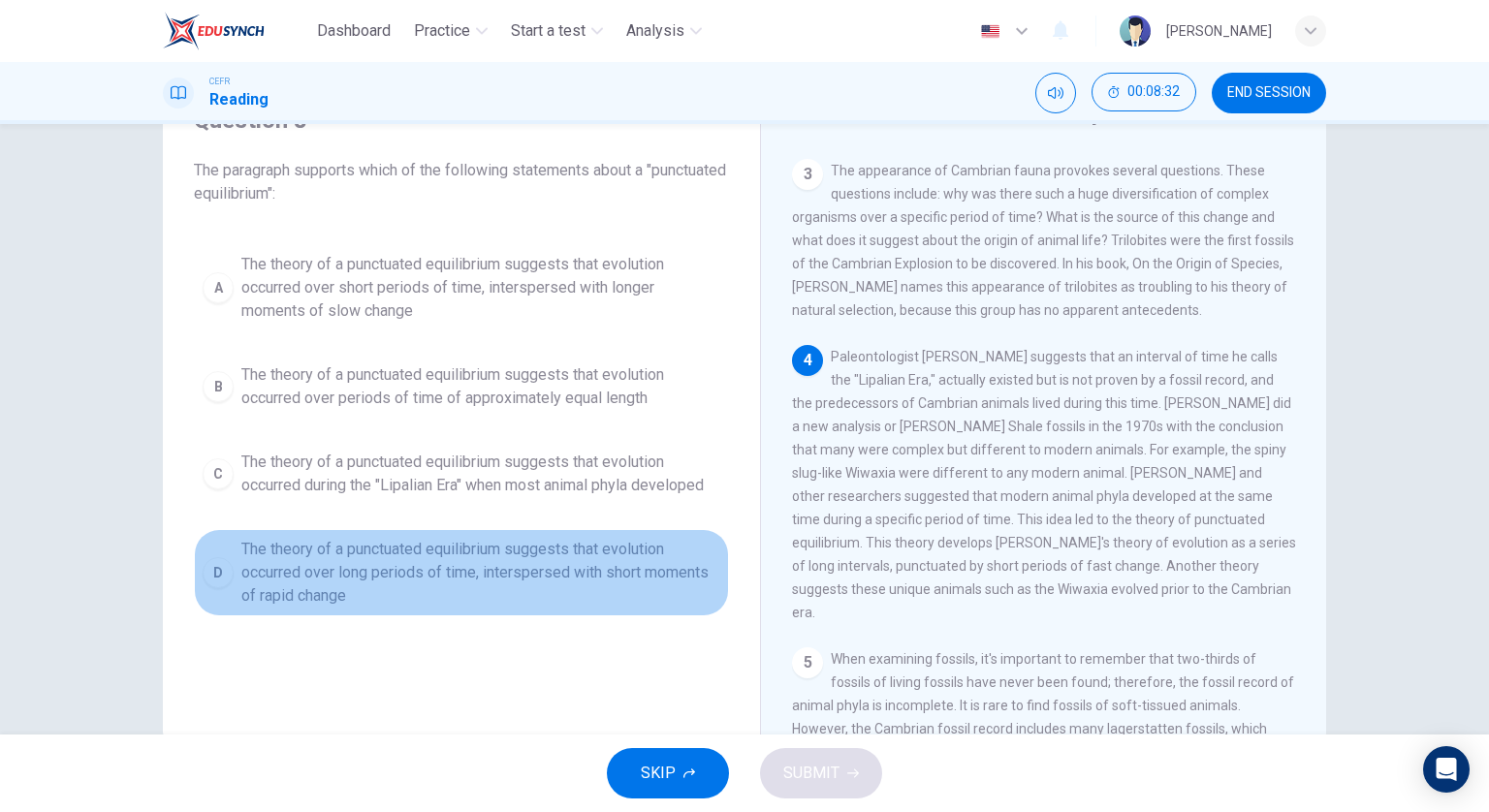
click at [481, 550] on span "The theory of a punctuated equilibrium suggests that evolution occurred over lo…" at bounding box center [480, 572] width 479 height 70
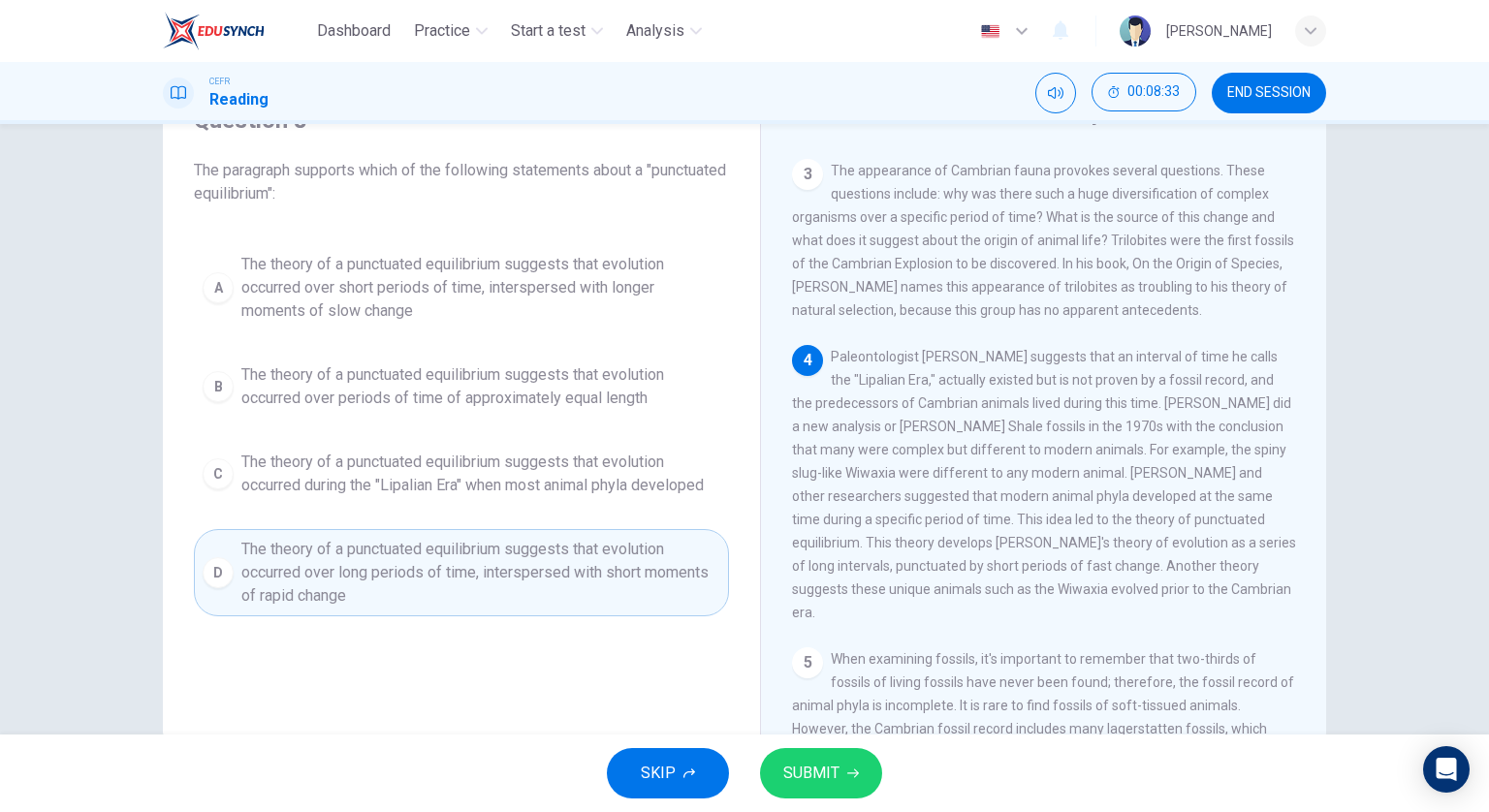
click at [828, 780] on span "SUBMIT" at bounding box center [811, 774] width 56 height 28
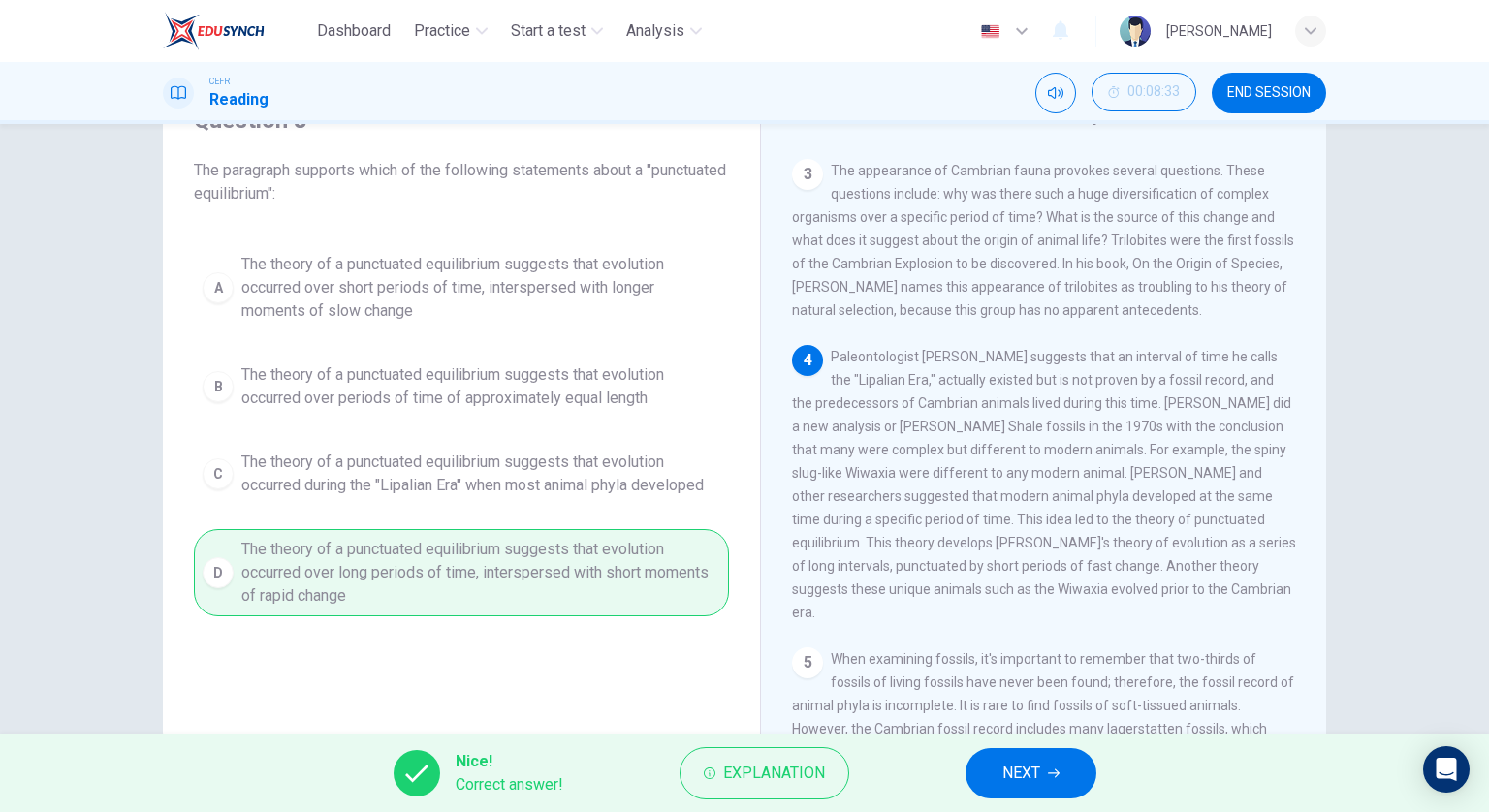
click at [1038, 766] on span "NEXT" at bounding box center [1021, 774] width 37 height 28
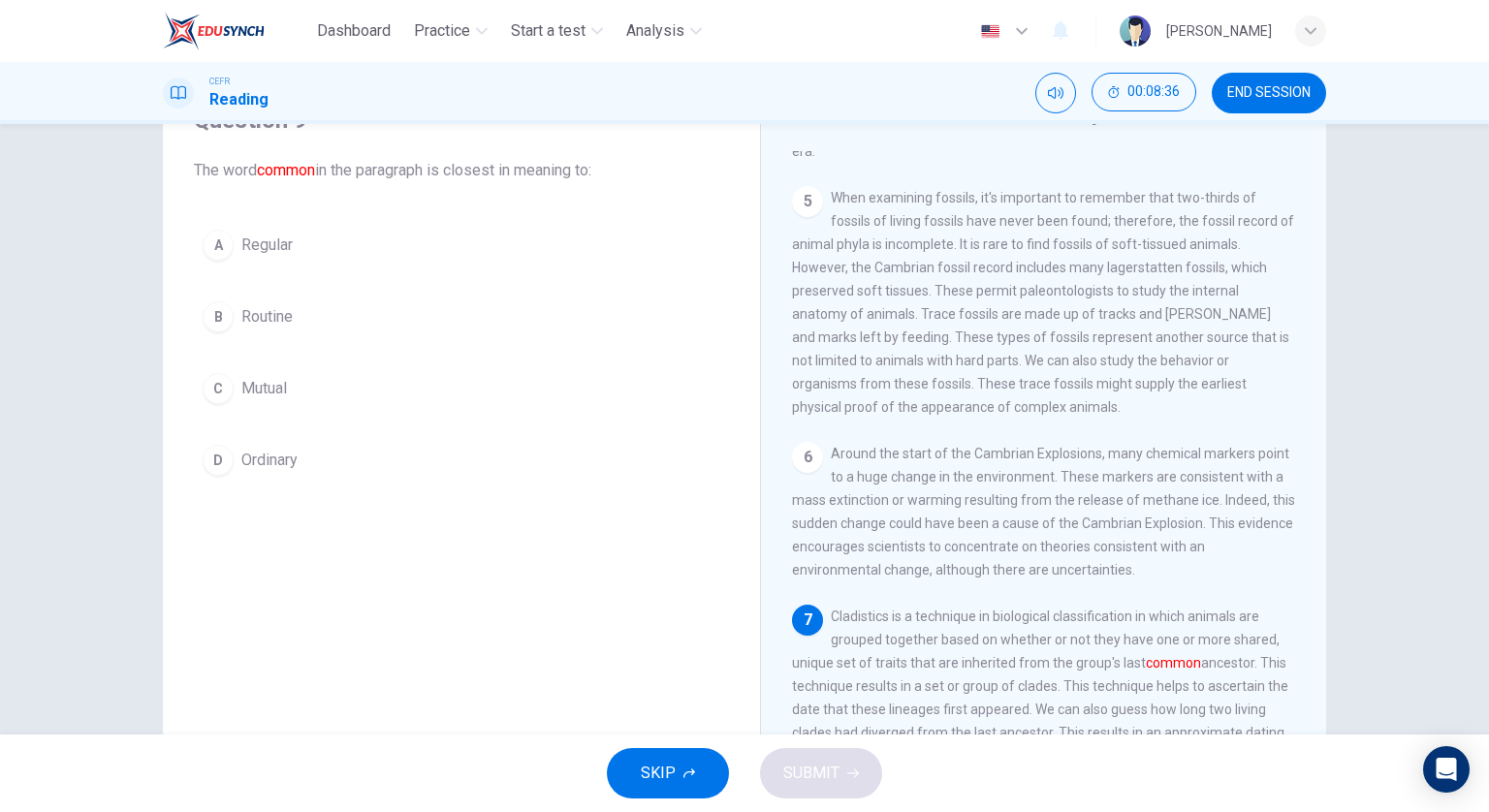
scroll to position [920, 0]
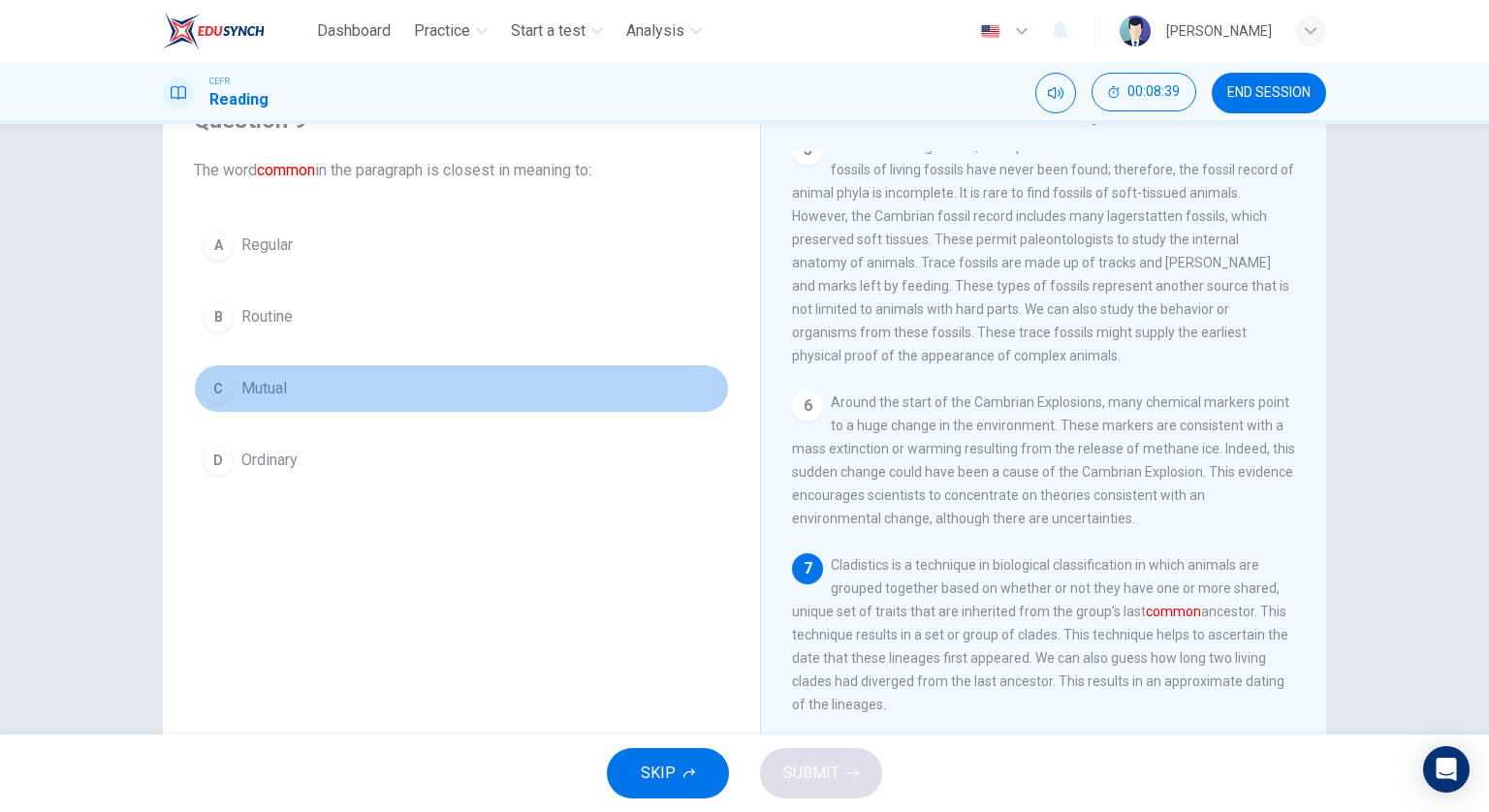
click at [349, 375] on button "C Mutual" at bounding box center [461, 388] width 535 height 48
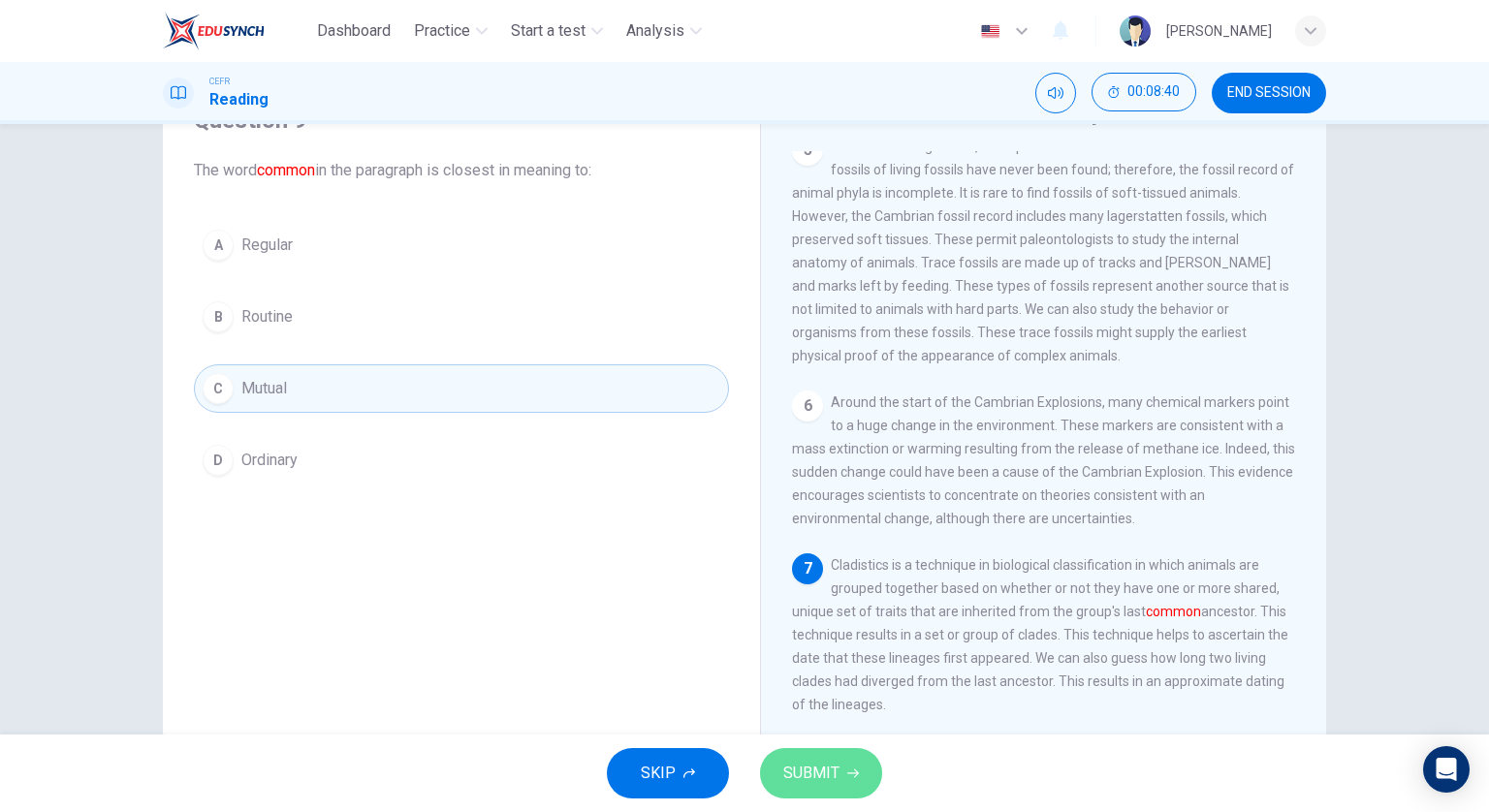
click at [830, 780] on span "SUBMIT" at bounding box center [811, 774] width 56 height 28
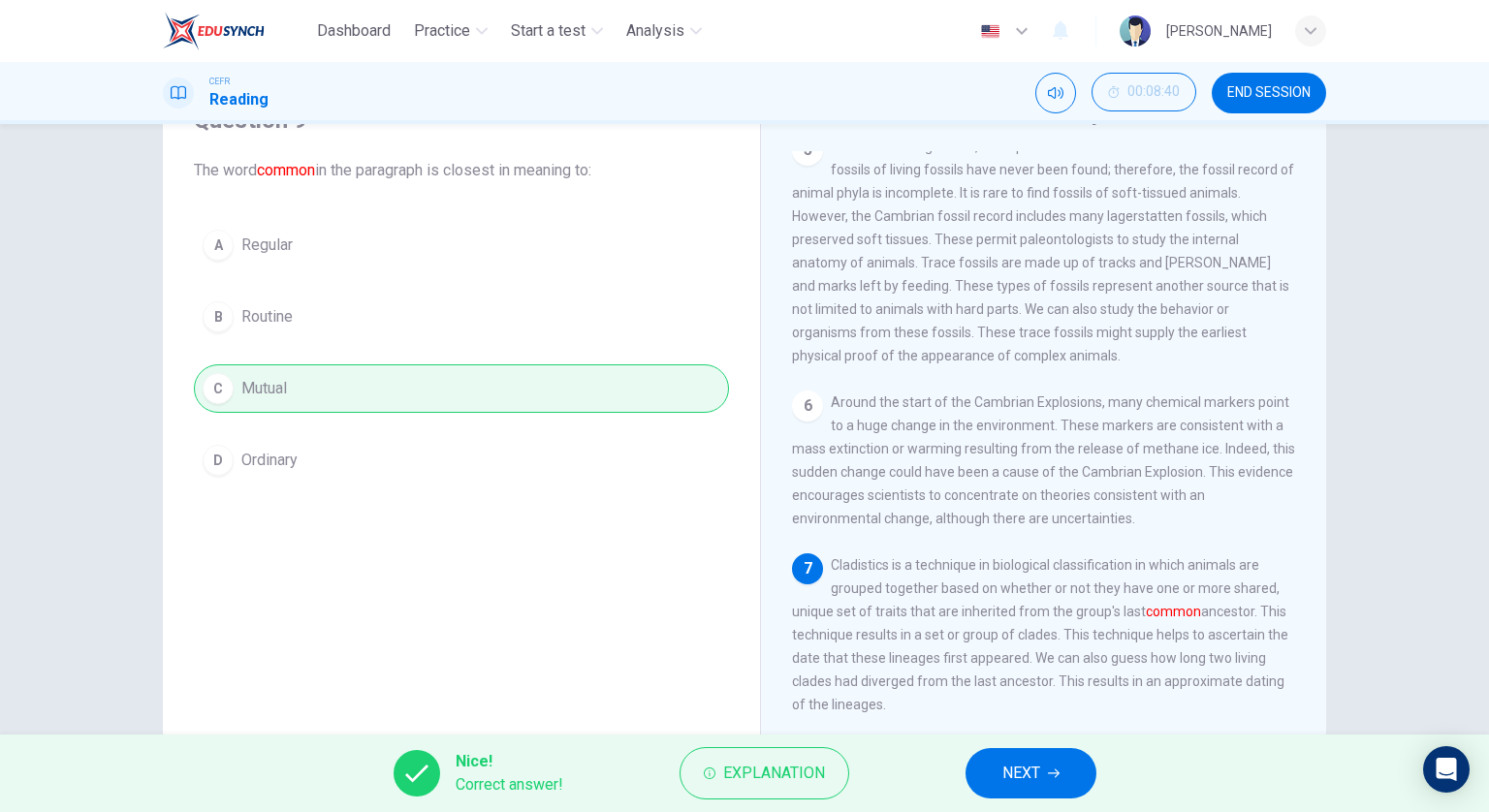
click at [981, 771] on button "NEXT" at bounding box center [1031, 773] width 131 height 50
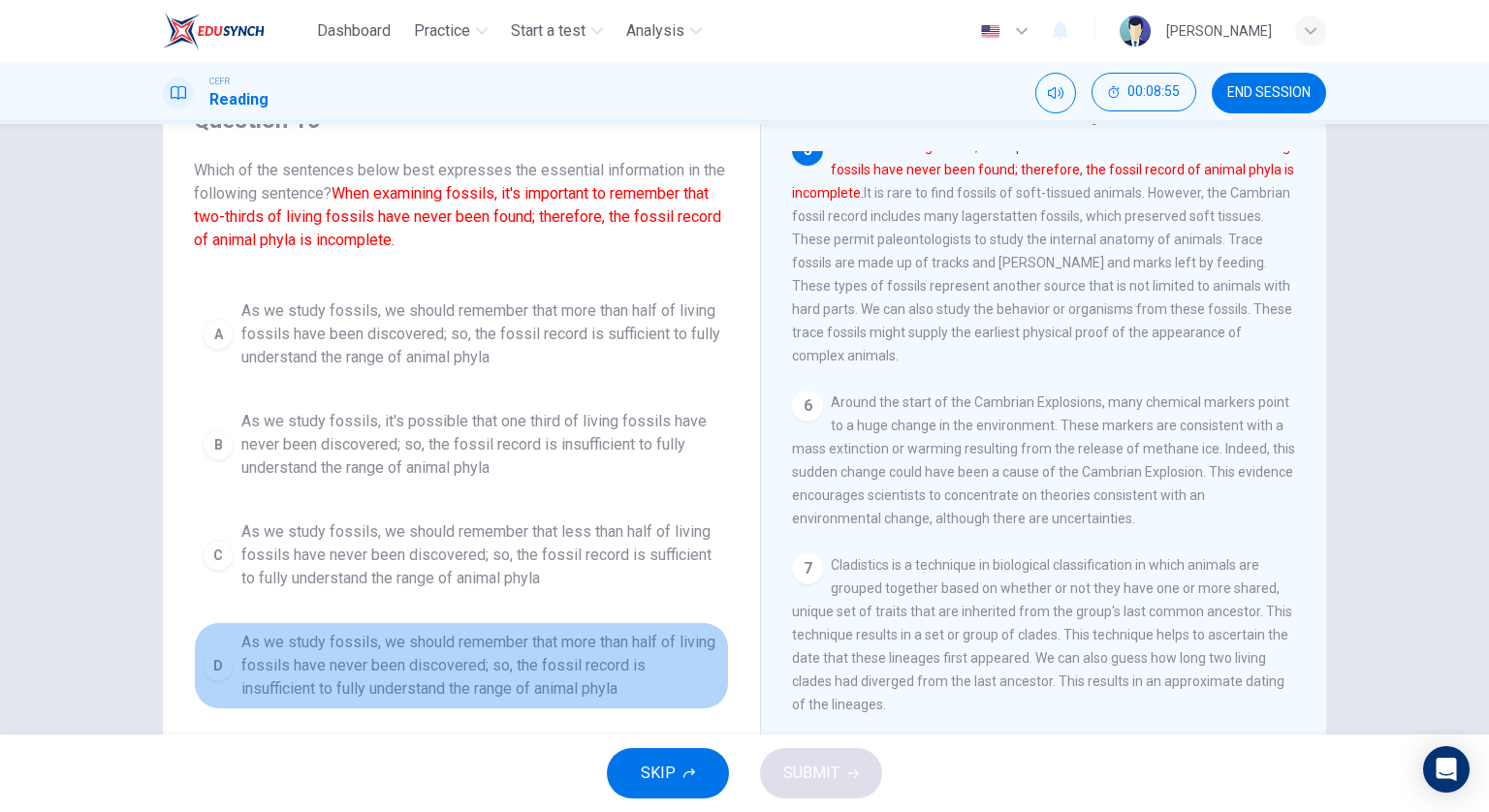
click at [555, 657] on span "As we study fossils, we should remember that more than half of living fossils h…" at bounding box center [480, 666] width 479 height 70
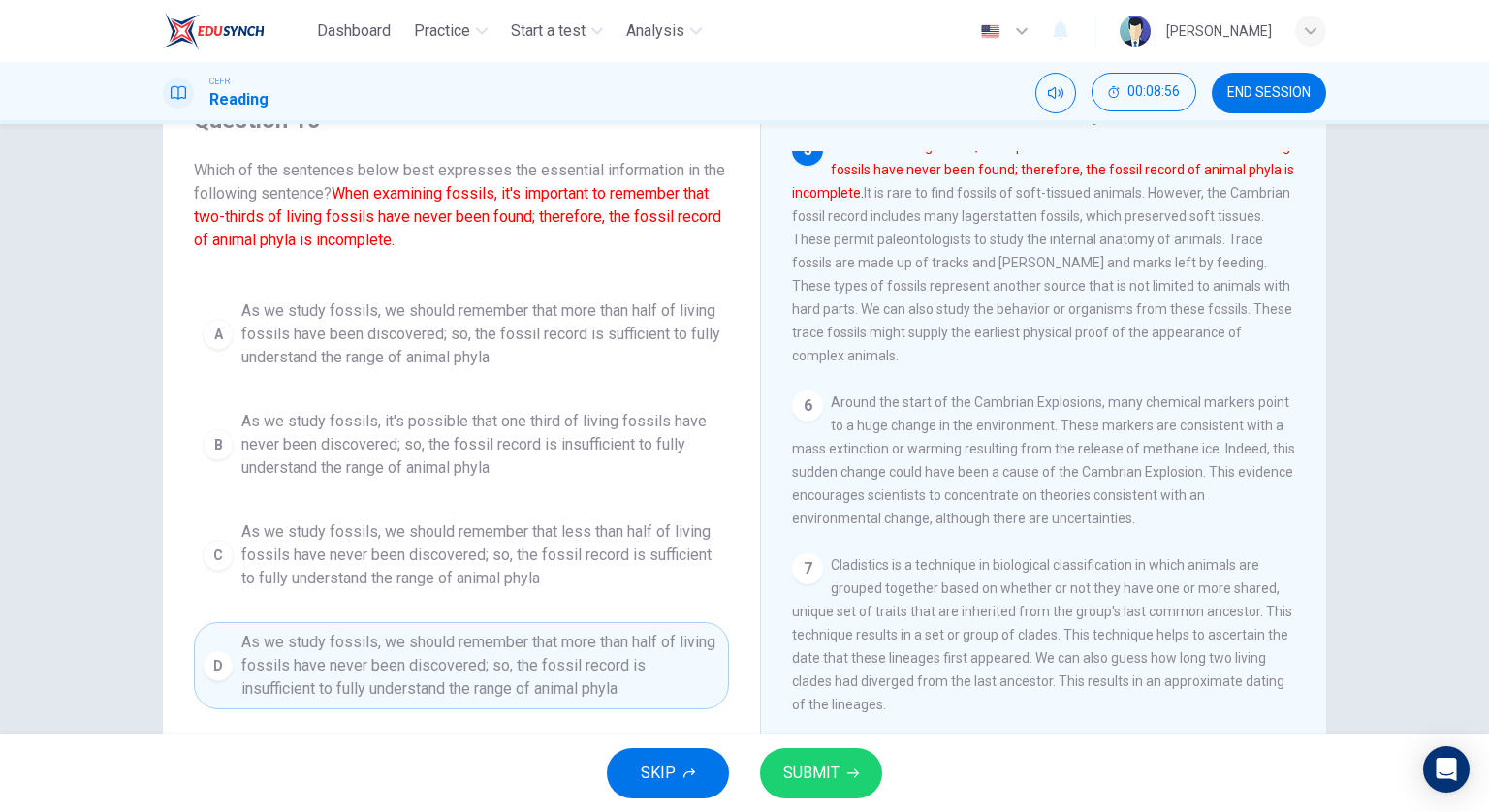
click at [805, 754] on button "SUBMIT" at bounding box center [821, 773] width 122 height 50
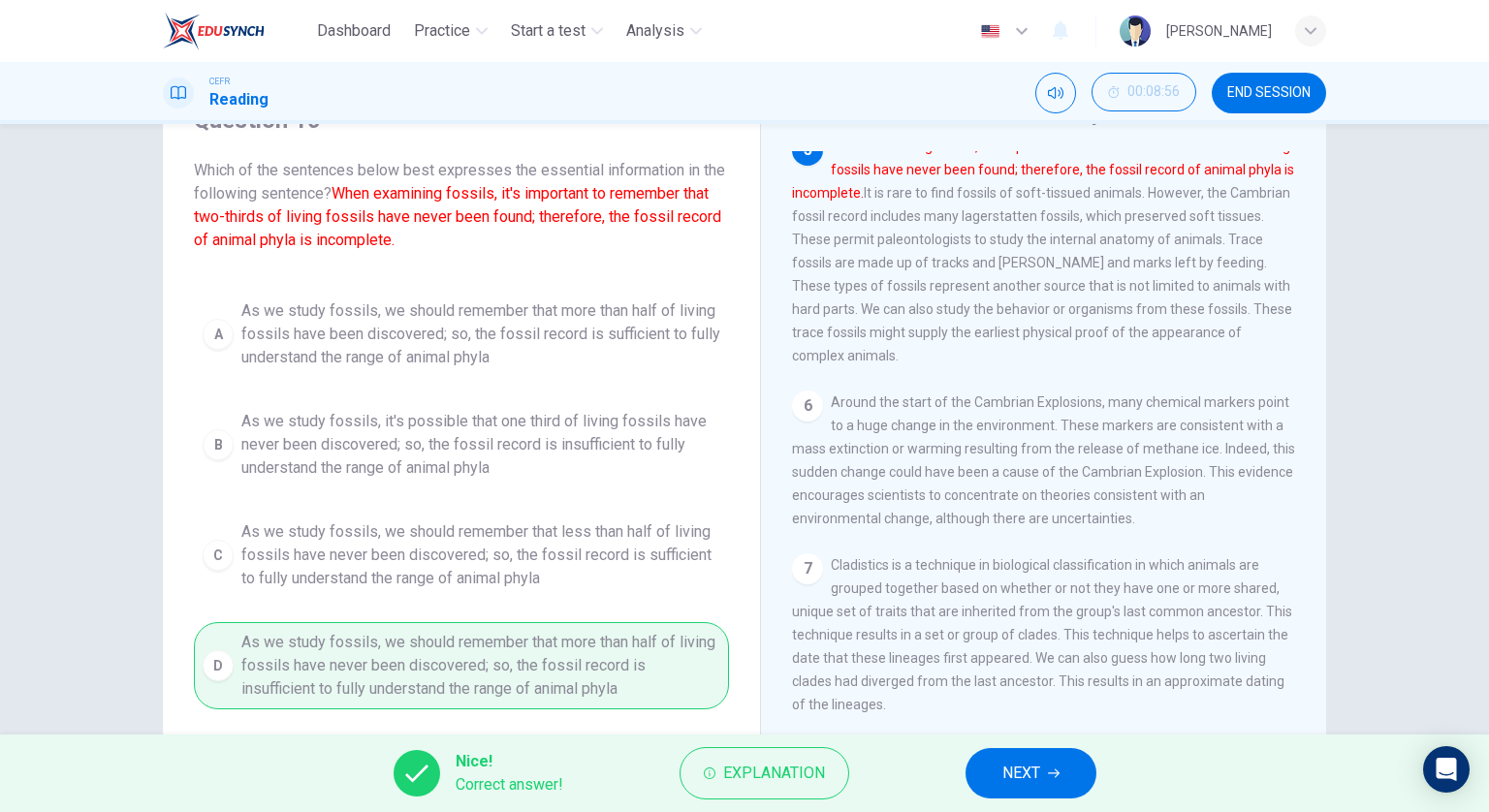
click at [1008, 760] on span "NEXT" at bounding box center [1021, 774] width 37 height 28
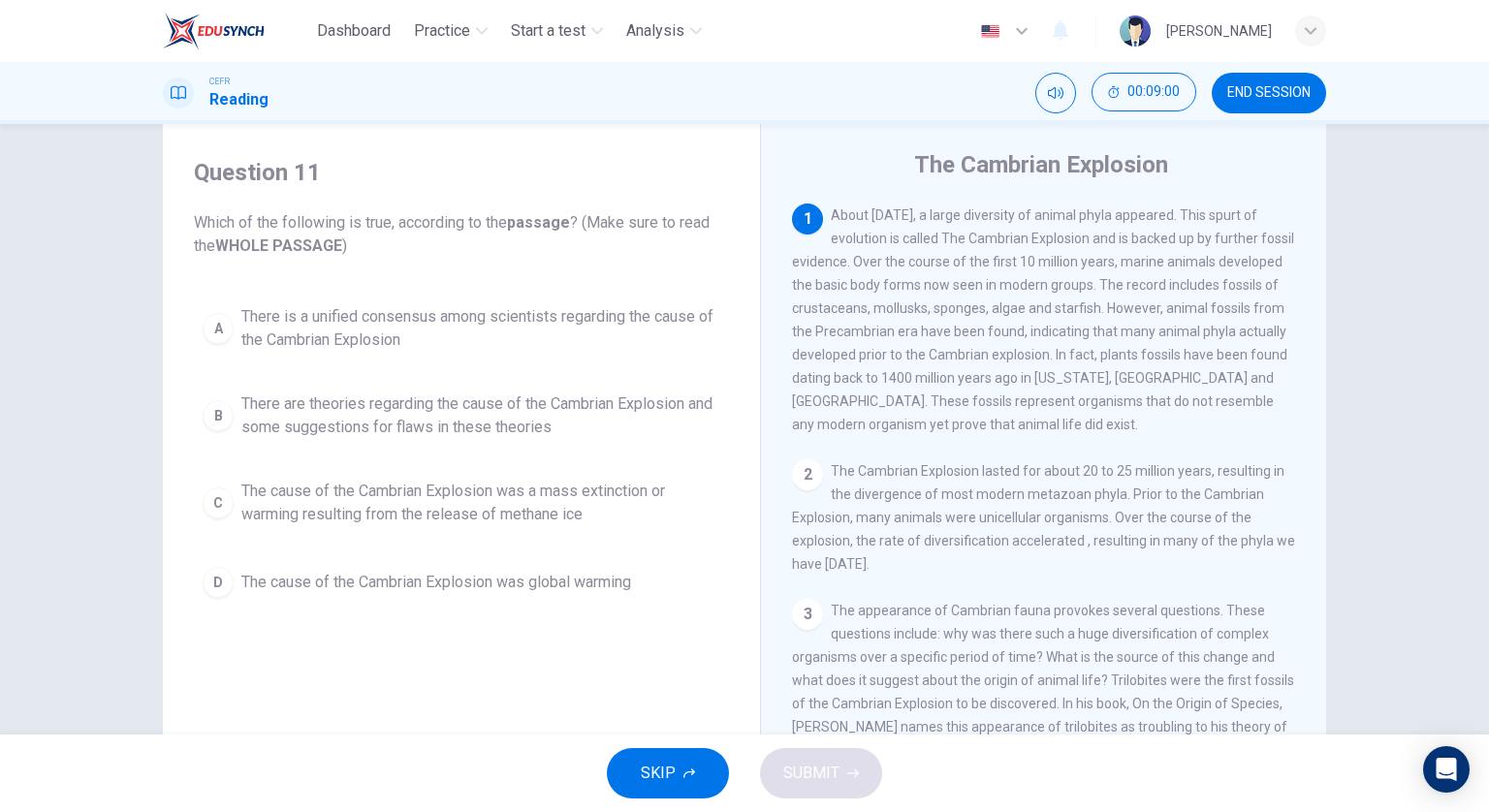
scroll to position [42, 0]
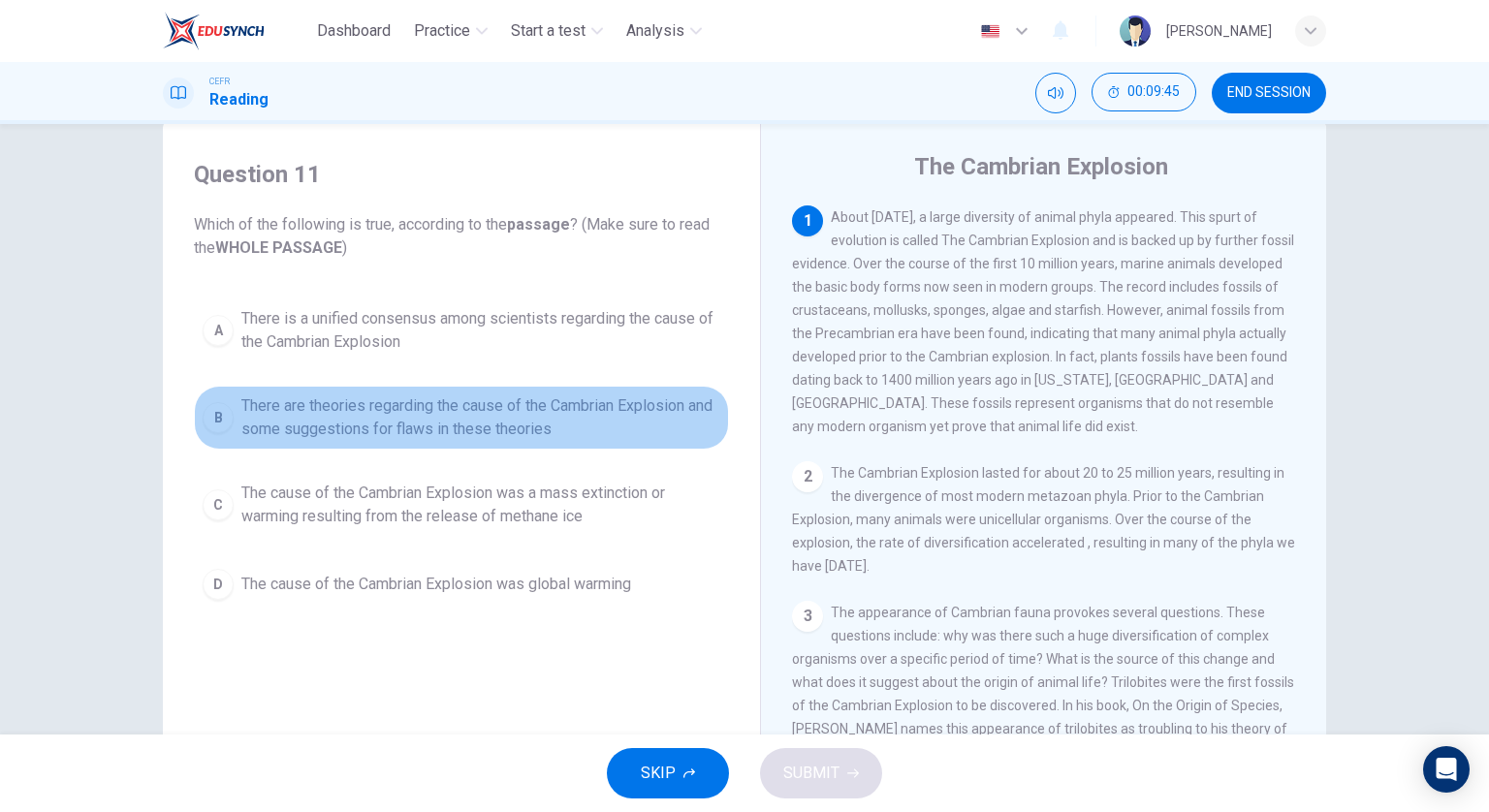
click at [509, 403] on span "There are theories regarding the cause of the Cambrian Explosion and some sugge…" at bounding box center [480, 417] width 479 height 46
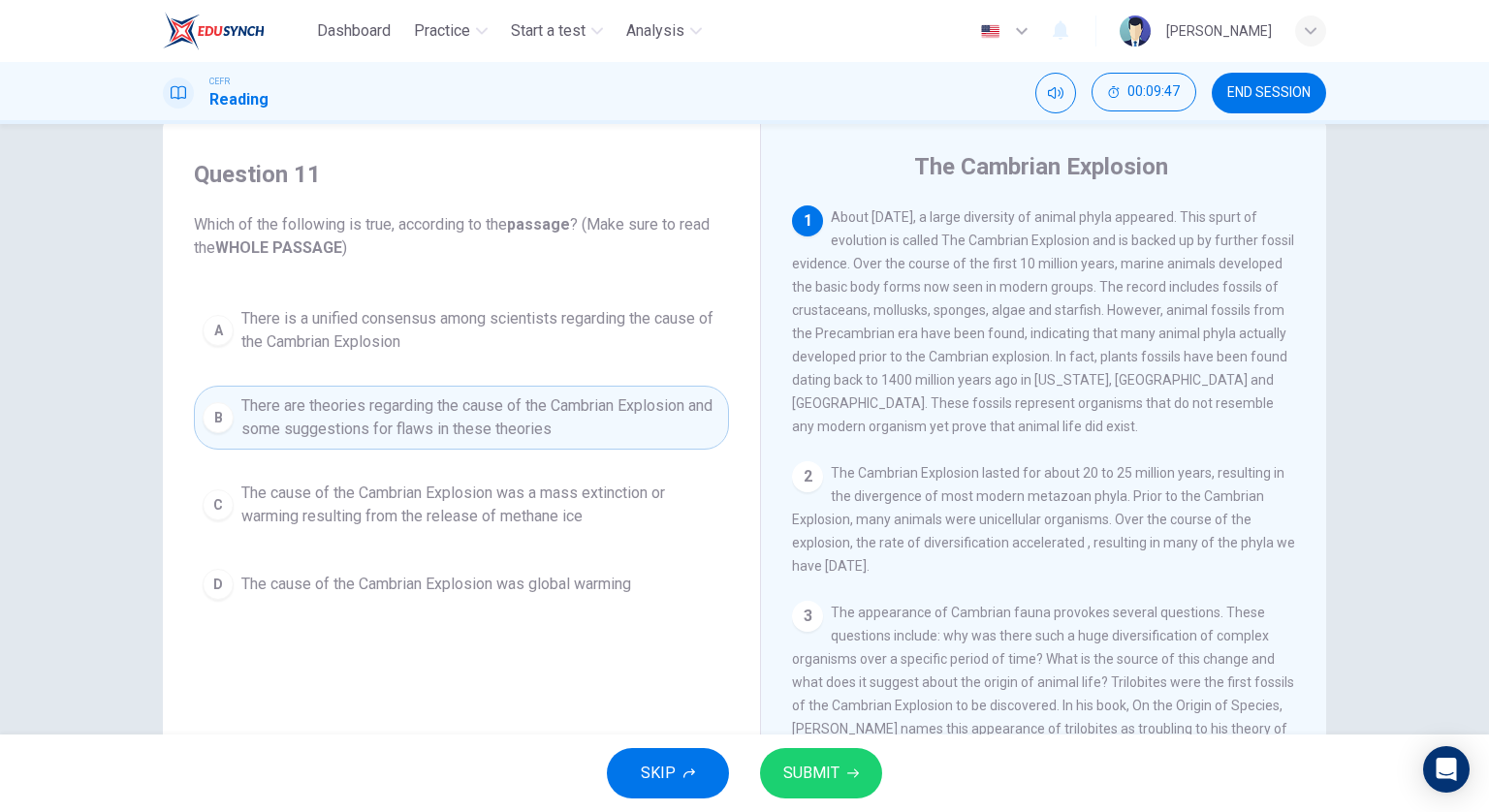
click at [823, 772] on span "SUBMIT" at bounding box center [811, 774] width 56 height 28
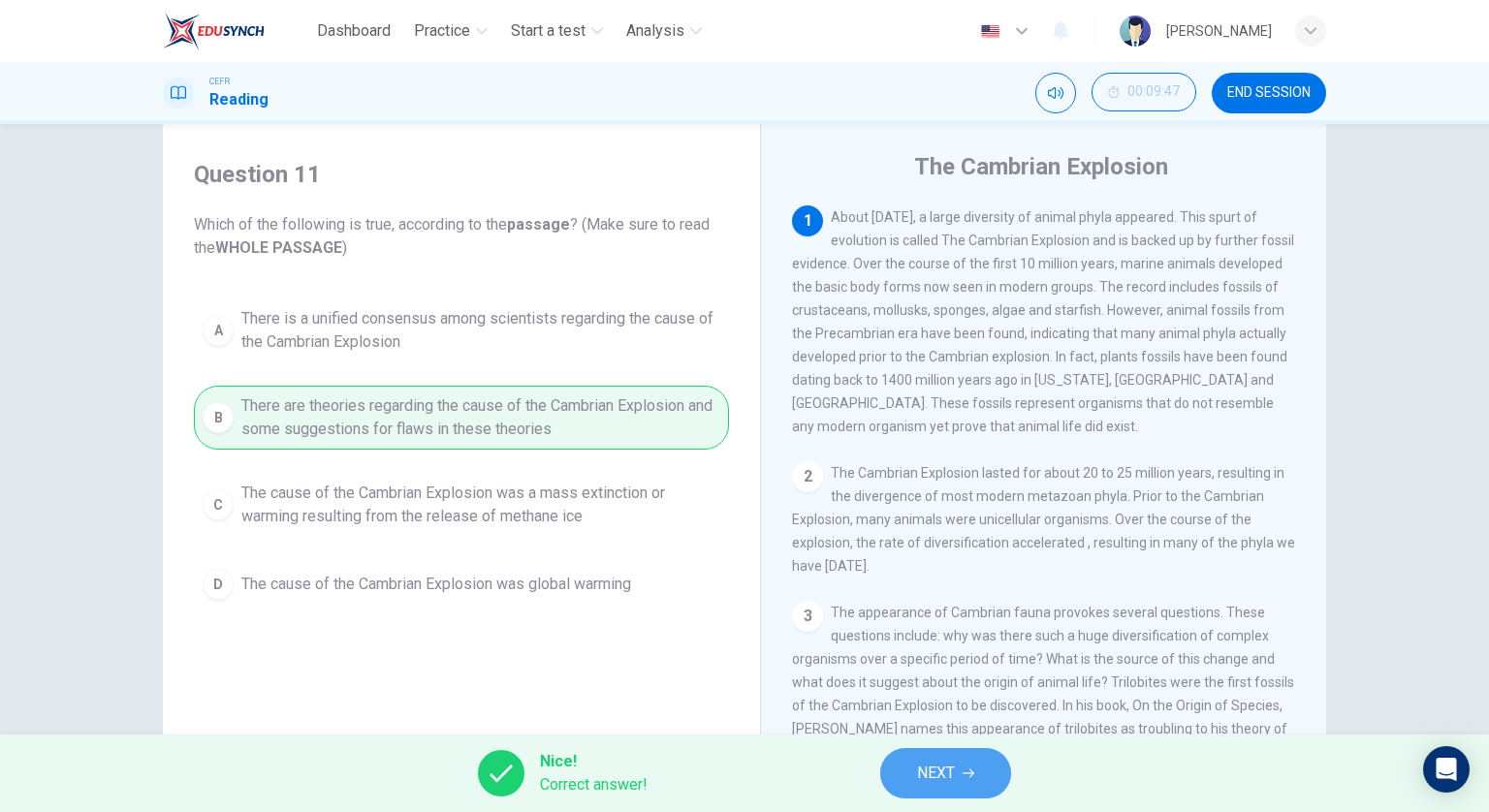
click at [935, 761] on span "NEXT" at bounding box center [936, 774] width 37 height 28
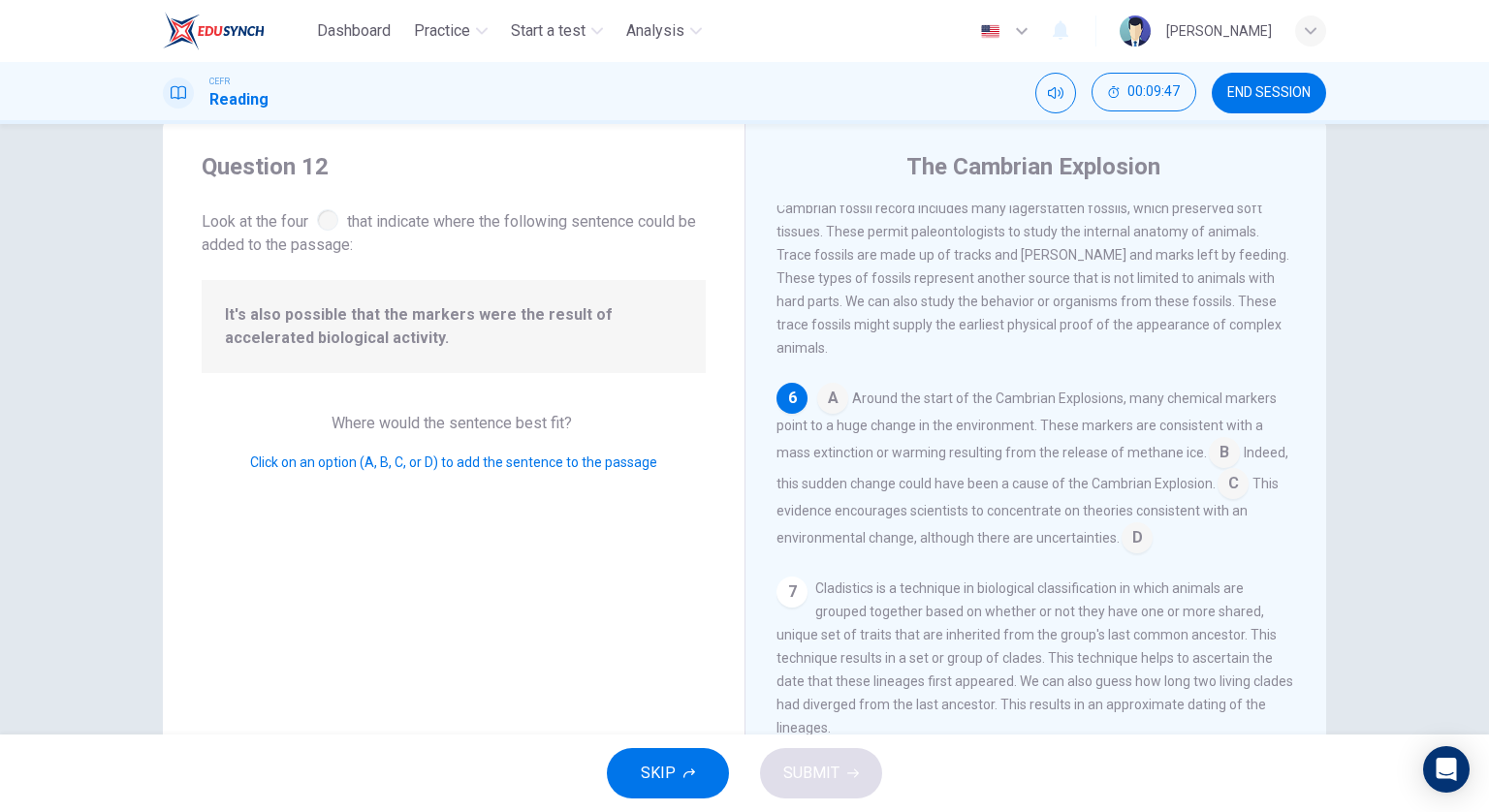
scroll to position [957, 0]
click at [1210, 464] on input at bounding box center [1224, 455] width 31 height 31
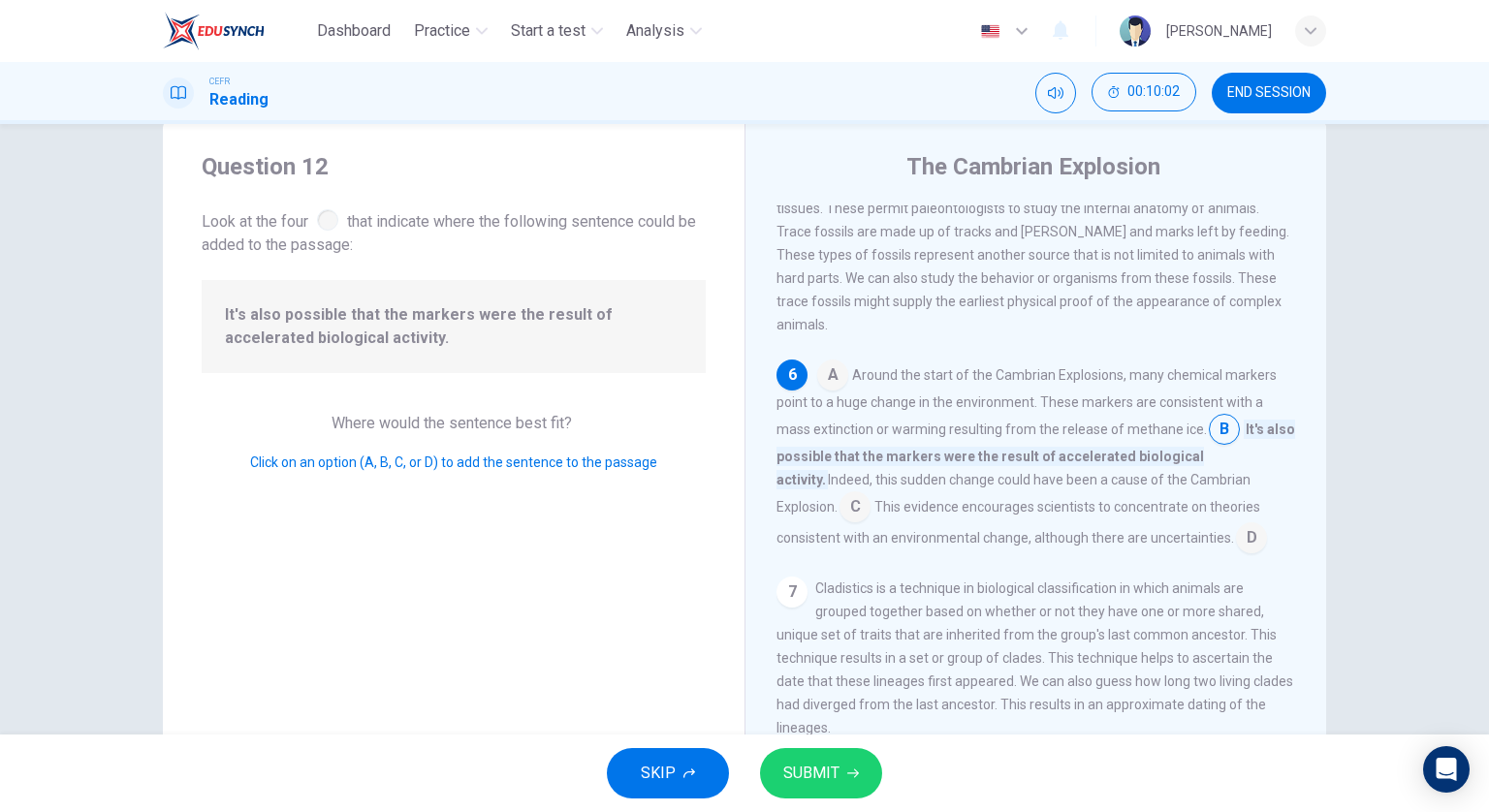
click at [856, 778] on icon "button" at bounding box center [854, 774] width 12 height 12
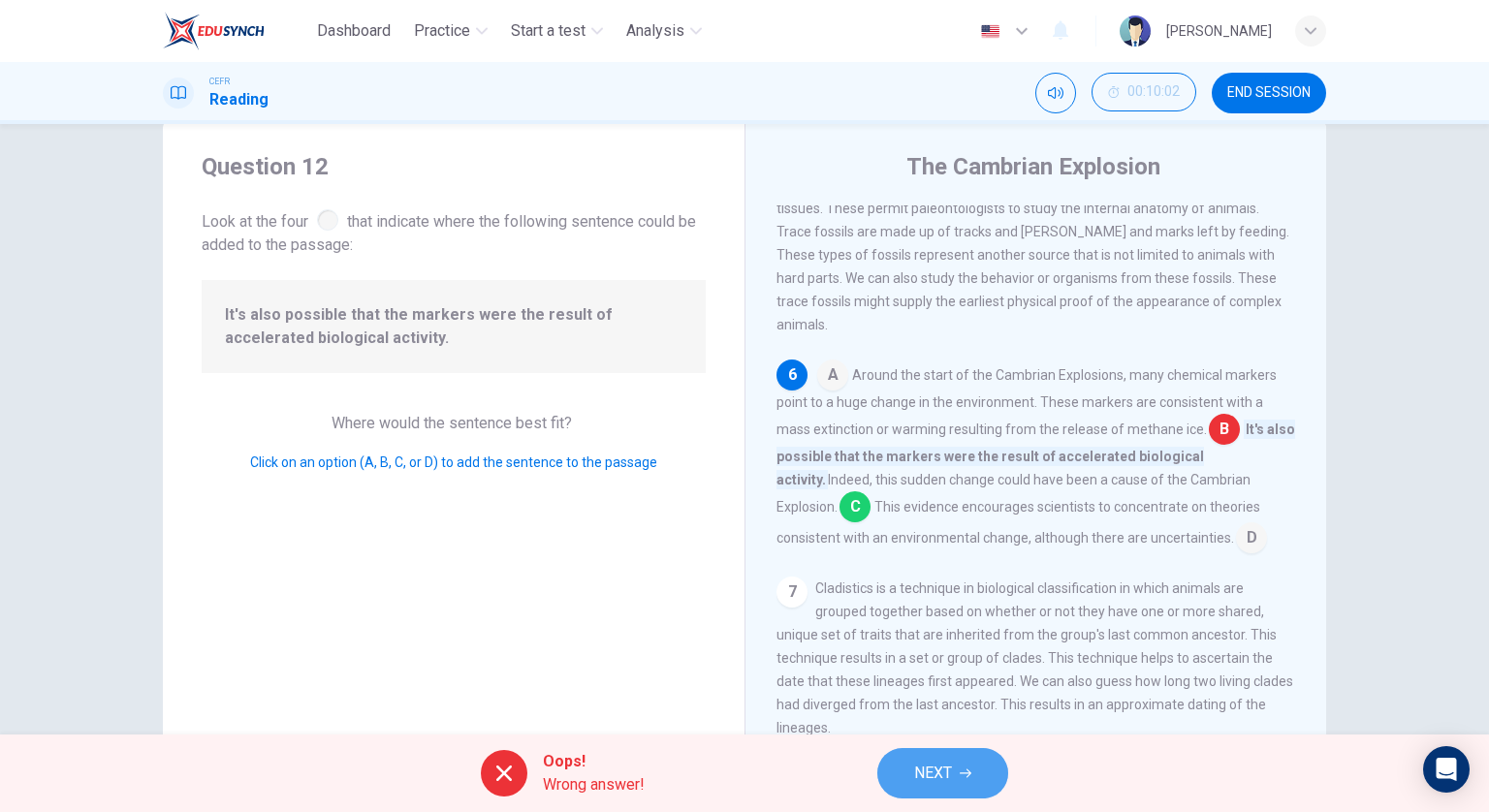
click at [972, 765] on button "NEXT" at bounding box center [942, 773] width 131 height 50
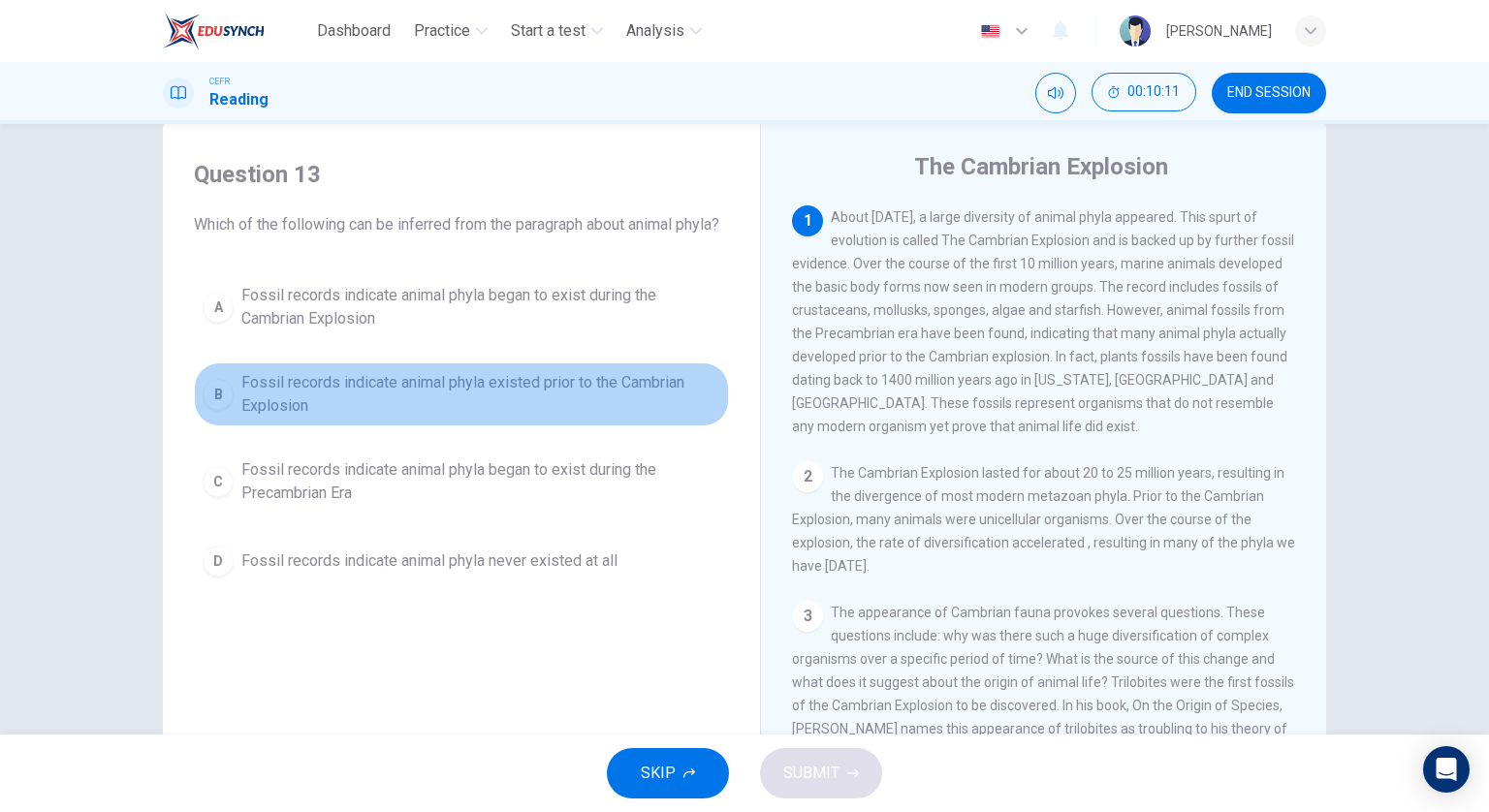
click at [524, 418] on span "Fossil records indicate animal phyla existed prior to the Cambrian Explosion" at bounding box center [480, 394] width 479 height 46
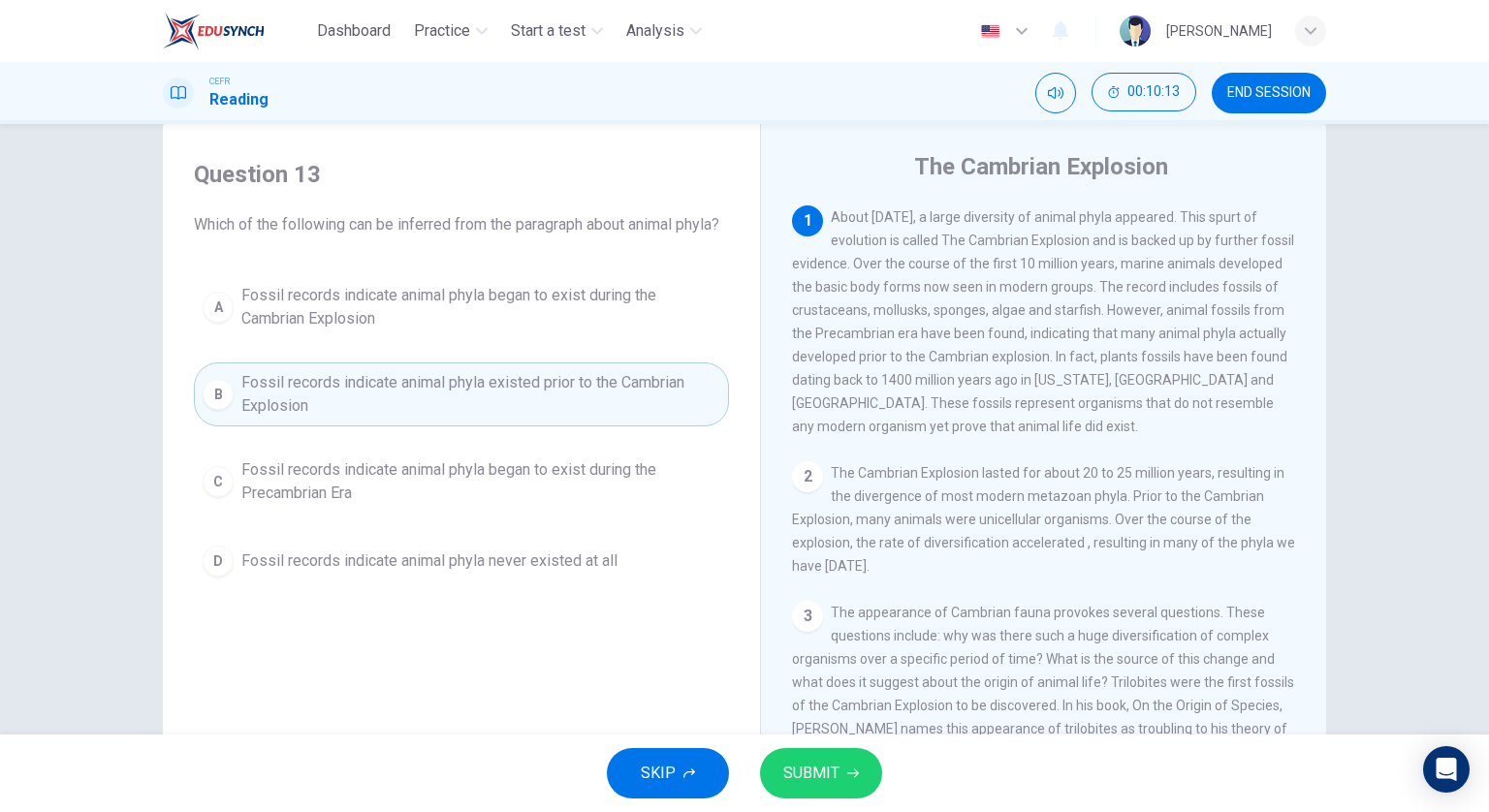
click at [833, 770] on span "SUBMIT" at bounding box center [811, 774] width 56 height 28
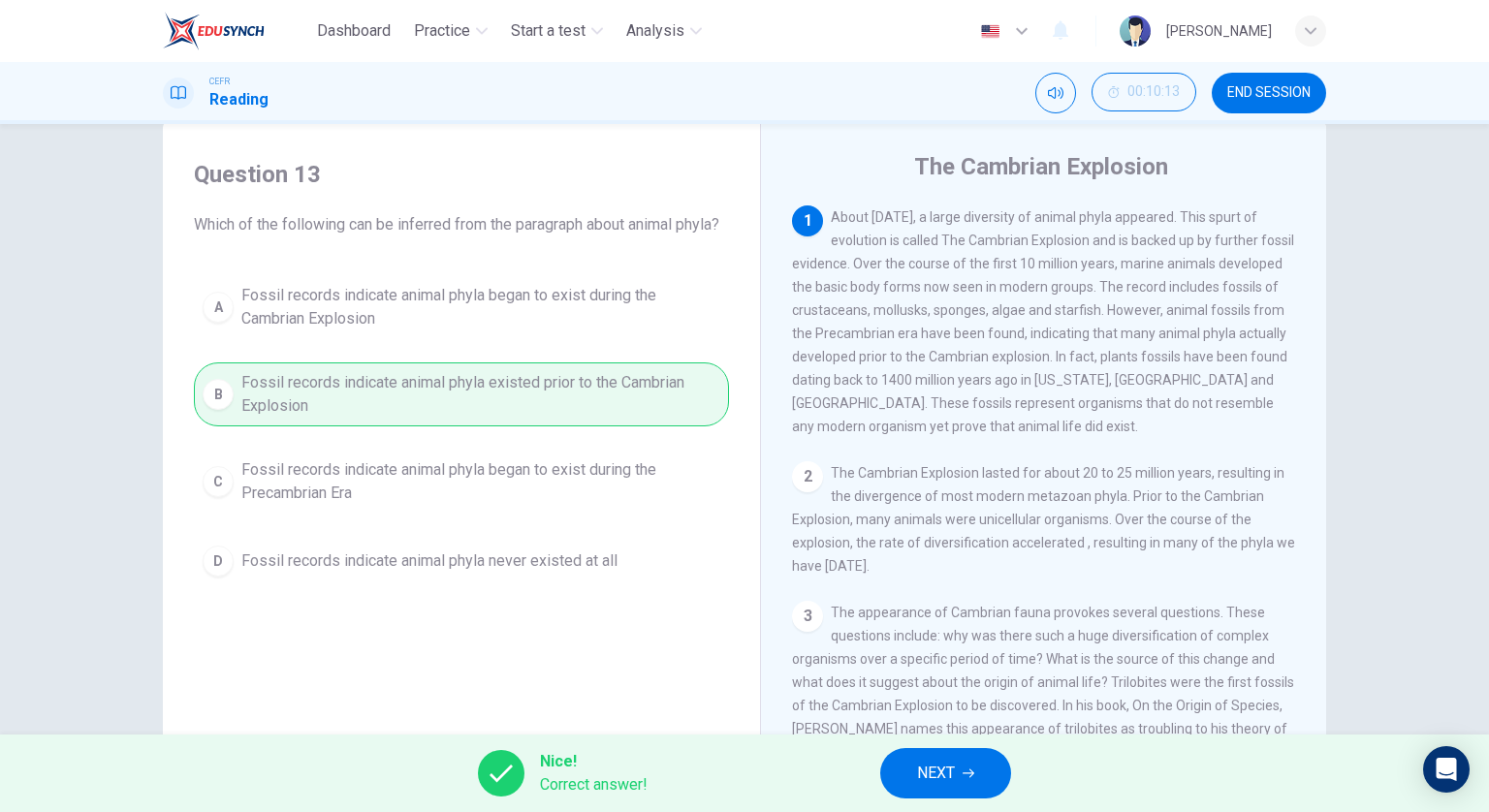
click at [960, 759] on button "NEXT" at bounding box center [945, 773] width 131 height 50
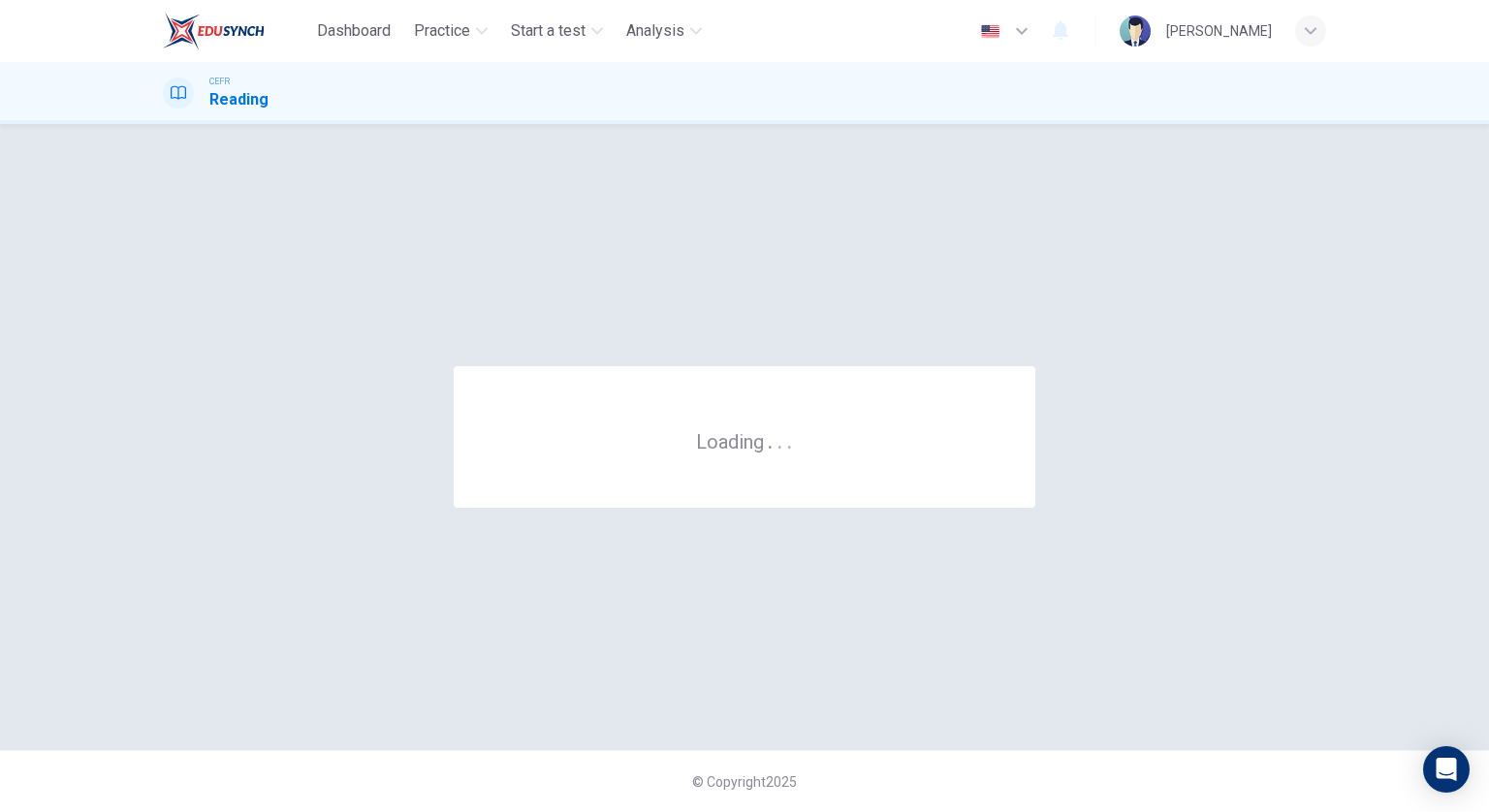
scroll to position [0, 0]
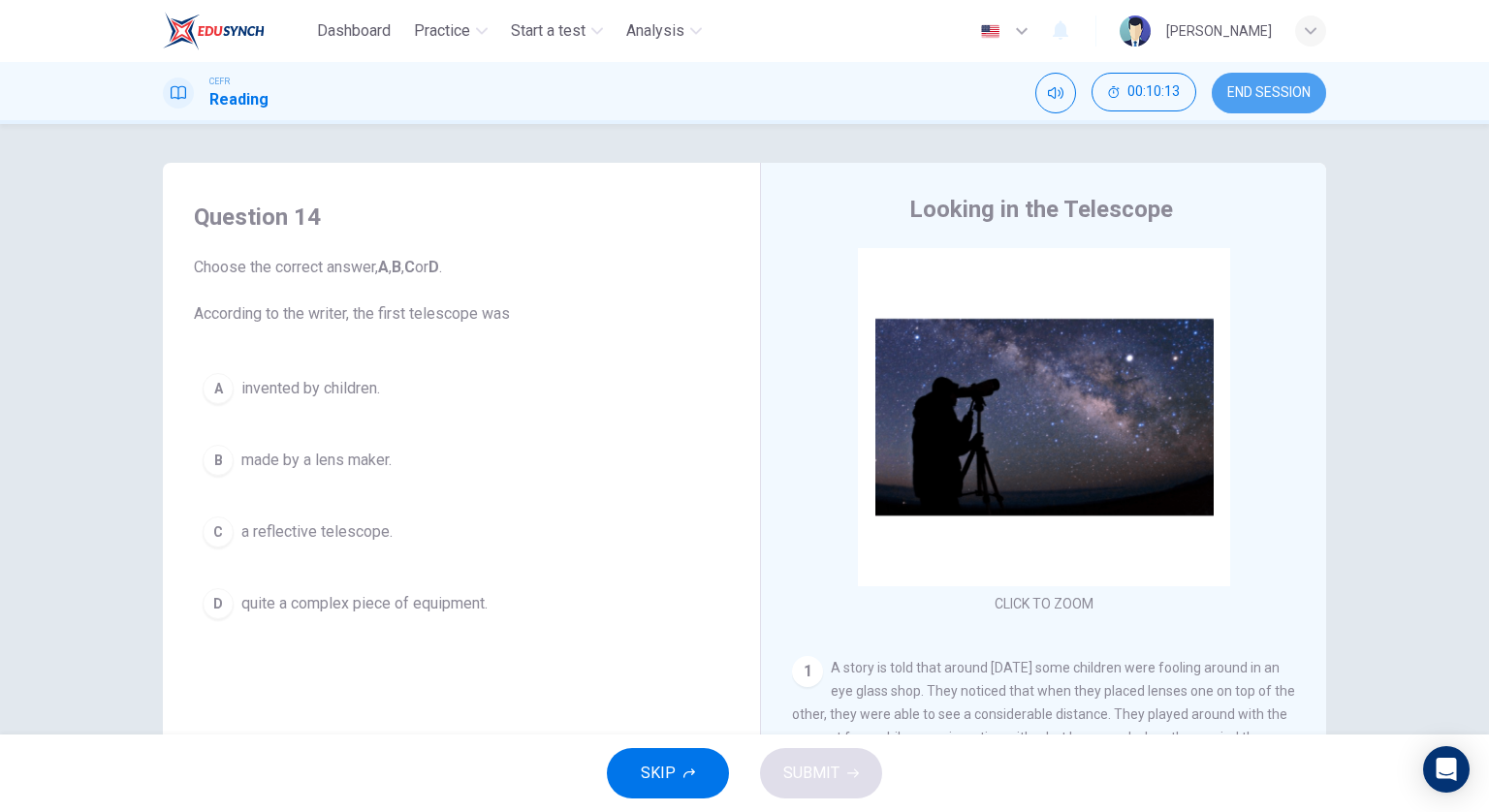
drag, startPoint x: 1258, startPoint y: 96, endPoint x: 832, endPoint y: 77, distance: 426.4
click at [1257, 99] on span "END SESSION" at bounding box center [1269, 93] width 84 height 16
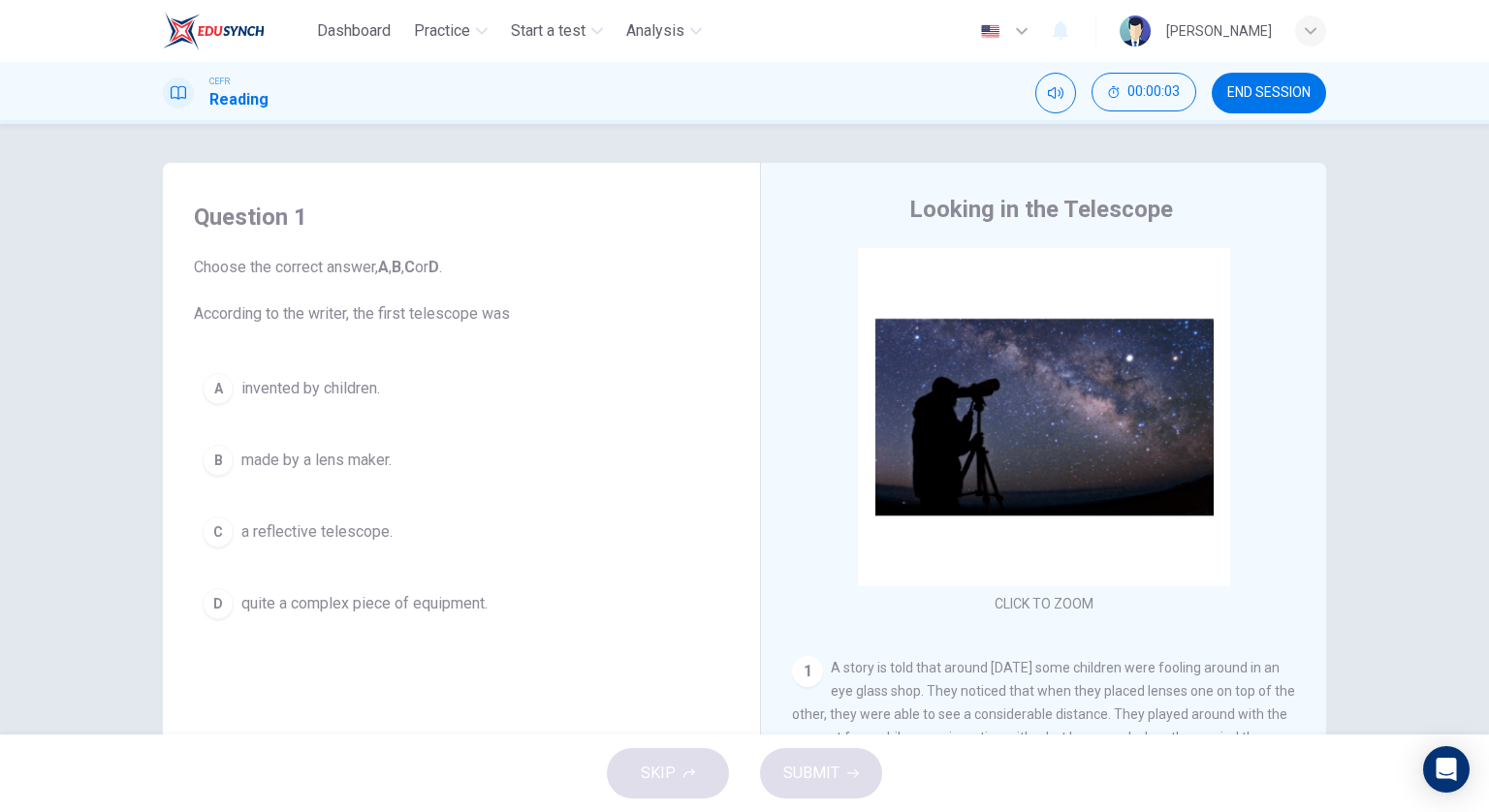
click at [264, 411] on button "A invented by children." at bounding box center [461, 388] width 535 height 48
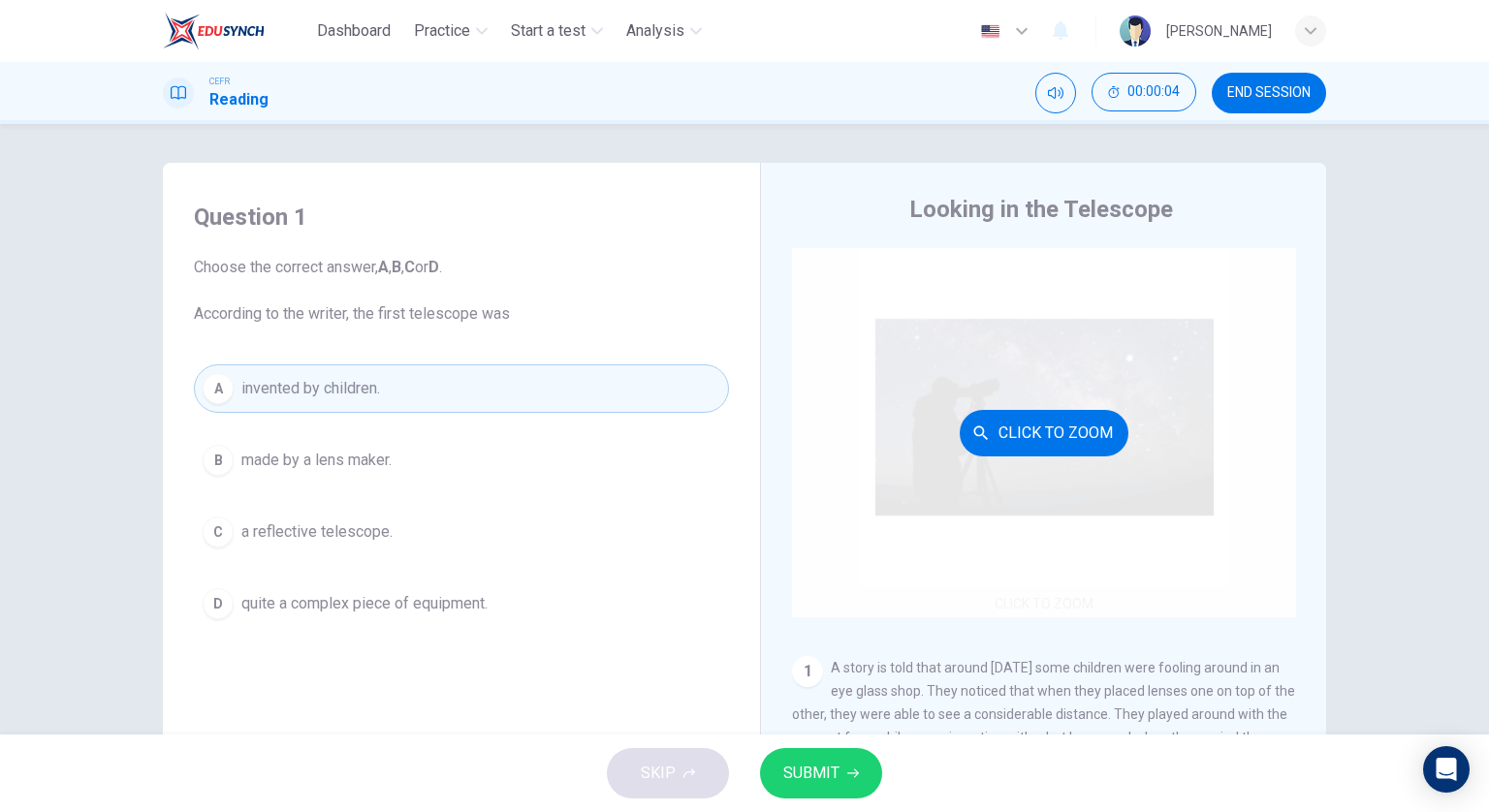
scroll to position [291, 0]
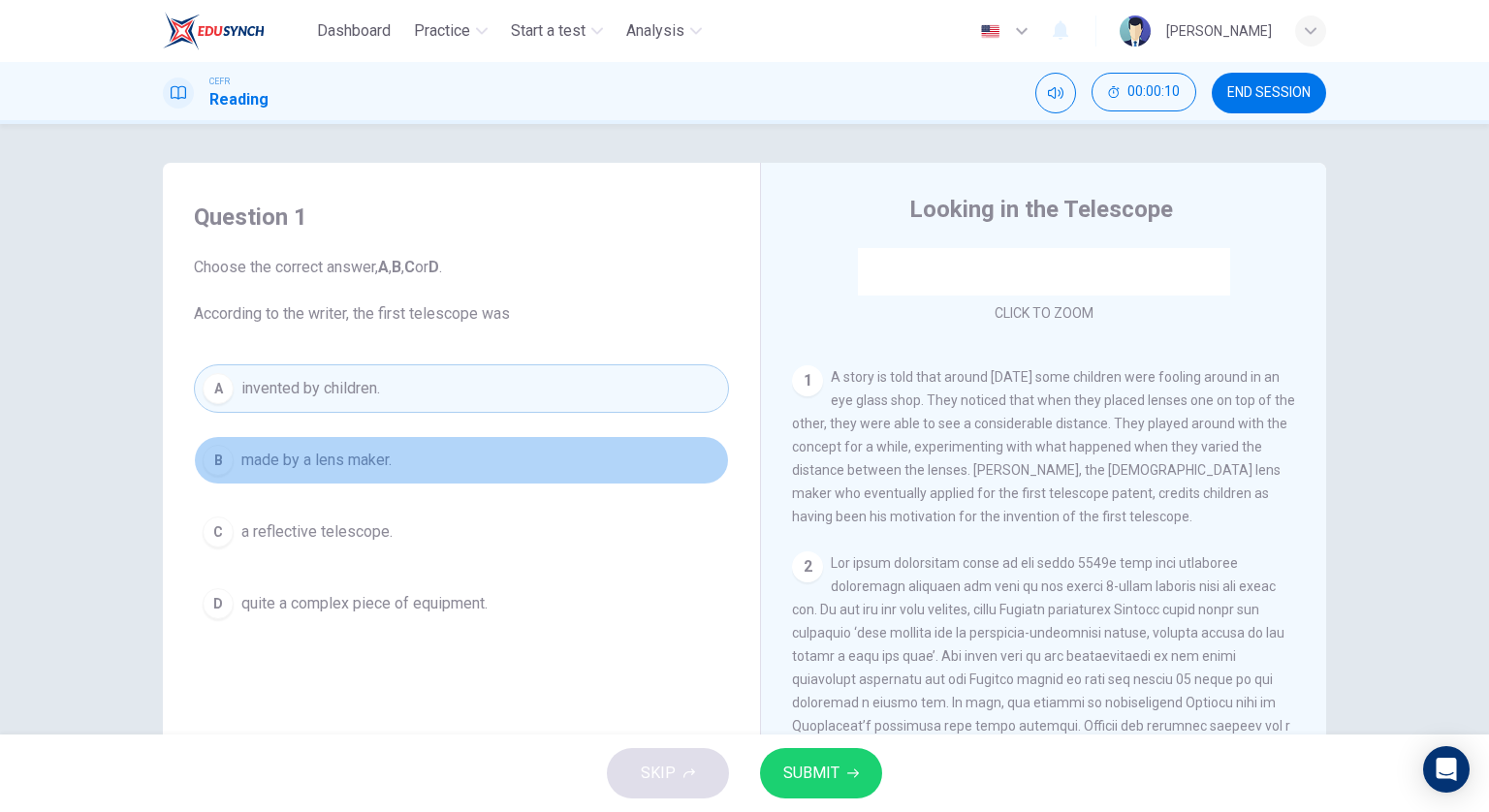
click at [506, 467] on button "B made by a lens maker." at bounding box center [461, 460] width 535 height 48
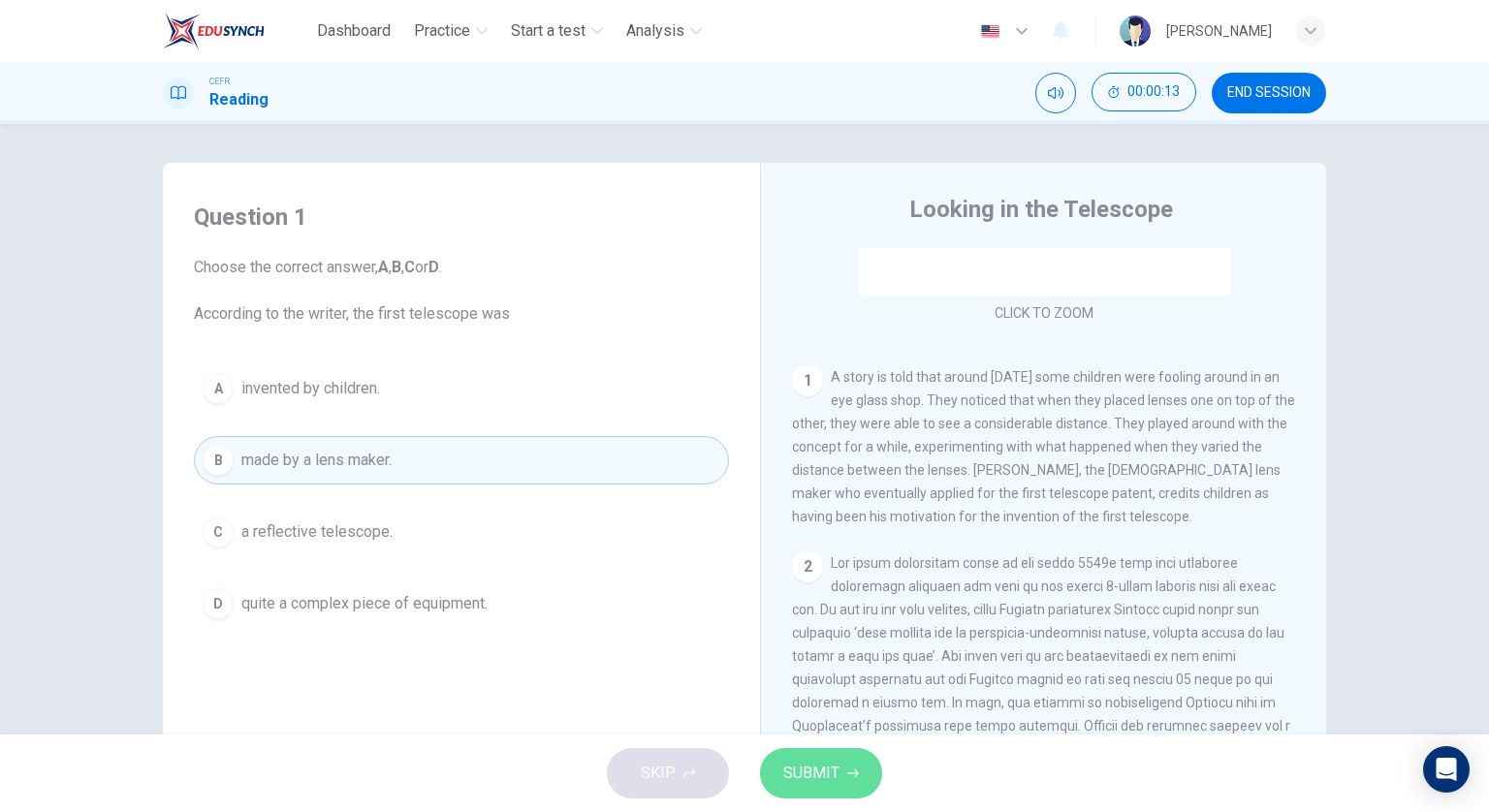
click at [834, 788] on button "SUBMIT" at bounding box center [821, 773] width 122 height 50
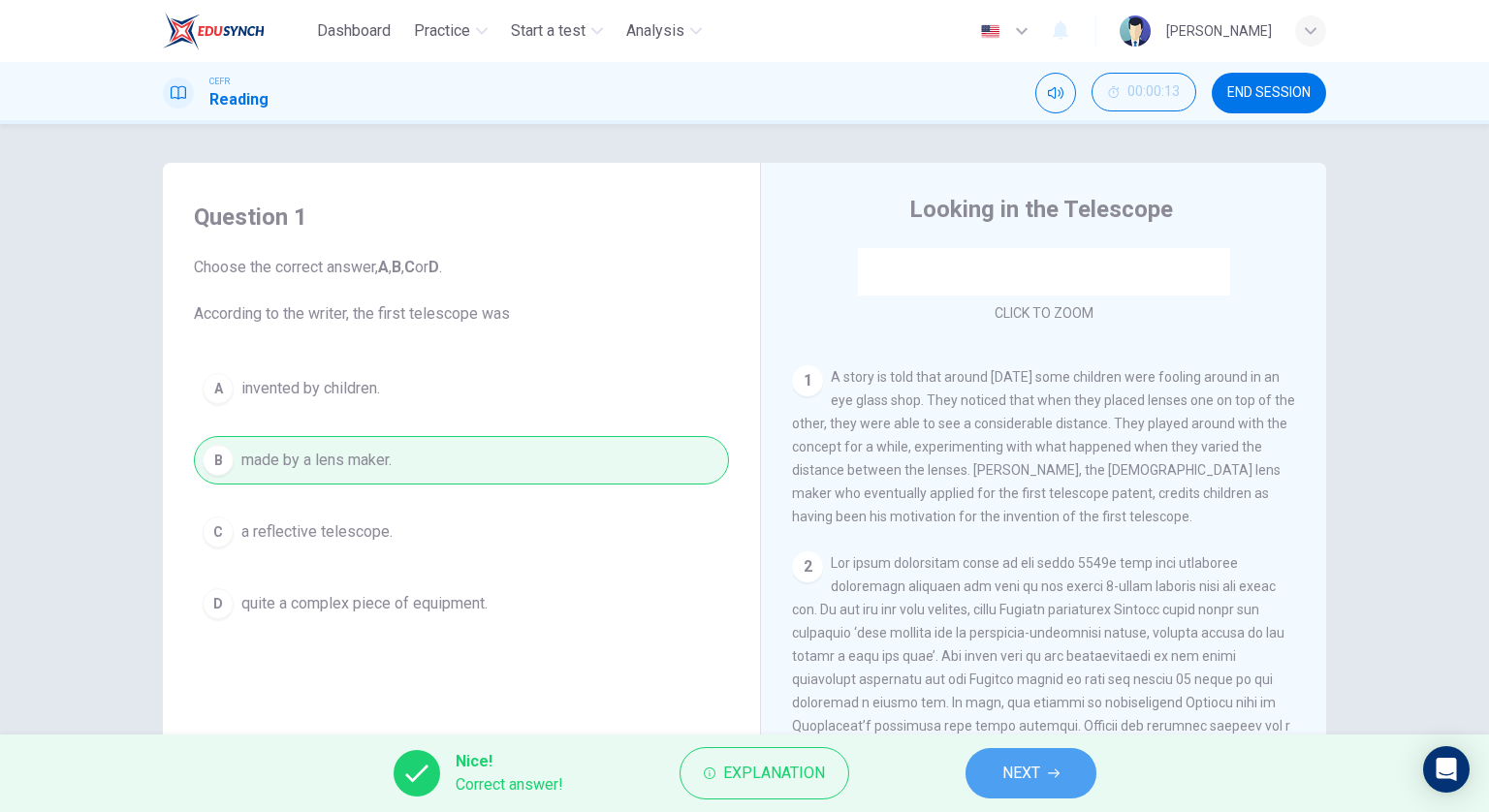
click at [993, 760] on button "NEXT" at bounding box center [1031, 773] width 131 height 50
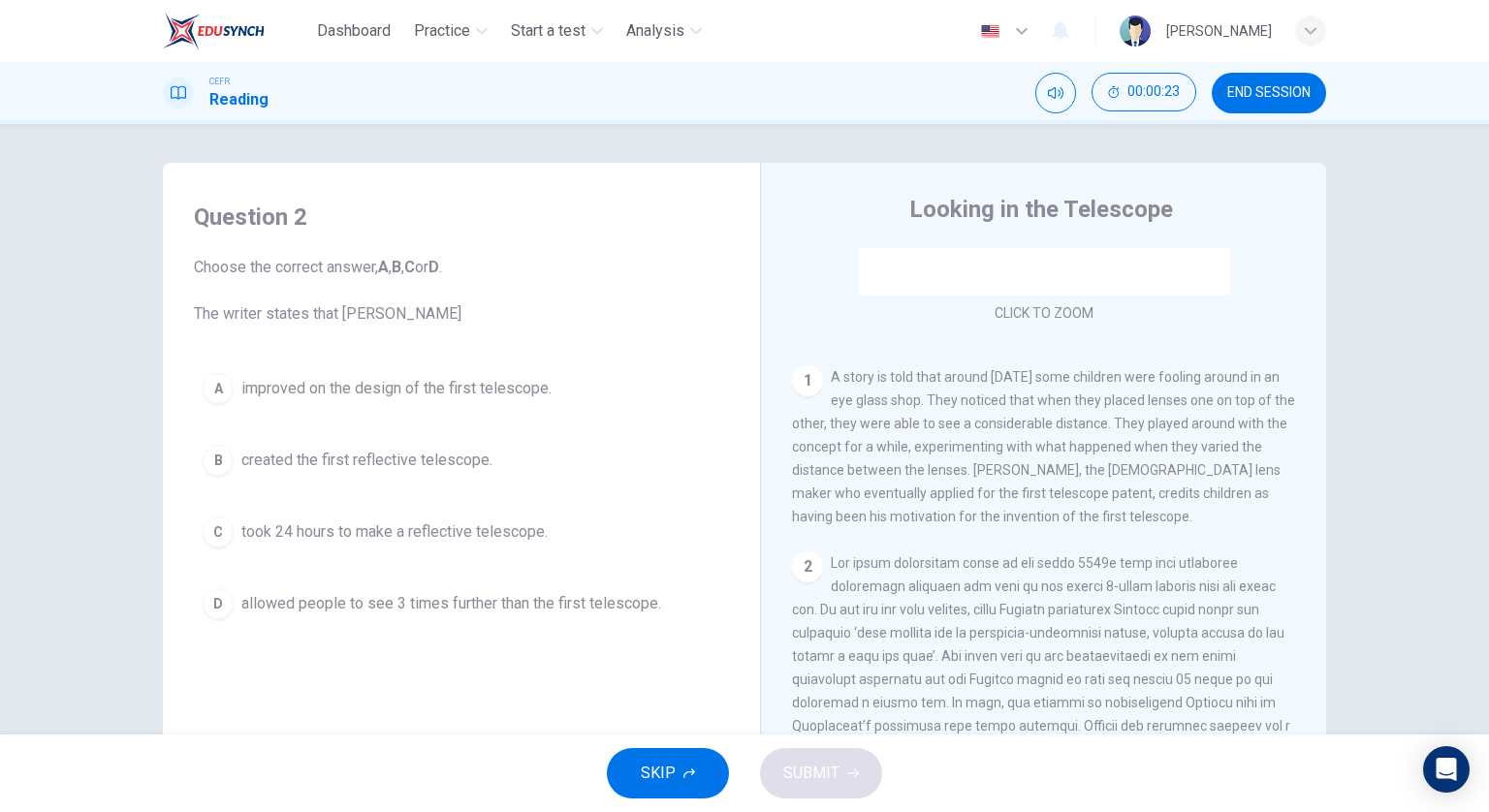
scroll to position [387, 0]
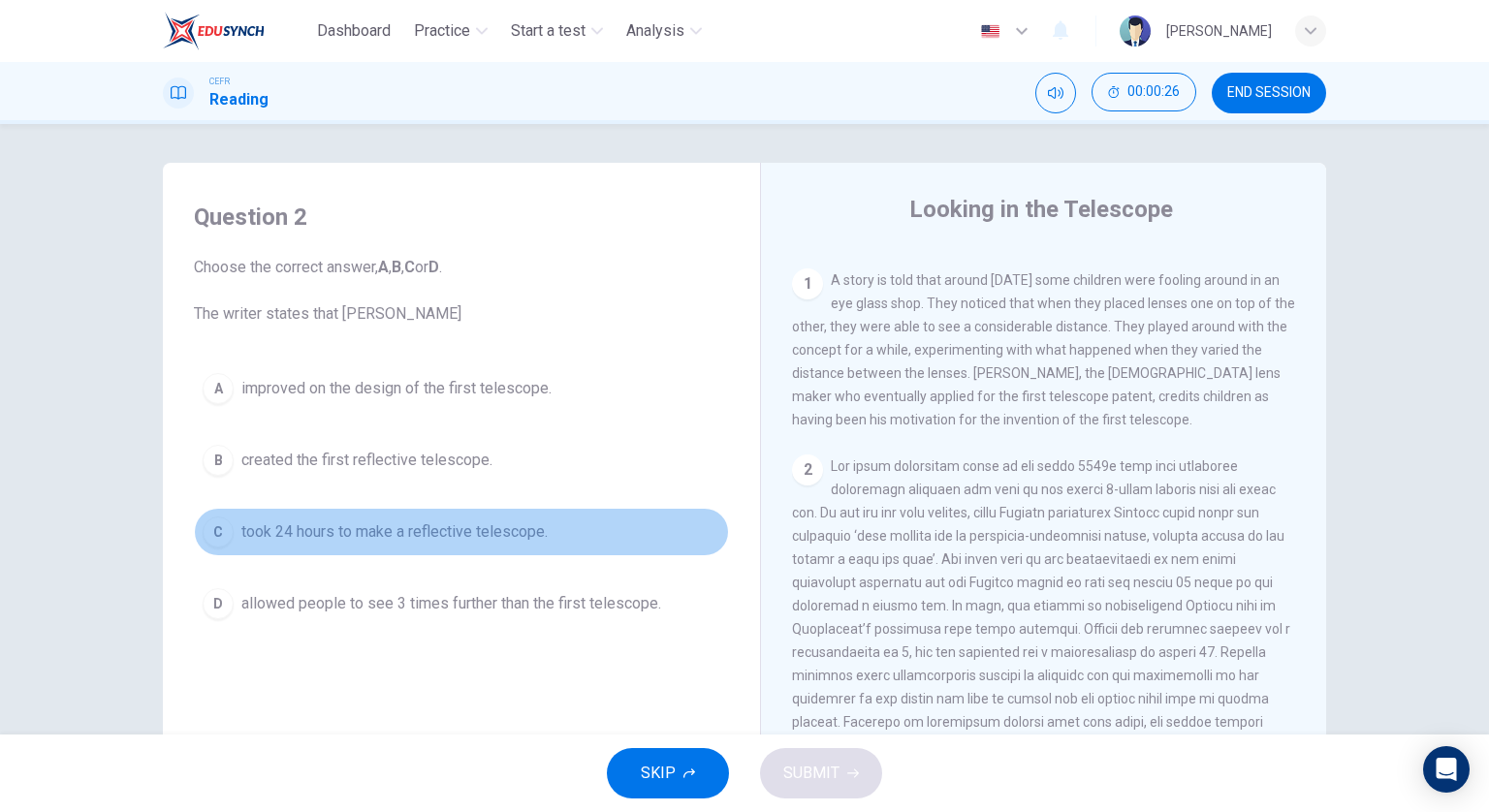
click at [578, 515] on button "C took 24 hours to make a reflective telescope." at bounding box center [461, 532] width 535 height 48
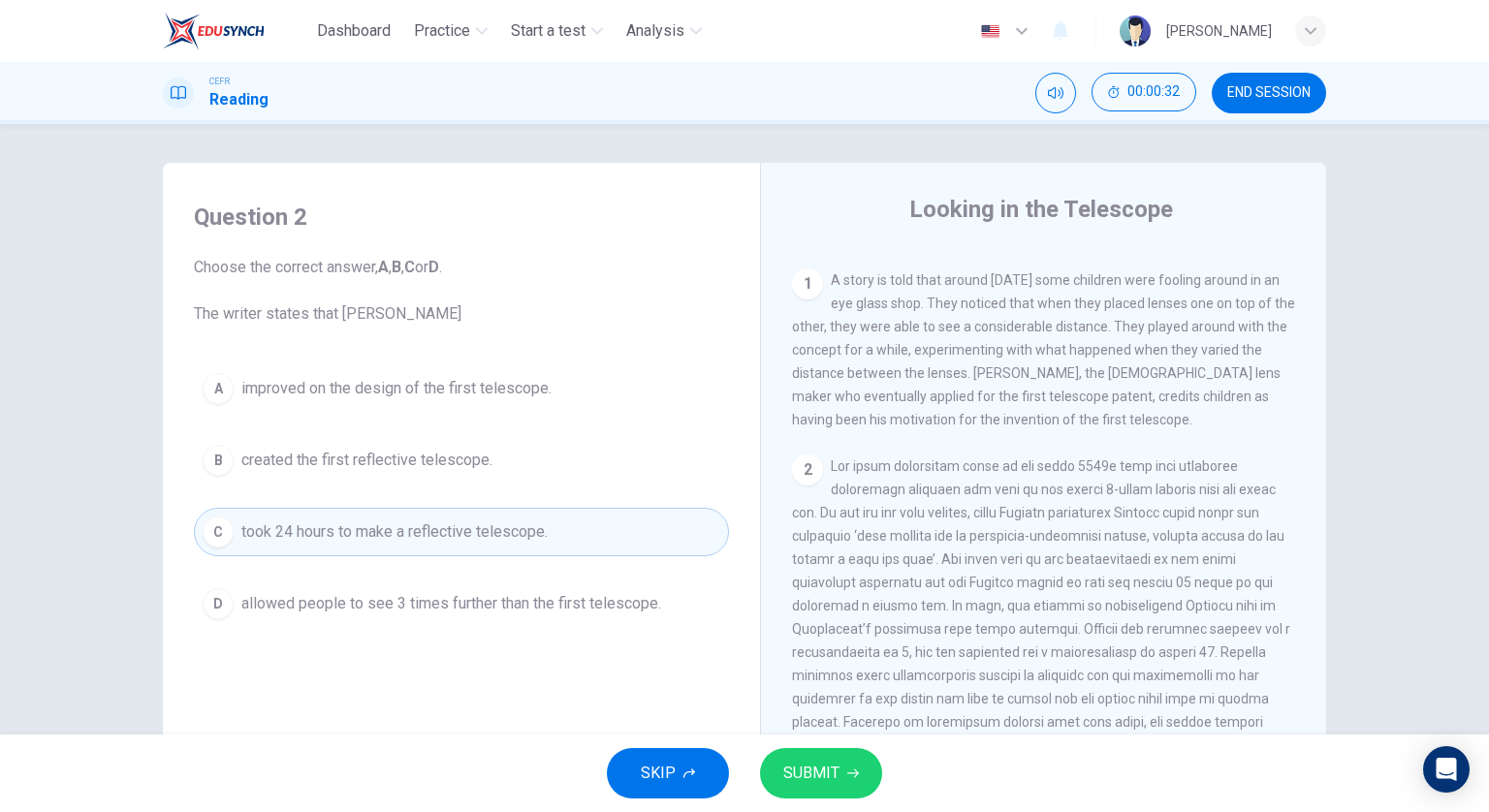
scroll to position [485, 0]
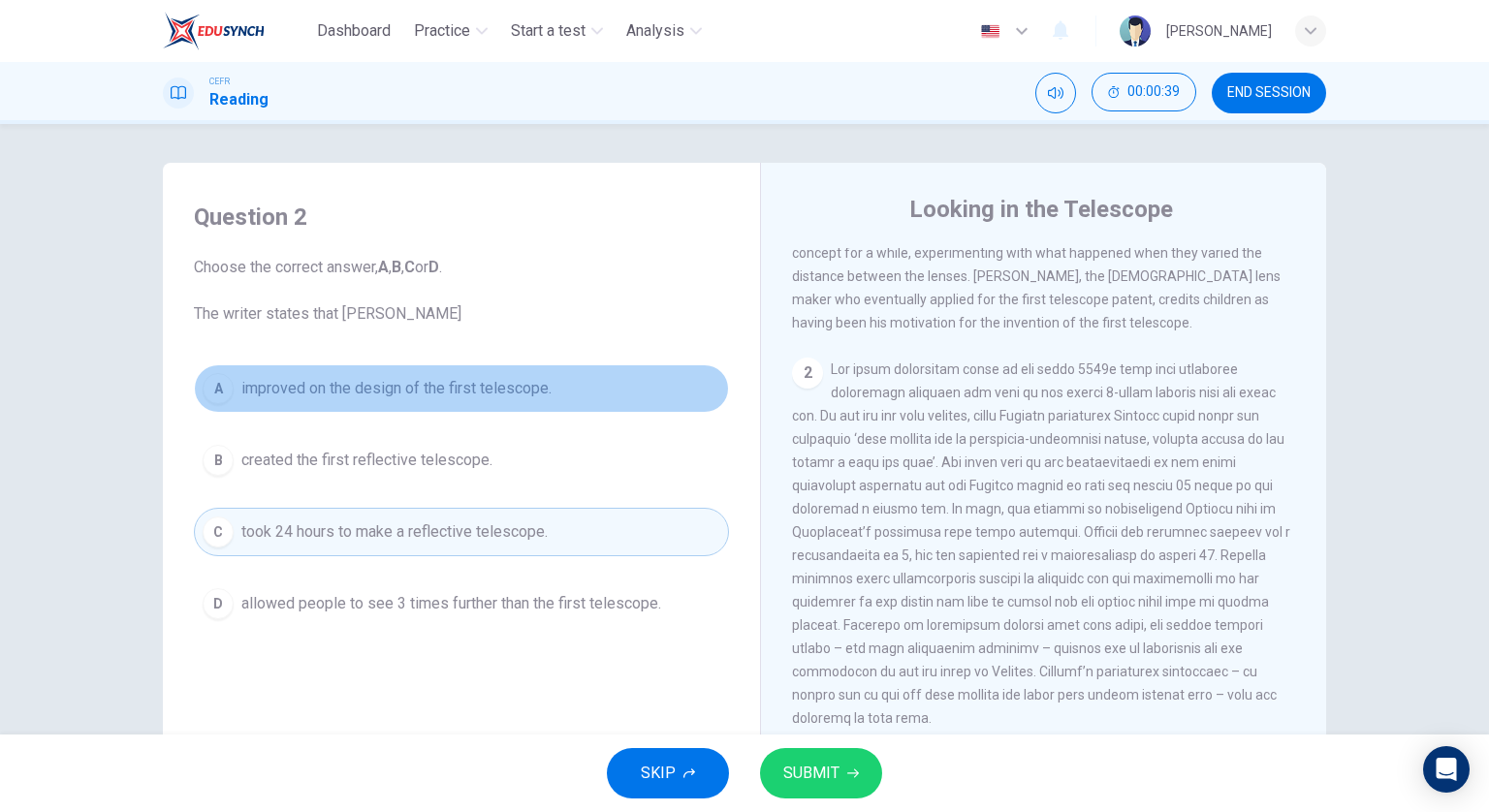
click at [538, 385] on span "improved on the design of the first telescope." at bounding box center [395, 388] width 310 height 24
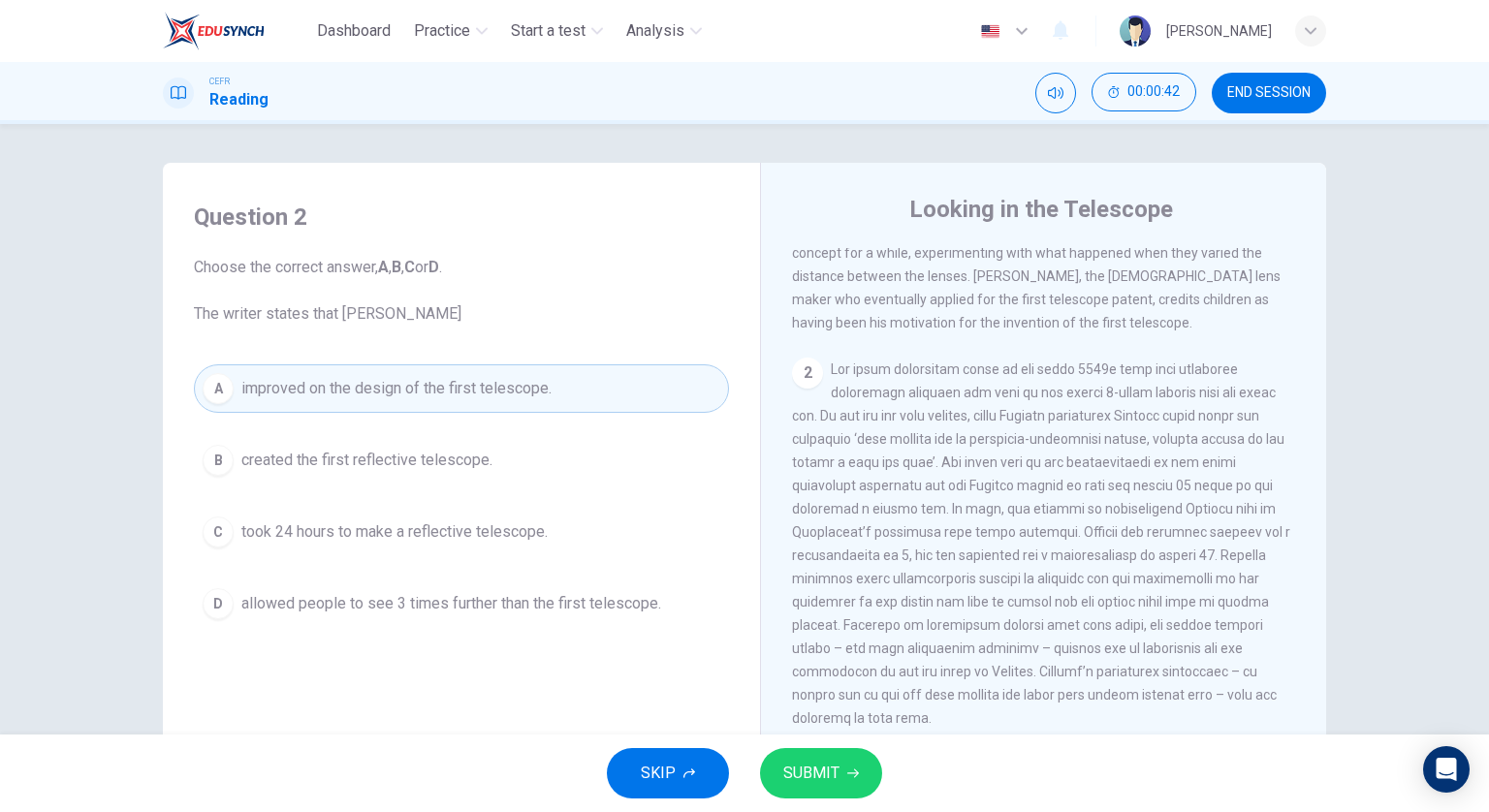
click at [786, 740] on div "Dashboard Practice Start a test Analysis English en ​ [PERSON_NAME] CEFR Readin…" at bounding box center [744, 406] width 1489 height 812
click at [811, 763] on span "SUBMIT" at bounding box center [811, 774] width 56 height 28
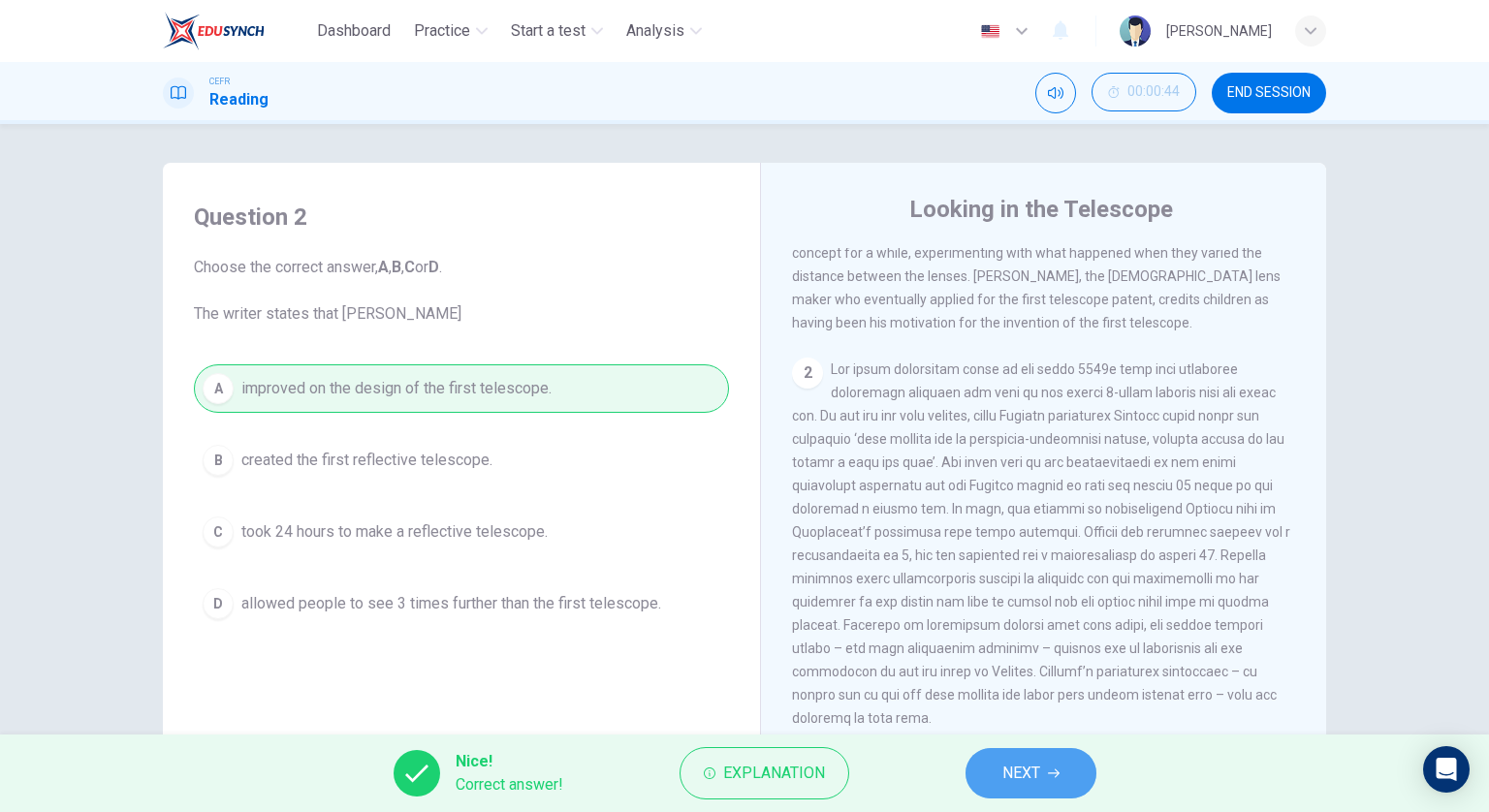
click at [981, 752] on button "NEXT" at bounding box center [1031, 773] width 131 height 50
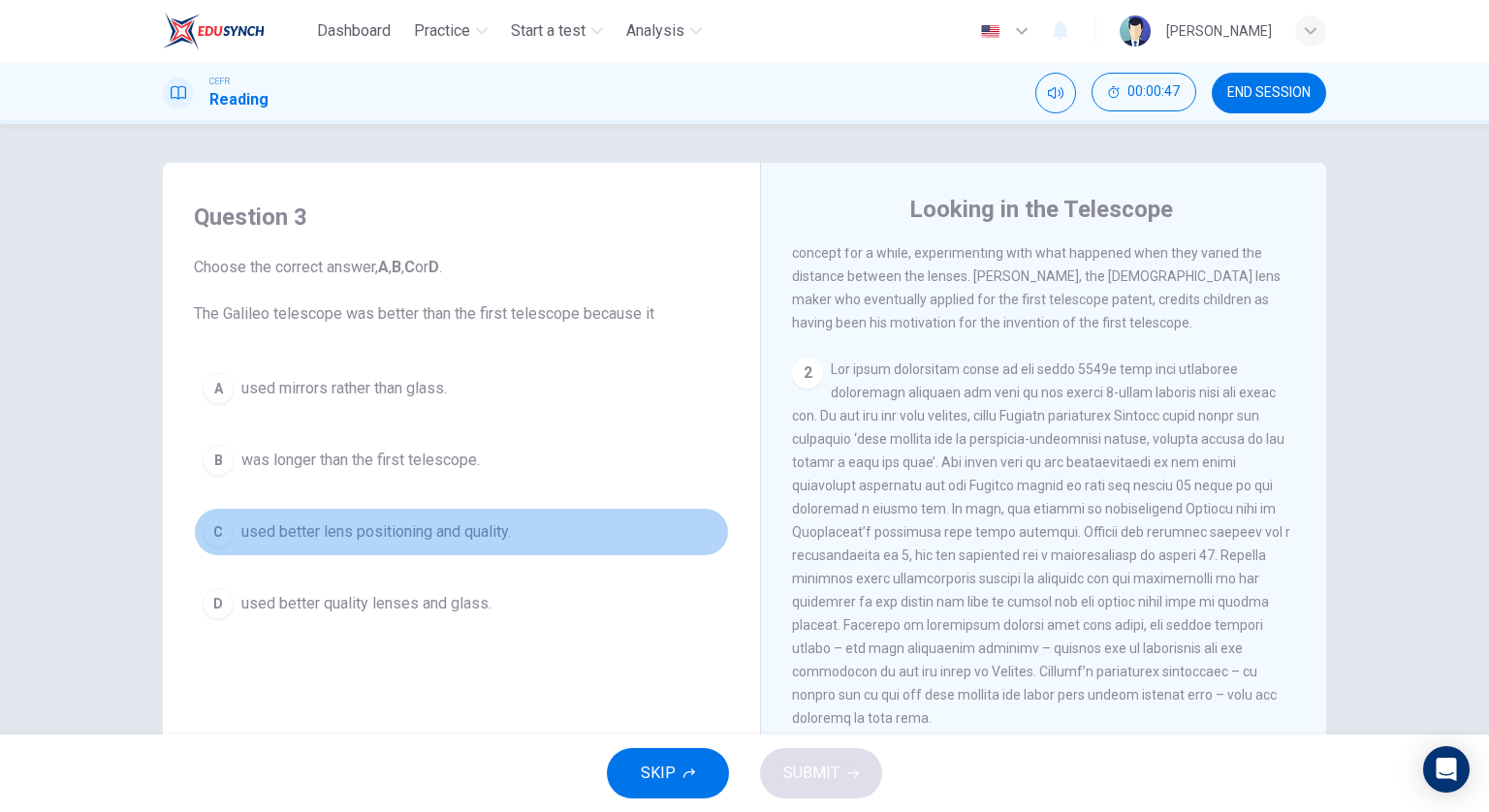
click at [566, 525] on button "C used better lens positioning and quality." at bounding box center [461, 532] width 535 height 48
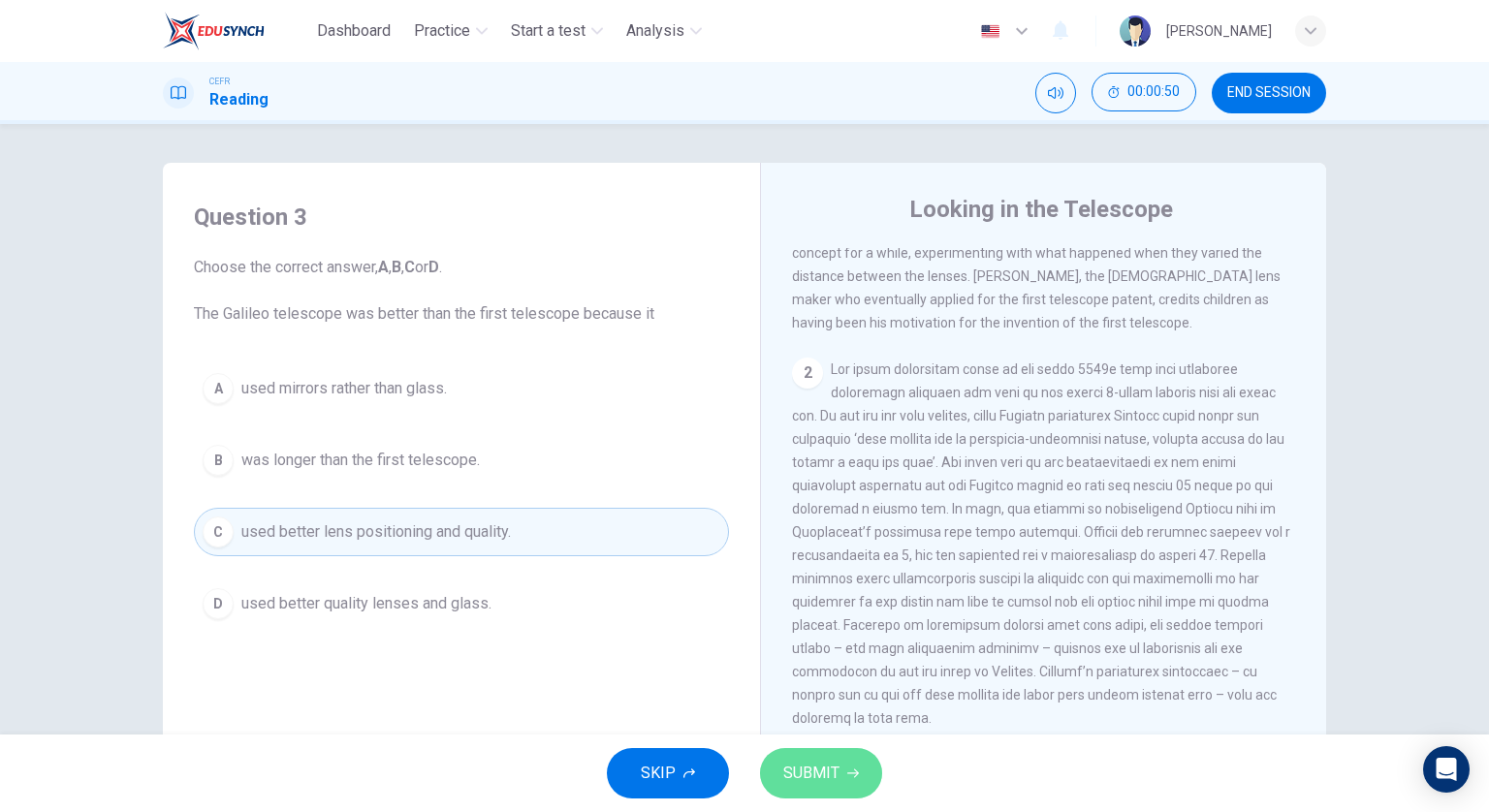
click at [805, 765] on span "SUBMIT" at bounding box center [811, 774] width 56 height 28
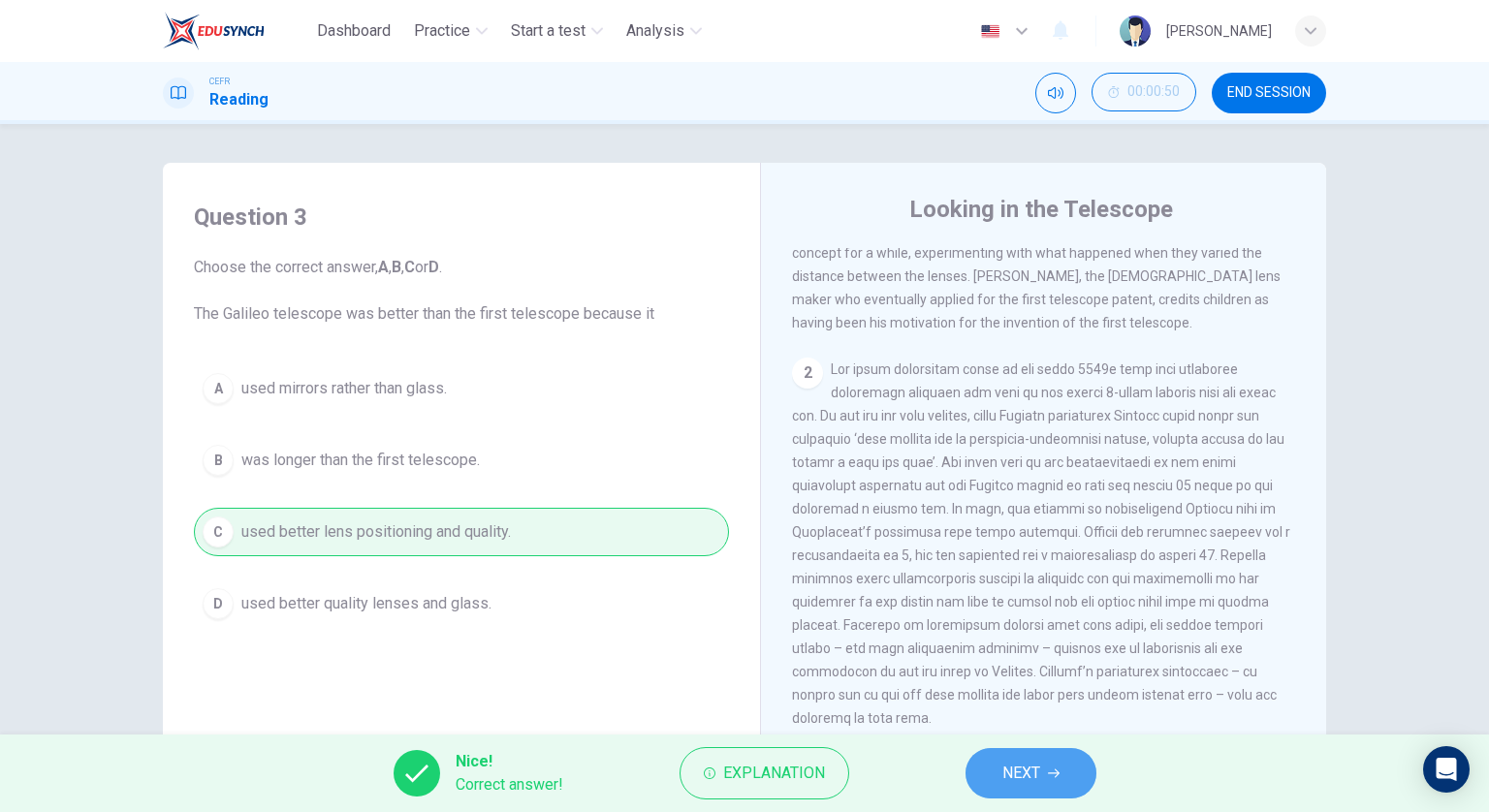
click at [996, 753] on button "NEXT" at bounding box center [1031, 773] width 131 height 50
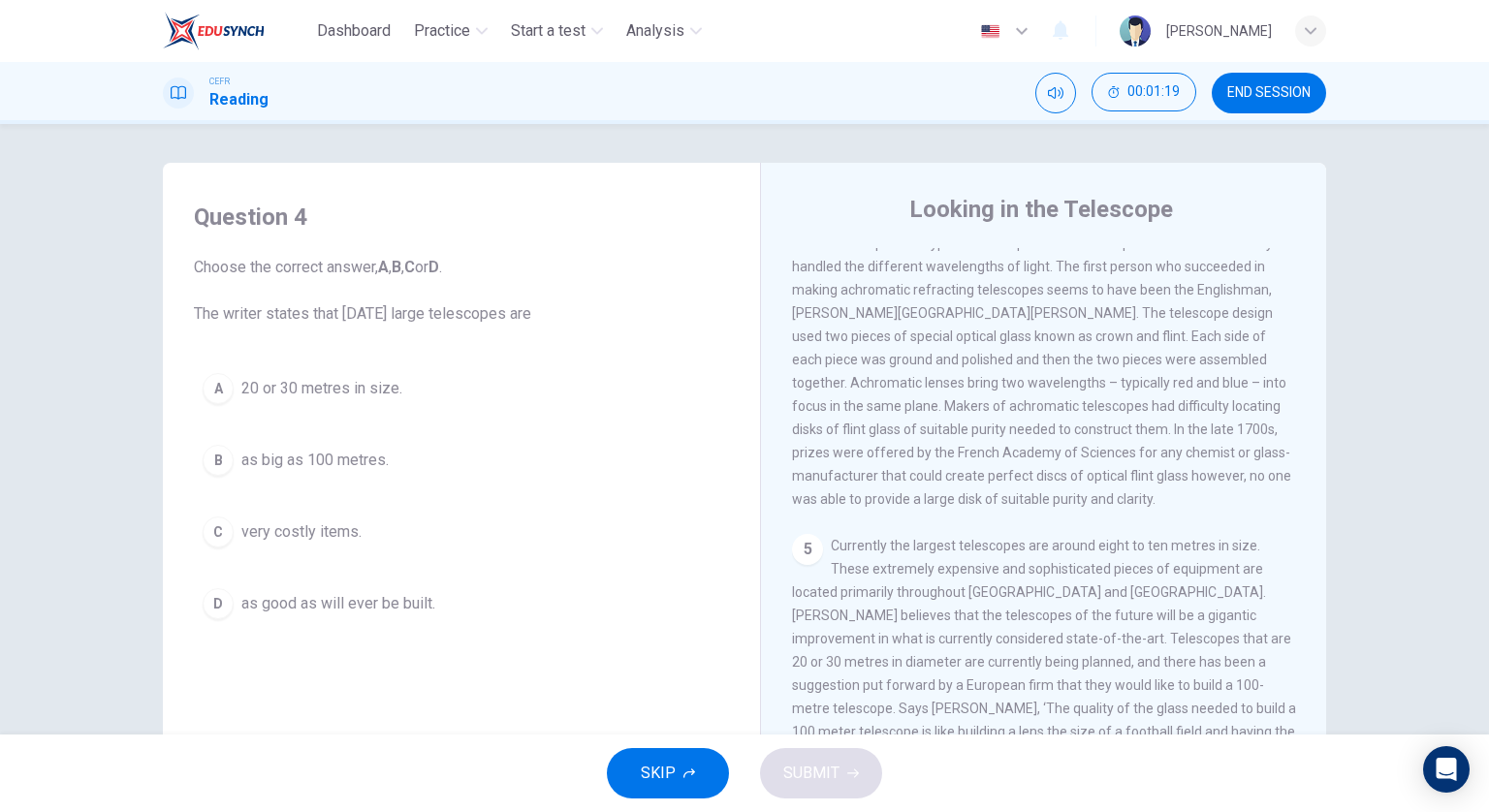
scroll to position [97, 0]
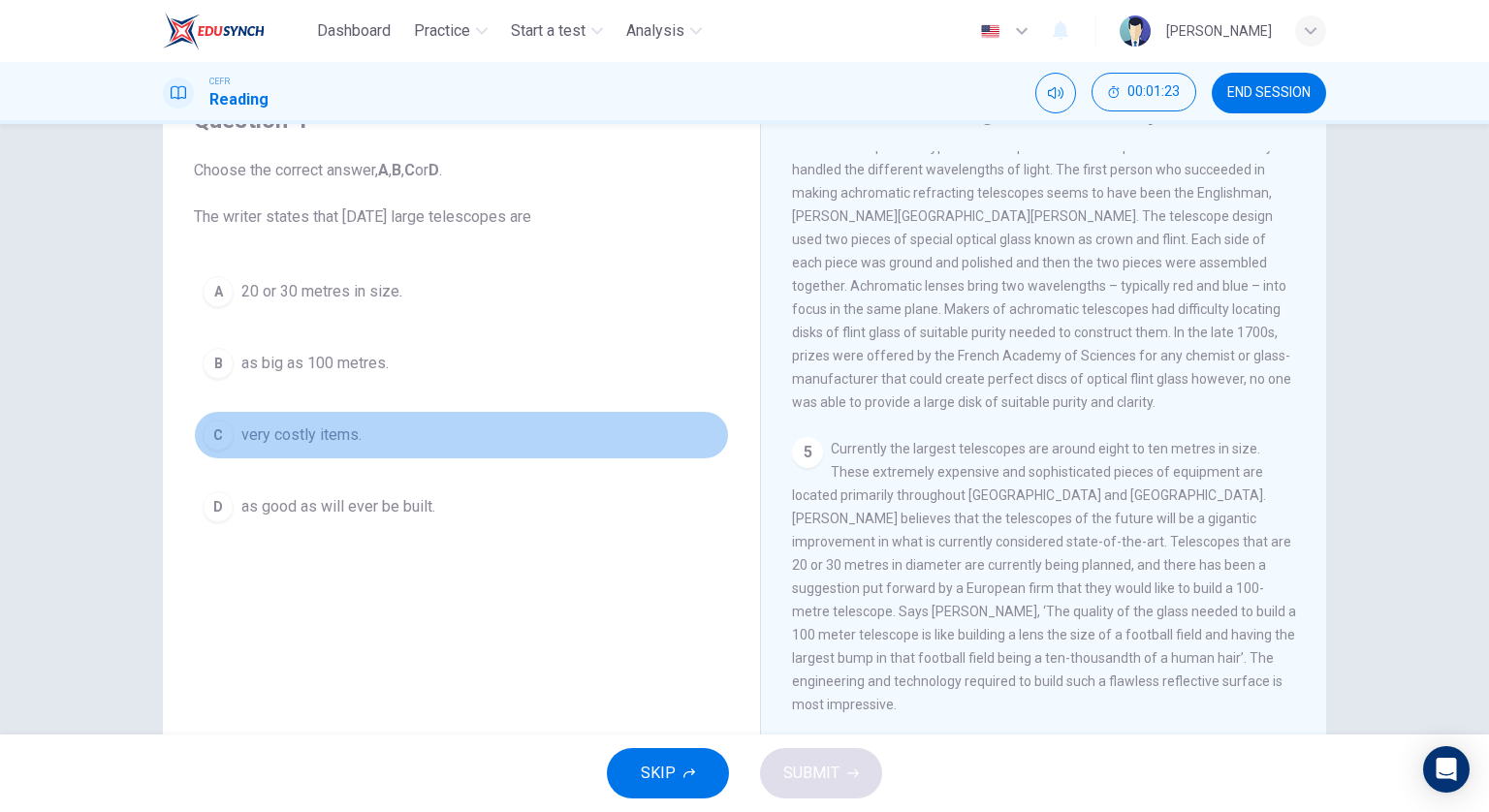
click at [443, 437] on button "C very costly items." at bounding box center [461, 435] width 535 height 48
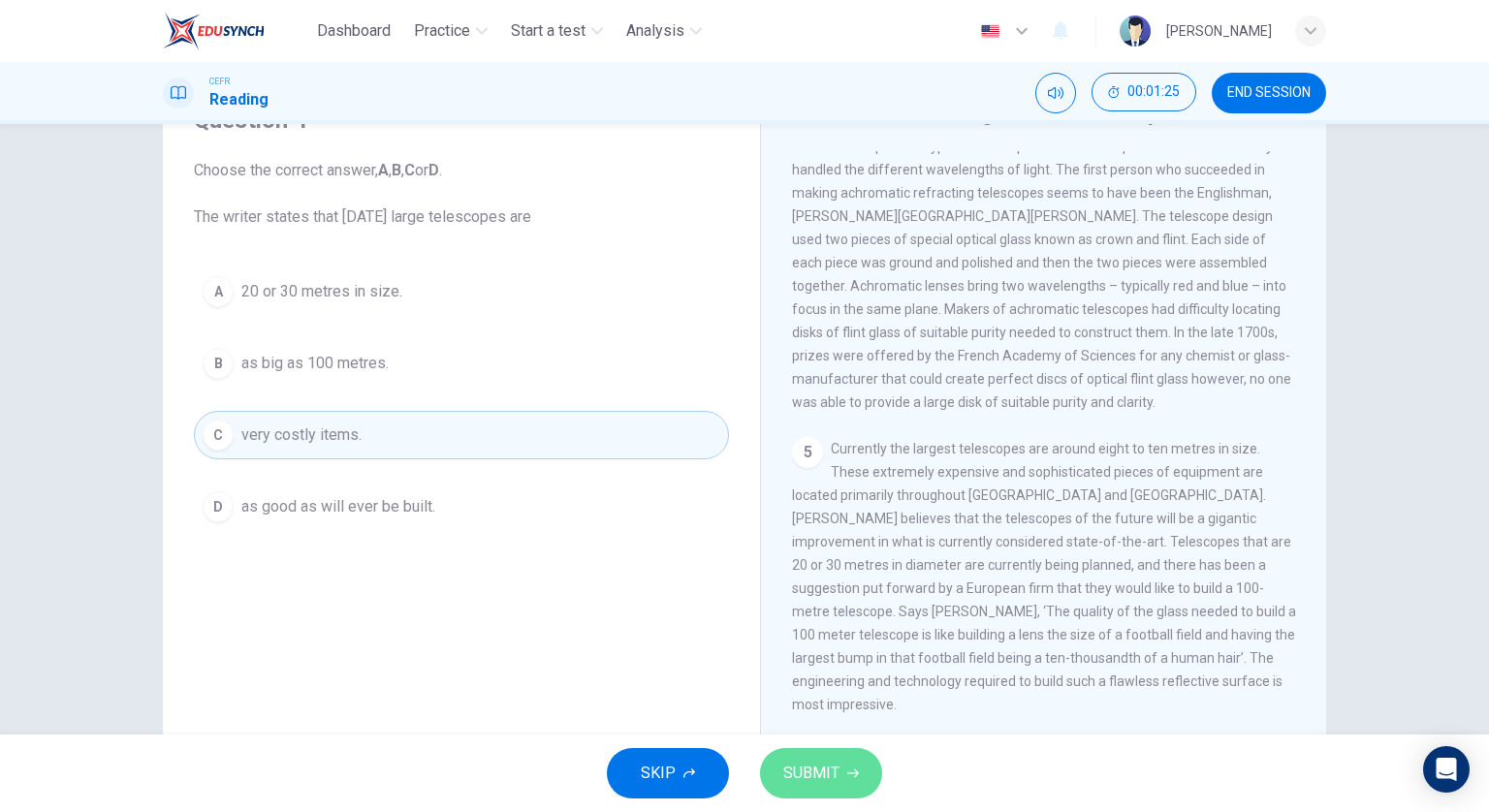
click at [843, 761] on button "SUBMIT" at bounding box center [821, 773] width 122 height 50
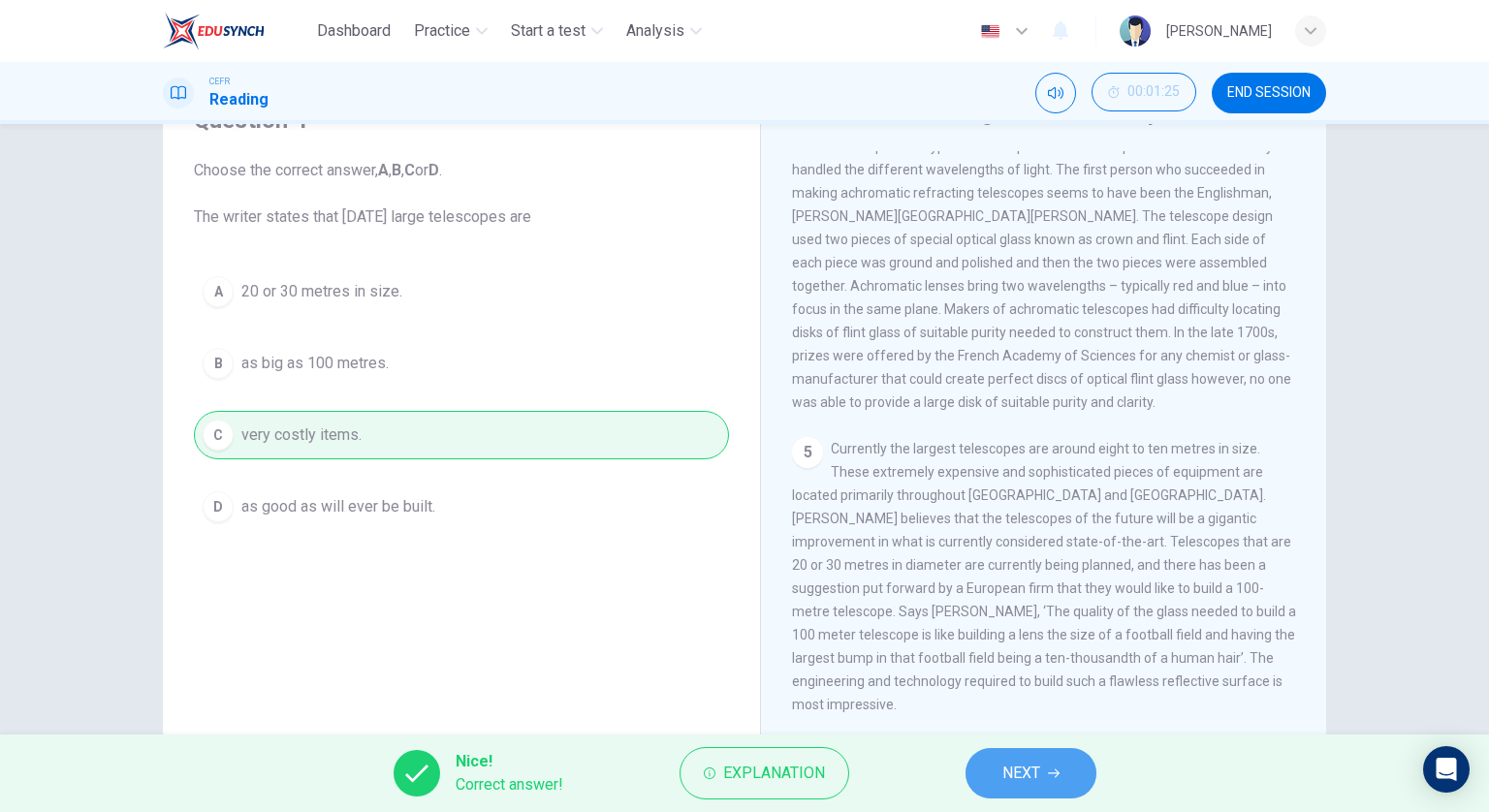
click at [1028, 775] on span "NEXT" at bounding box center [1021, 774] width 37 height 28
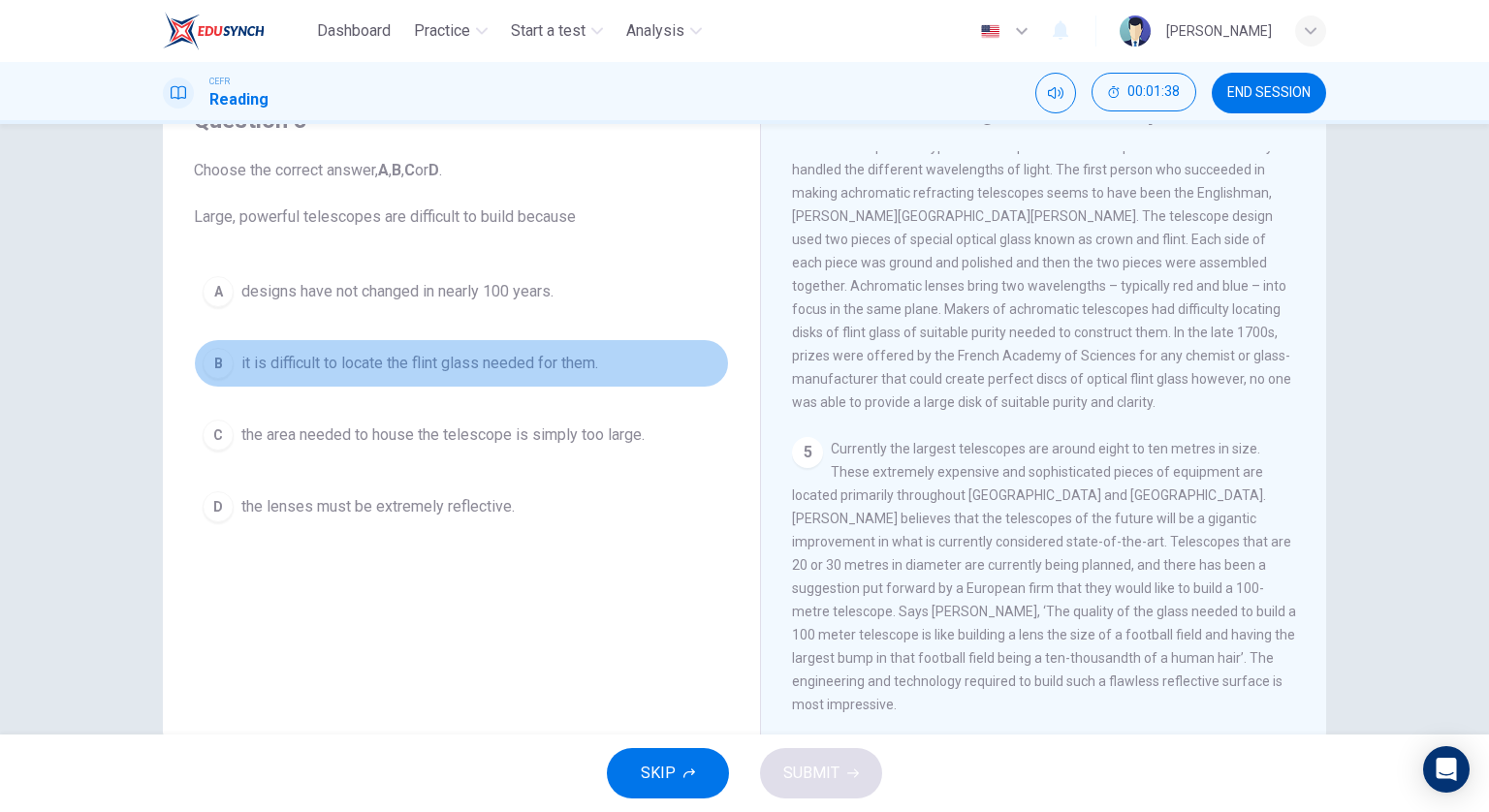
click at [471, 350] on button "B it is difficult to locate the flint glass needed for them." at bounding box center [461, 363] width 535 height 48
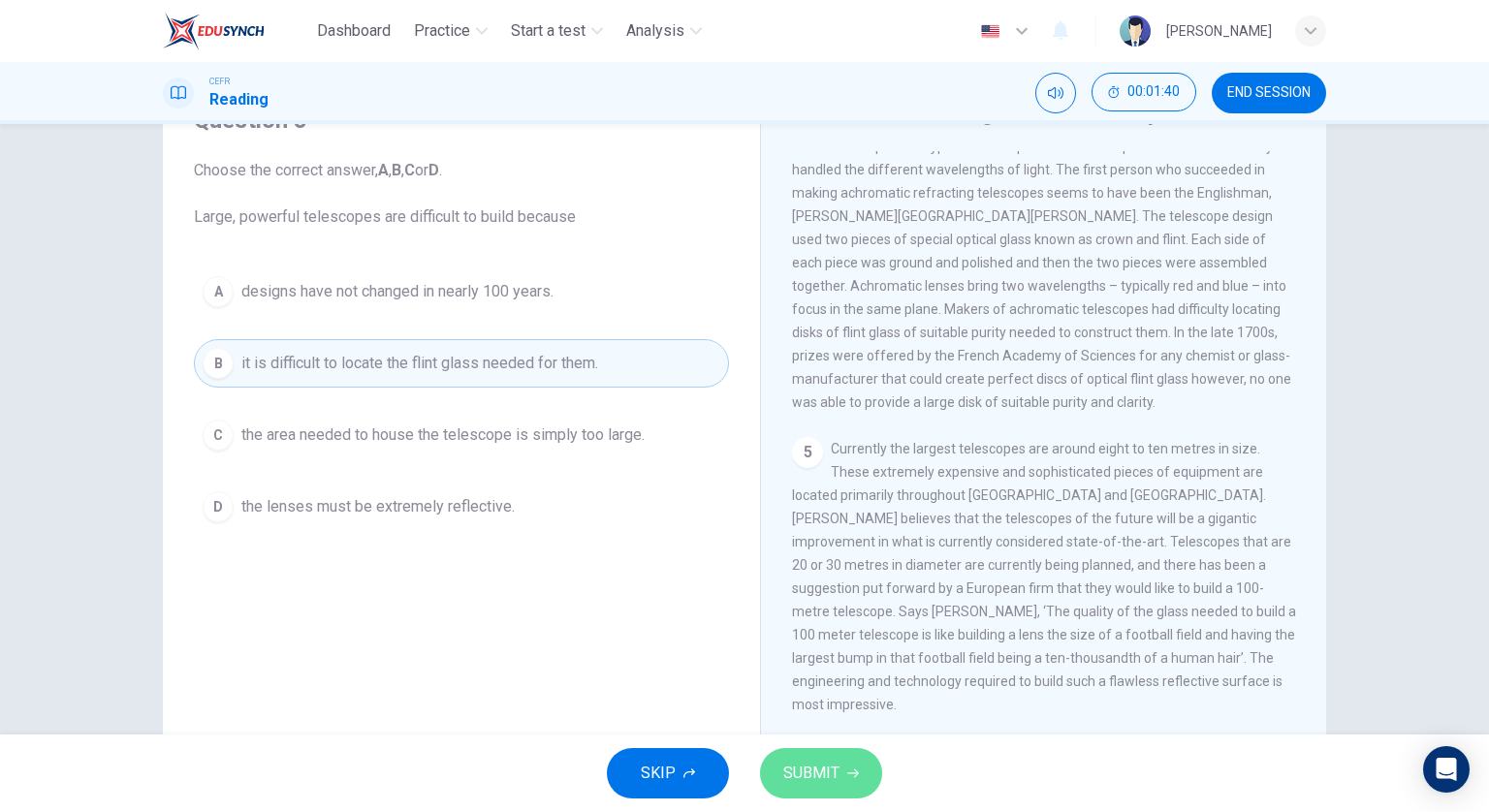
click at [822, 775] on span "SUBMIT" at bounding box center [811, 774] width 56 height 28
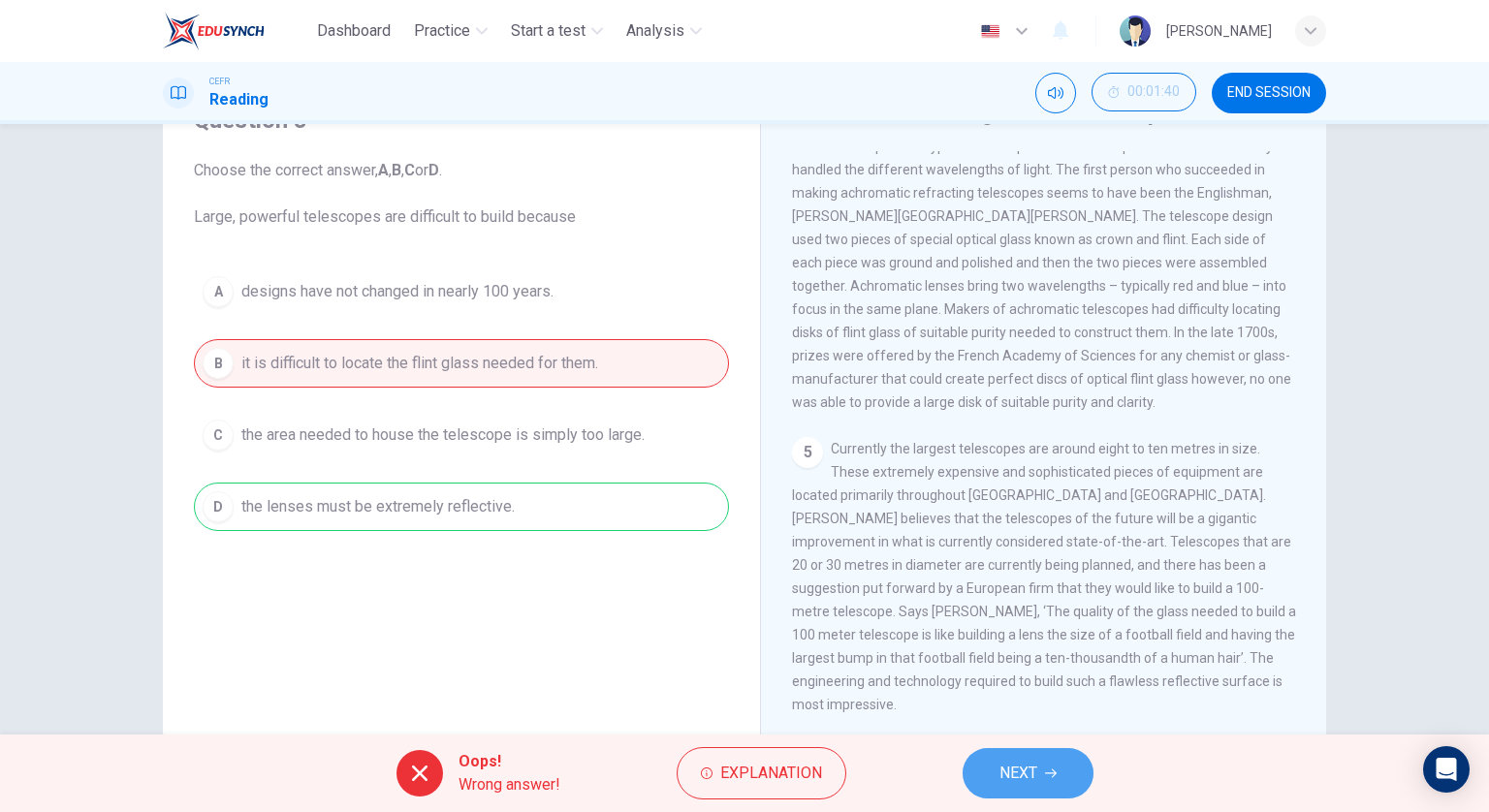
click at [1035, 765] on span "NEXT" at bounding box center [1018, 774] width 37 height 28
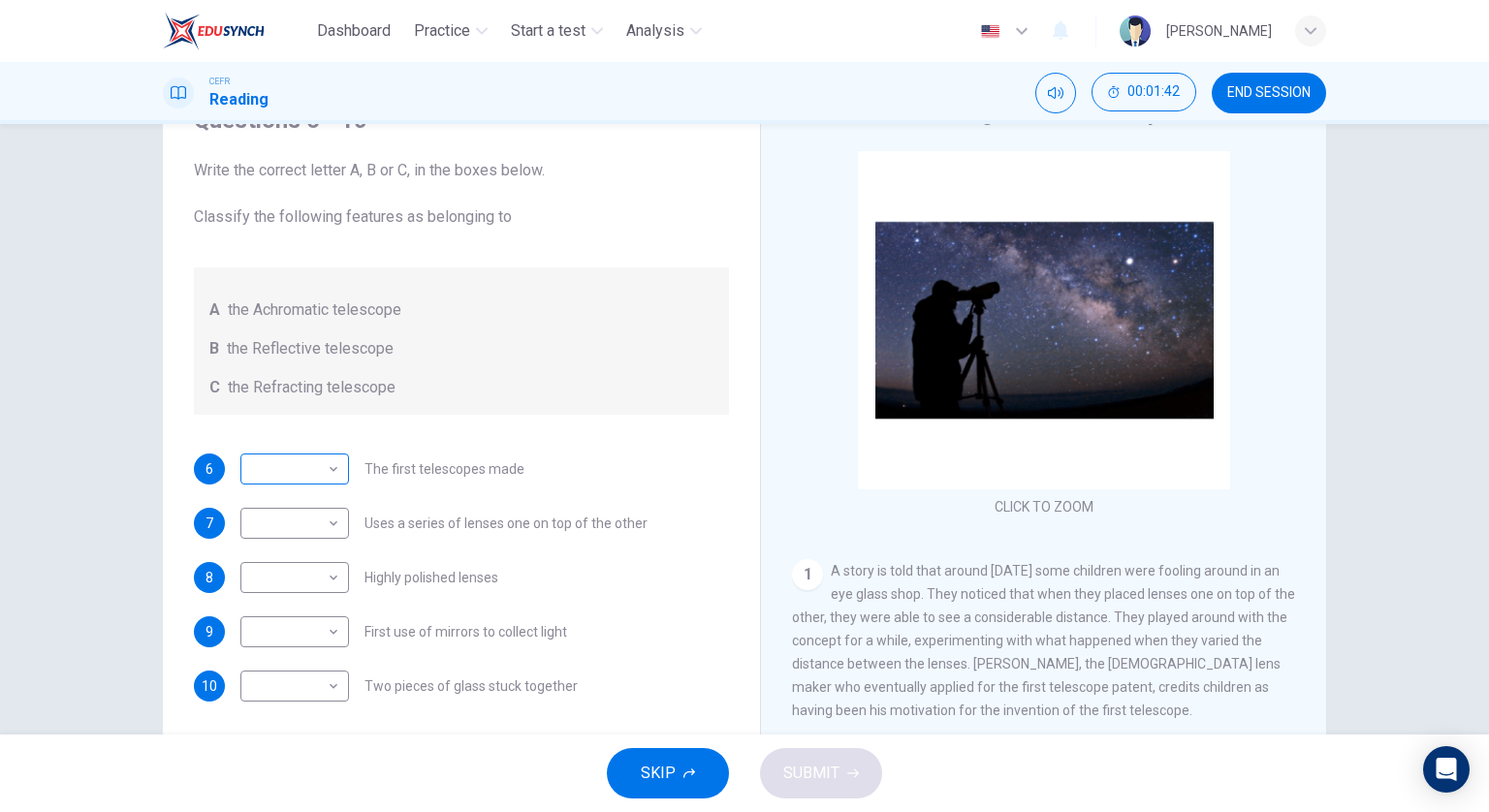
click at [330, 474] on body "Dashboard Practice Start a test Analysis English en ​ [PERSON_NAME] CEFR Readin…" at bounding box center [744, 406] width 1489 height 812
click at [329, 518] on li "B" at bounding box center [290, 531] width 108 height 31
type input "B"
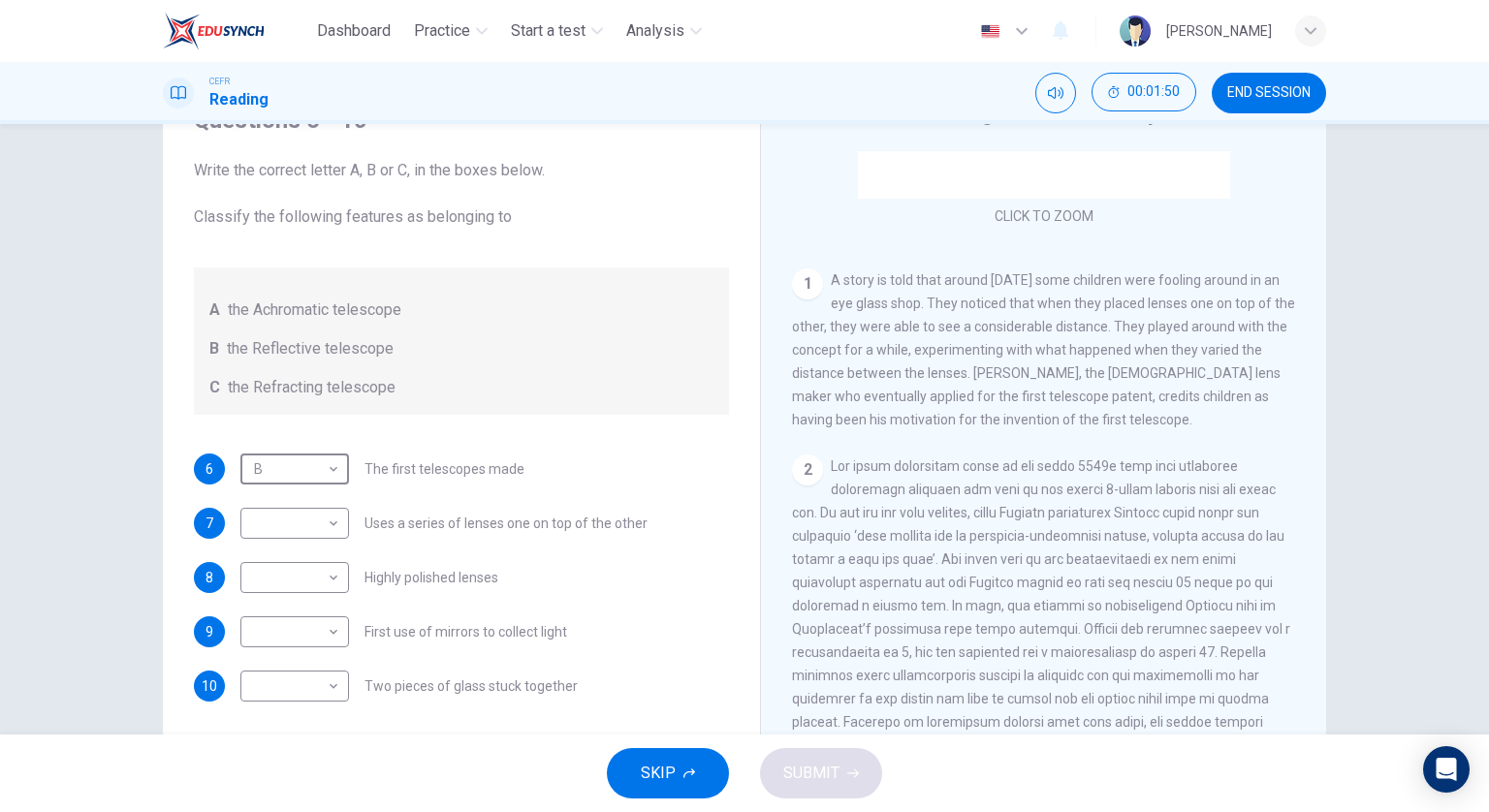
scroll to position [140, 0]
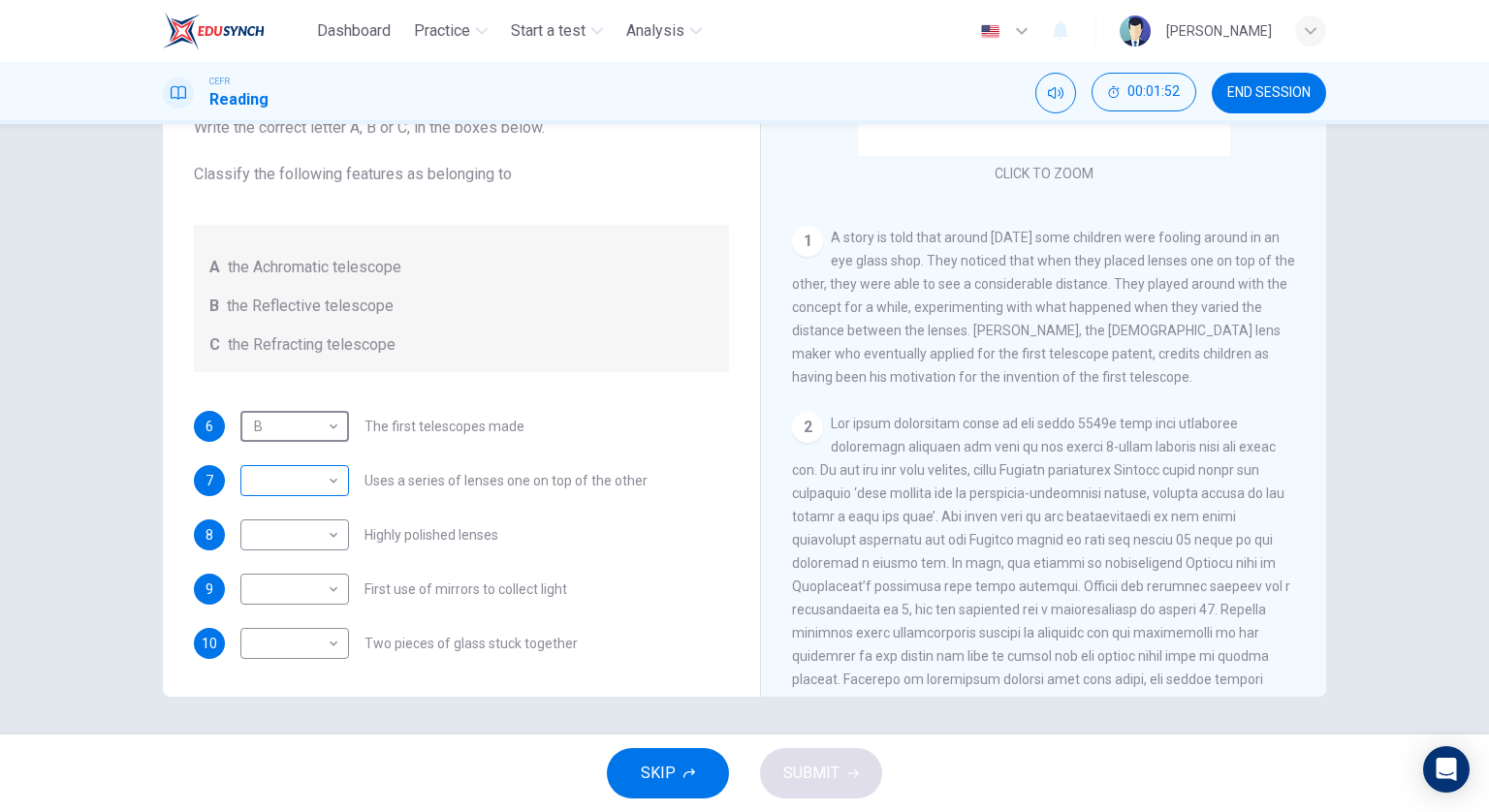
click at [308, 479] on body "Dashboard Practice Start a test Analysis English en ​ [PERSON_NAME] CEFR Readin…" at bounding box center [744, 406] width 1489 height 812
click at [291, 560] on li "C" at bounding box center [290, 572] width 108 height 31
type input "C"
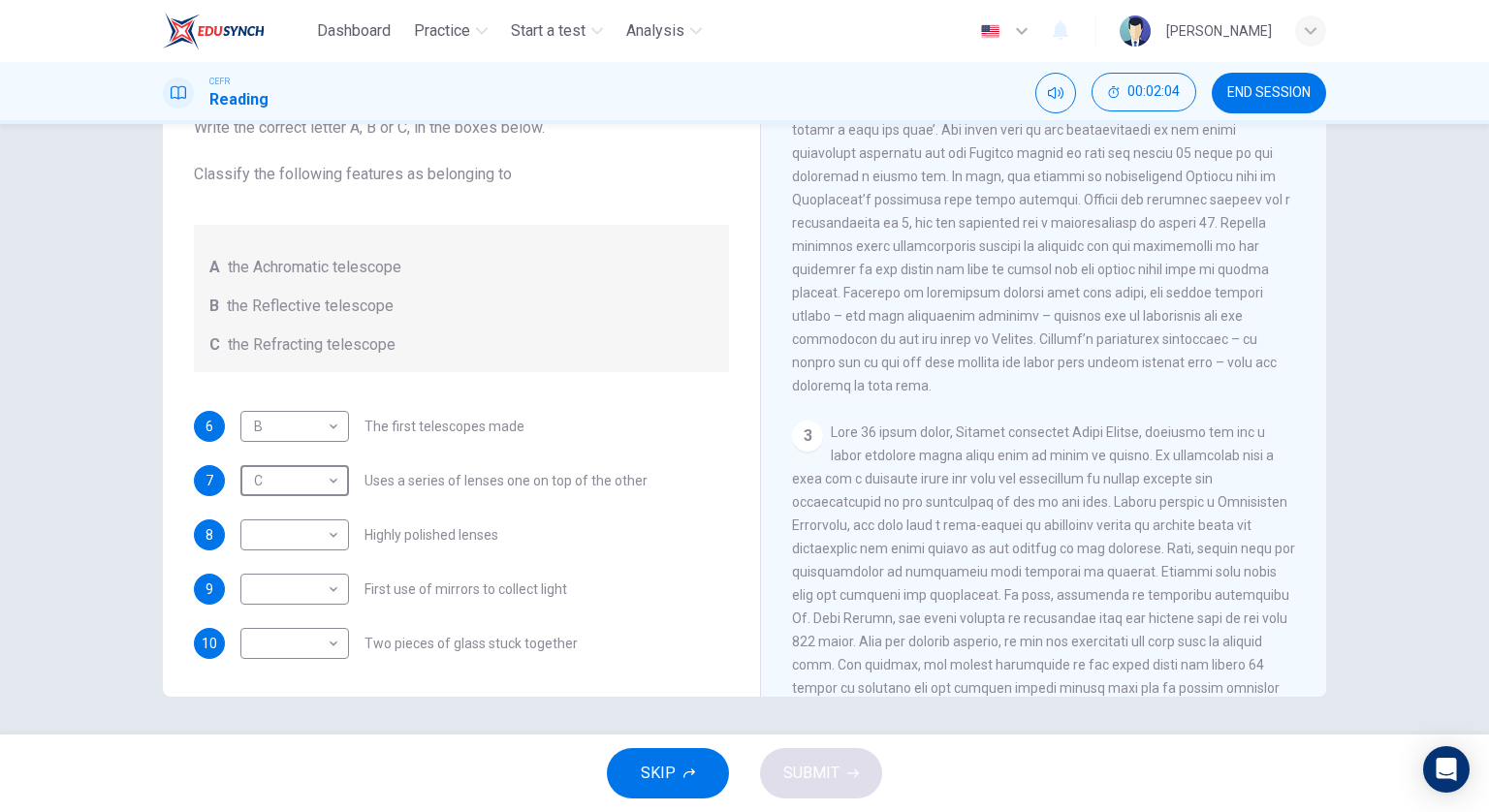
scroll to position [678, 0]
click at [310, 527] on body "Dashboard Practice Start a test Analysis English en ​ [PERSON_NAME] CEFR Readin…" at bounding box center [744, 406] width 1489 height 812
click at [305, 426] on div at bounding box center [744, 406] width 1489 height 812
click at [304, 414] on body "Dashboard Practice Start a test Analysis English en ​ [PERSON_NAME] CEFR Readin…" at bounding box center [744, 406] width 1489 height 812
click at [286, 508] on li "C" at bounding box center [290, 518] width 108 height 31
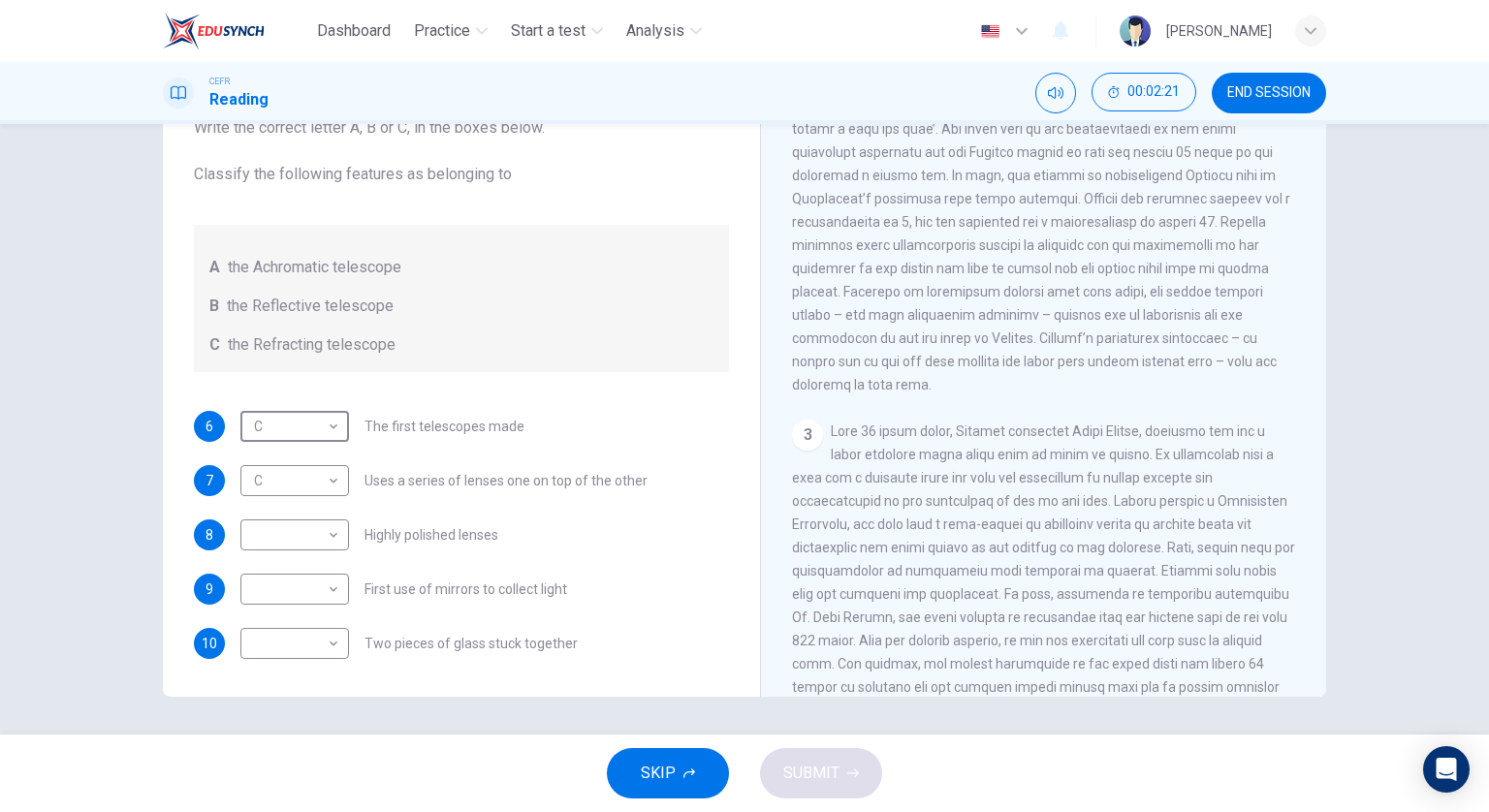
type input "C"
click at [294, 592] on body "Dashboard Practice Start a test Analysis English en ​ [PERSON_NAME] CEFR Readin…" at bounding box center [744, 406] width 1489 height 812
click at [310, 637] on li "B" at bounding box center [290, 650] width 108 height 31
type input "B"
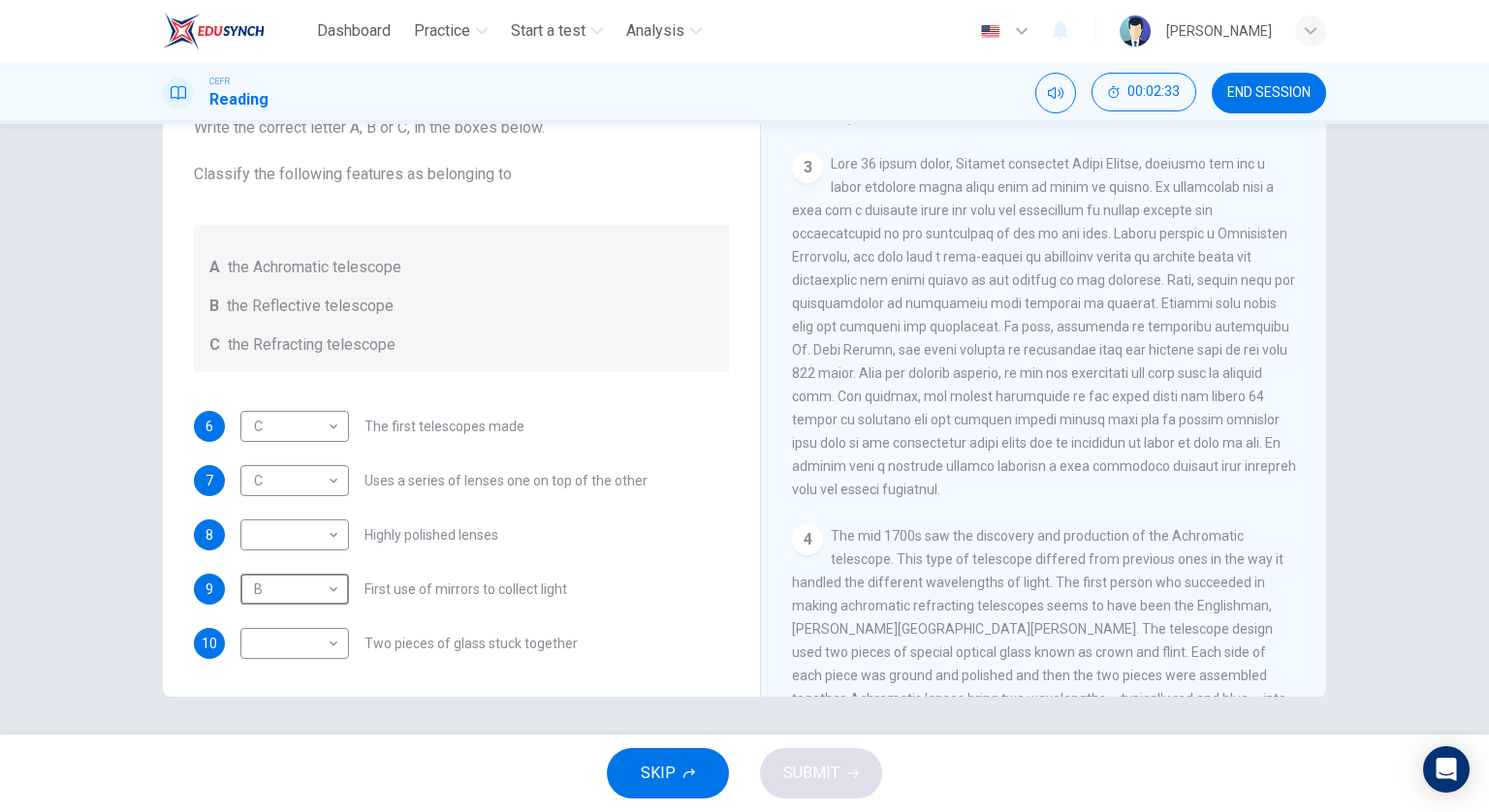
scroll to position [969, 0]
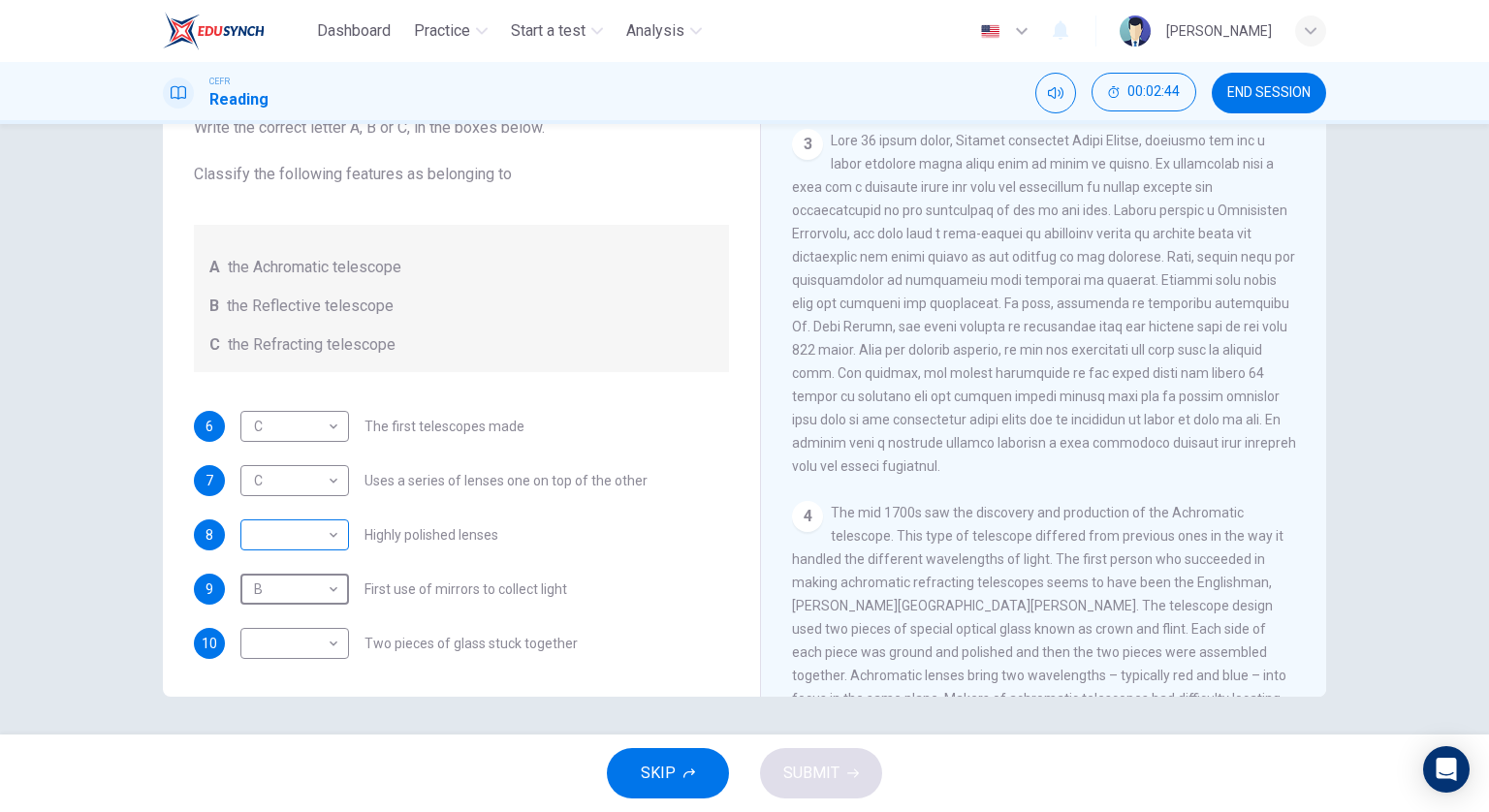
click at [318, 538] on body "Dashboard Practice Start a test Analysis English en ​ [PERSON_NAME] CEFR Readin…" at bounding box center [744, 406] width 1489 height 812
click at [293, 569] on li "A" at bounding box center [290, 564] width 108 height 31
type input "A"
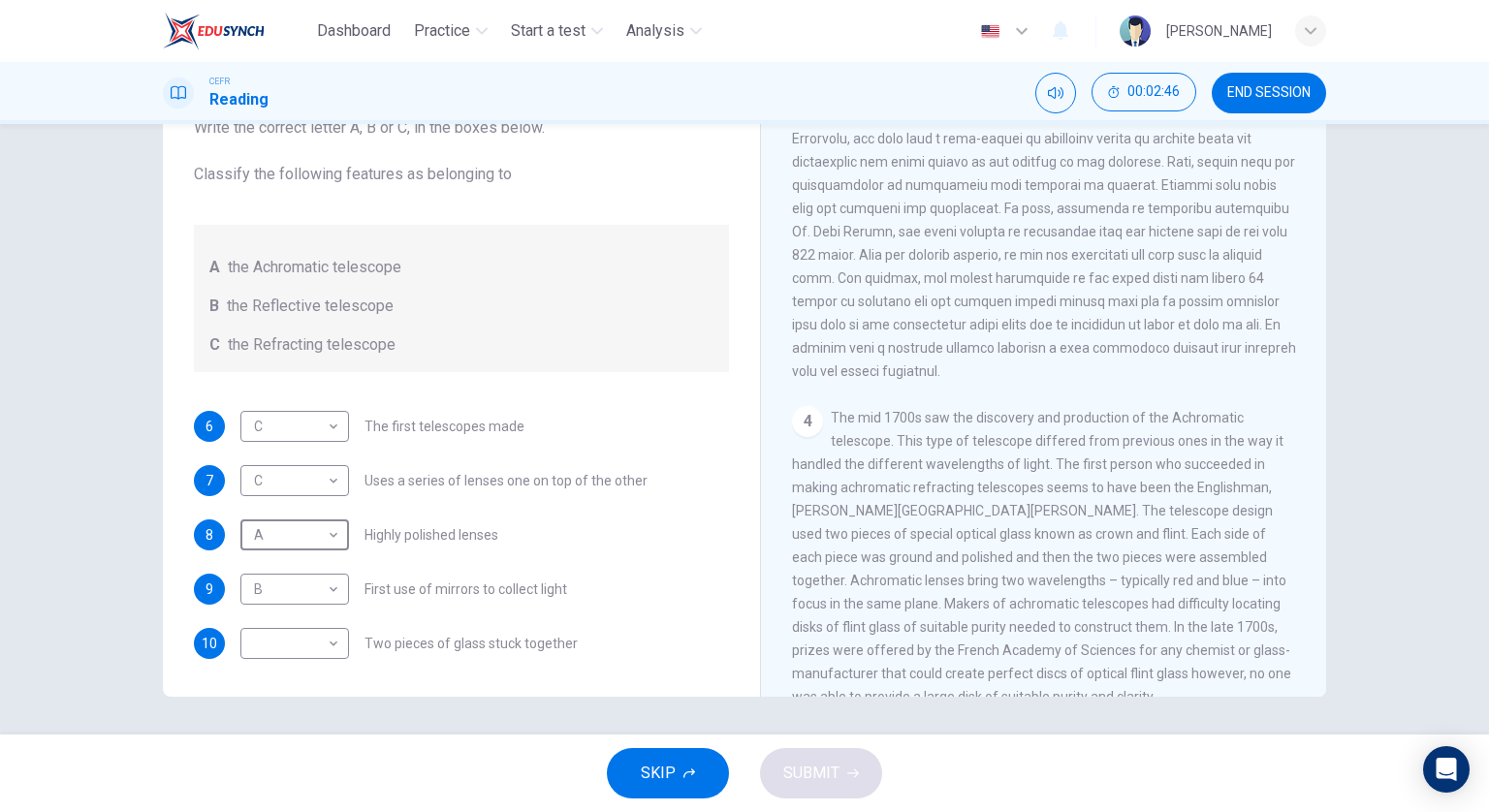
scroll to position [1066, 0]
click at [318, 650] on body "Dashboard Practice Start a test Analysis English en ​ [PERSON_NAME] CEFR Readin…" at bounding box center [744, 406] width 1489 height 812
click at [312, 671] on li "A" at bounding box center [290, 672] width 108 height 31
type input "A"
click at [830, 782] on span "SUBMIT" at bounding box center [811, 774] width 56 height 28
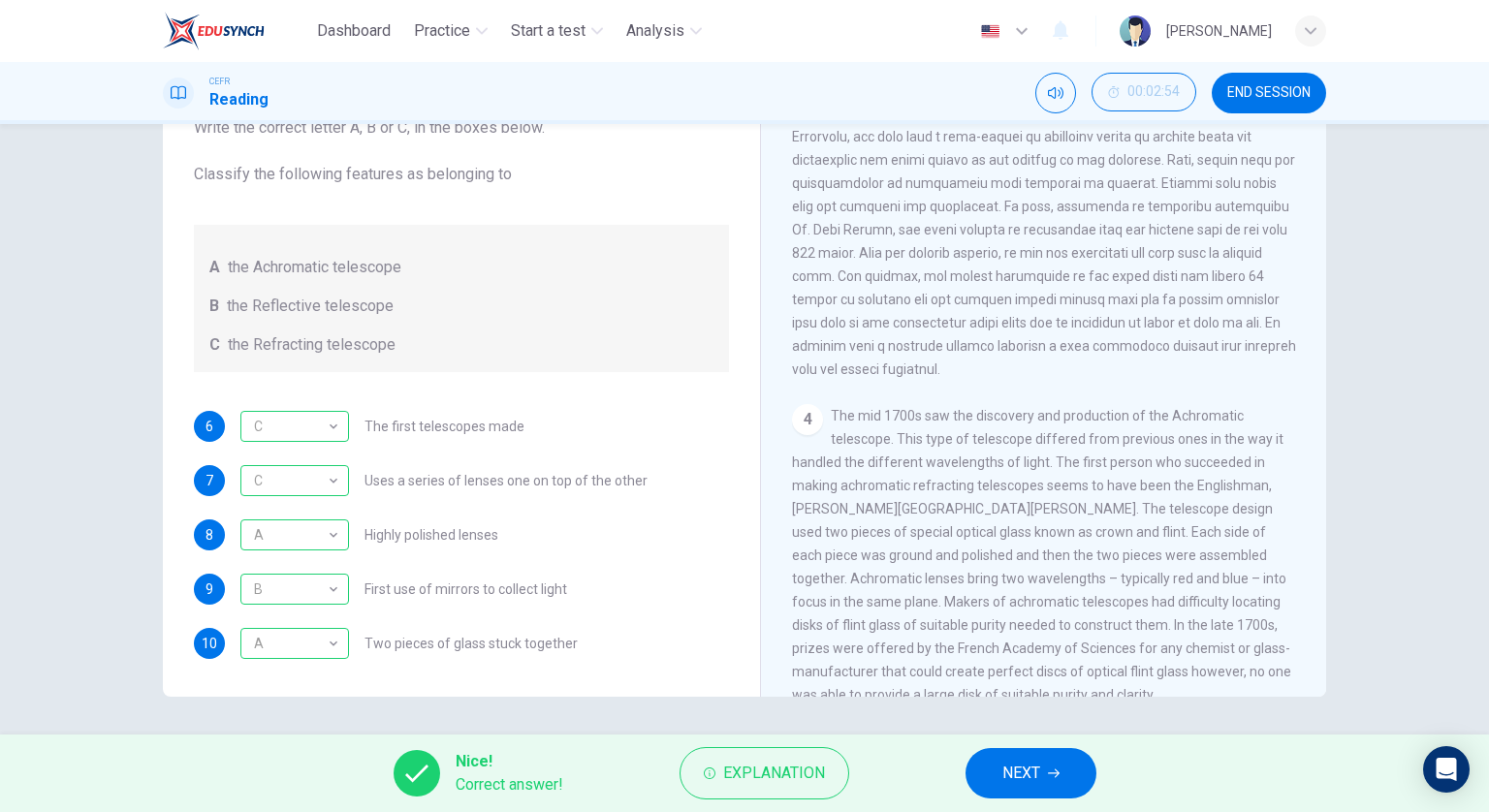
click at [1001, 786] on button "NEXT" at bounding box center [1031, 773] width 131 height 50
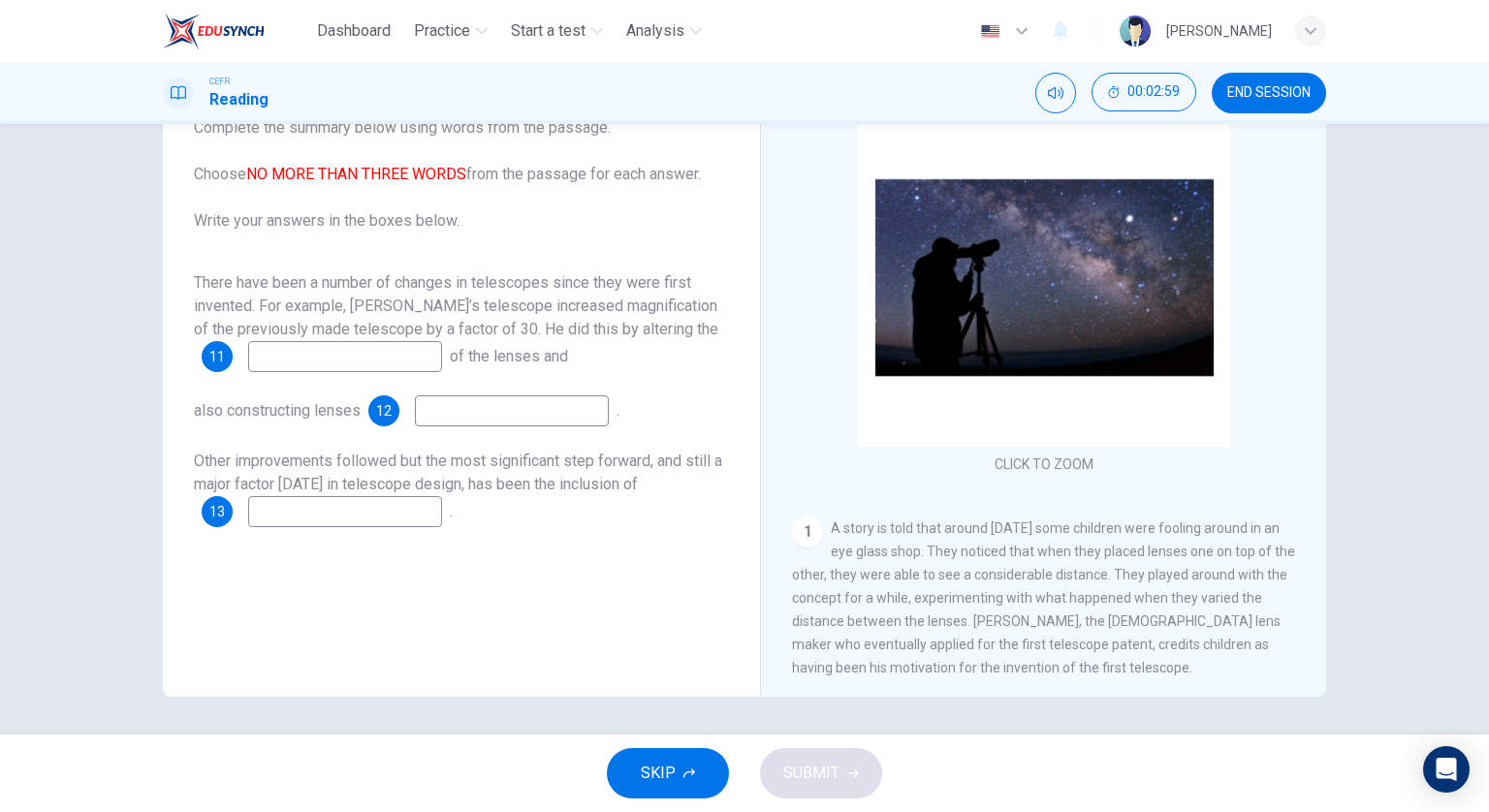
scroll to position [97, 0]
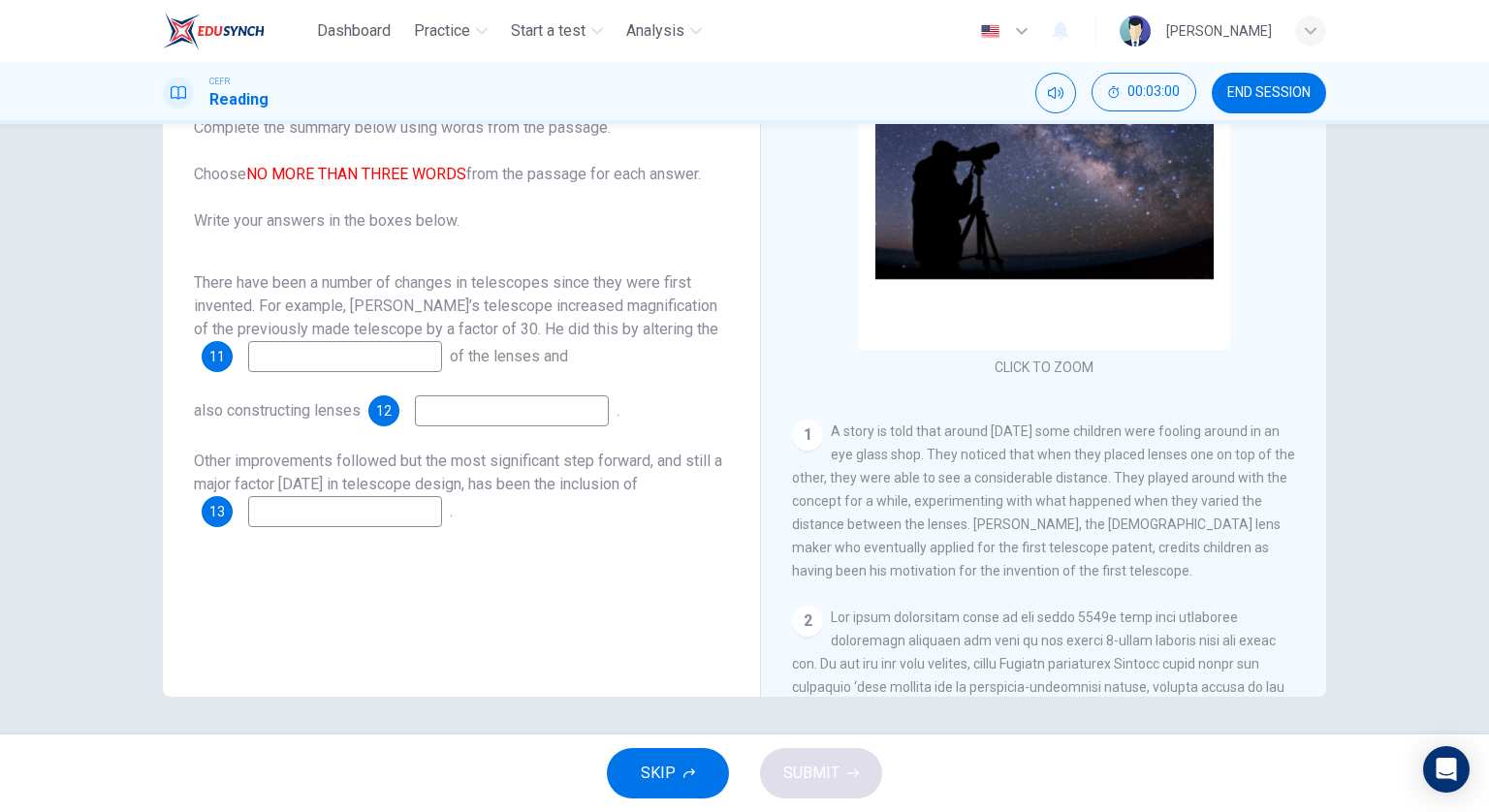
click at [366, 367] on input at bounding box center [344, 357] width 194 height 31
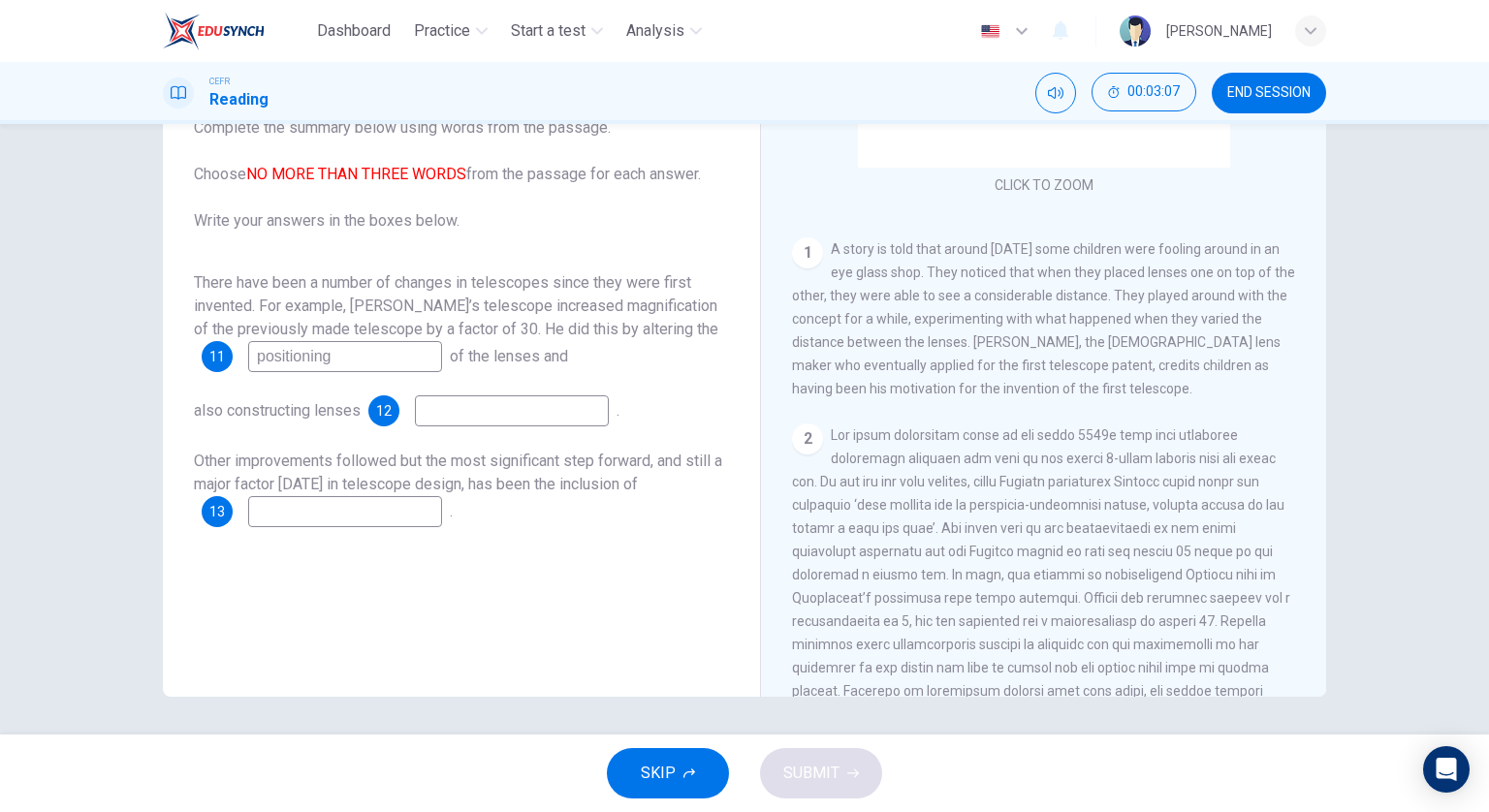
scroll to position [291, 0]
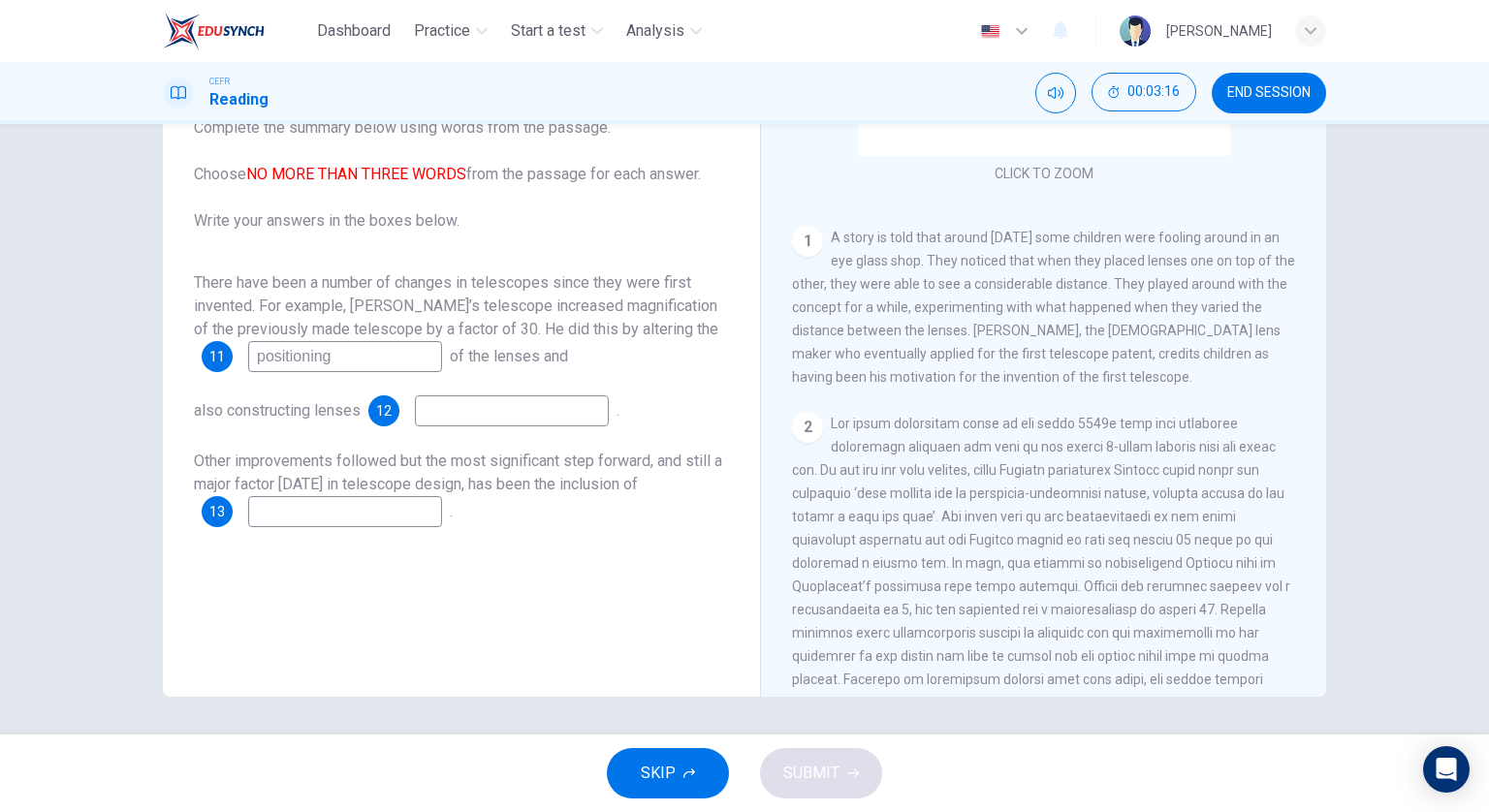
click at [515, 414] on input at bounding box center [511, 411] width 194 height 31
drag, startPoint x: 416, startPoint y: 368, endPoint x: 247, endPoint y: 352, distance: 169.8
click at [248, 352] on input "positioning" at bounding box center [344, 357] width 194 height 31
type input "combination"
click at [447, 402] on input at bounding box center [511, 411] width 194 height 31
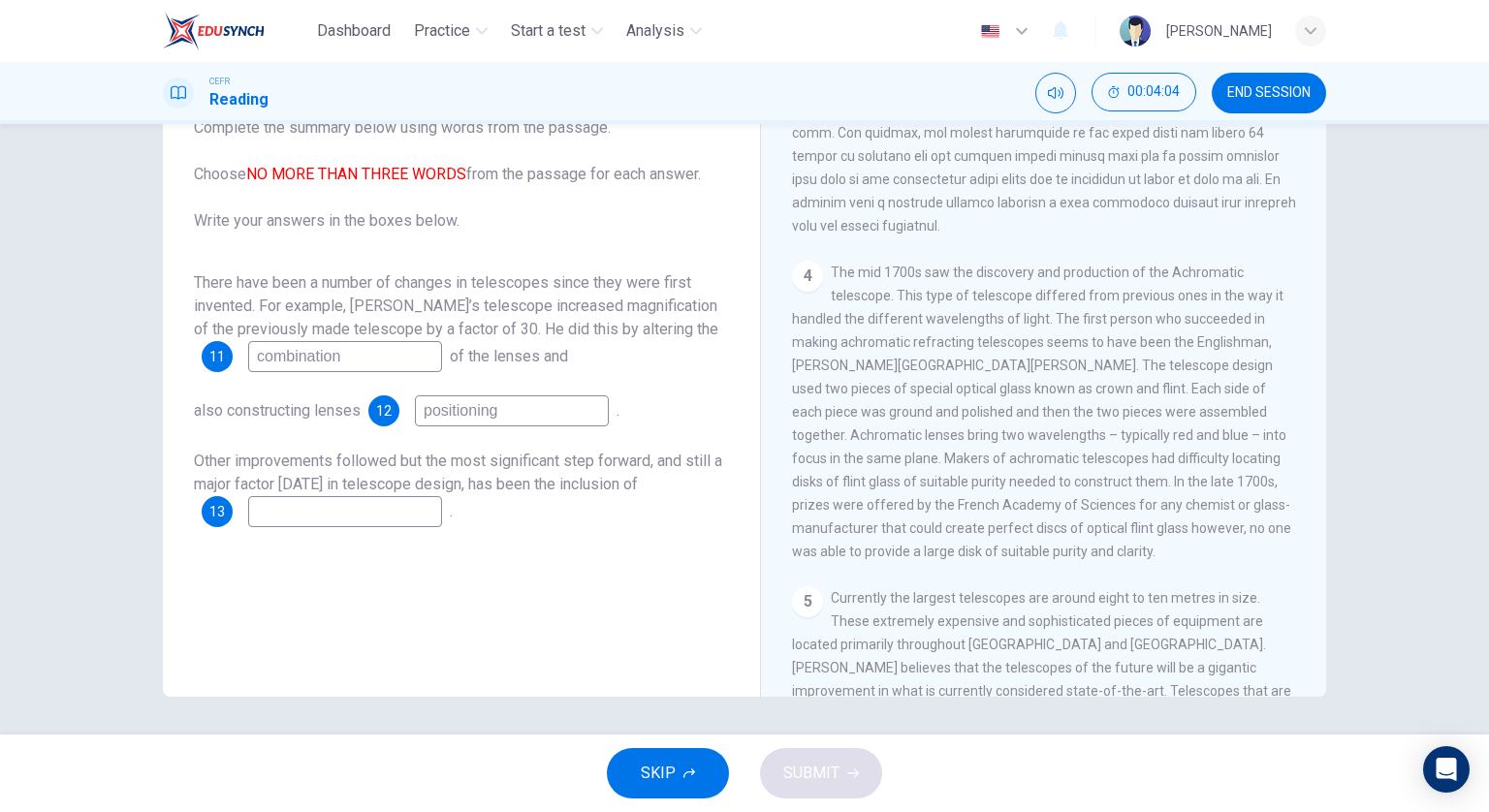
scroll to position [1207, 0]
type input "positioning"
click at [392, 515] on input at bounding box center [344, 512] width 194 height 31
type input "mirror"
click at [861, 778] on button "SUBMIT" at bounding box center [821, 773] width 122 height 50
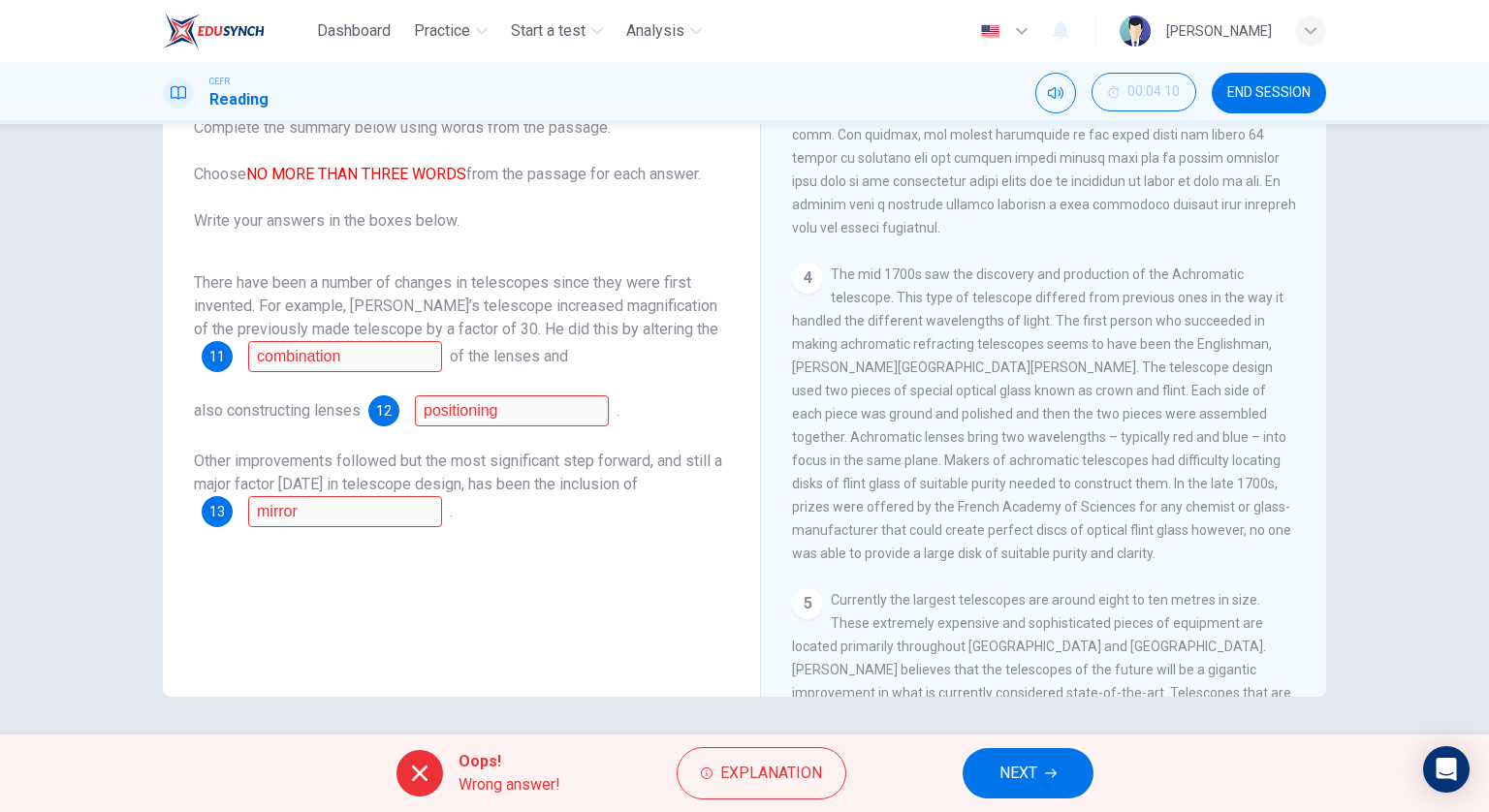
click at [791, 805] on div "Oops! Wrong answer! Explanation NEXT" at bounding box center [744, 773] width 1489 height 78
click at [789, 785] on span "Explanation" at bounding box center [771, 774] width 102 height 28
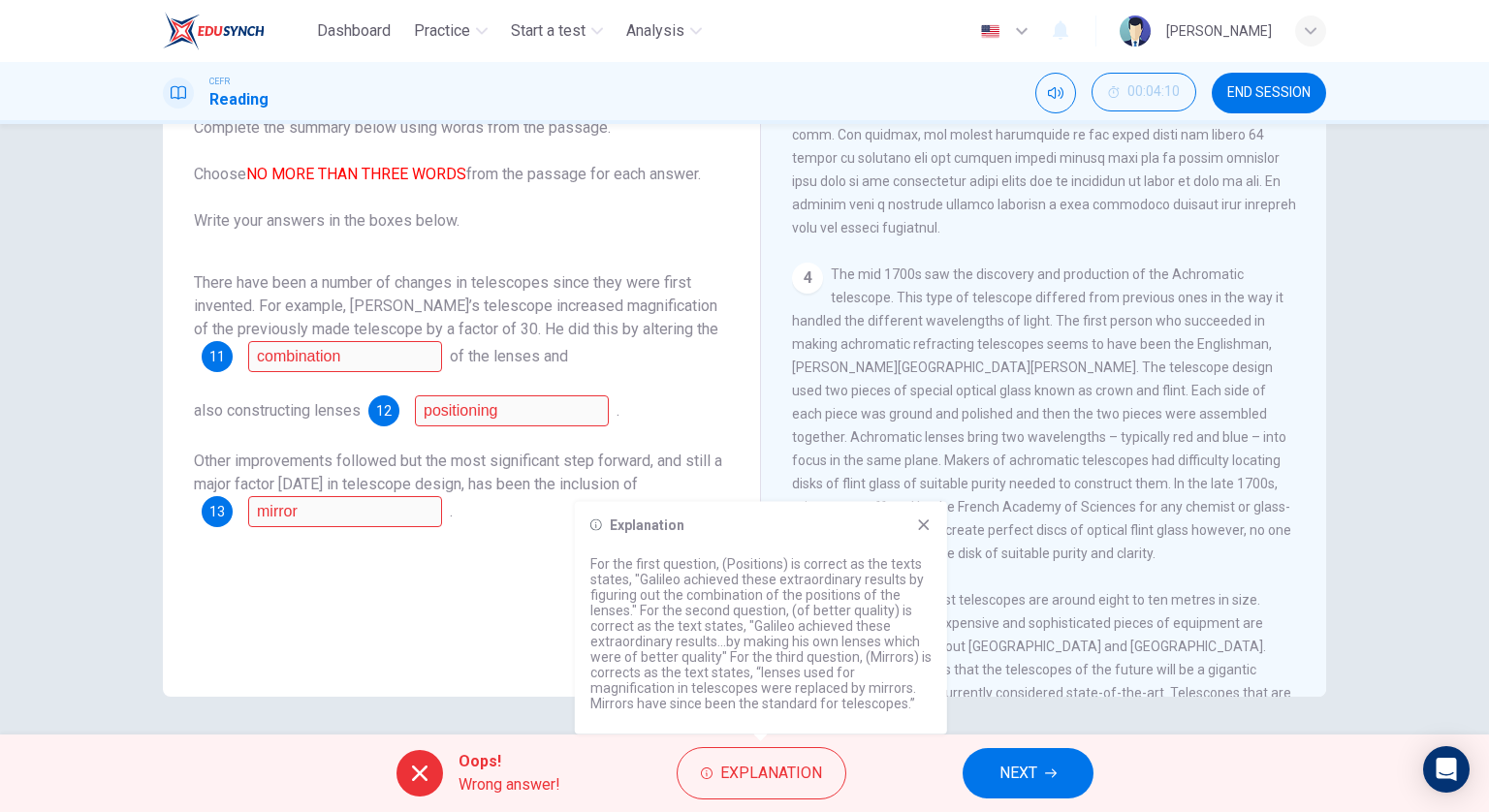
click at [1010, 745] on div "Oops! Wrong answer! Explanation NEXT" at bounding box center [744, 773] width 1489 height 78
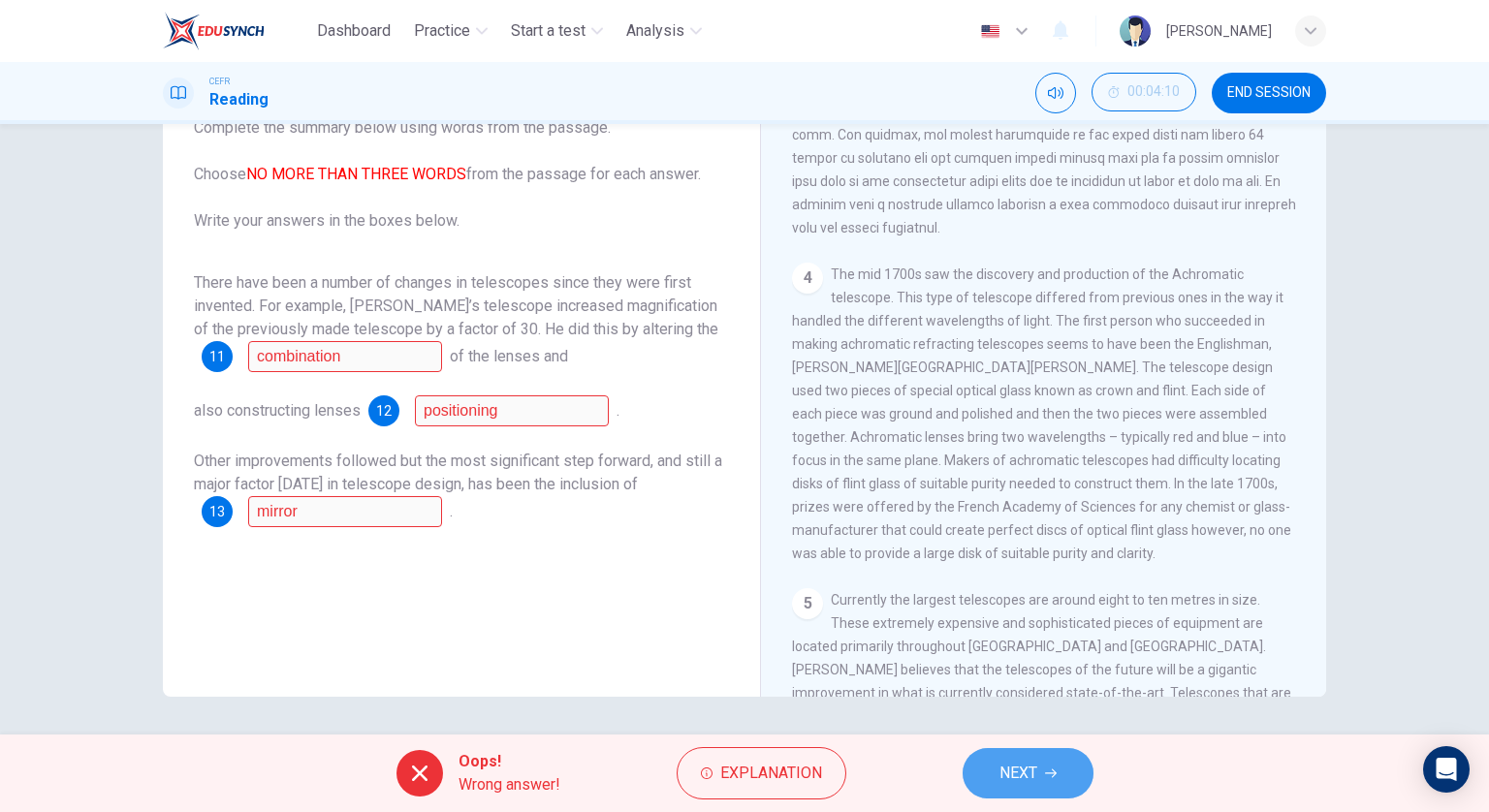
click at [1019, 775] on span "NEXT" at bounding box center [1018, 774] width 37 height 28
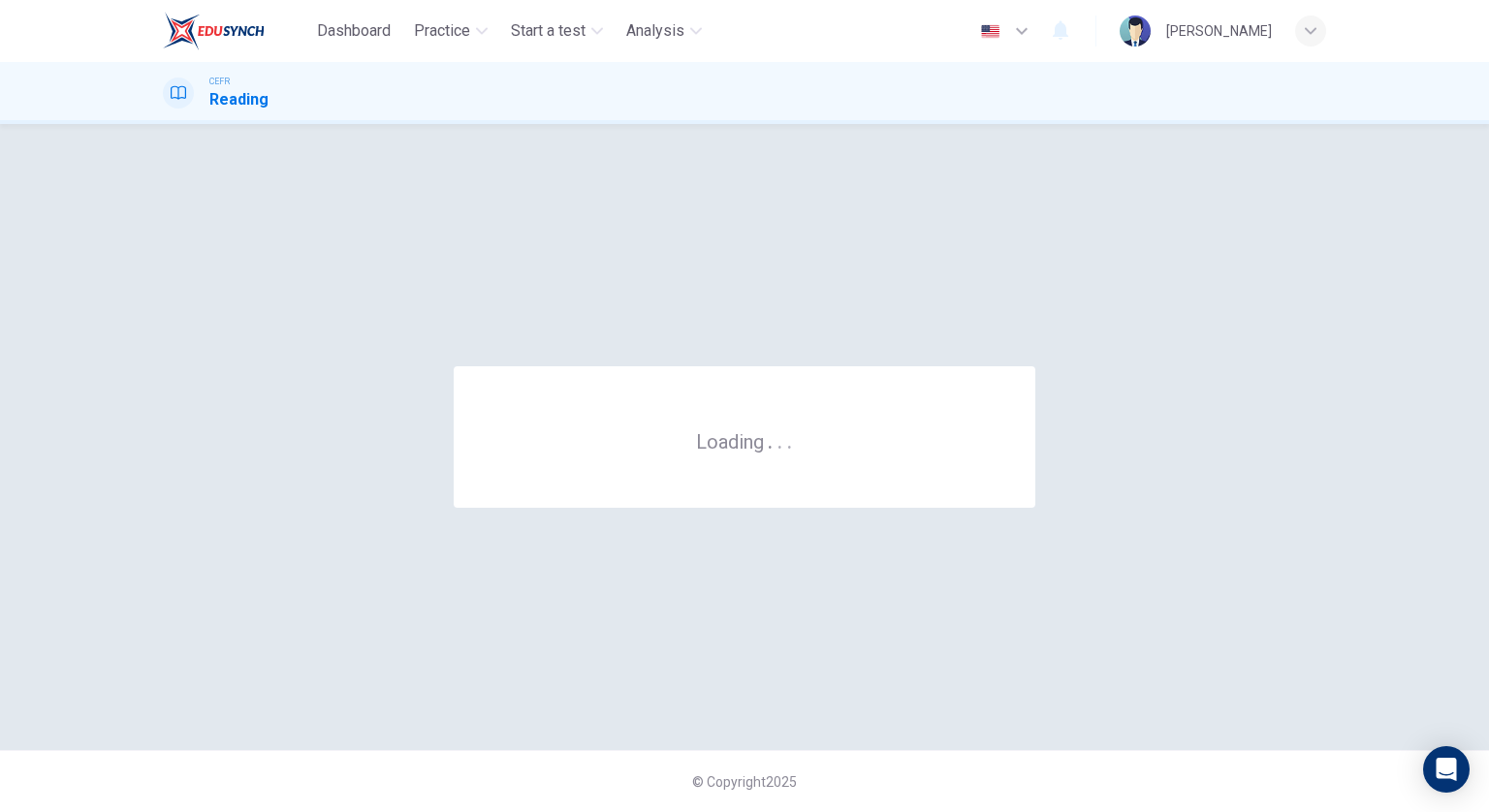
scroll to position [0, 0]
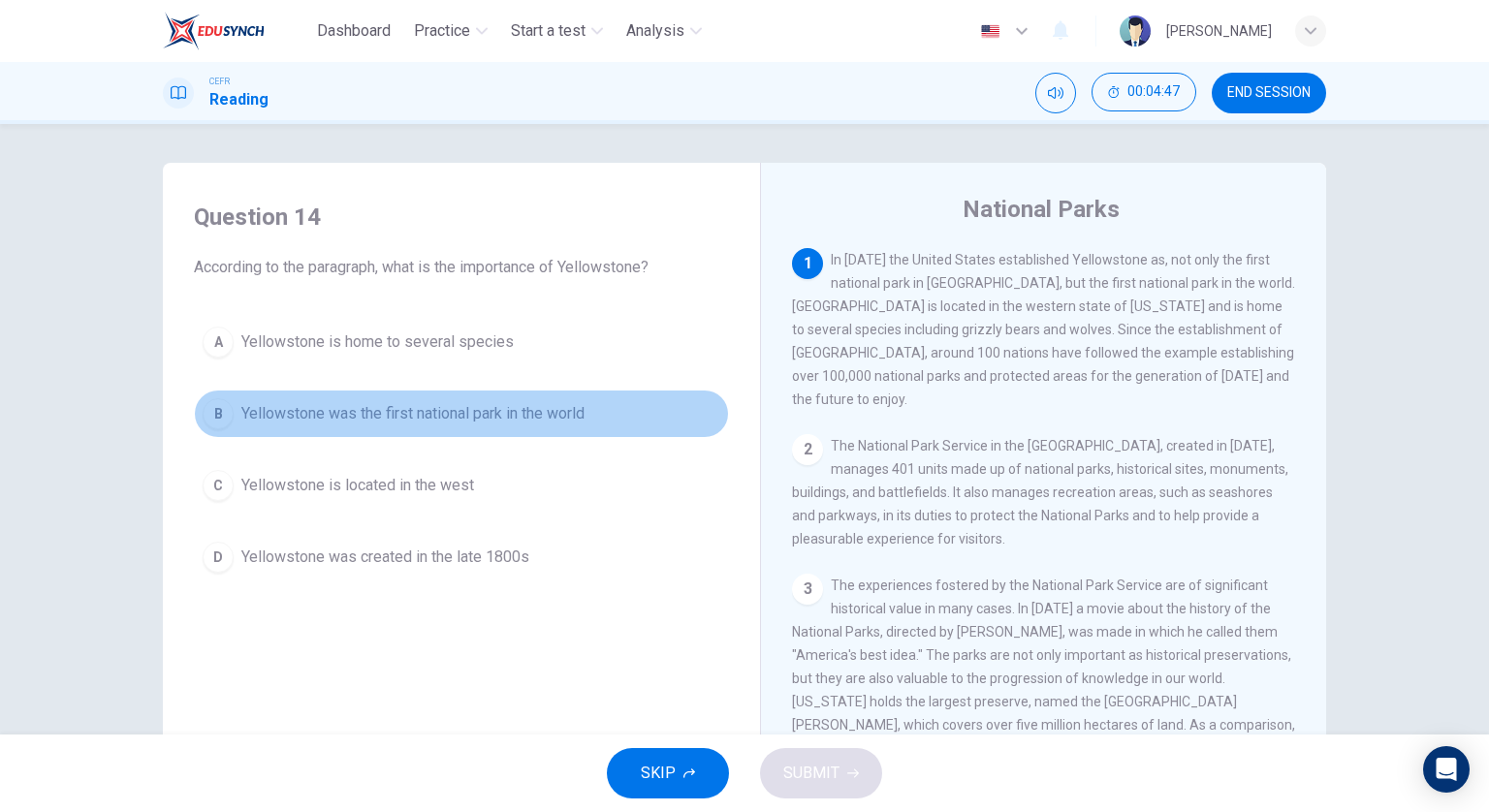
click at [555, 418] on span "Yellowstone was the first national park in the world" at bounding box center [412, 414] width 343 height 24
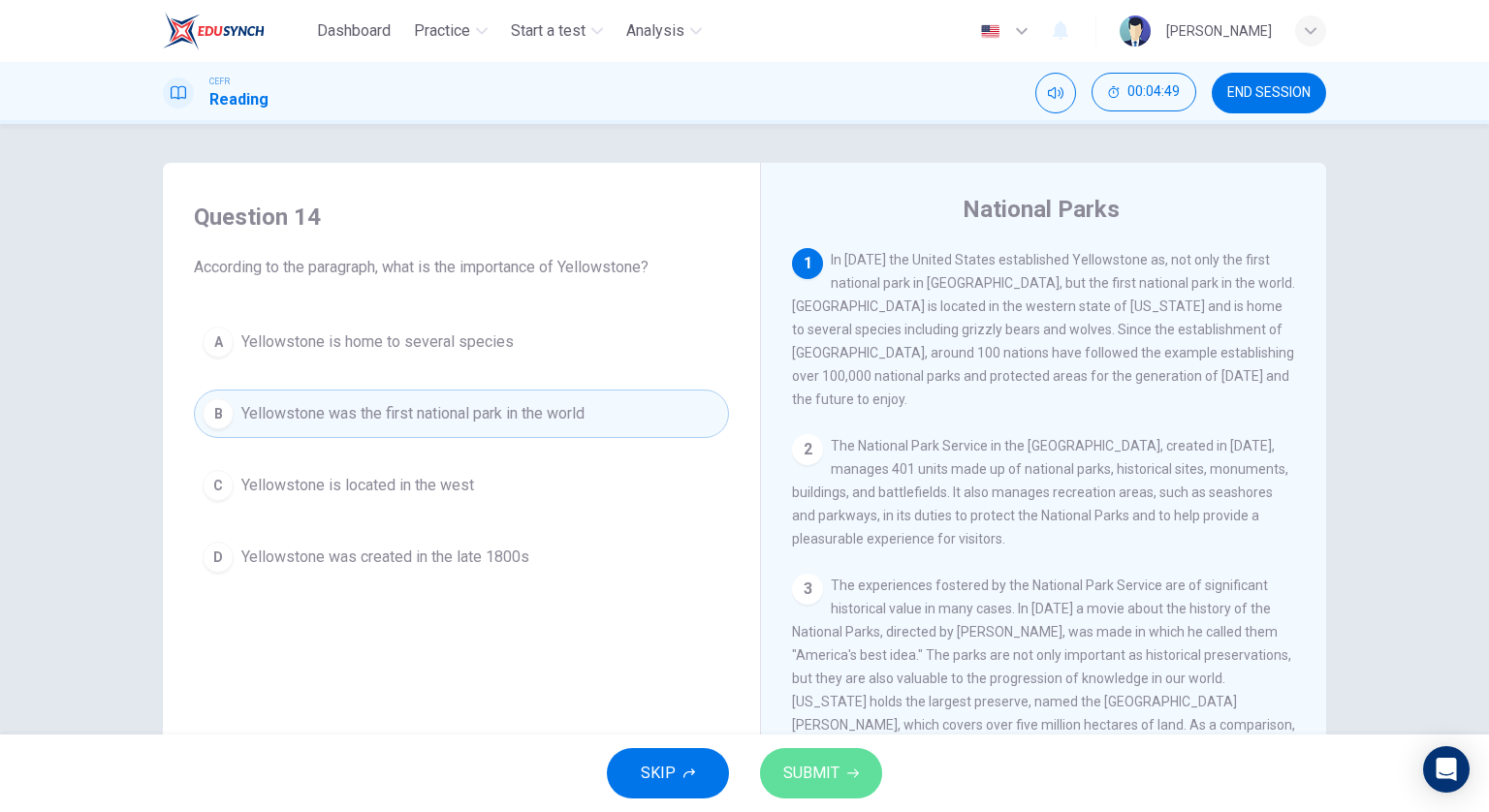
click at [776, 772] on button "SUBMIT" at bounding box center [821, 773] width 122 height 50
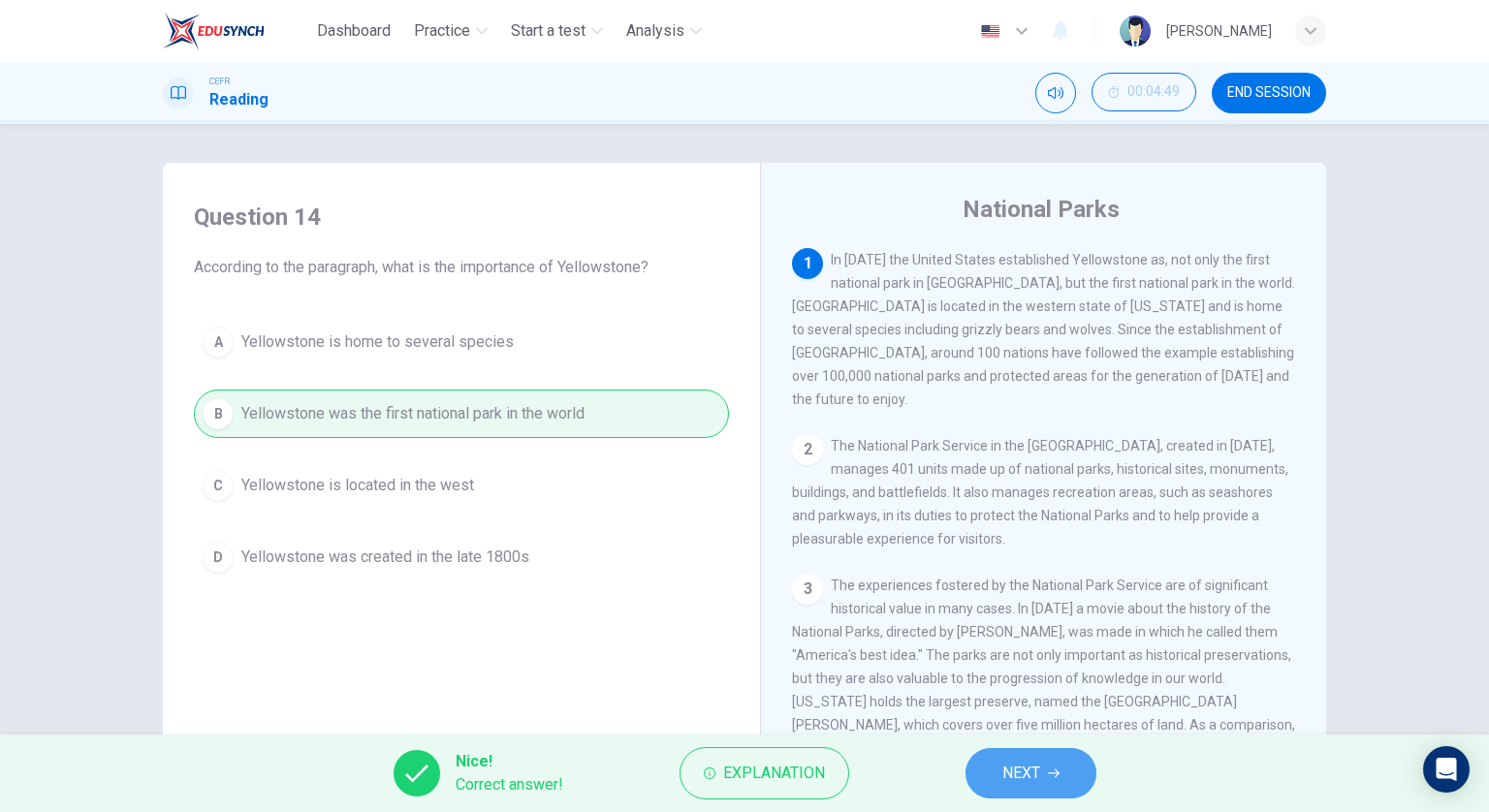
click at [1000, 763] on button "NEXT" at bounding box center [1031, 773] width 131 height 50
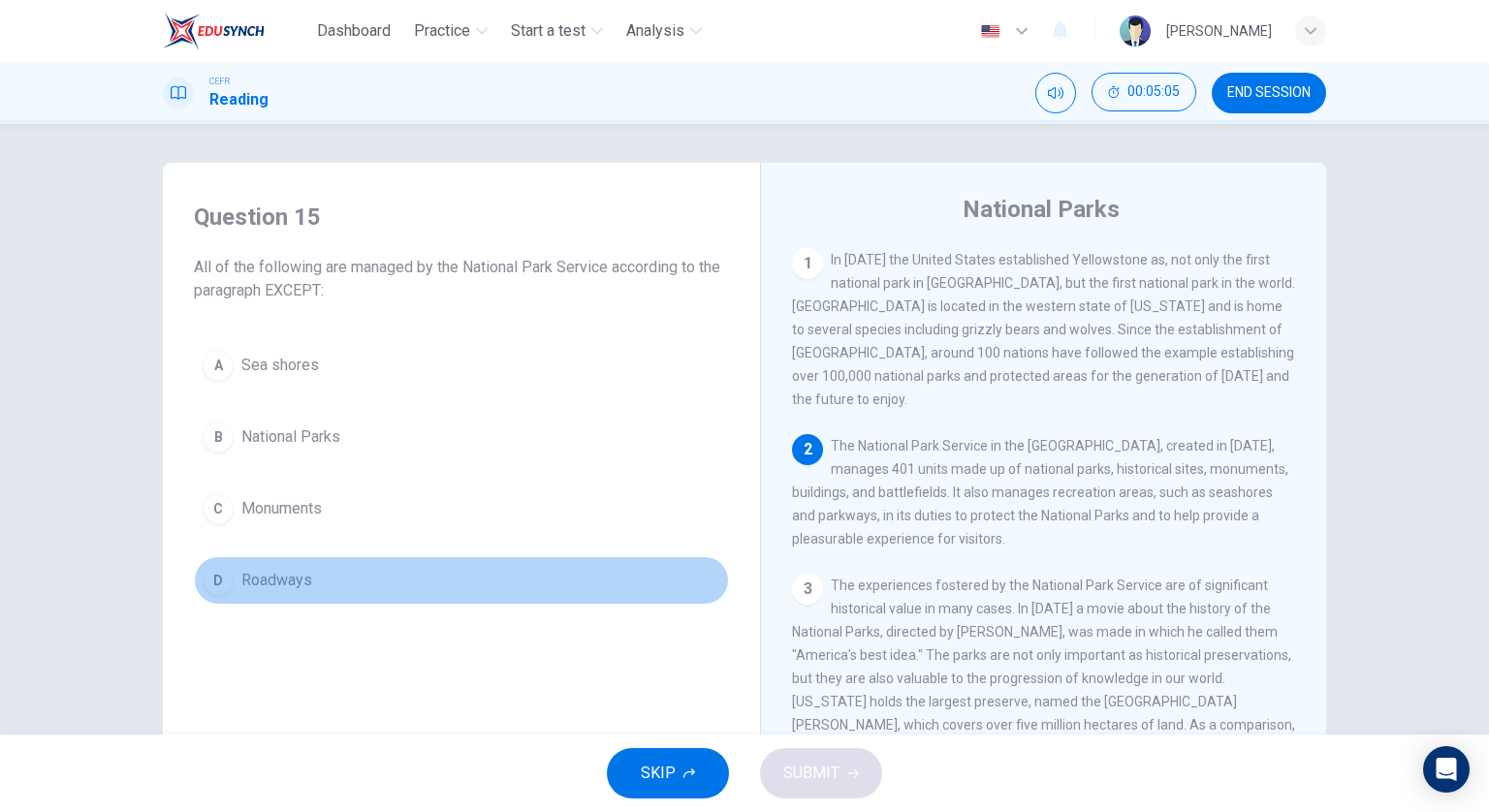
click at [628, 575] on button "D Roadways" at bounding box center [461, 580] width 535 height 48
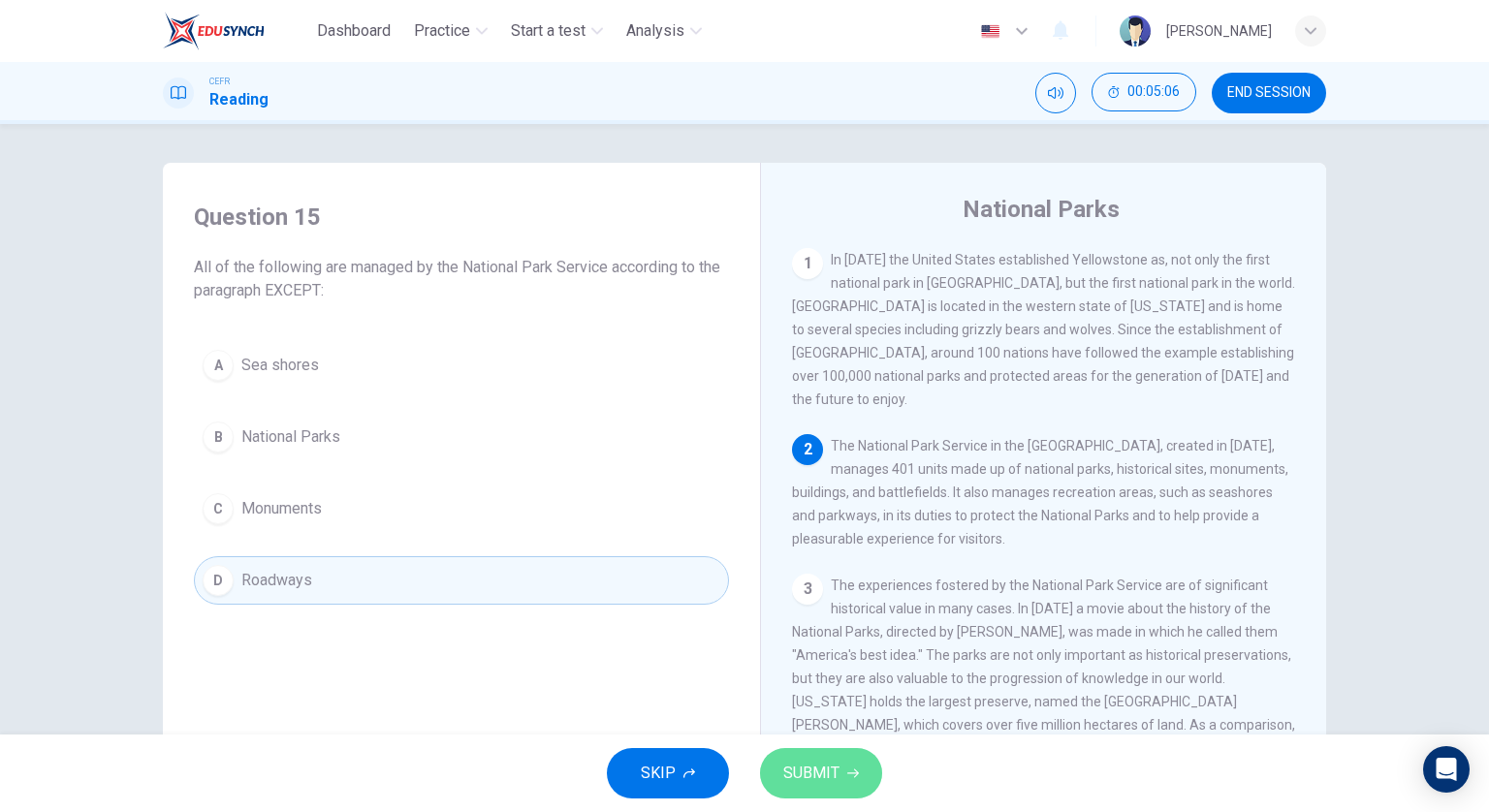
click at [803, 771] on span "SUBMIT" at bounding box center [811, 774] width 56 height 28
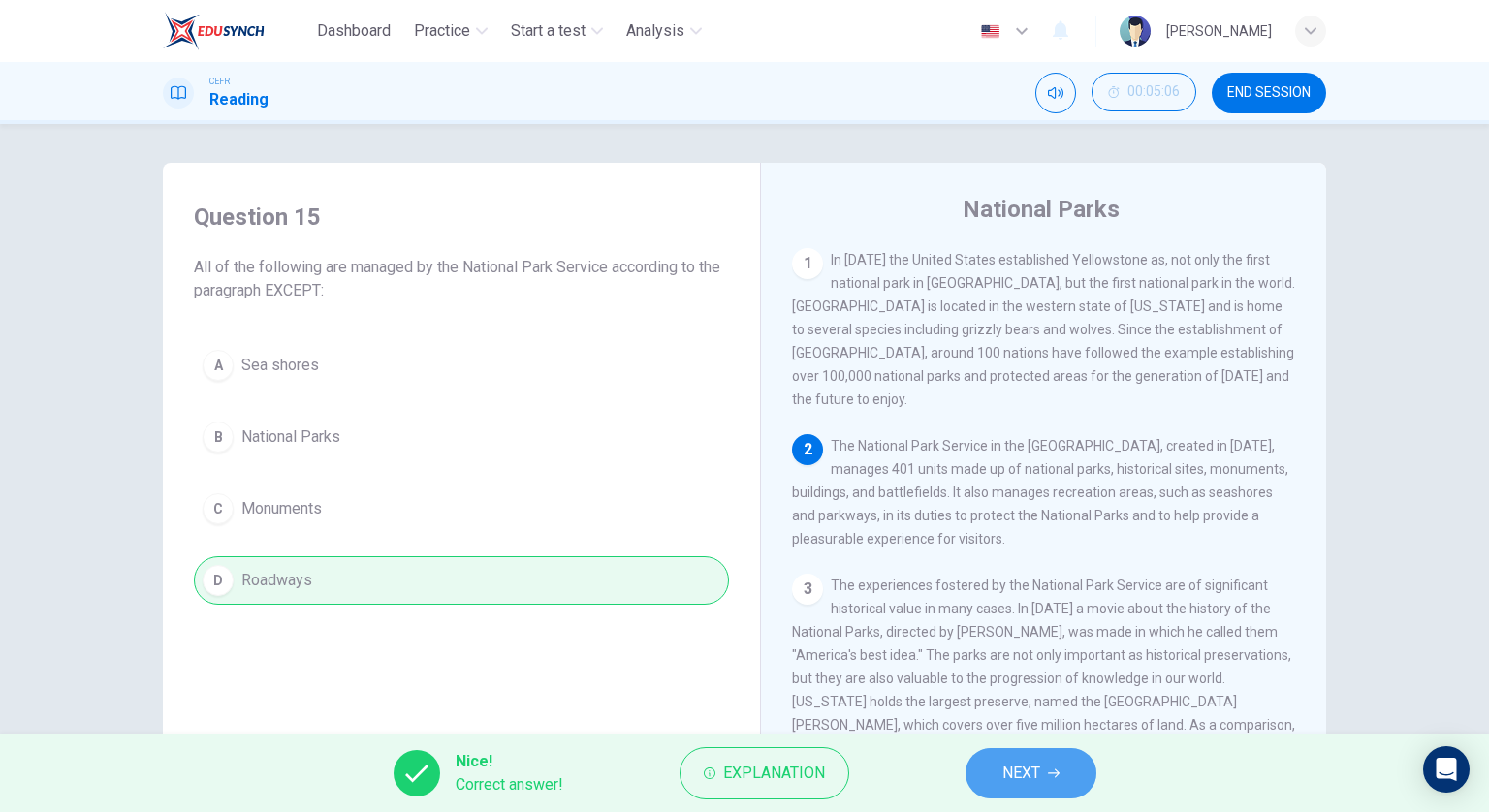
click at [1013, 758] on button "NEXT" at bounding box center [1031, 773] width 131 height 50
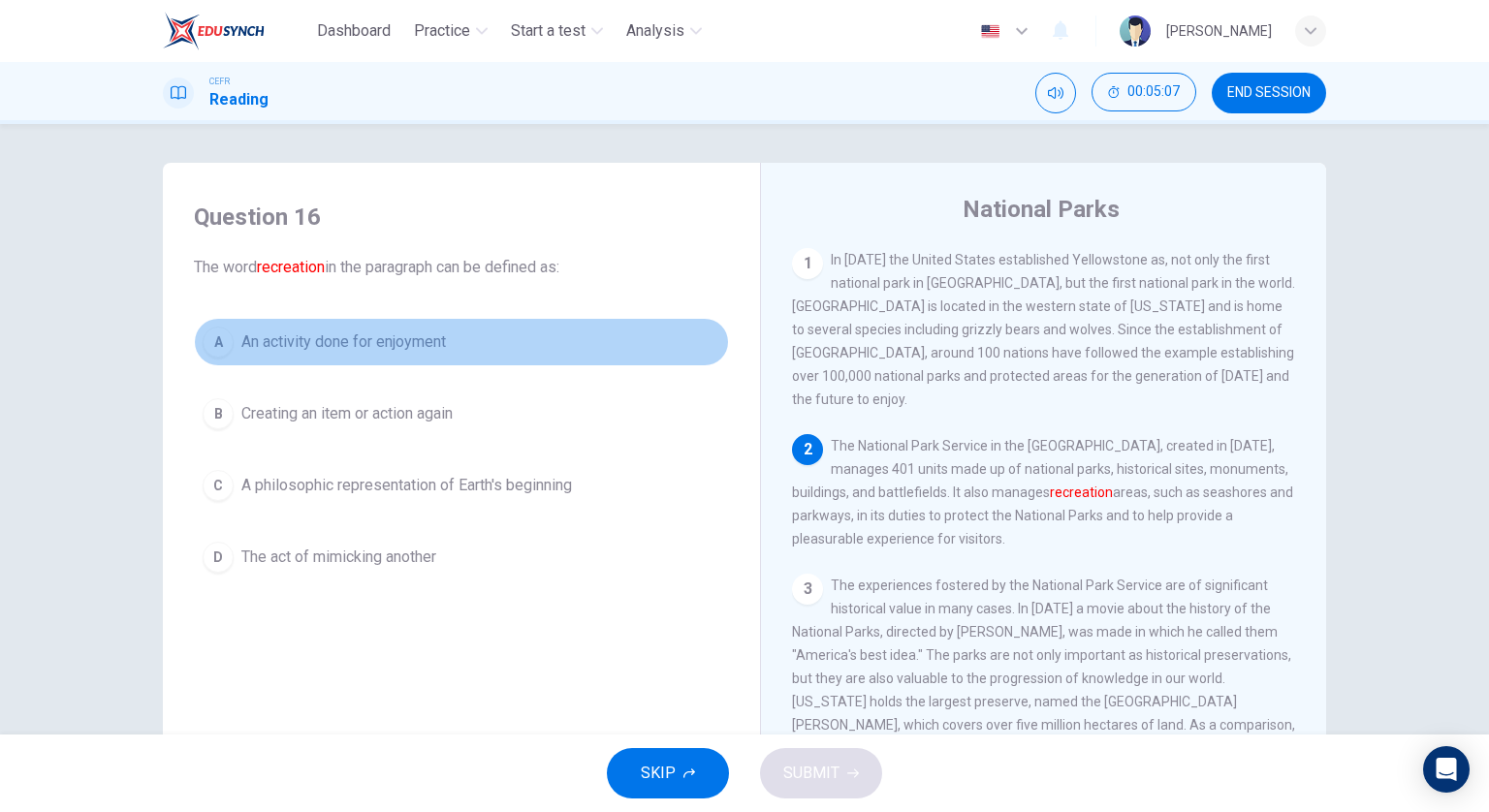
click at [540, 321] on button "A An activity done for enjoyment" at bounding box center [461, 341] width 535 height 48
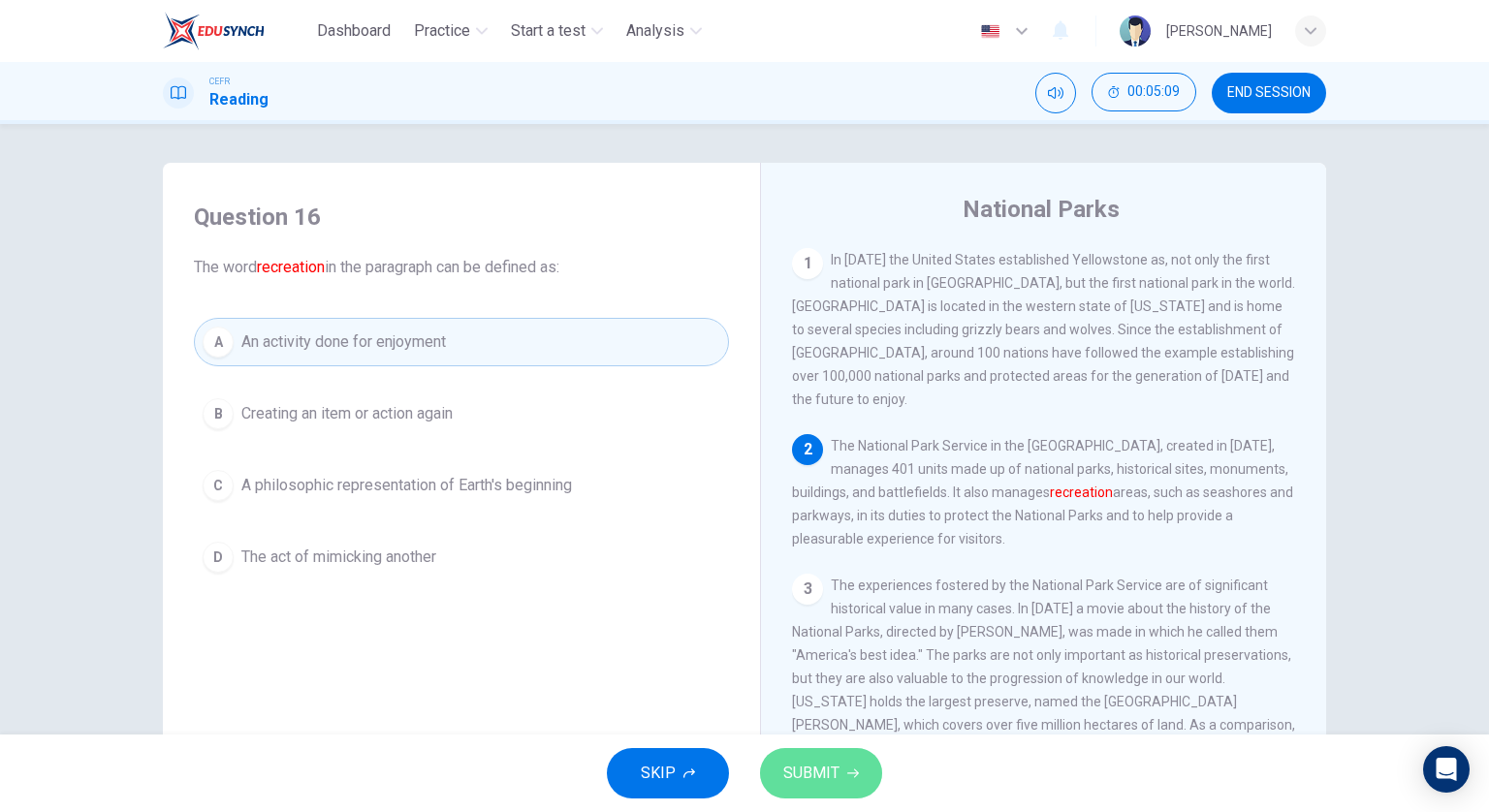
click at [793, 772] on span "SUBMIT" at bounding box center [811, 774] width 56 height 28
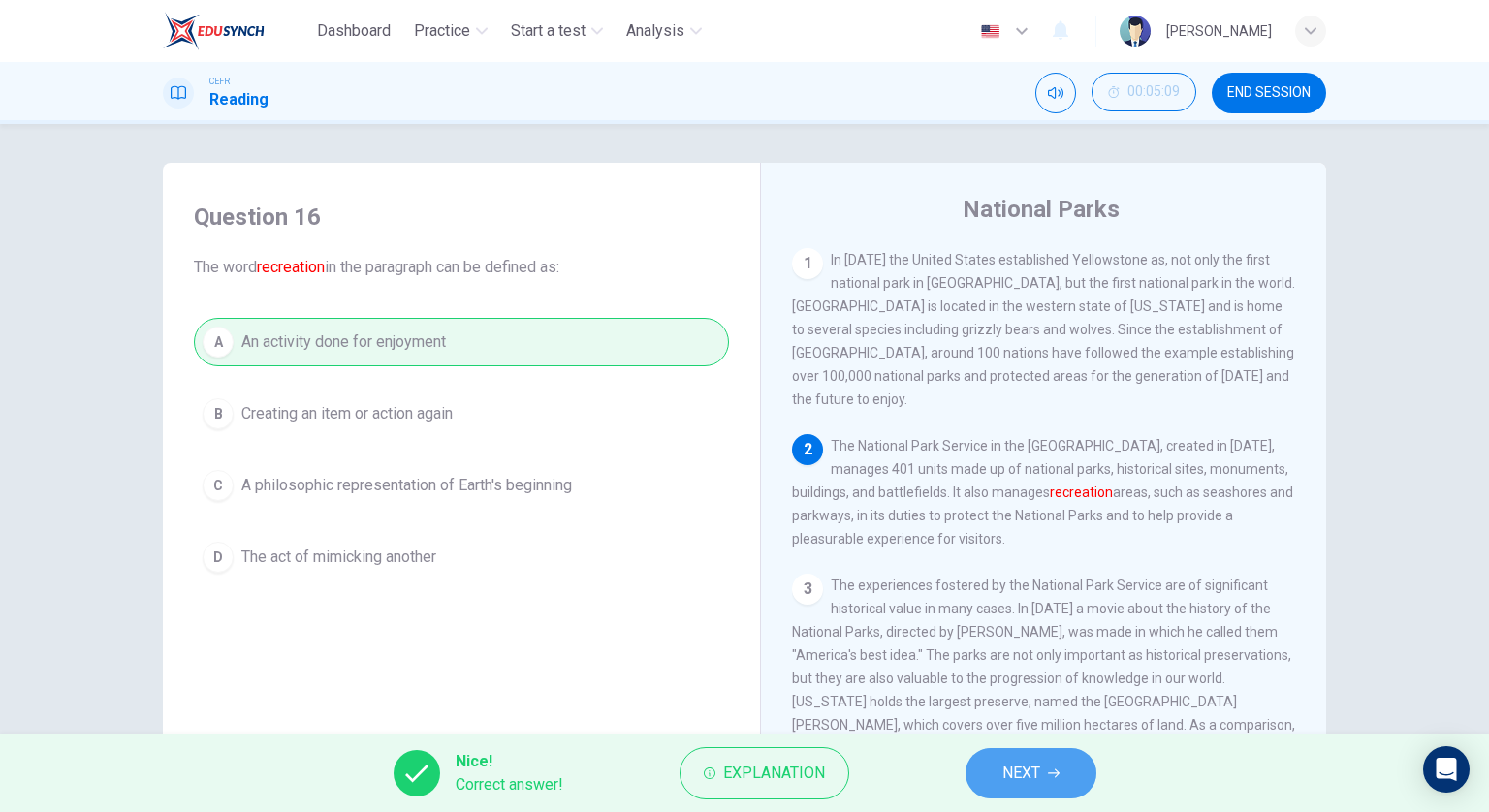
click at [1013, 783] on span "NEXT" at bounding box center [1021, 774] width 37 height 28
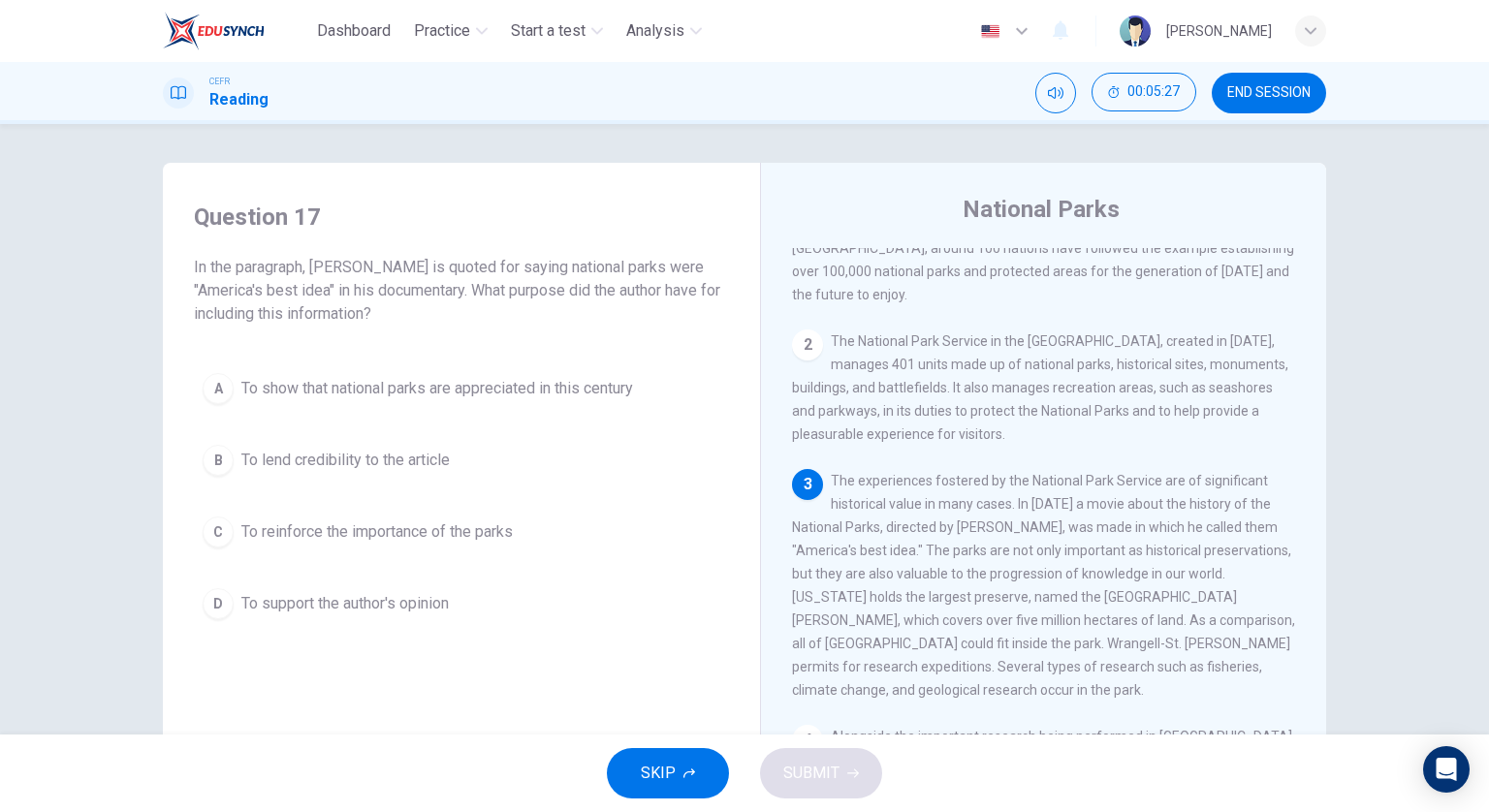
scroll to position [106, 0]
click at [616, 355] on div "Question 17 In the paragraph, [PERSON_NAME] is quoted for saying national parks…" at bounding box center [461, 414] width 566 height 465
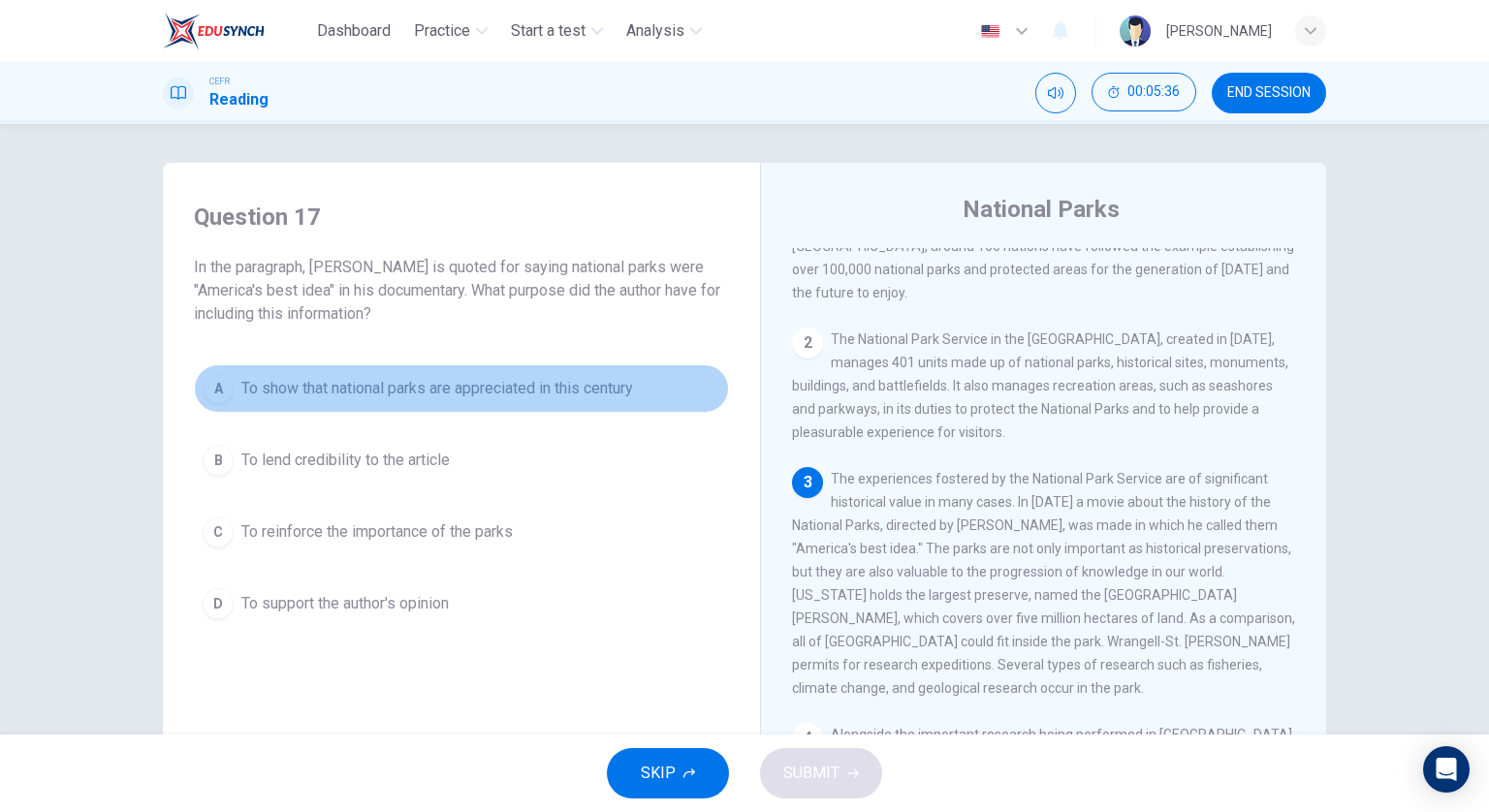
click at [604, 392] on span "To show that national parks are appreciated in this century" at bounding box center [437, 388] width 391 height 24
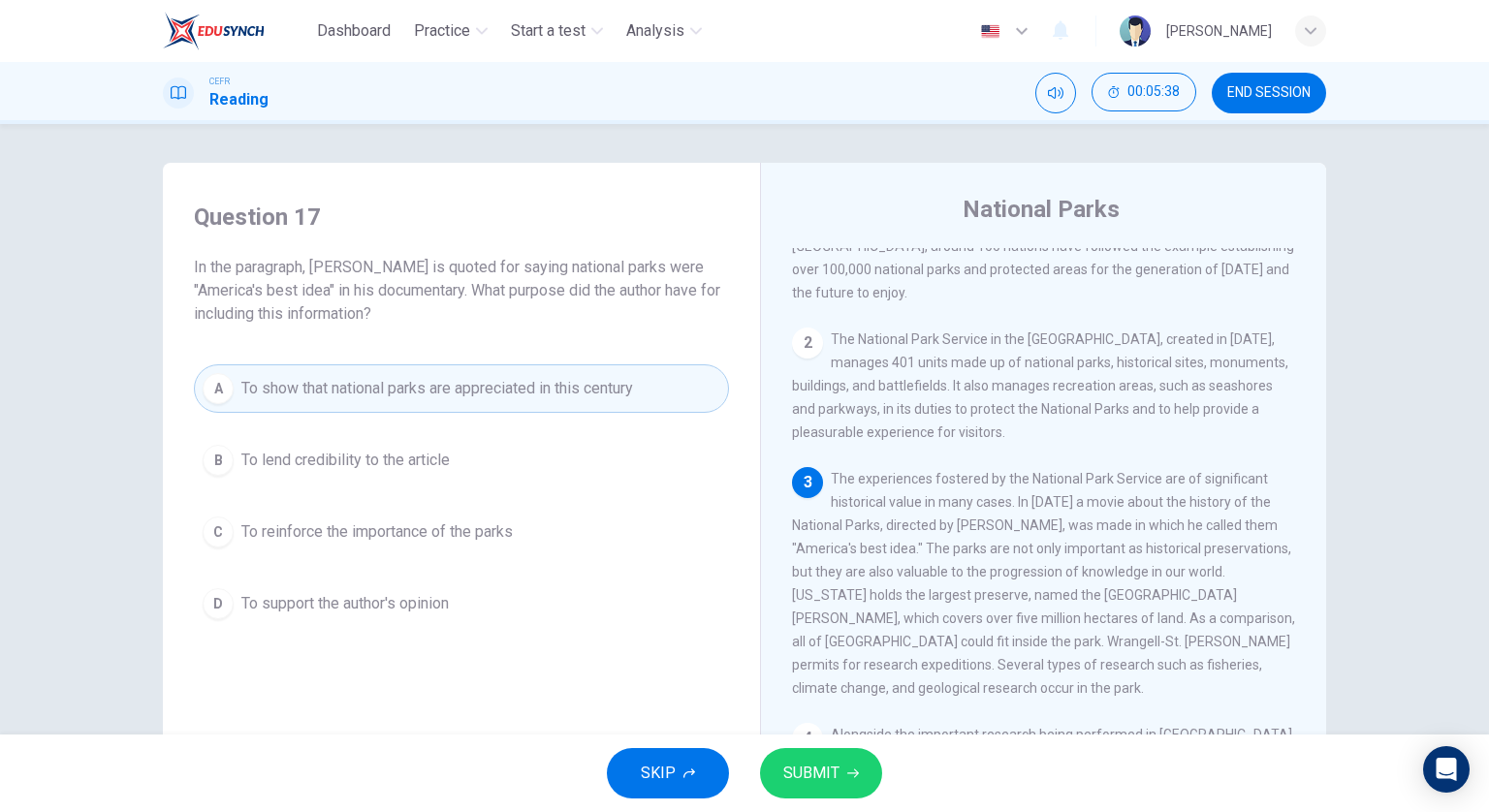
click at [773, 770] on button "SUBMIT" at bounding box center [821, 773] width 122 height 50
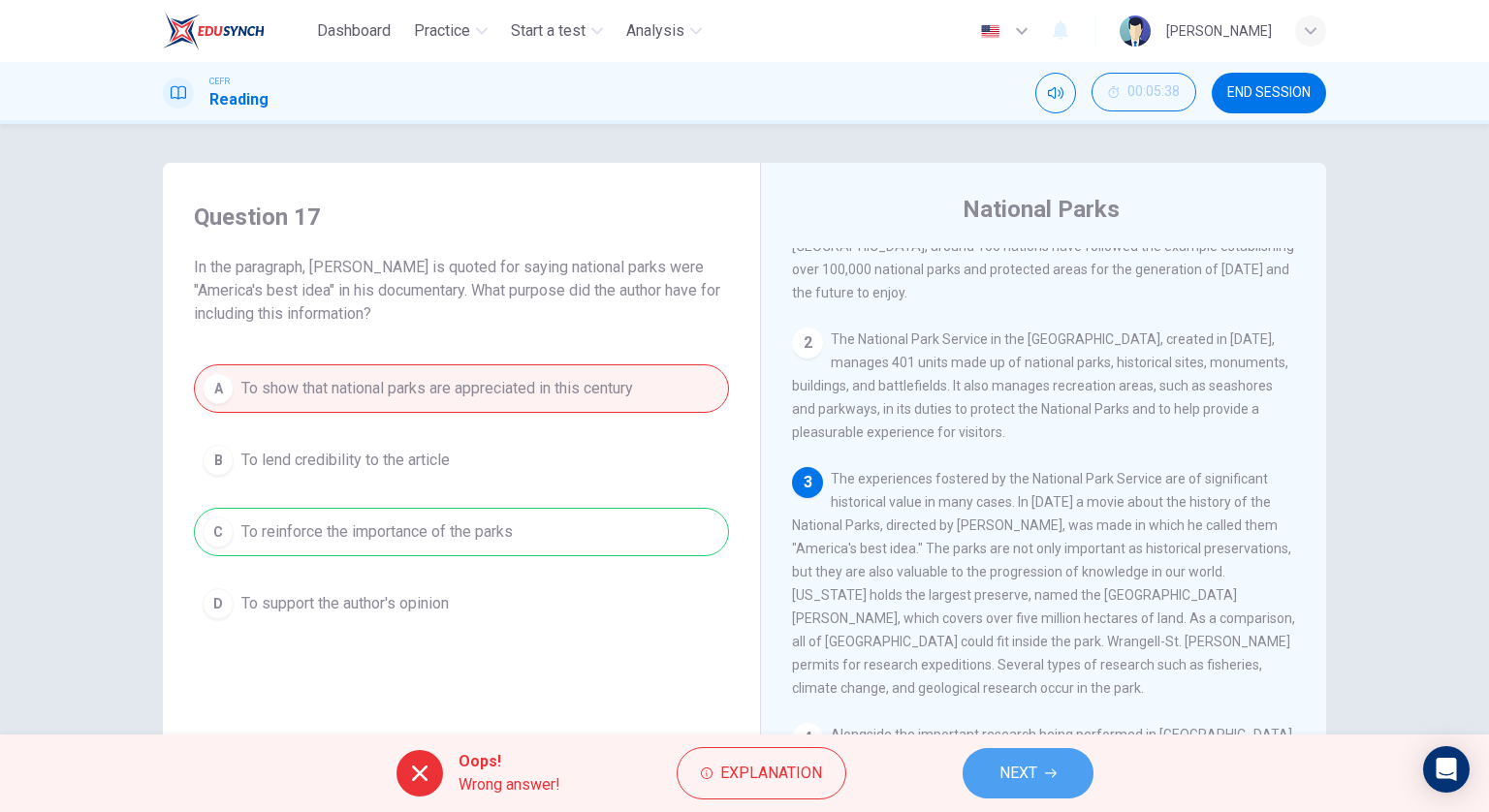
click at [990, 766] on button "NEXT" at bounding box center [1028, 773] width 131 height 50
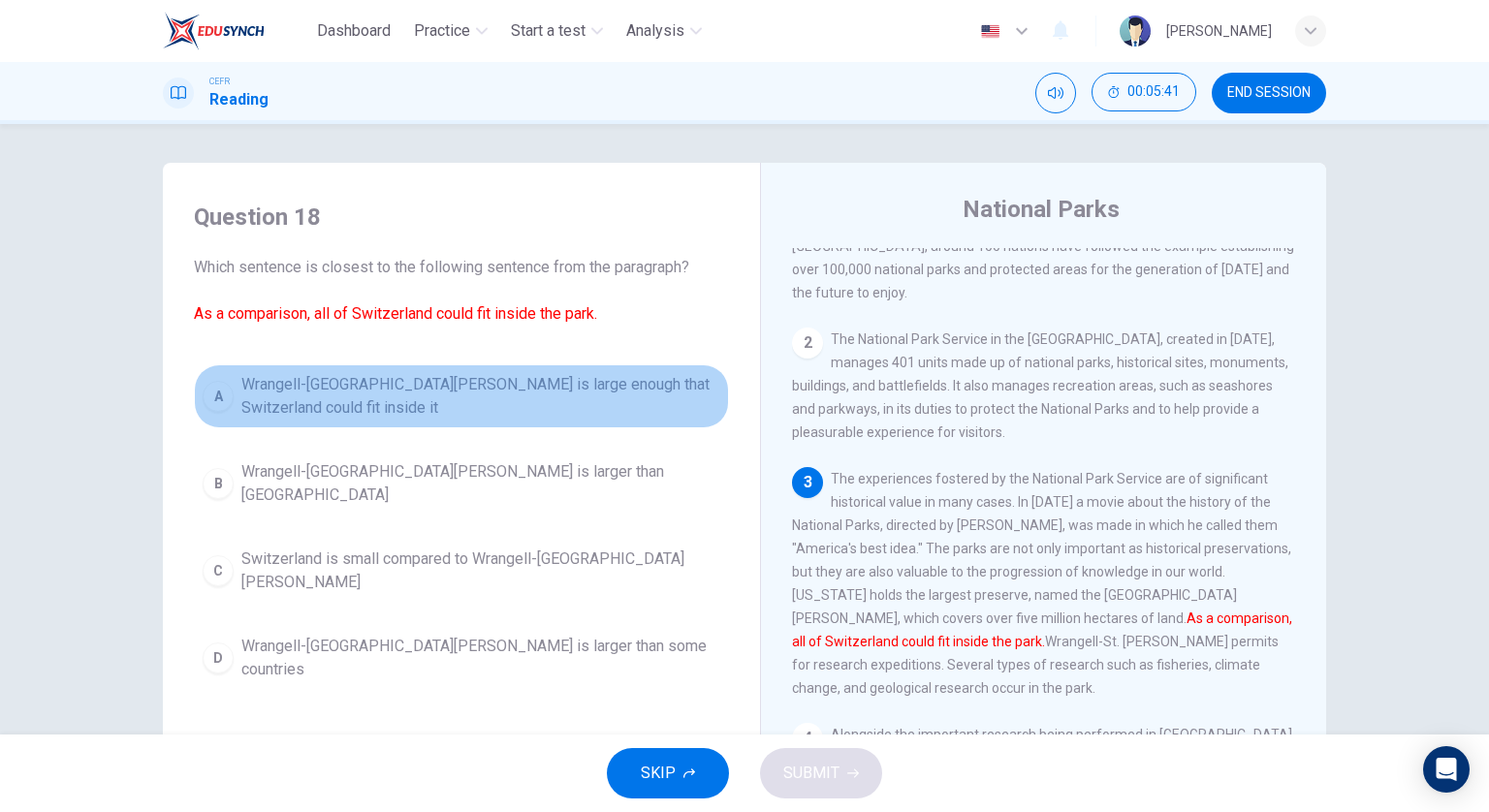
click at [632, 377] on span "Wrangell-[GEOGRAPHIC_DATA][PERSON_NAME] is large enough that Switzerland could …" at bounding box center [480, 396] width 479 height 46
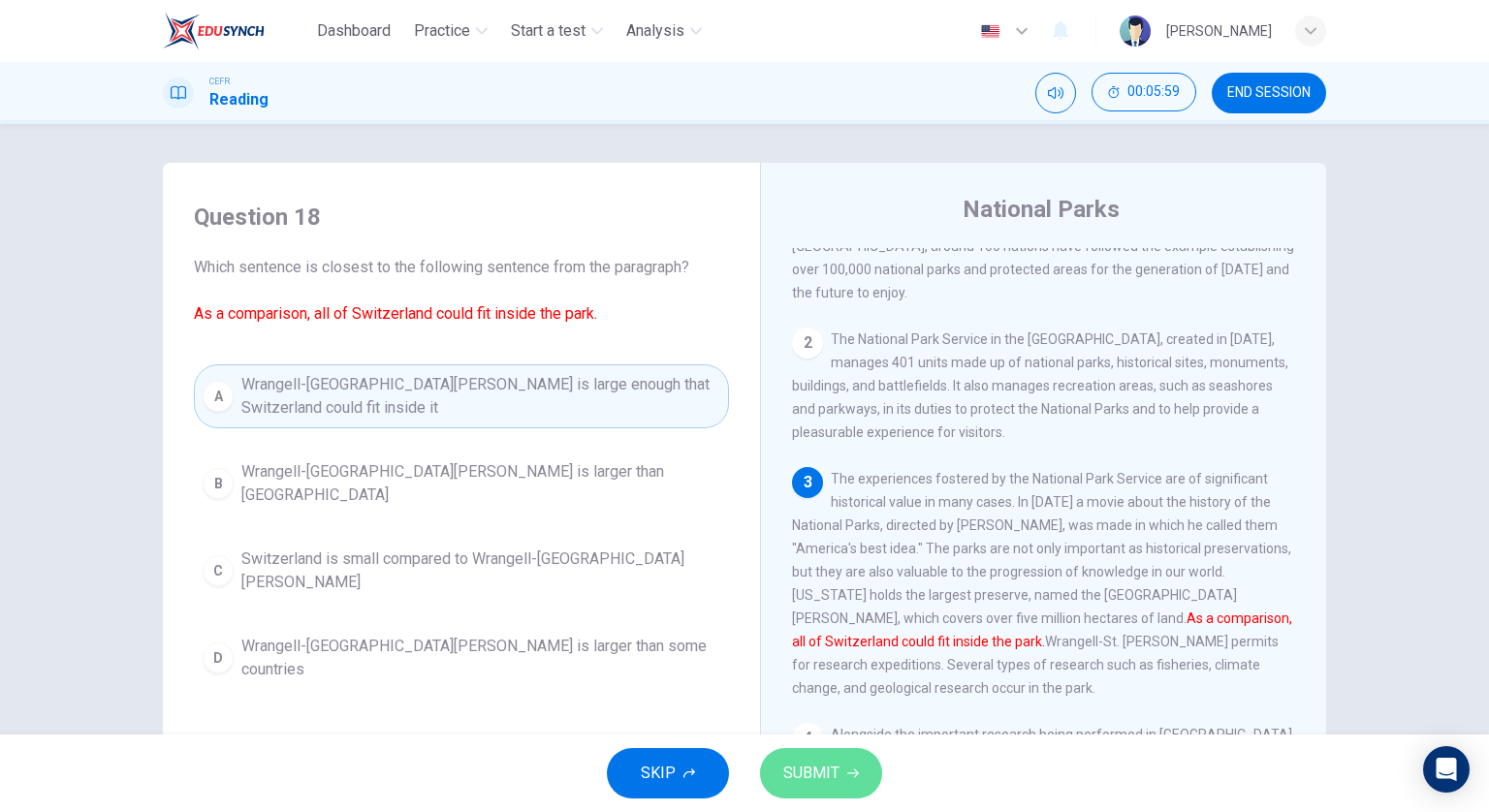
click at [784, 763] on span "SUBMIT" at bounding box center [811, 774] width 56 height 28
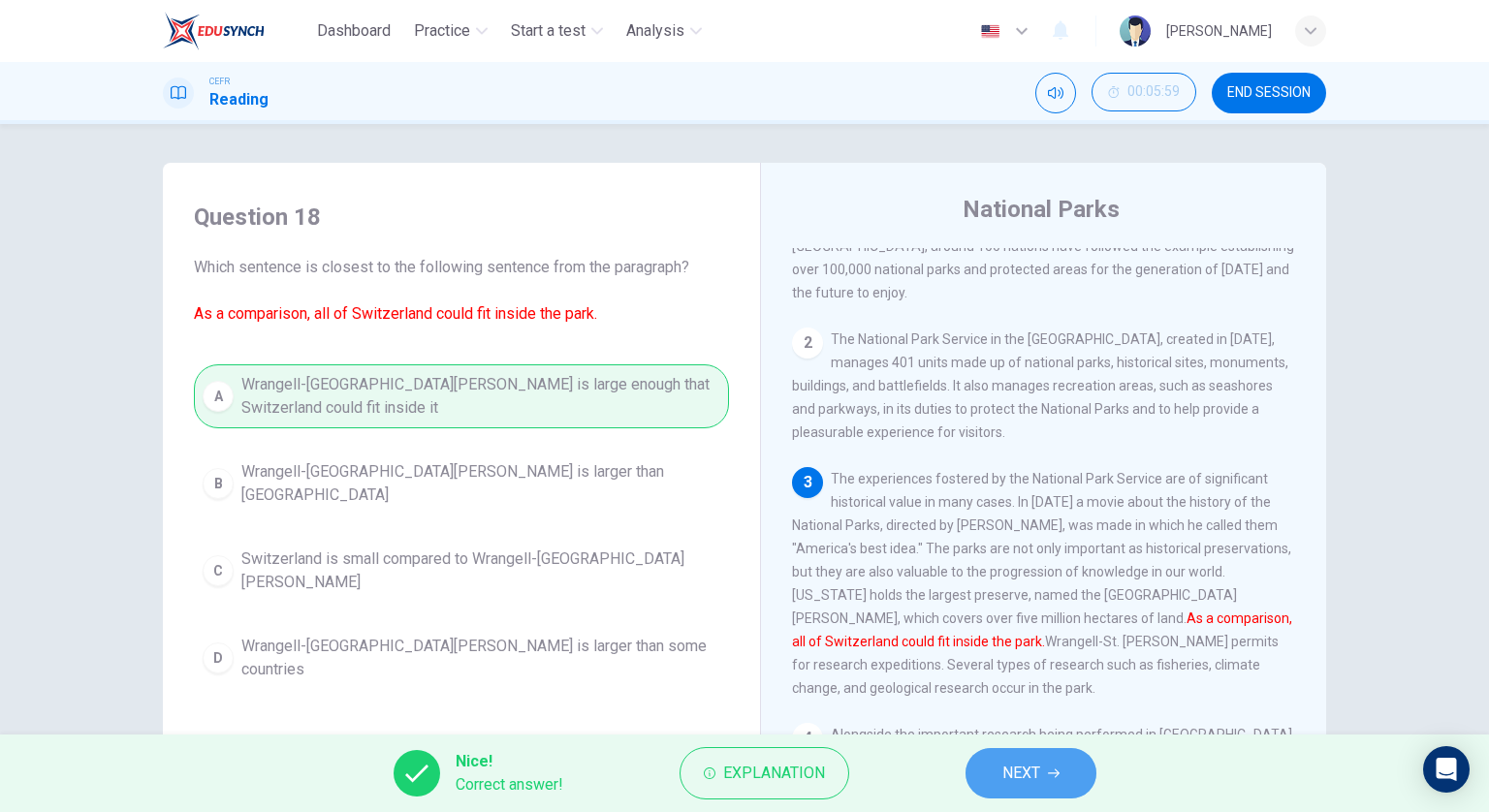
click at [981, 771] on button "NEXT" at bounding box center [1031, 773] width 131 height 50
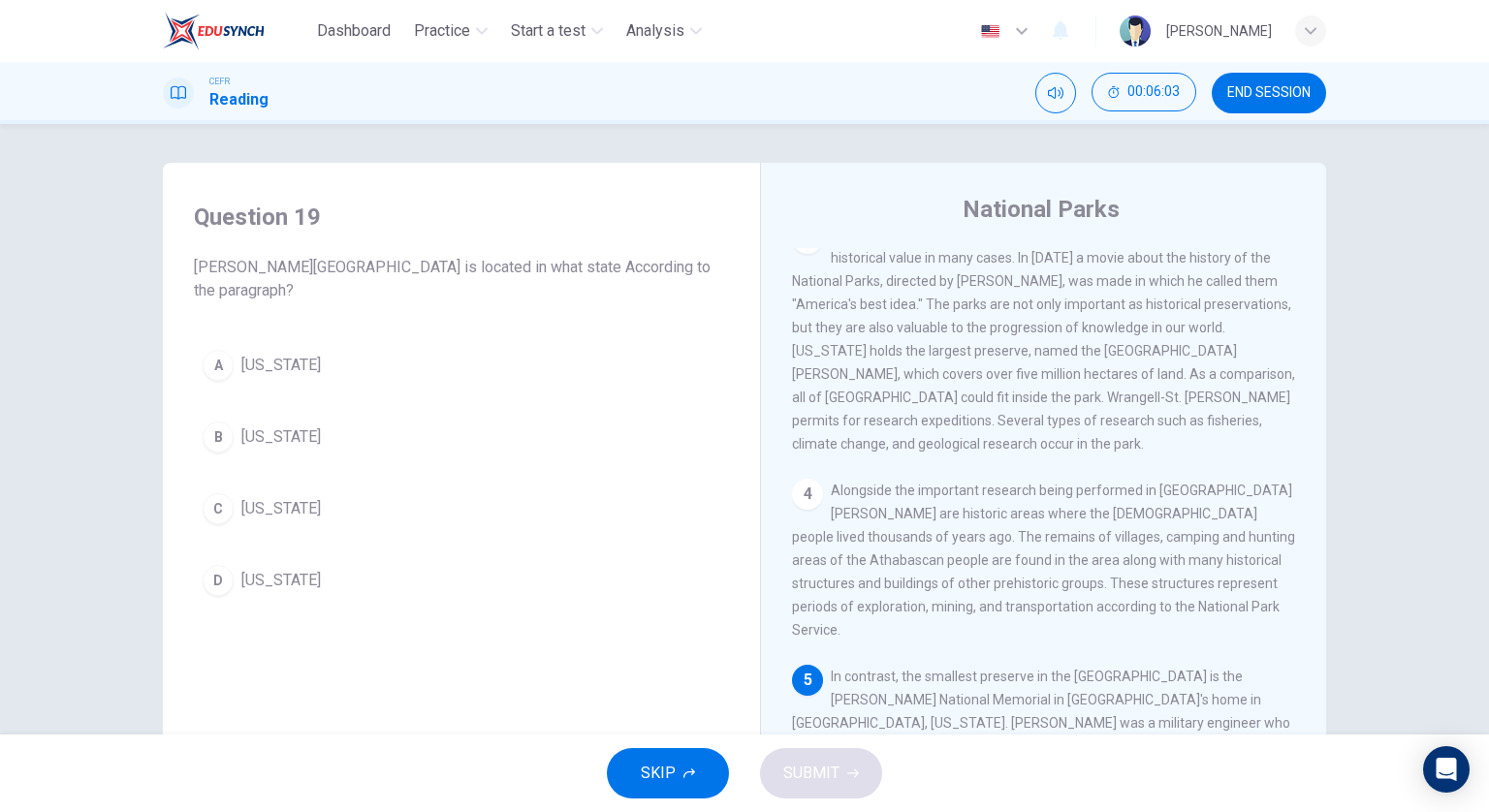
scroll to position [447, 0]
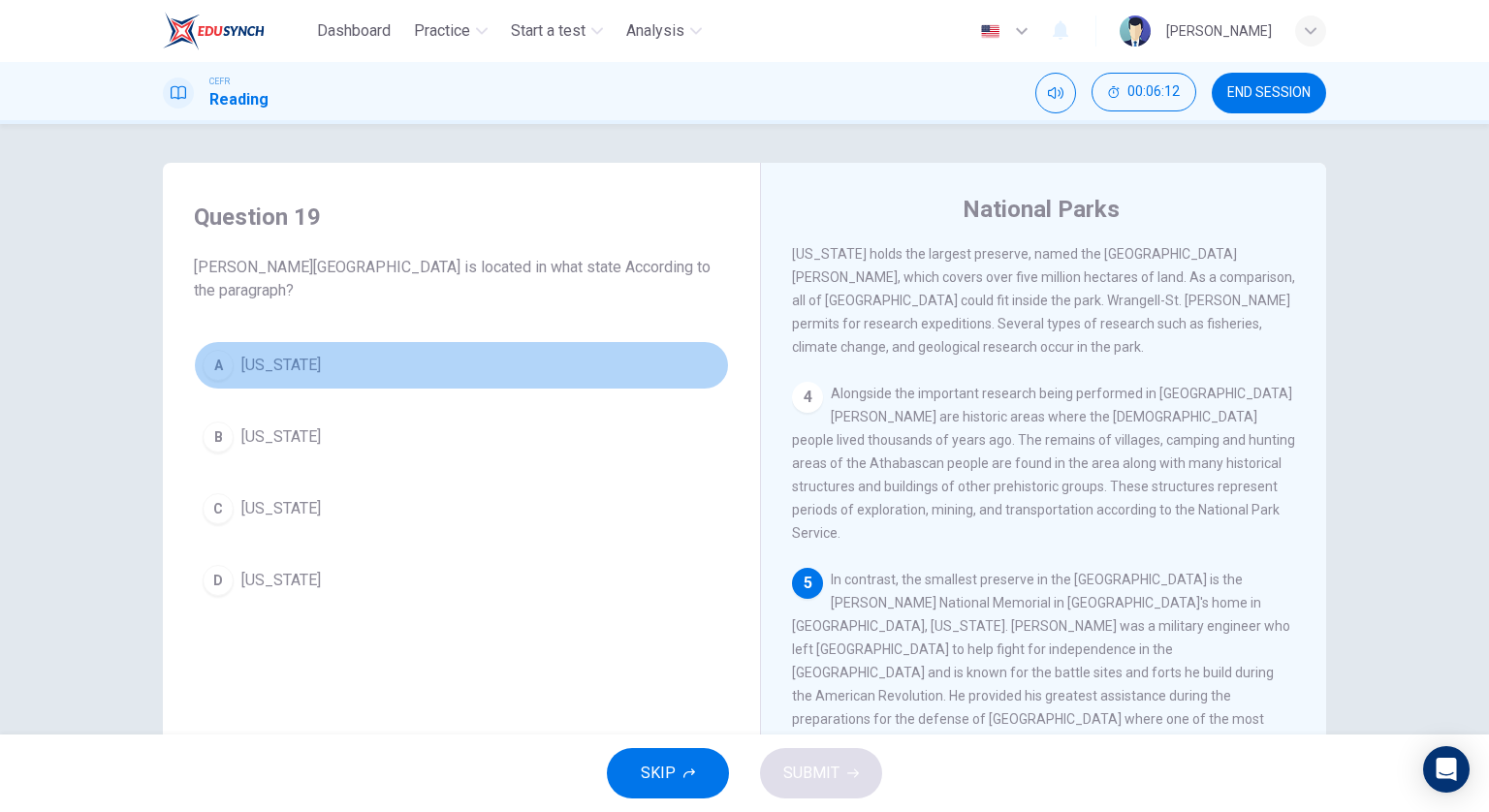
click at [562, 348] on button "A [US_STATE]" at bounding box center [461, 365] width 535 height 48
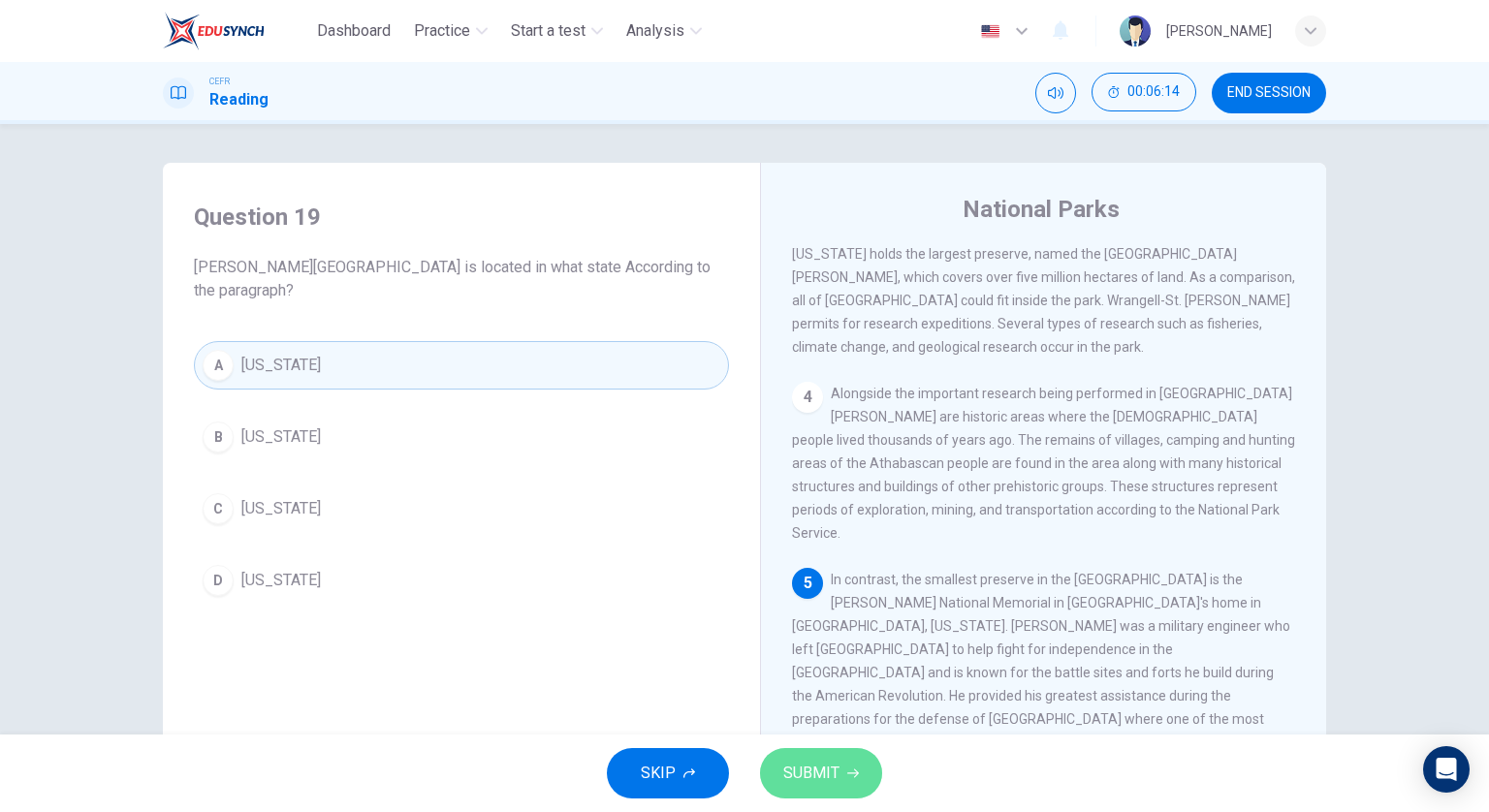
click at [851, 780] on button "SUBMIT" at bounding box center [821, 773] width 122 height 50
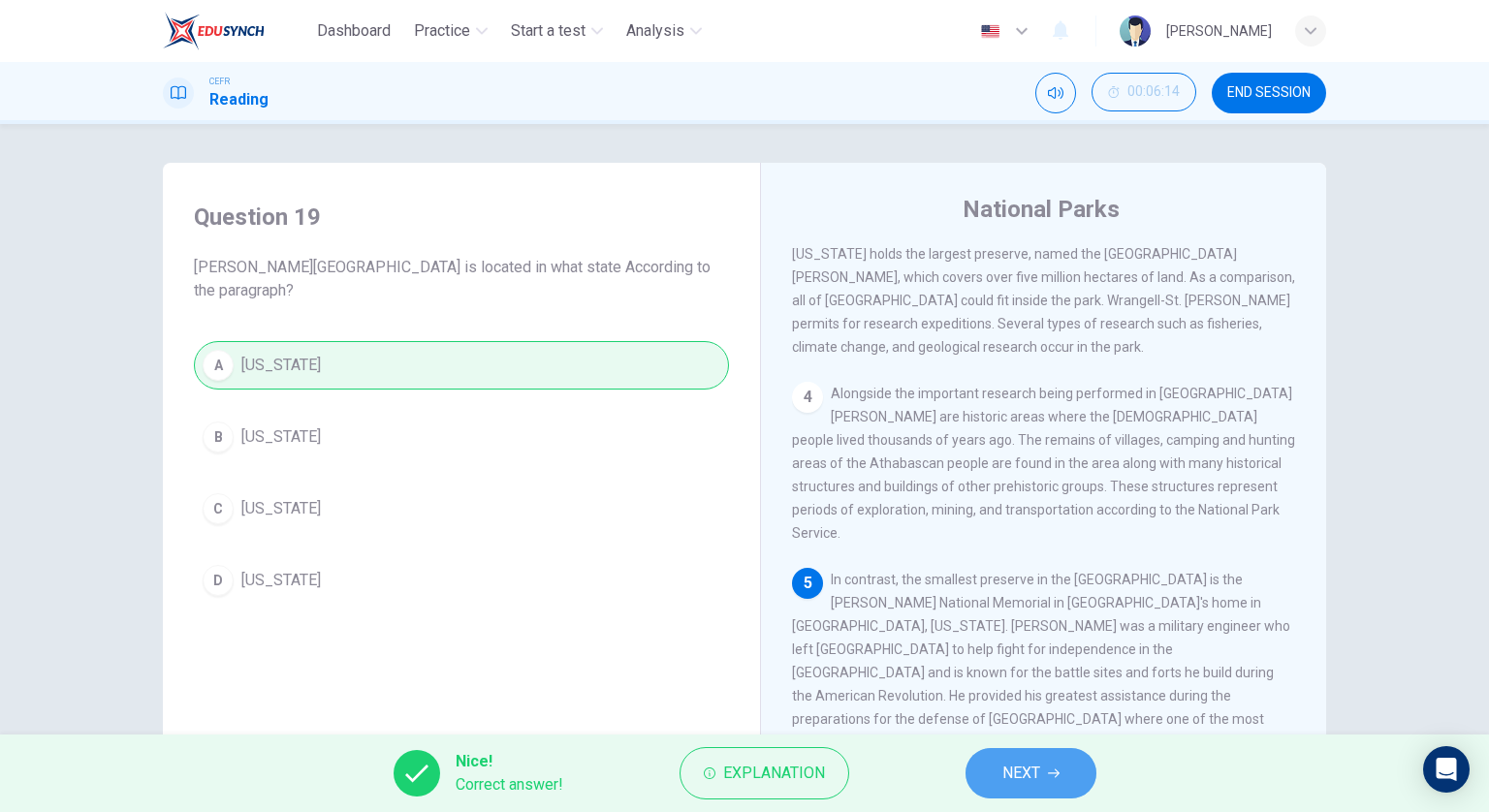
click at [1052, 771] on icon "button" at bounding box center [1054, 774] width 12 height 12
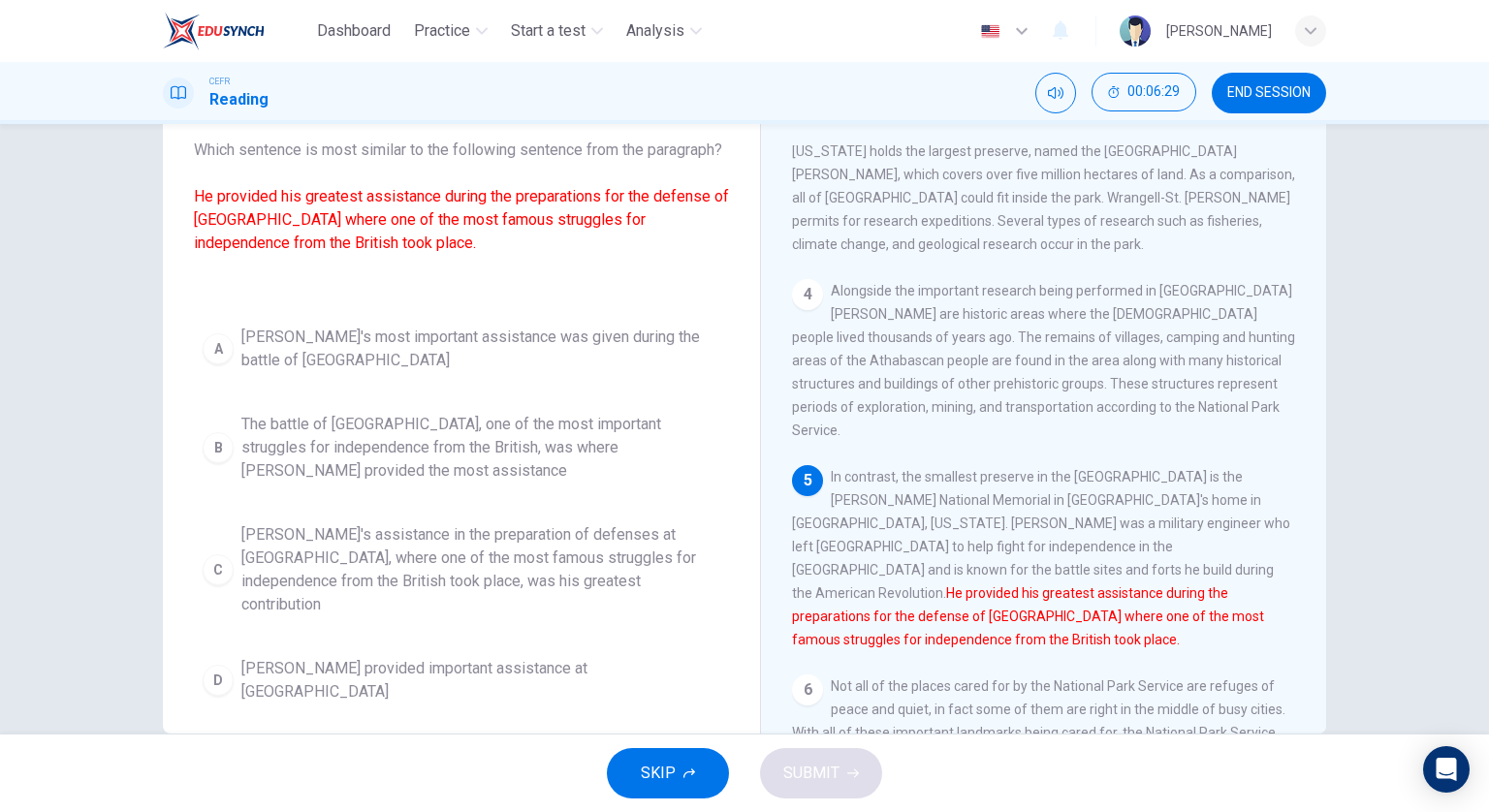
scroll to position [104, 0]
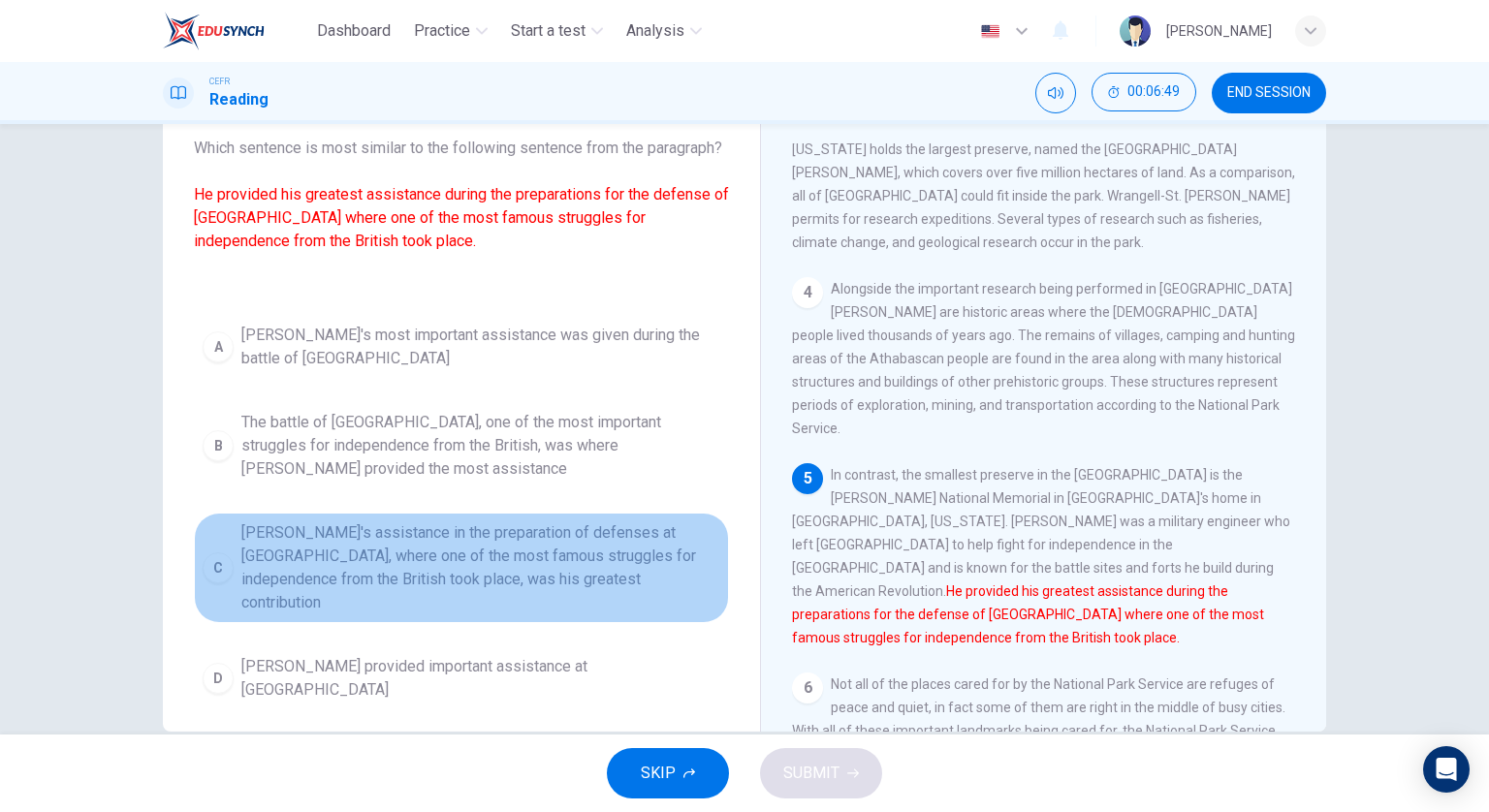
click at [666, 557] on span "[PERSON_NAME]'s assistance in the preparation of defenses at [GEOGRAPHIC_DATA],…" at bounding box center [480, 567] width 479 height 93
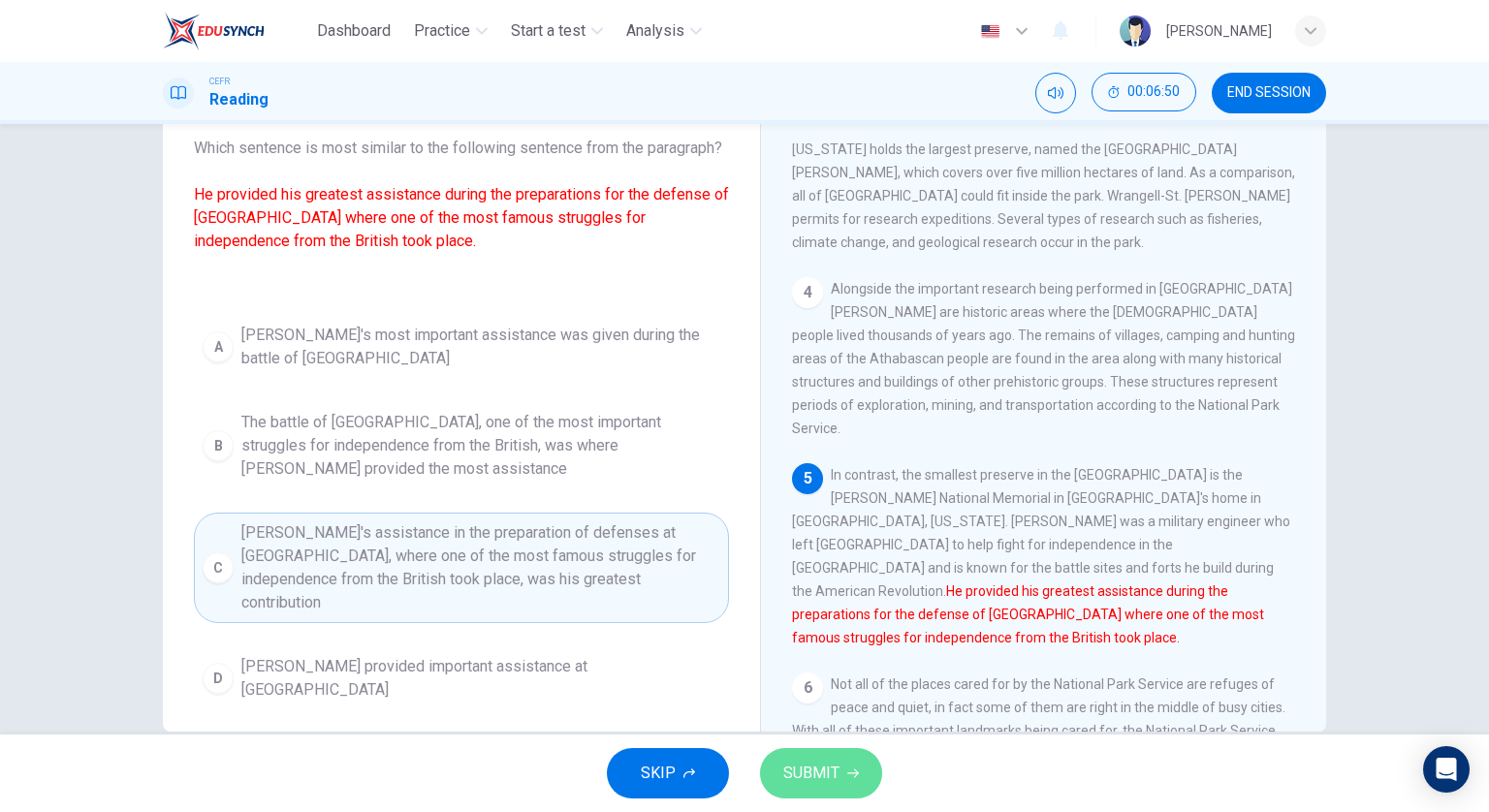
click at [812, 763] on span "SUBMIT" at bounding box center [811, 774] width 56 height 28
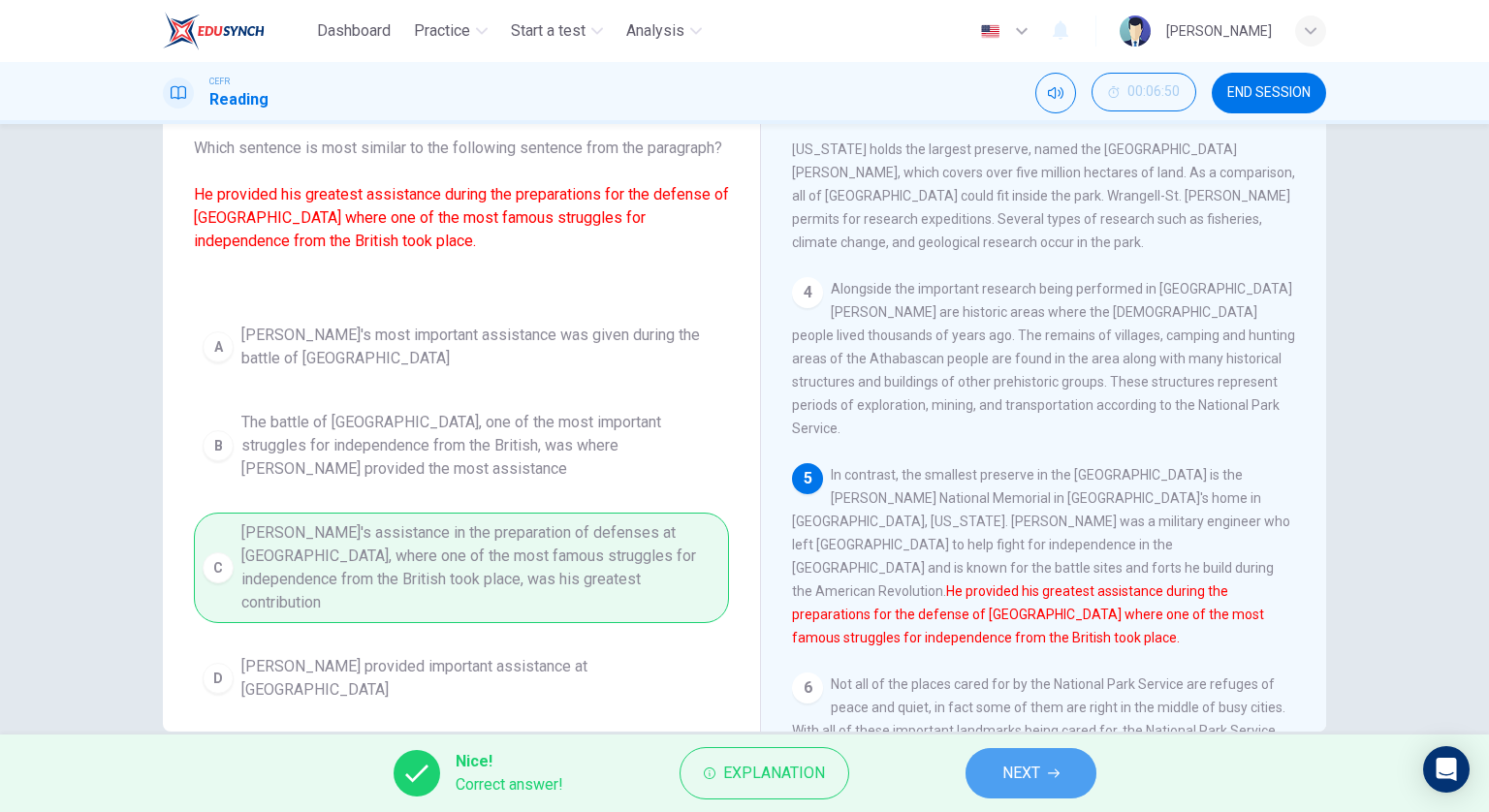
click at [982, 793] on button "NEXT" at bounding box center [1031, 773] width 131 height 50
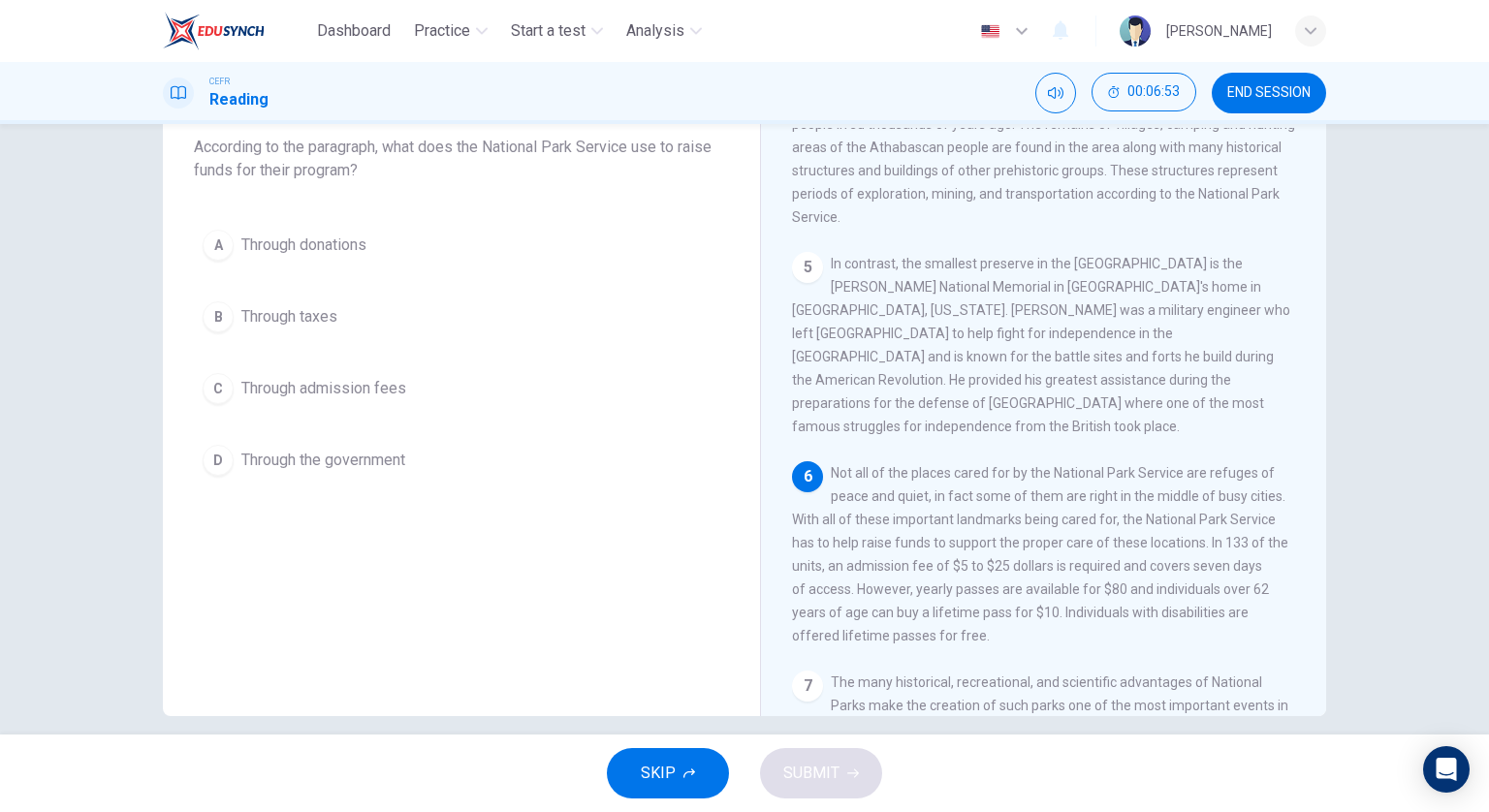
scroll to position [647, 0]
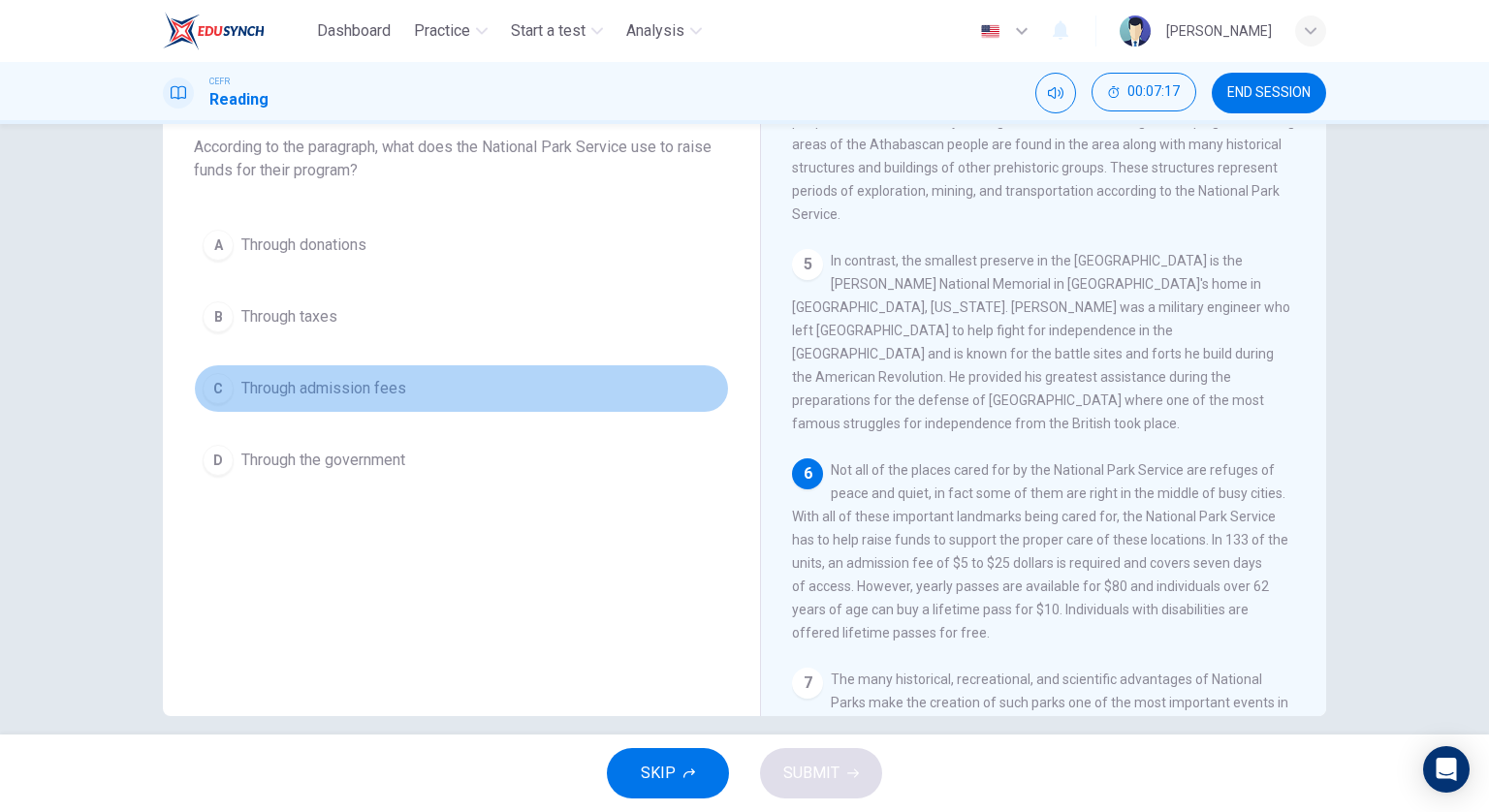
click at [406, 397] on button "C Through admission fees" at bounding box center [461, 388] width 535 height 48
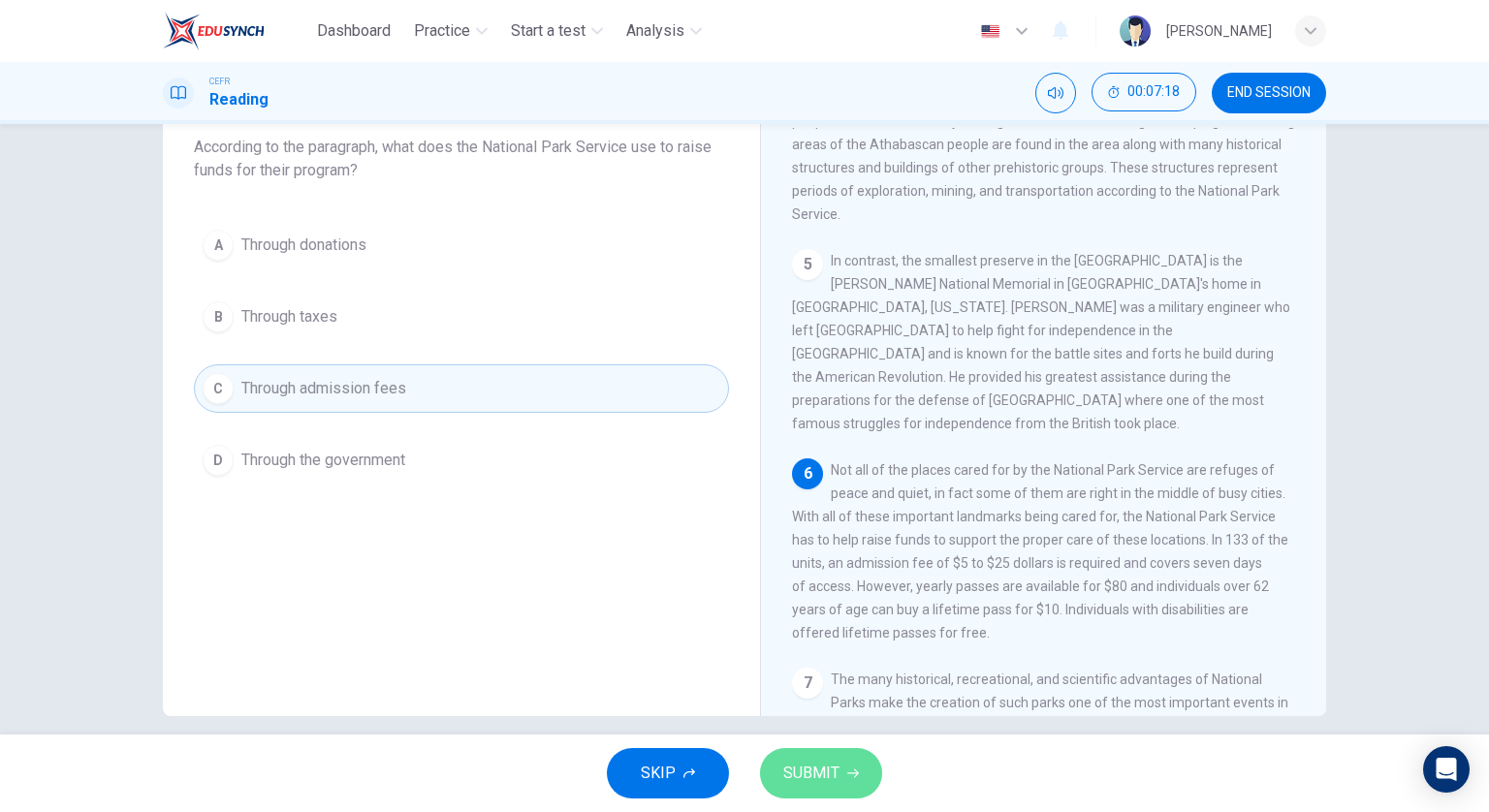
click at [777, 767] on button "SUBMIT" at bounding box center [821, 773] width 122 height 50
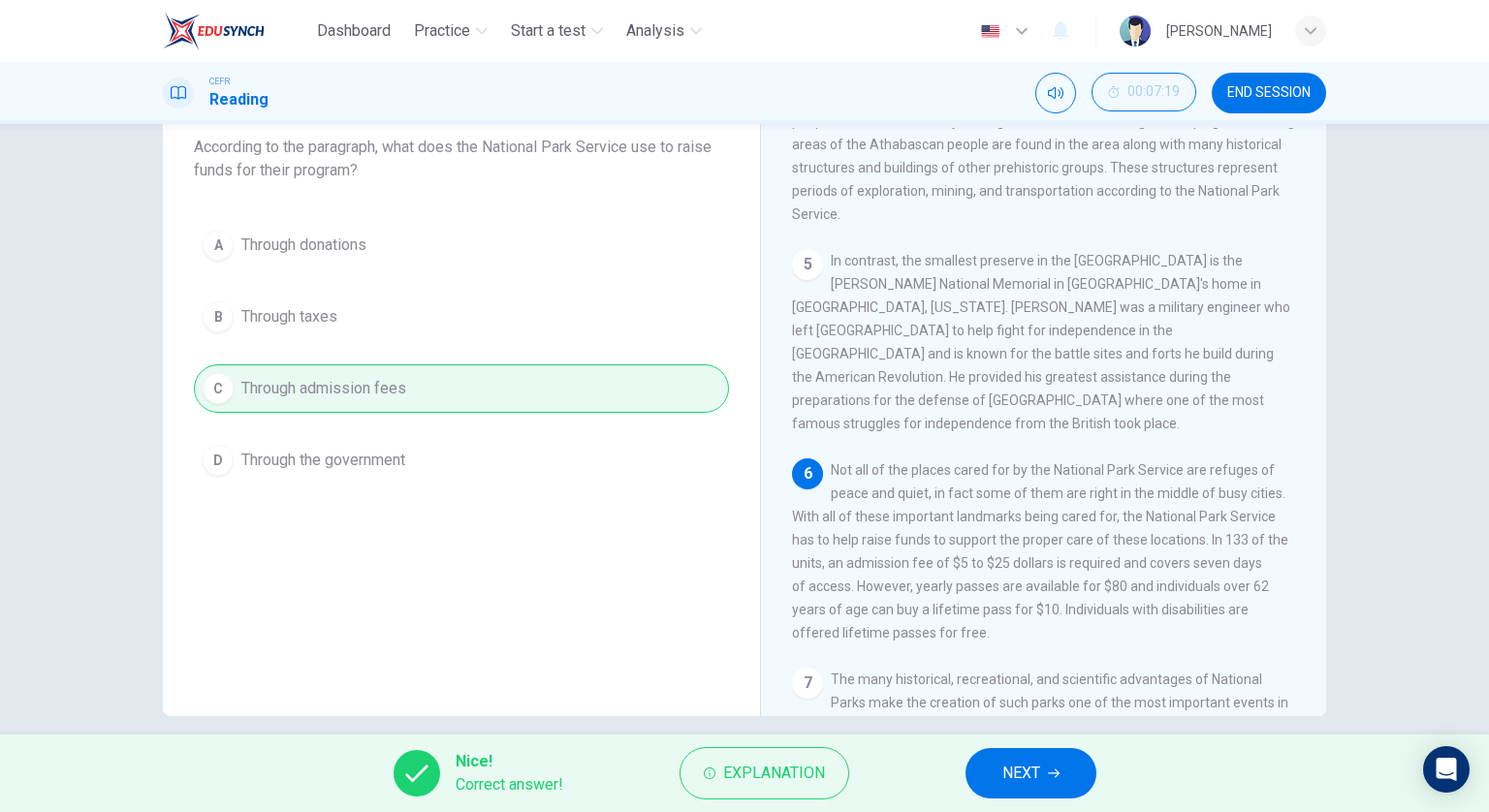
click at [1002, 758] on button "NEXT" at bounding box center [1031, 773] width 131 height 50
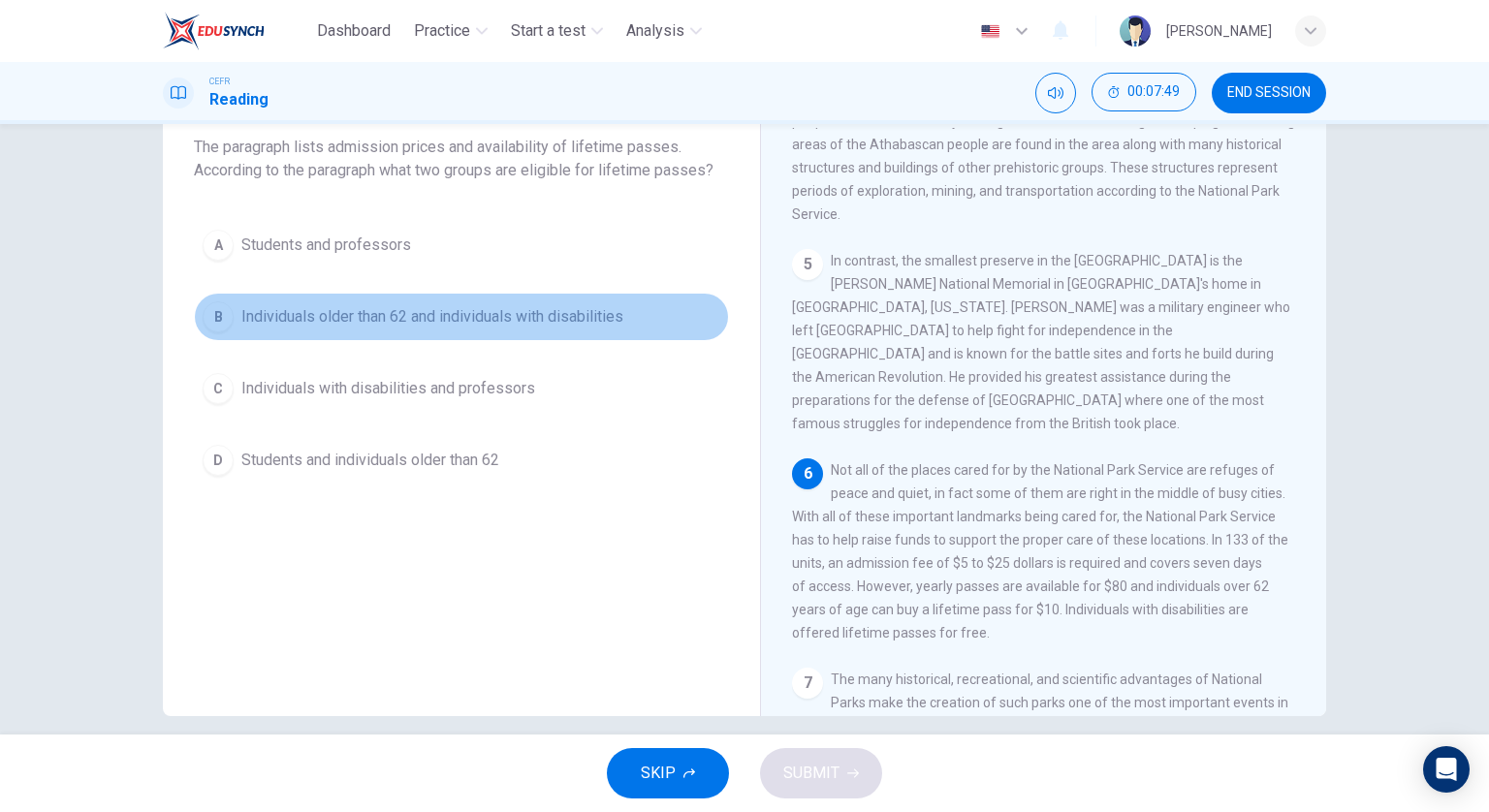
click at [520, 331] on button "B Individuals older than 62 and individuals with disabilities" at bounding box center [461, 317] width 535 height 48
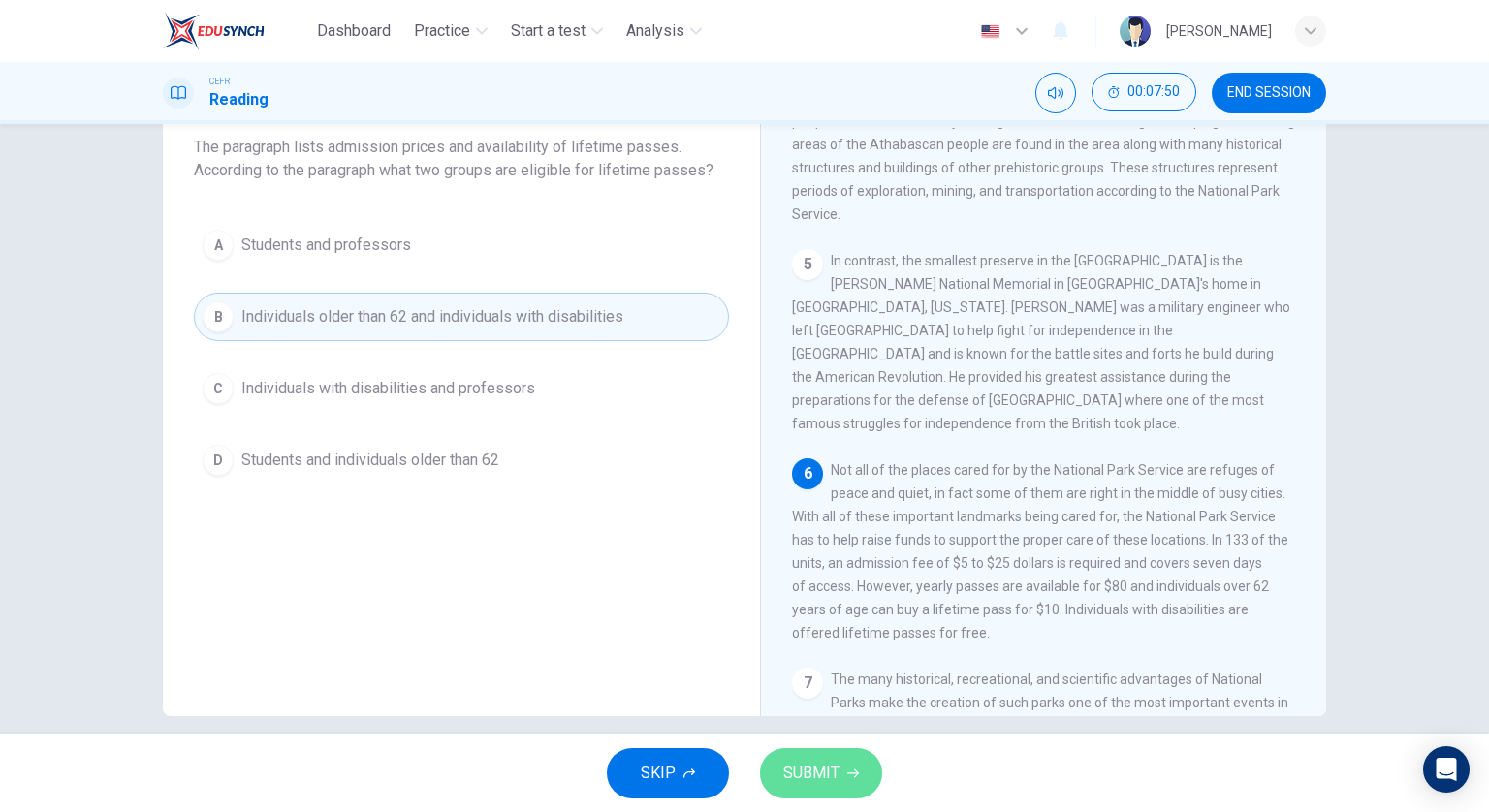
click at [842, 770] on button "SUBMIT" at bounding box center [821, 773] width 122 height 50
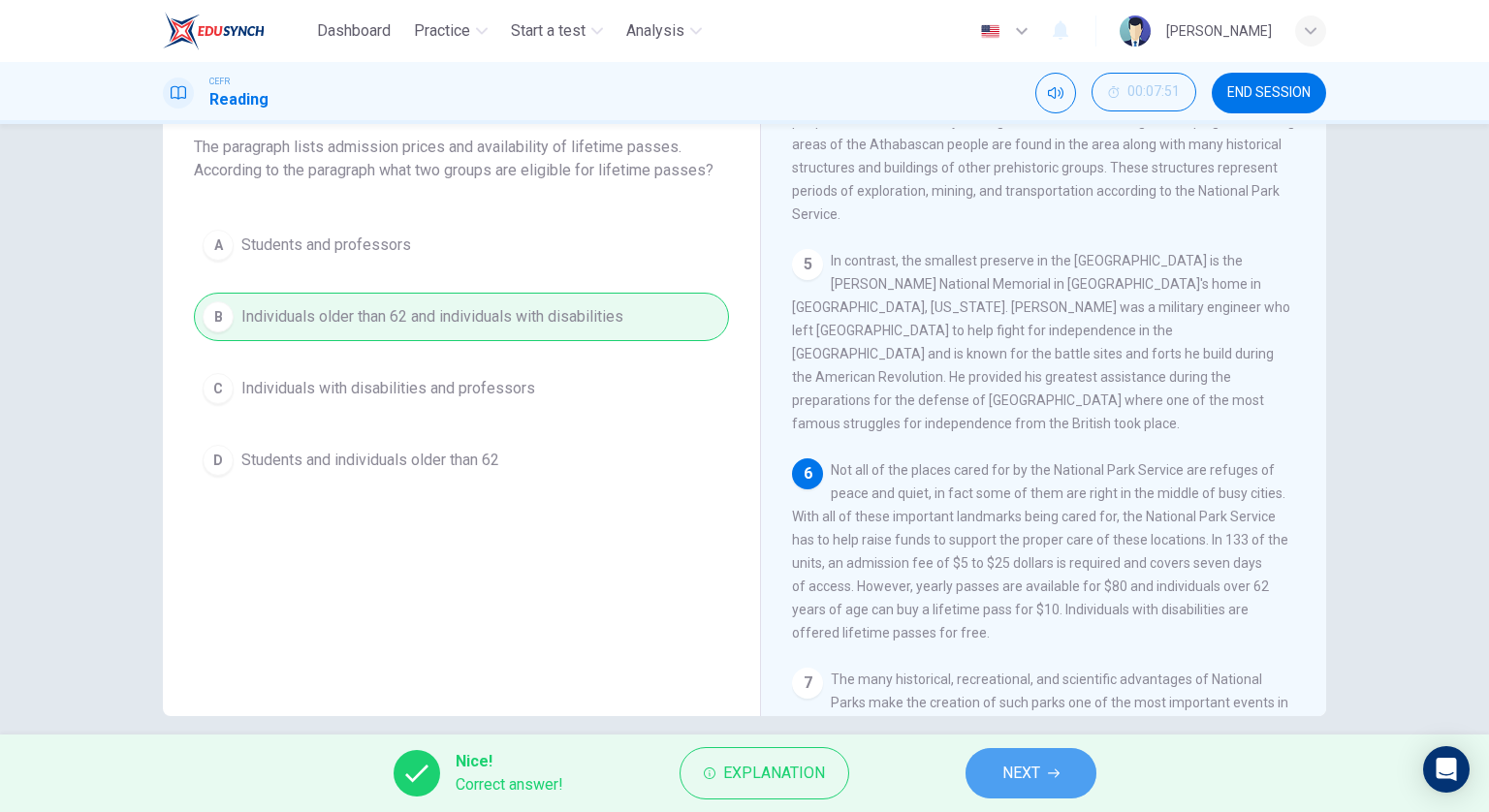
click at [1008, 781] on span "NEXT" at bounding box center [1021, 774] width 37 height 28
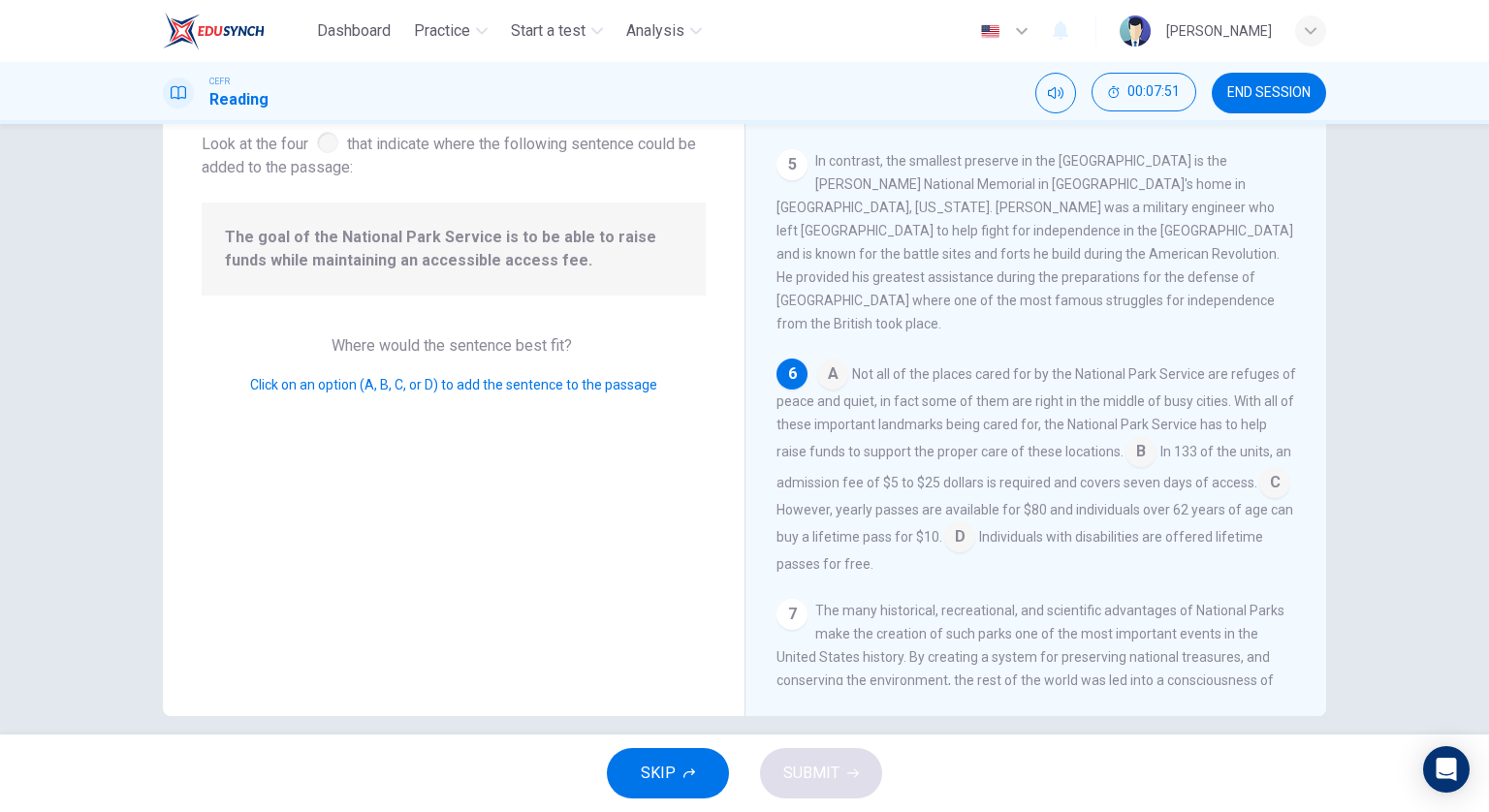
scroll to position [760, 0]
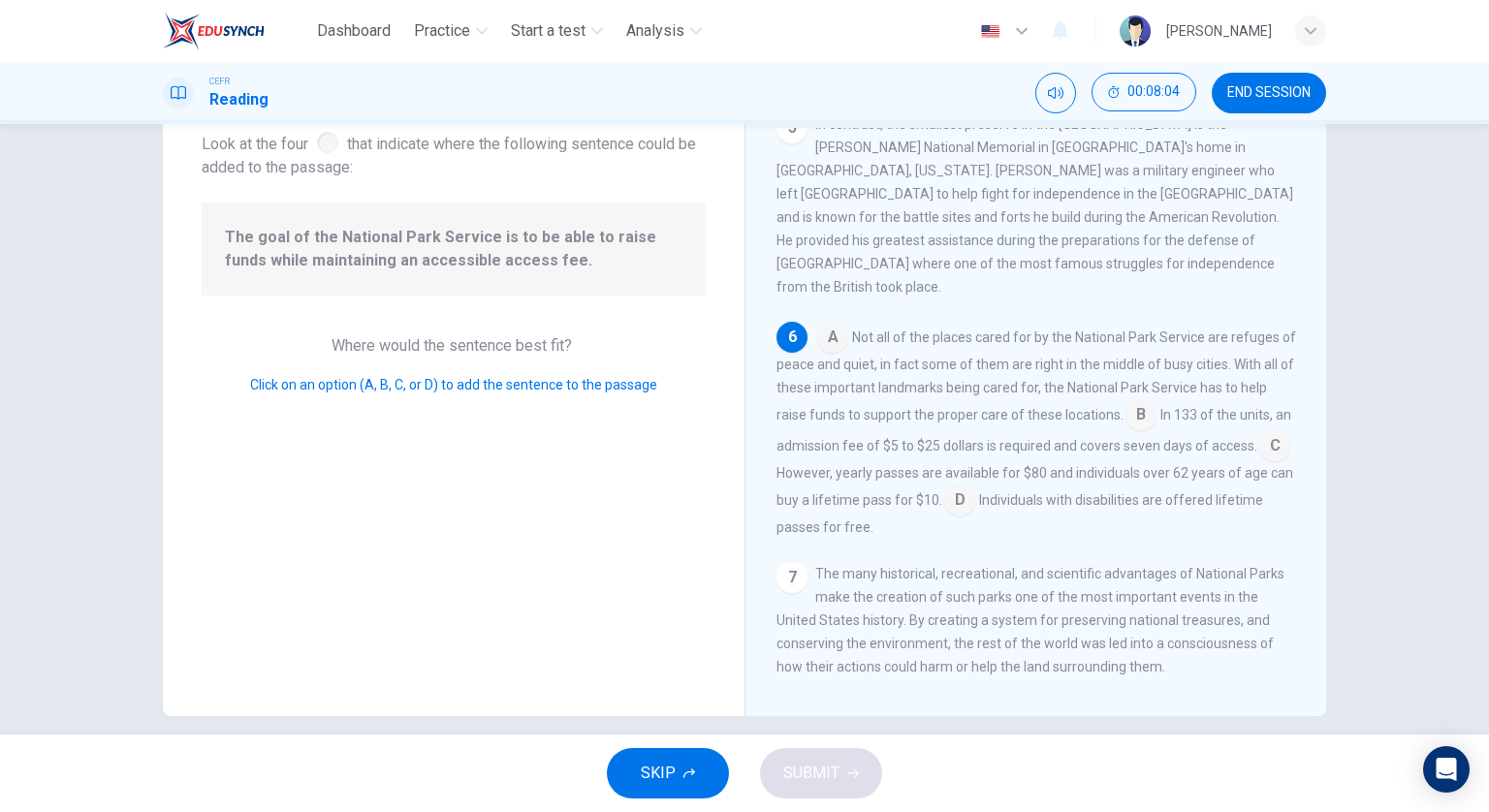
click at [1157, 408] on input at bounding box center [1141, 417] width 31 height 31
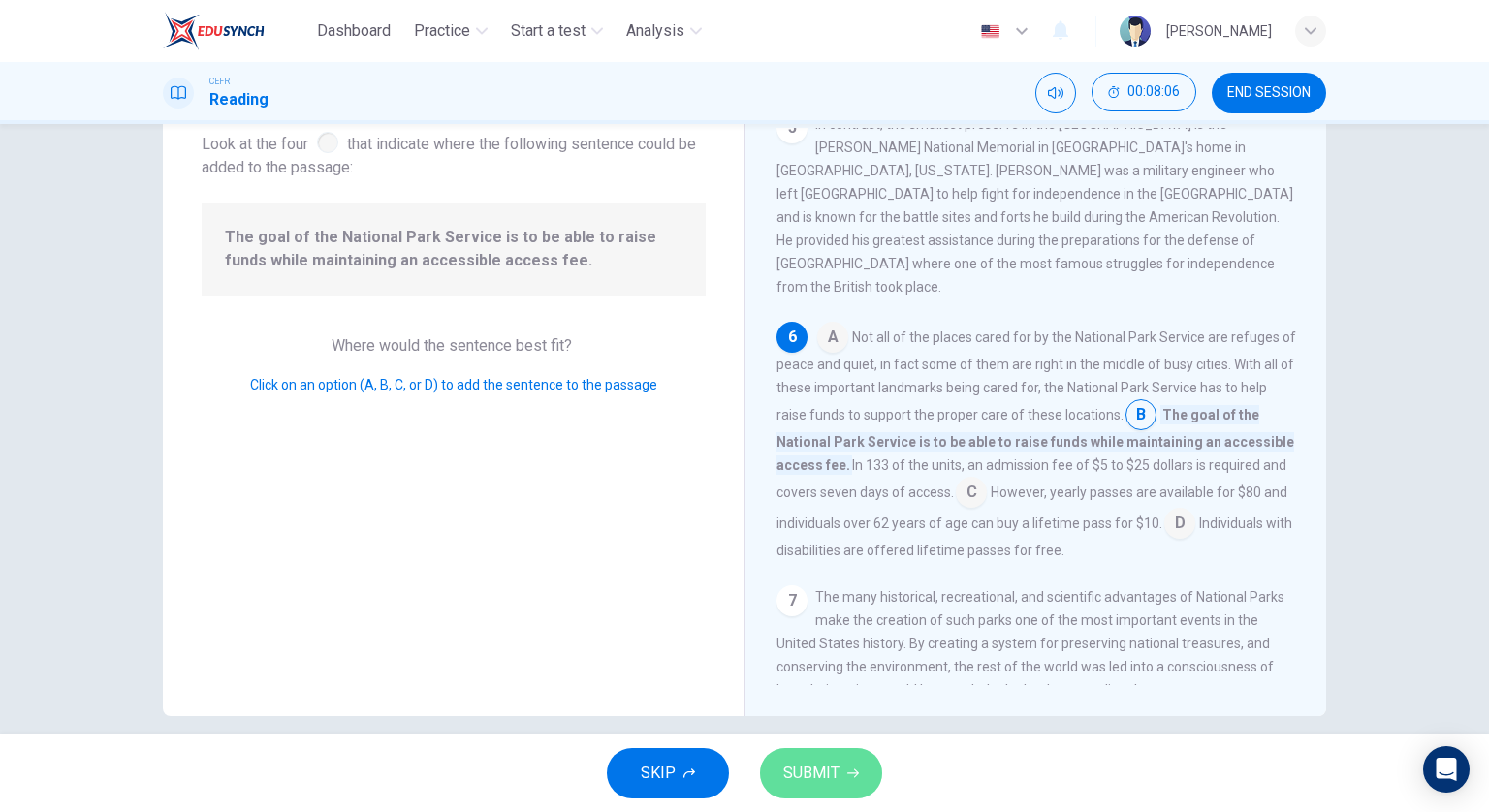
click at [799, 772] on span "SUBMIT" at bounding box center [811, 774] width 56 height 28
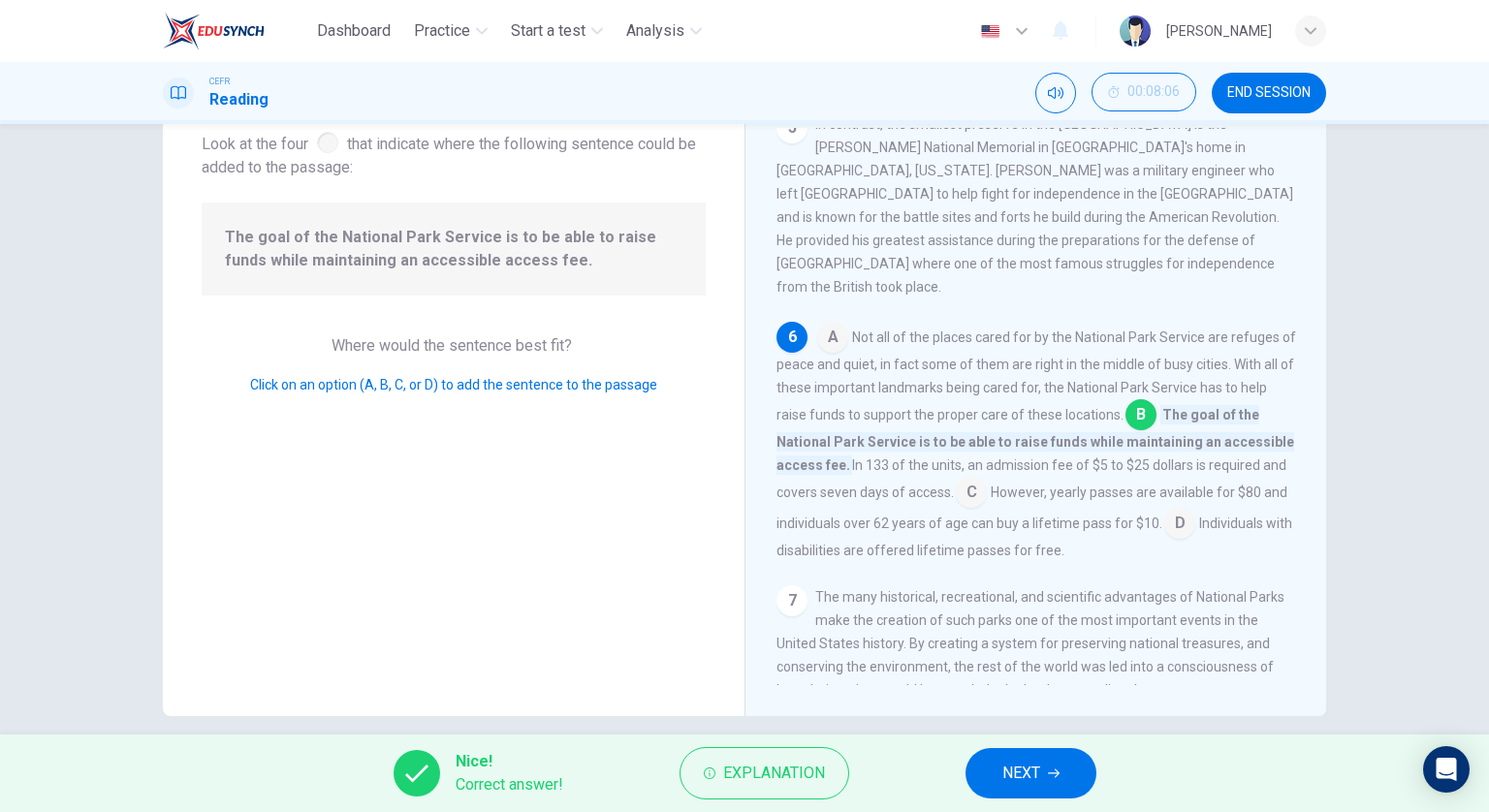
click at [1046, 778] on button "NEXT" at bounding box center [1031, 773] width 131 height 50
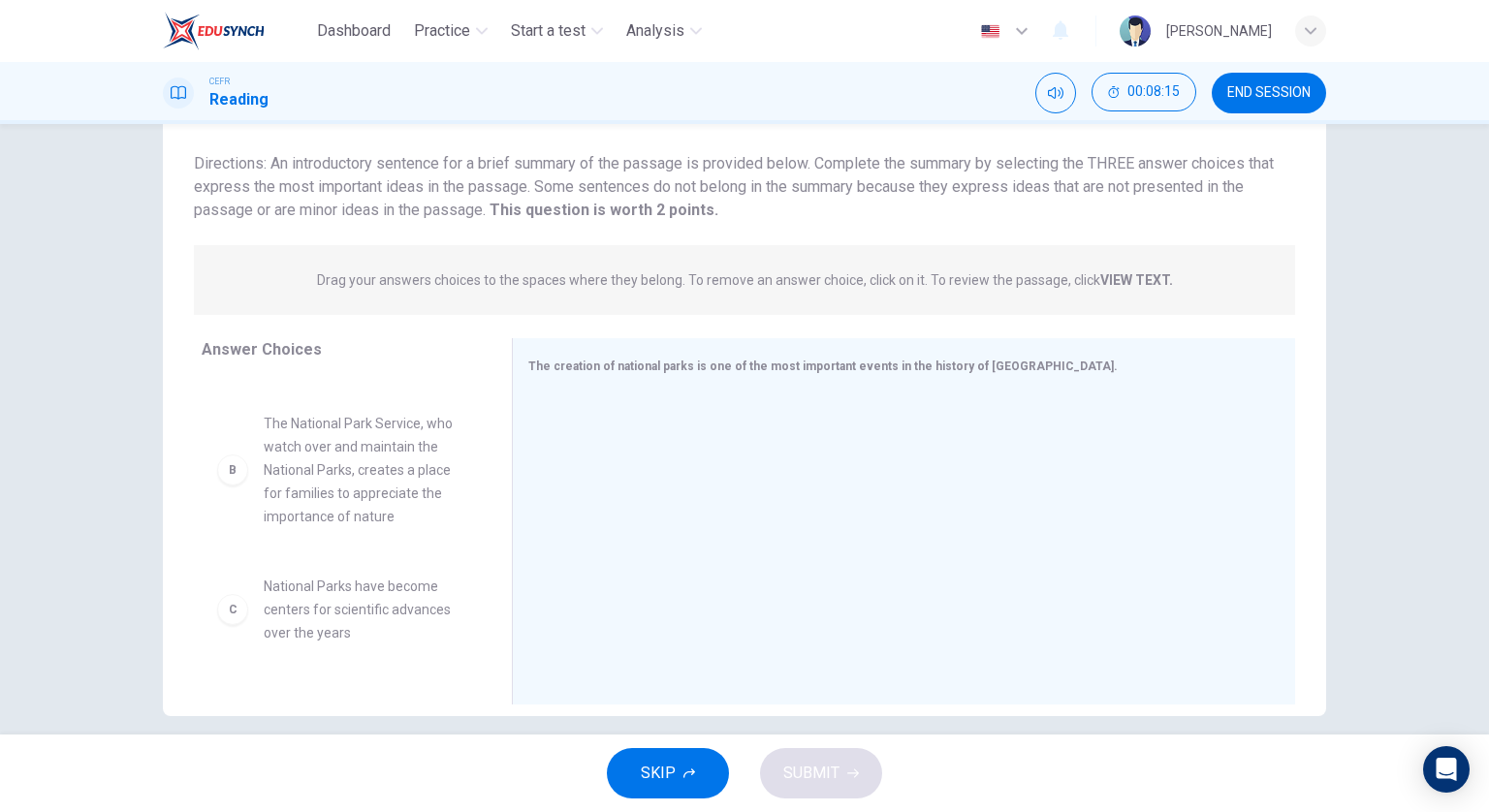
scroll to position [194, 0]
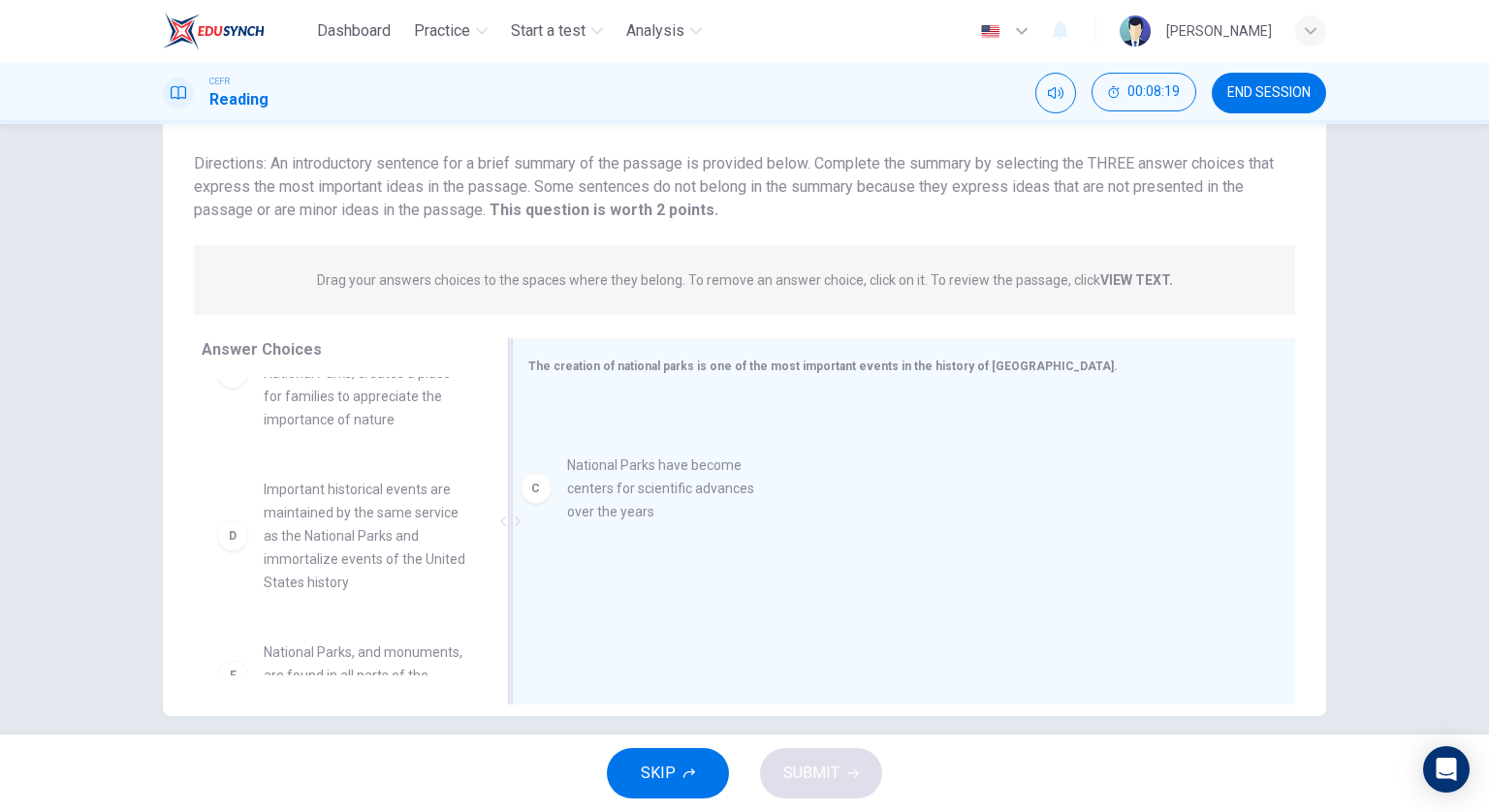
drag, startPoint x: 399, startPoint y: 503, endPoint x: 734, endPoint y: 478, distance: 335.9
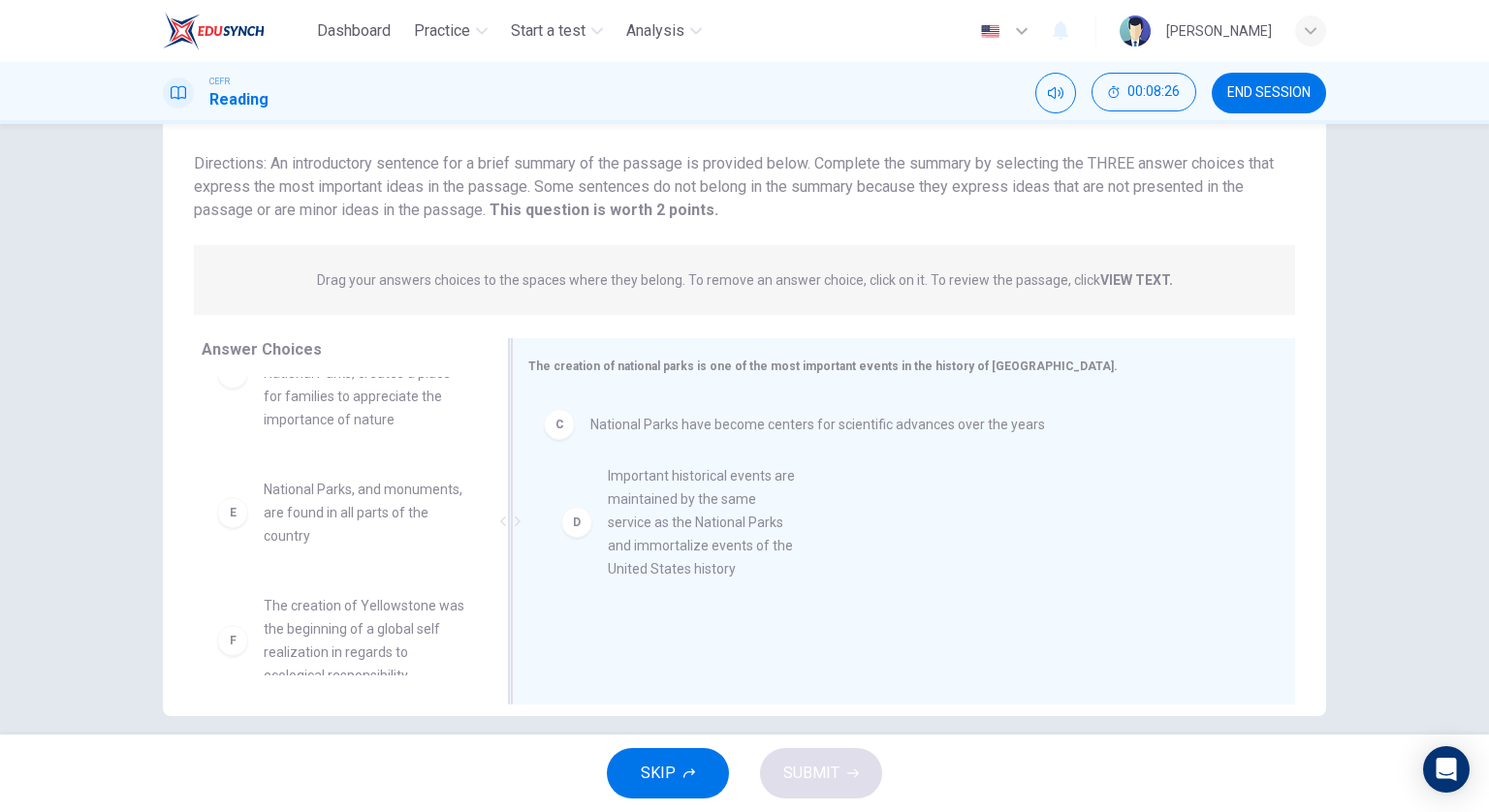
drag, startPoint x: 334, startPoint y: 573, endPoint x: 721, endPoint y: 557, distance: 387.3
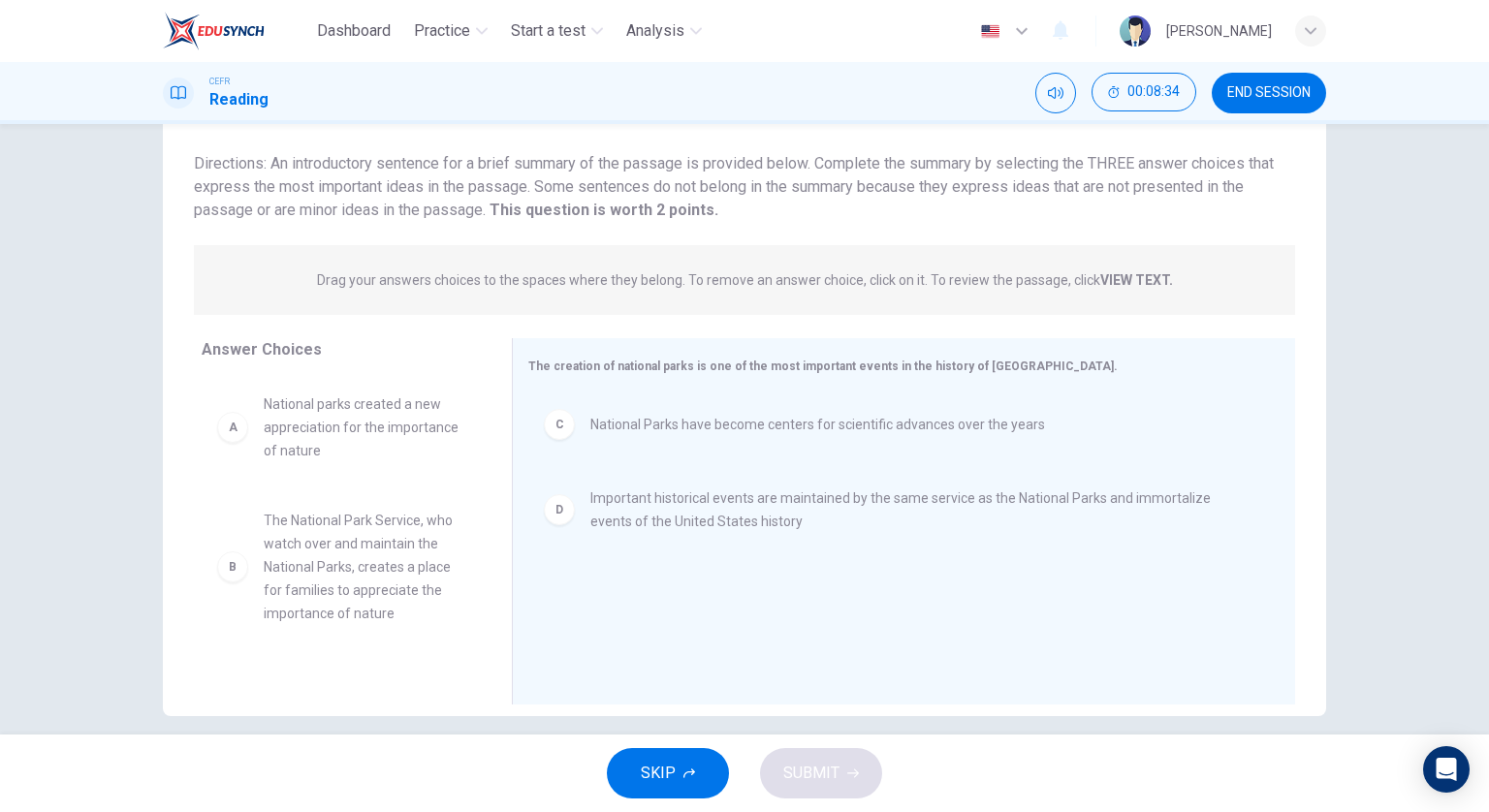
scroll to position [0, 0]
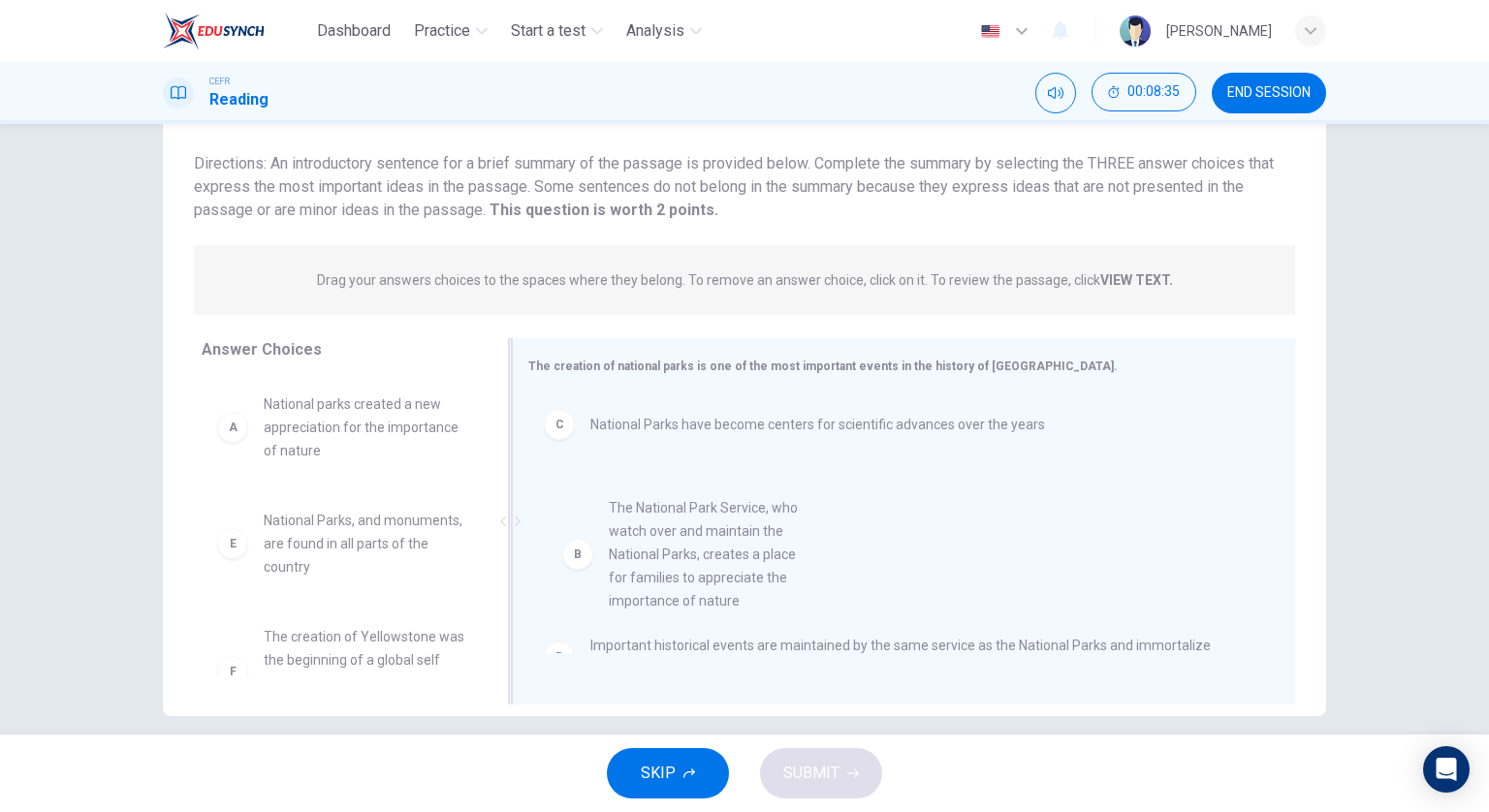
drag, startPoint x: 392, startPoint y: 574, endPoint x: 755, endPoint y: 560, distance: 363.3
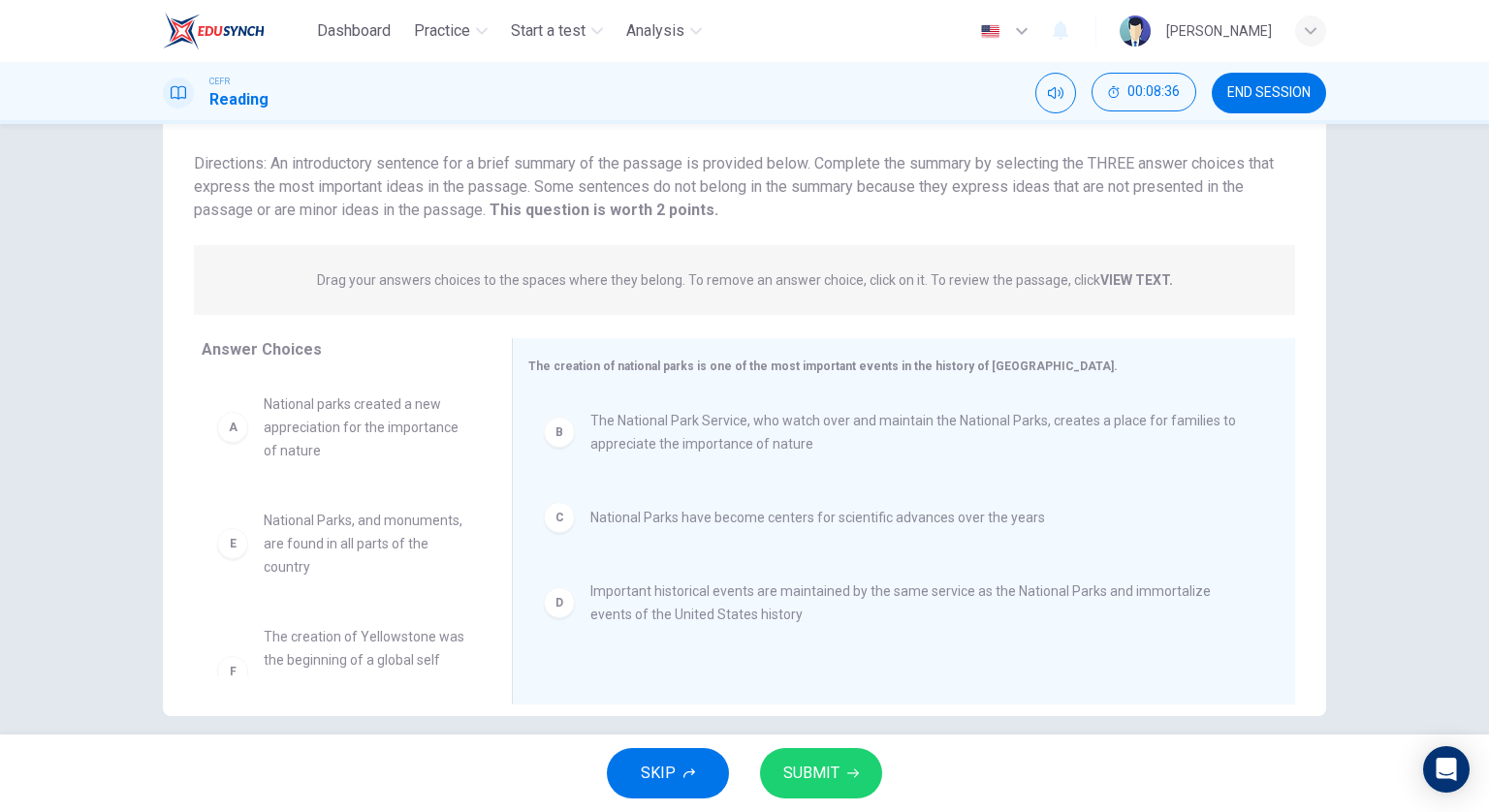
click at [824, 776] on span "SUBMIT" at bounding box center [811, 774] width 56 height 28
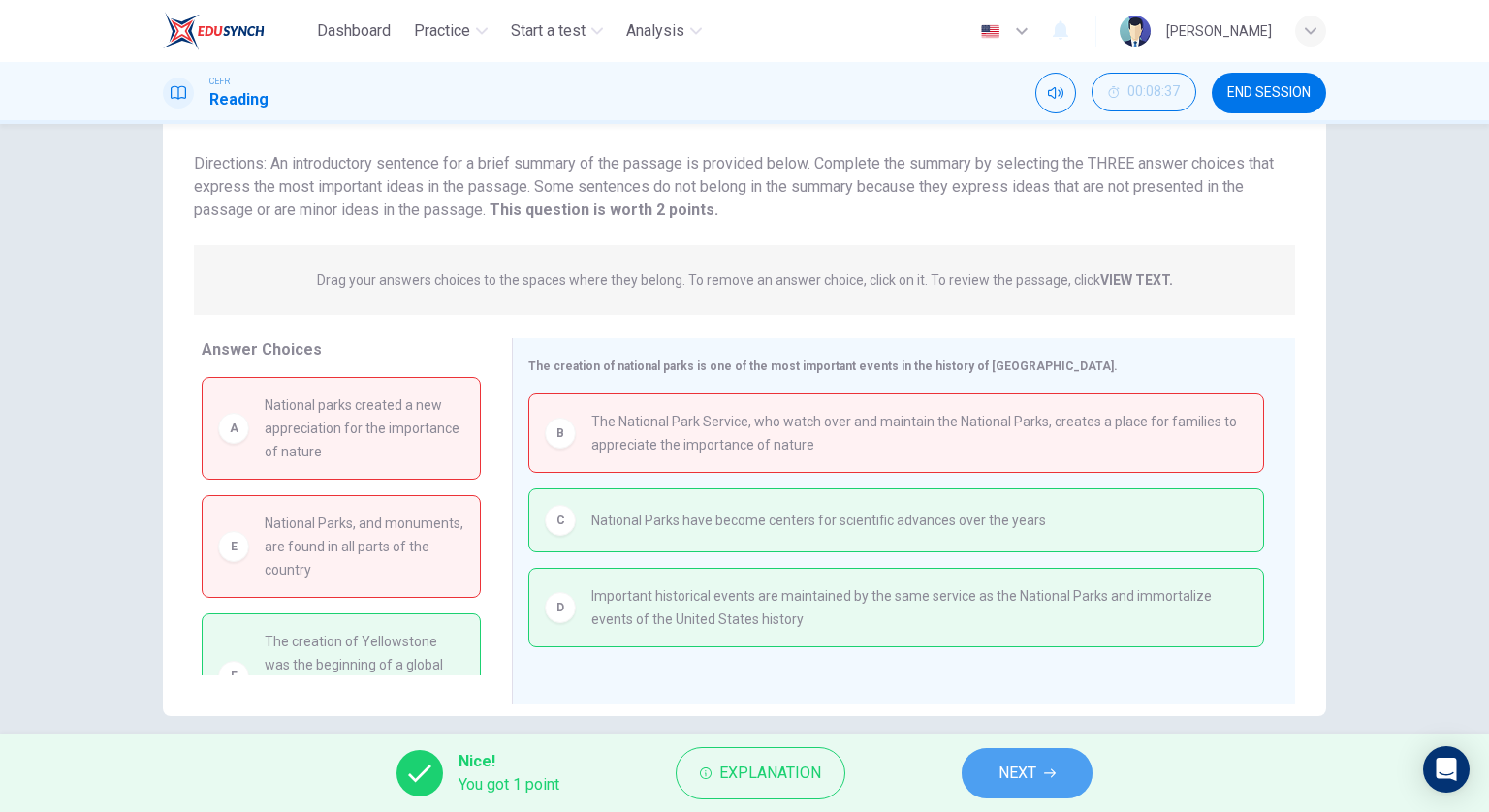
click at [1036, 763] on span "NEXT" at bounding box center [1017, 774] width 37 height 28
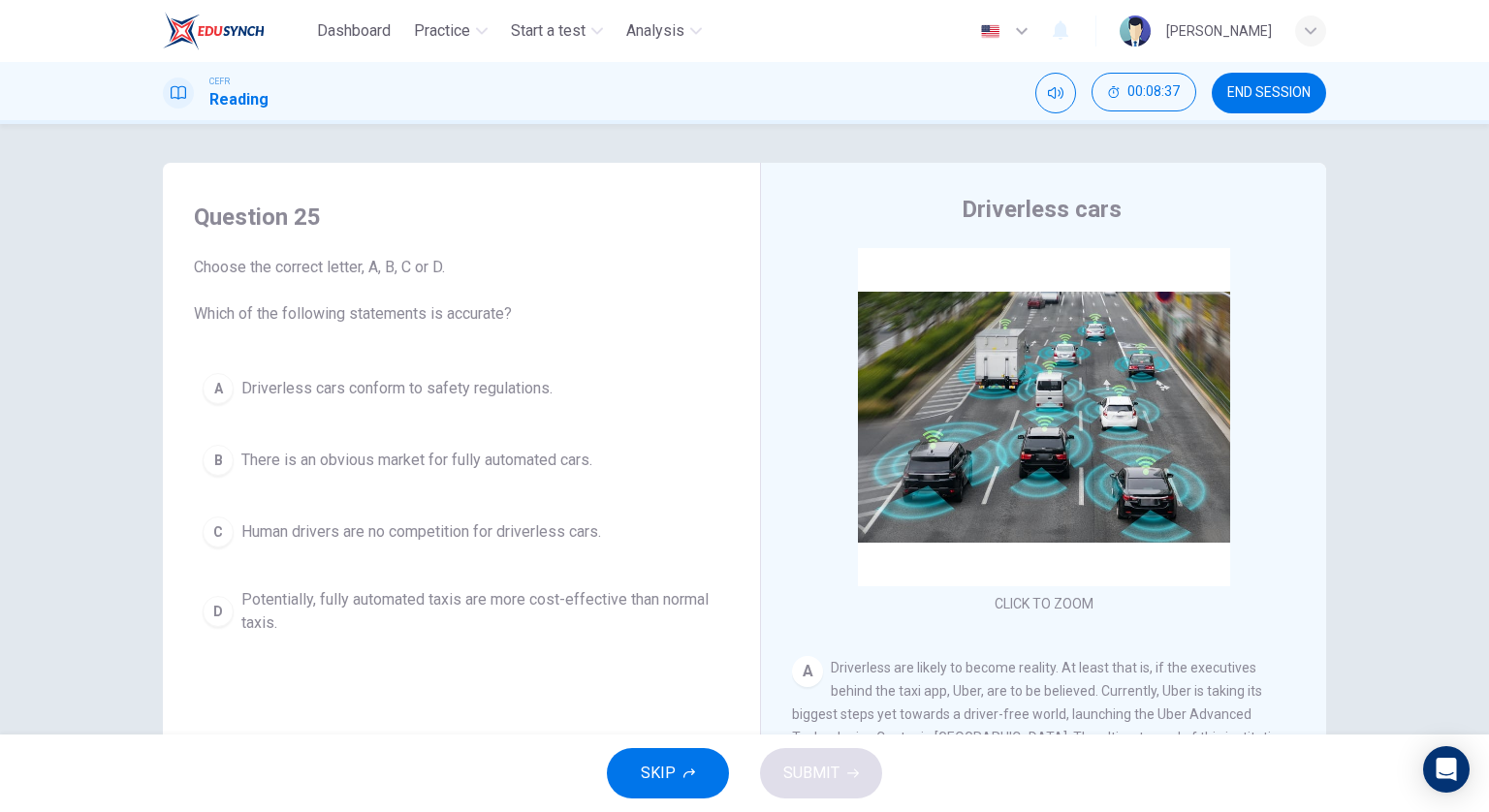
click at [1285, 101] on button "END SESSION" at bounding box center [1269, 92] width 114 height 40
